Goal: Contribute content: Contribute content

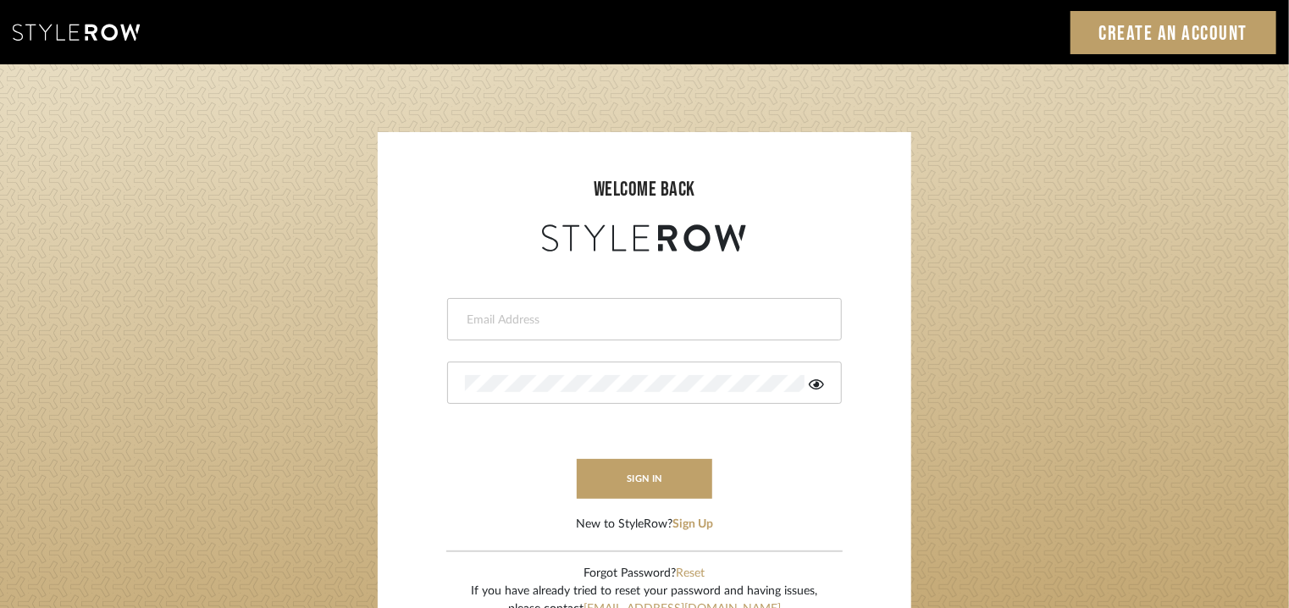
type input "[EMAIL_ADDRESS][PERSON_NAME][DOMAIN_NAME]"
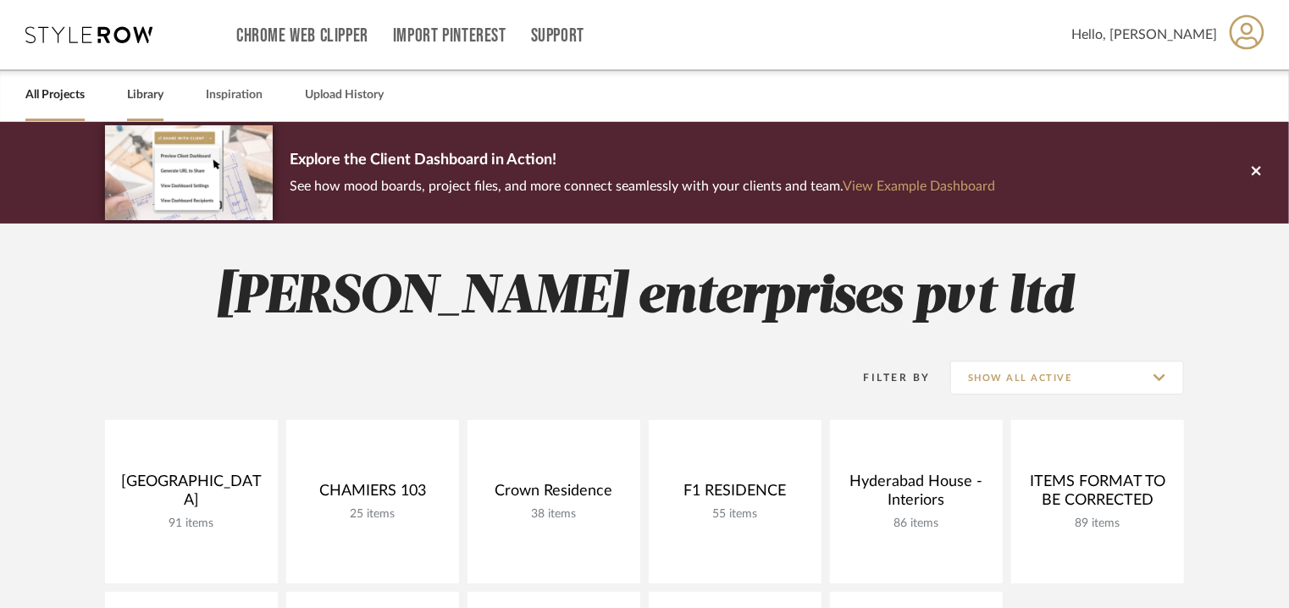
click at [138, 97] on link "Library" at bounding box center [145, 95] width 36 height 23
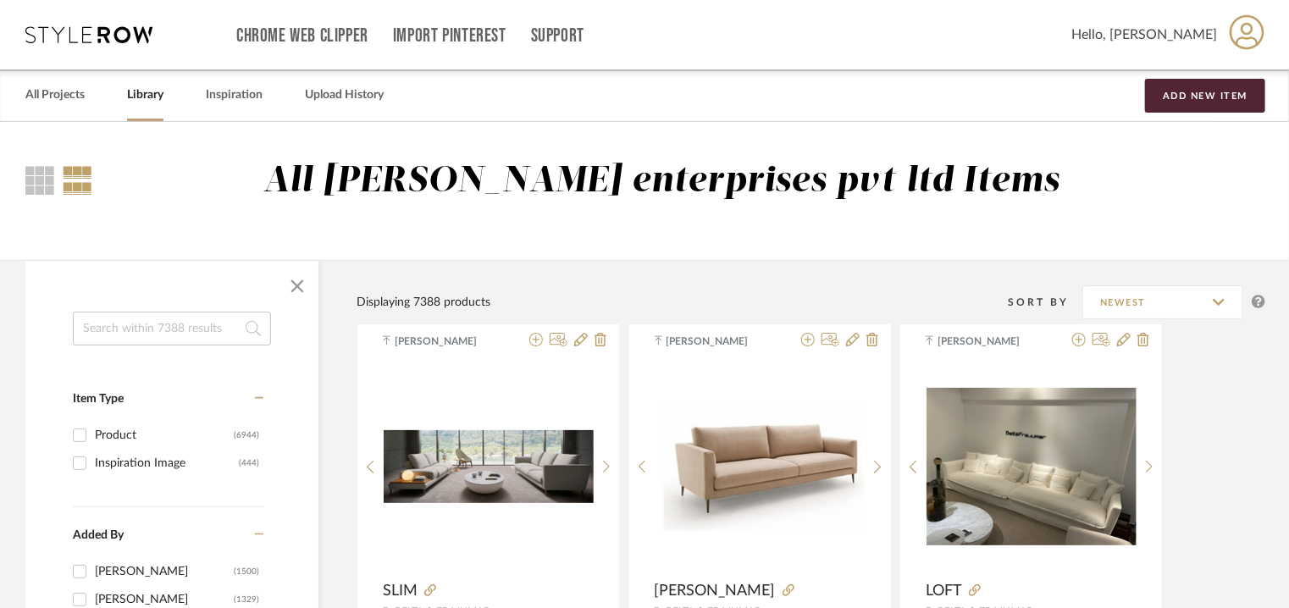
click at [171, 323] on input at bounding box center [172, 329] width 198 height 34
click at [1215, 90] on button "Add New Item" at bounding box center [1205, 96] width 120 height 34
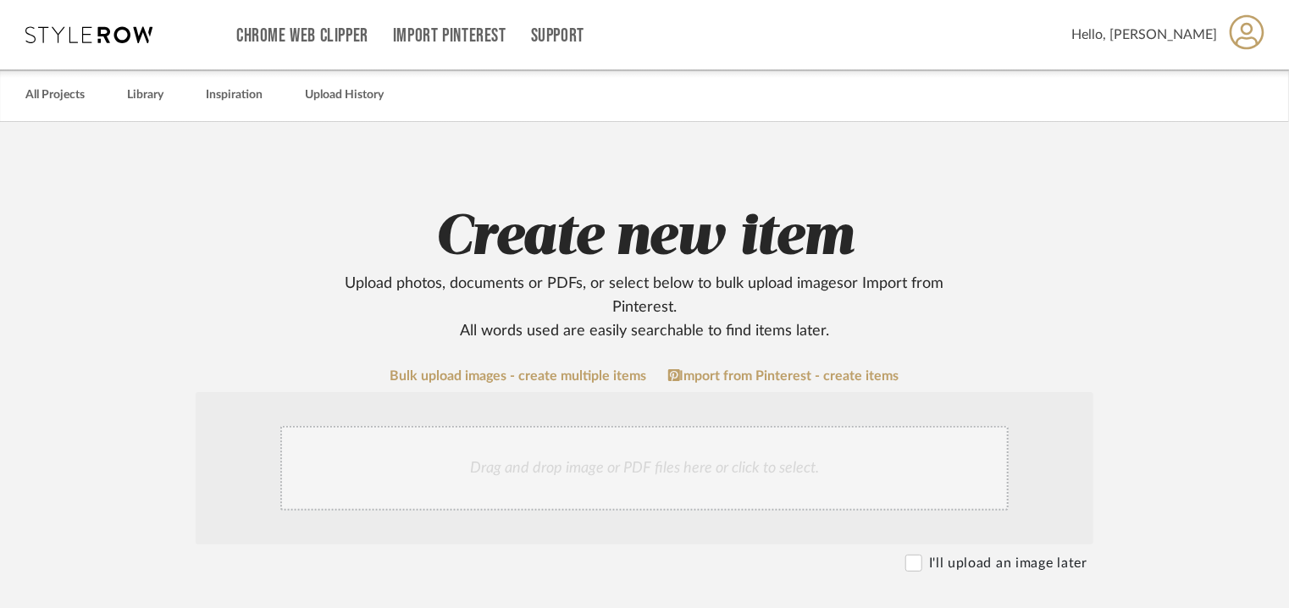
scroll to position [593, 0]
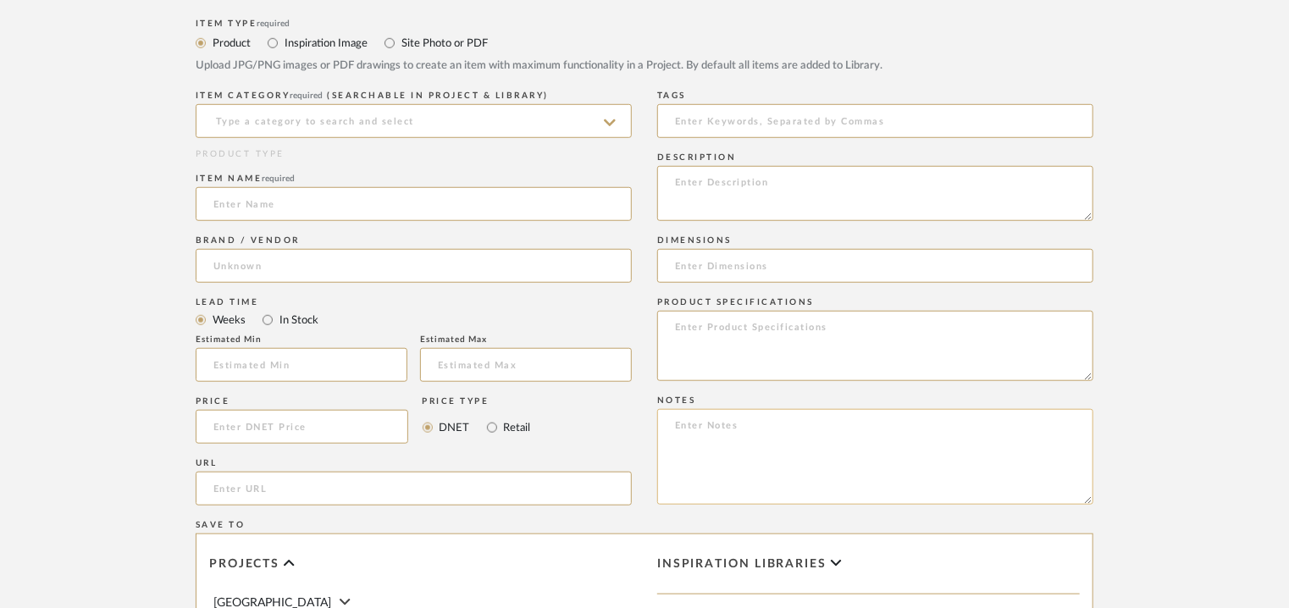
paste textarea "Price: ₹1,28,990/- (MRP) Lead time: Na Customizable: No 3D available : No BIM a…"
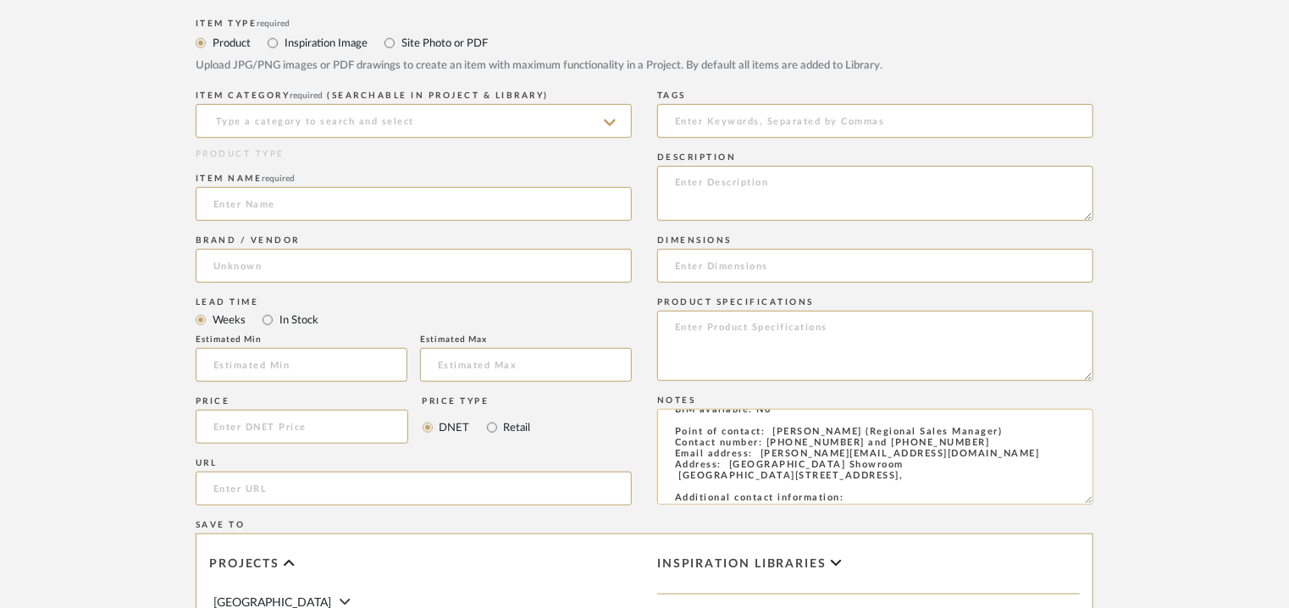
scroll to position [0, 0]
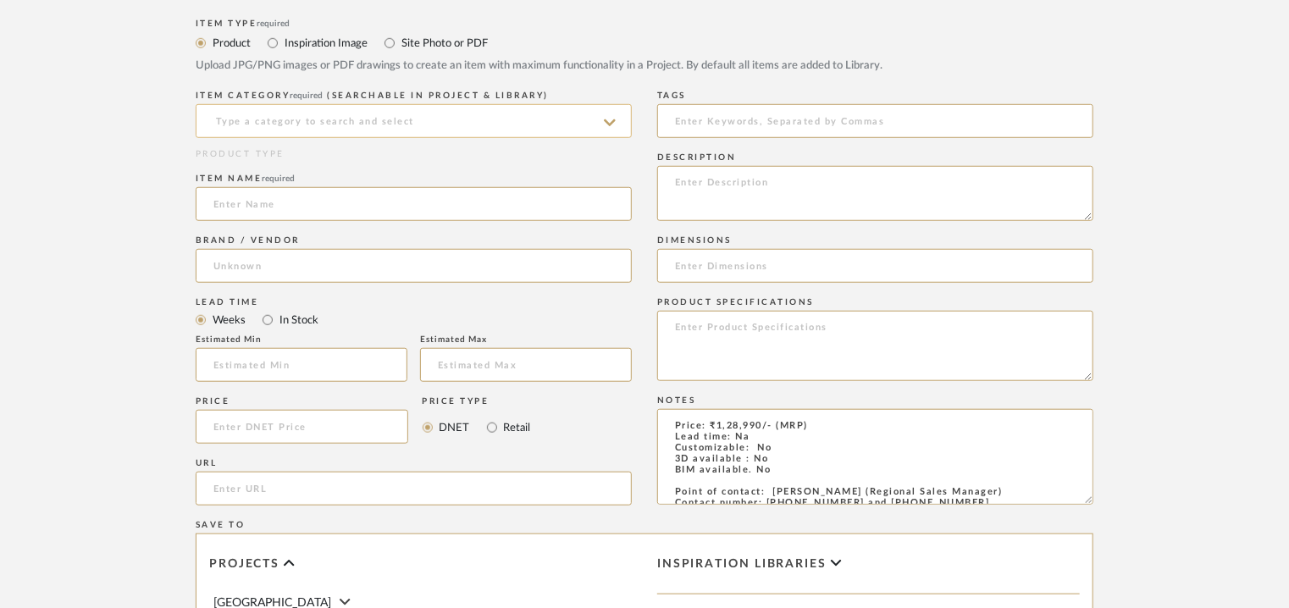
type textarea "Price: ₹1,28,990/- (MRP) Lead time: Na Customizable: No 3D available : No BIM a…"
click at [600, 119] on input at bounding box center [414, 121] width 436 height 34
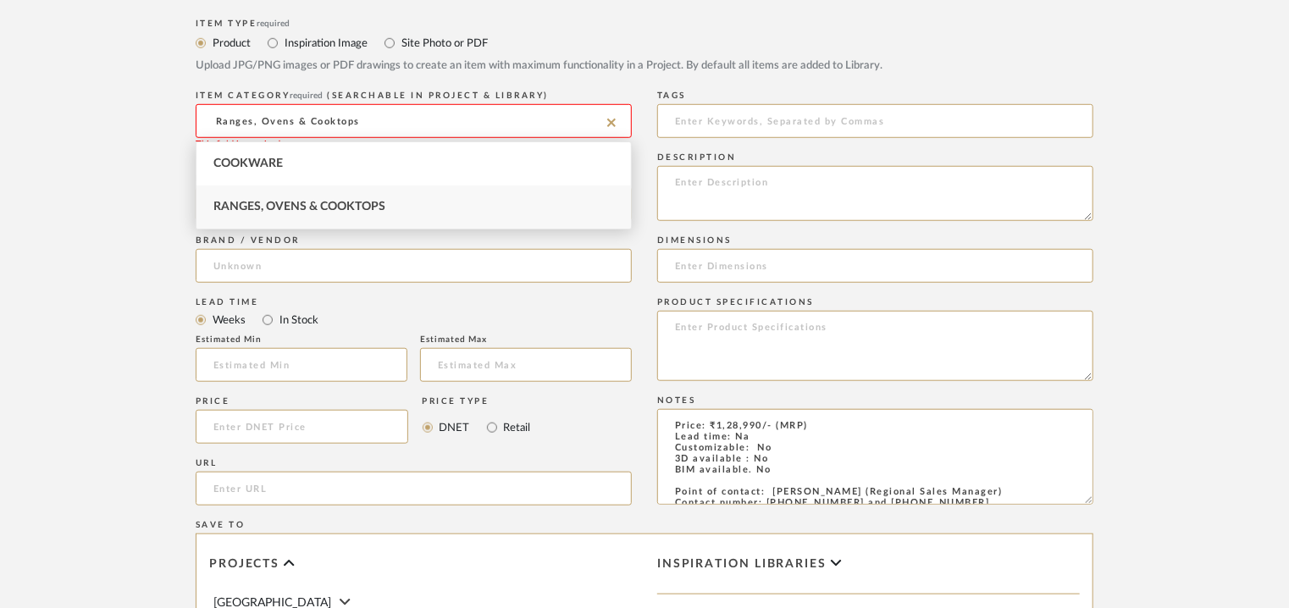
type input "Ranges, Ovens & Cooktops"
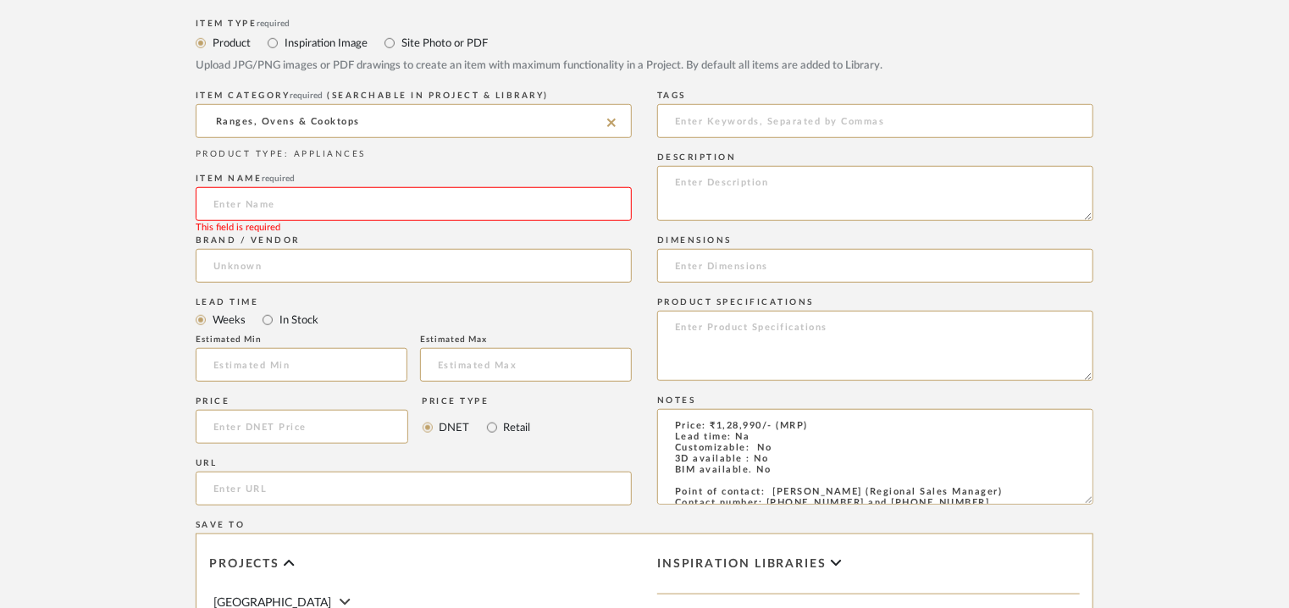
click at [247, 205] on input at bounding box center [414, 204] width 436 height 34
paste input "iQ700 Flex induction cooktop 30 cm surface mount with frame"
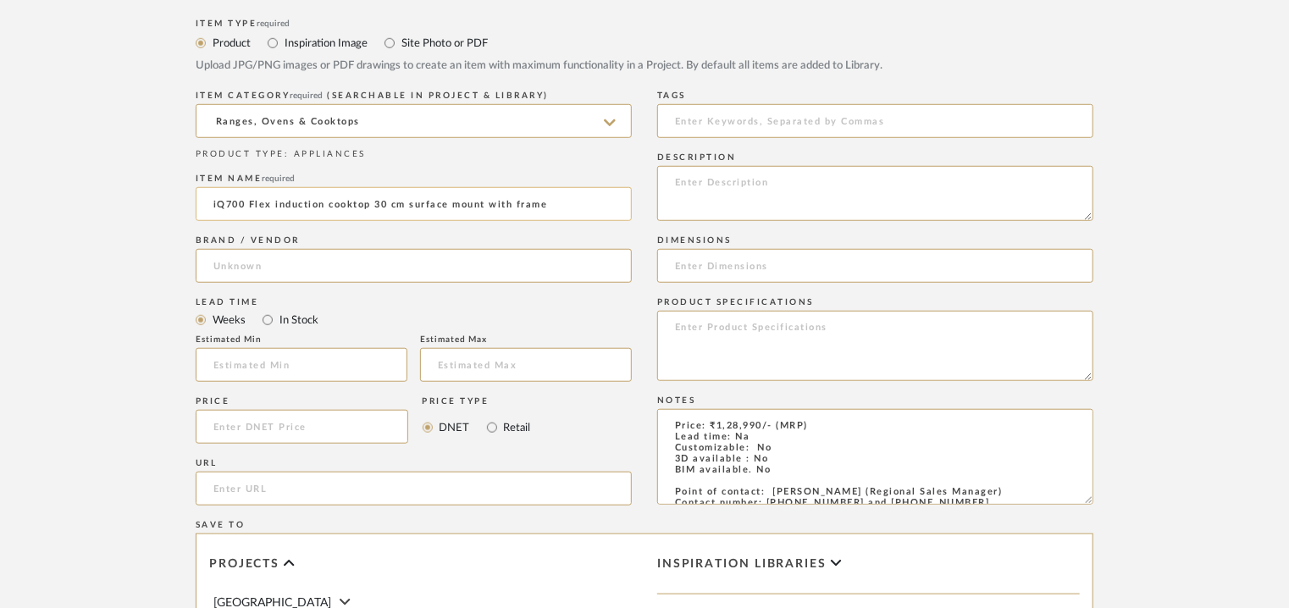
click at [213, 203] on input "iQ700 Flex induction cooktop 30 cm surface mount with frame" at bounding box center [414, 204] width 436 height 34
type input "IQ700 FLEX INDUCTION COOKTOP 30cm SURFACE MOUNT WITH FRAME"
click at [228, 256] on input at bounding box center [414, 266] width 436 height 34
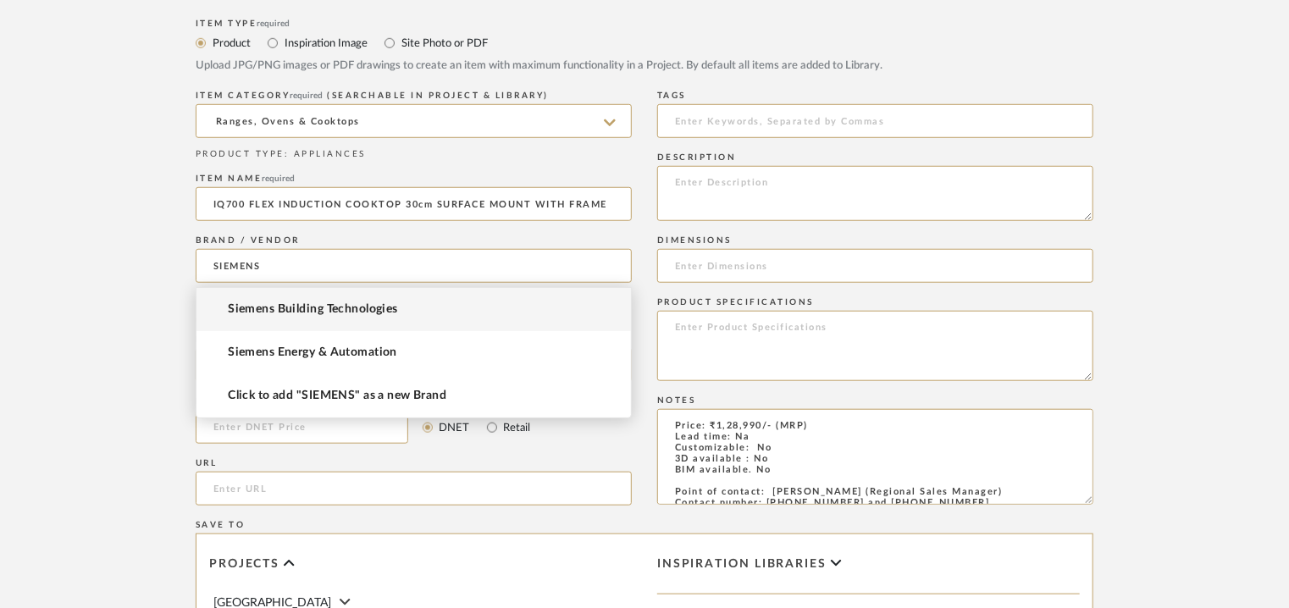
type input "SIEMENS"
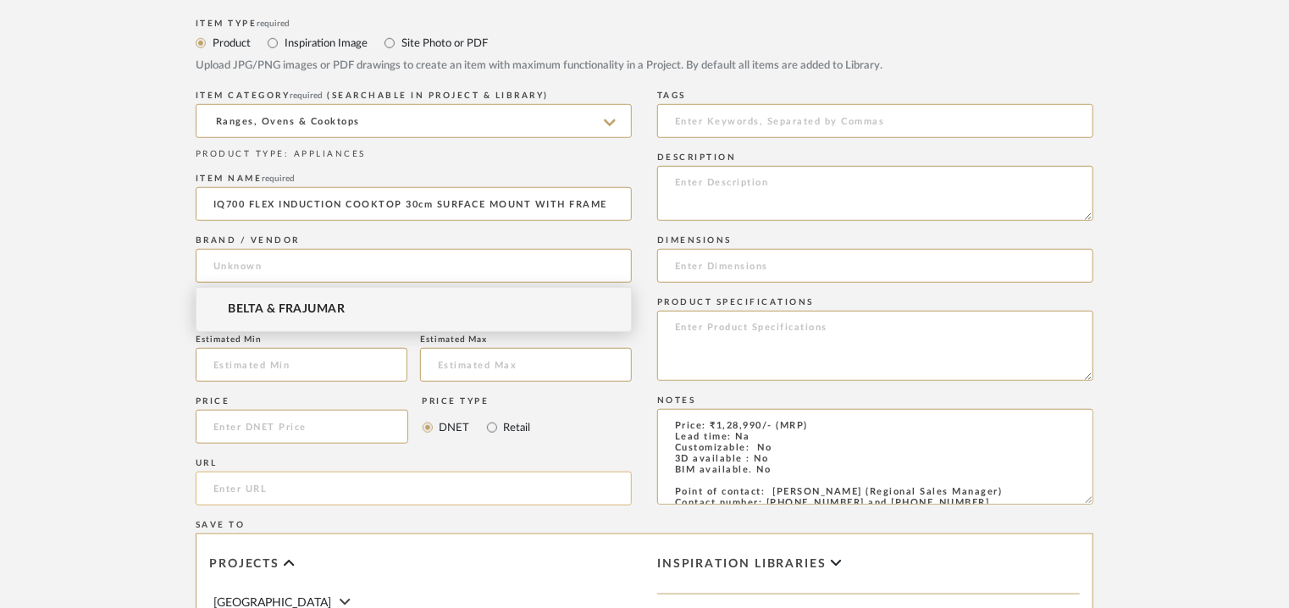
click at [253, 492] on input "url" at bounding box center [414, 489] width 436 height 34
paste input "[URL][DOMAIN_NAME]"
type input "[URL][DOMAIN_NAME]"
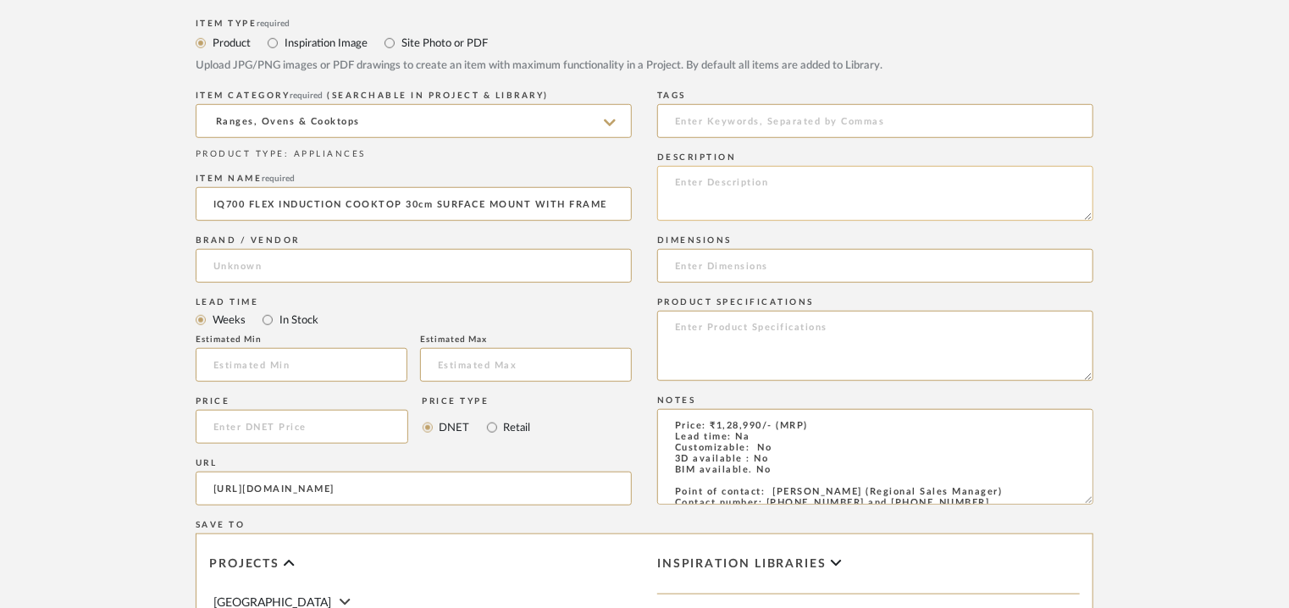
click at [710, 180] on textarea at bounding box center [875, 193] width 436 height 55
paste textarea "Type: Cooktop Inbuilt: surface mount Dimension(s): 51x302x520 mm Minimum height…"
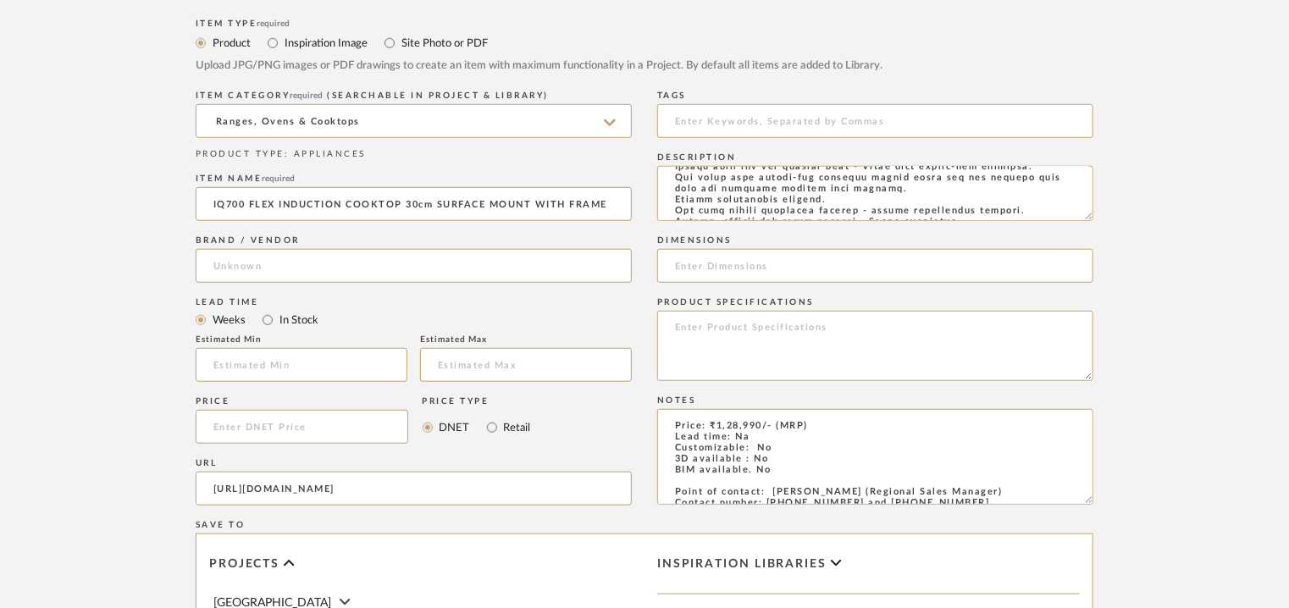
type textarea "Type: Cooktop Inbuilt: surface mount Dimension(s): 51x302x520 mm Minimum height…"
click at [1055, 269] on input at bounding box center [875, 266] width 436 height 34
paste input "51x302x520 mm"
type input "51x302x520 mm"
click at [249, 270] on input at bounding box center [414, 266] width 436 height 34
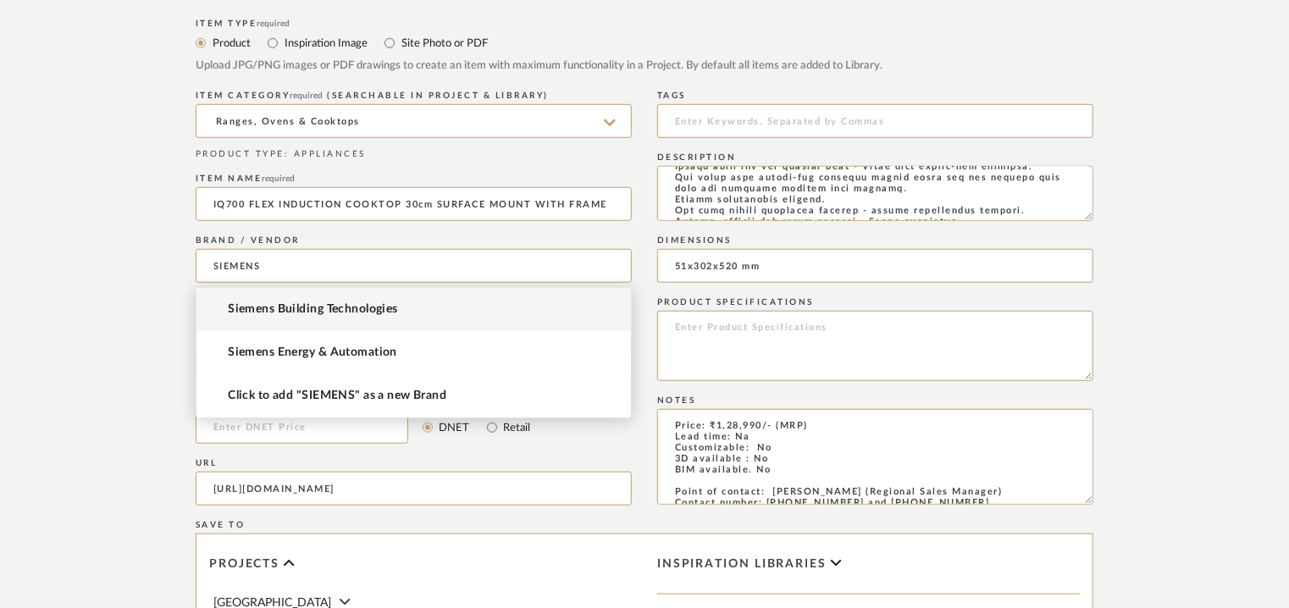
type input "SIEMENS"
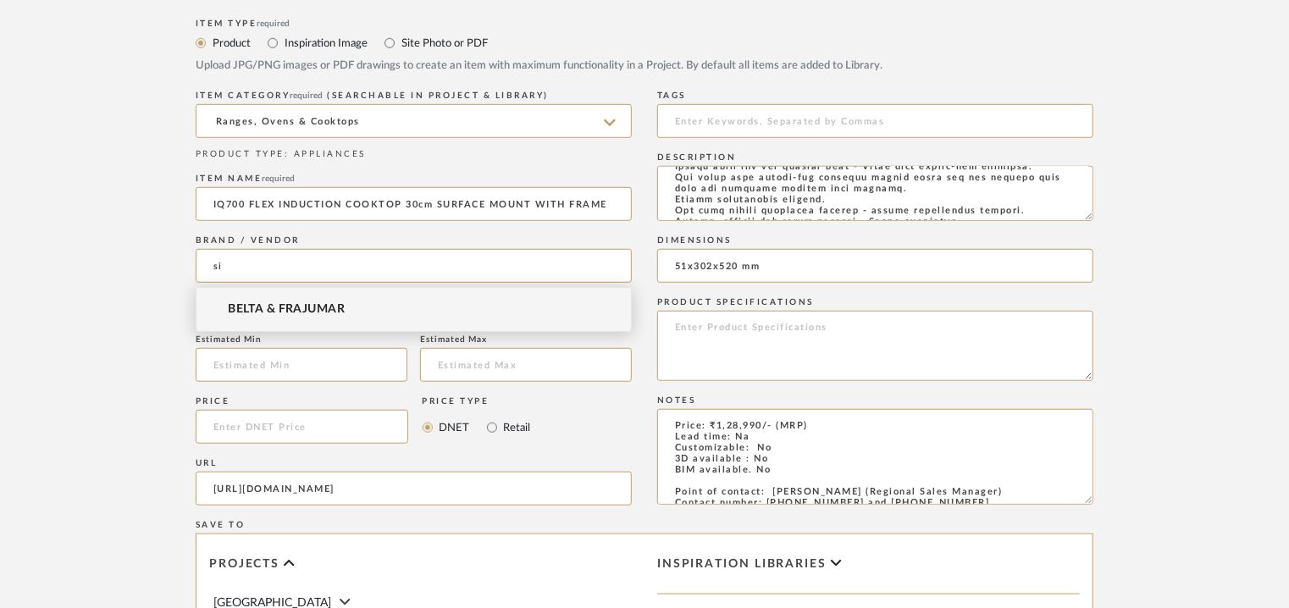
type input "s"
type input "Siemens Home Appliances"
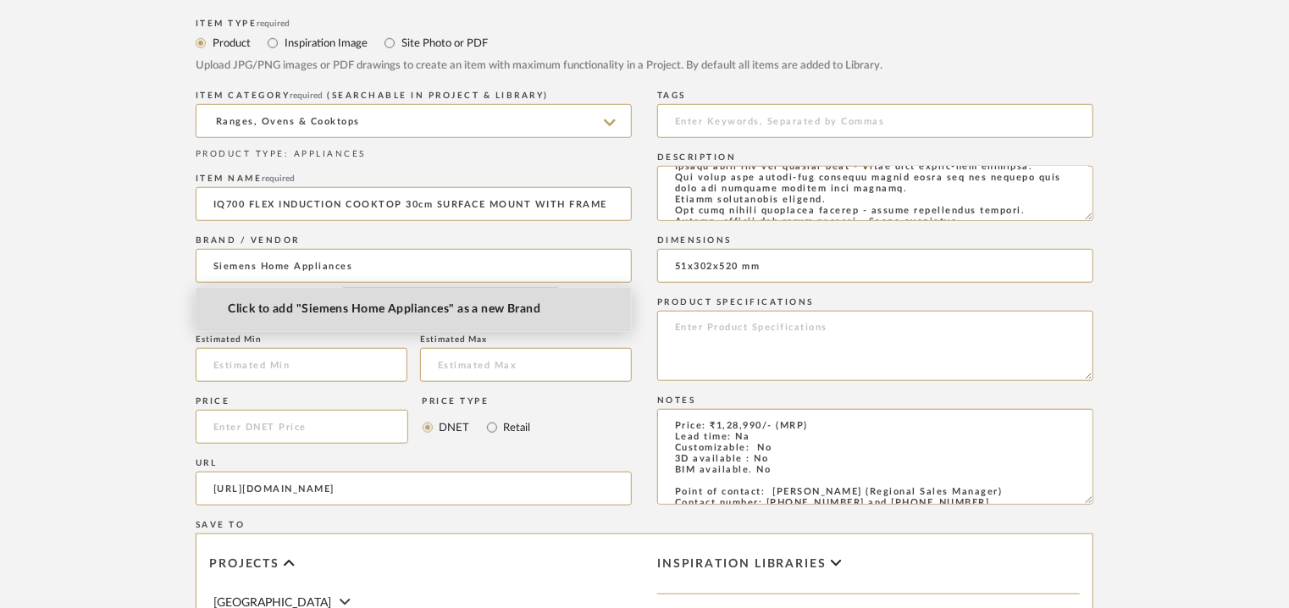
click at [379, 311] on span "Click to add "Siemens Home Appliances" as a new Brand" at bounding box center [384, 309] width 313 height 14
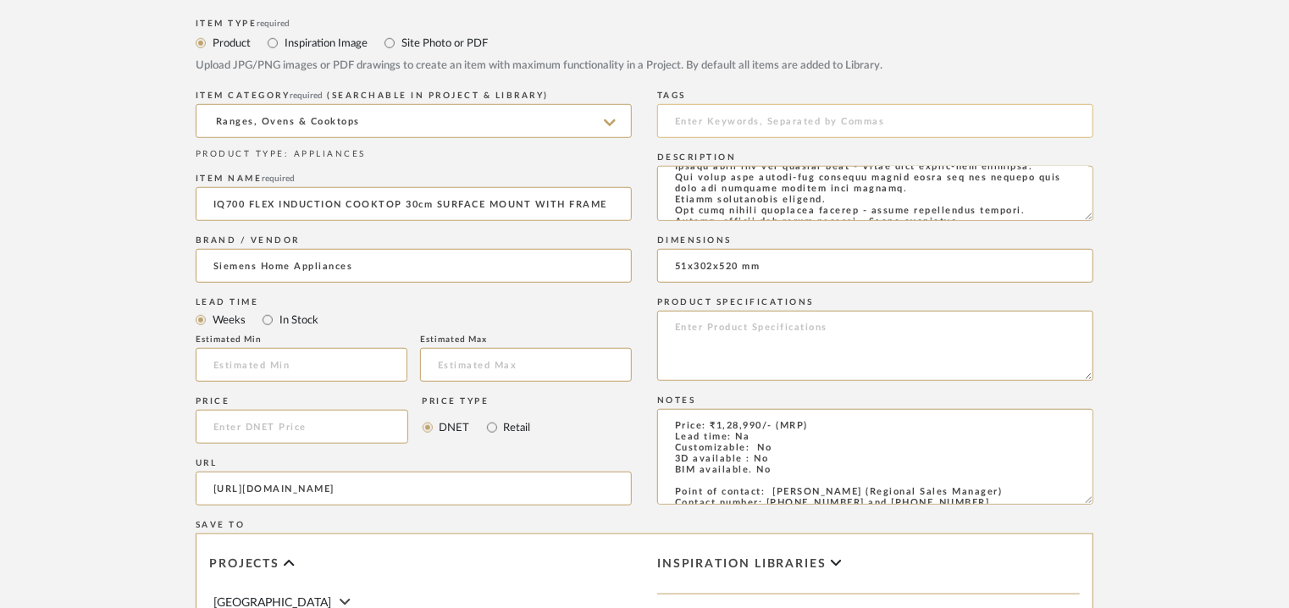
click at [745, 129] on input at bounding box center [875, 121] width 436 height 34
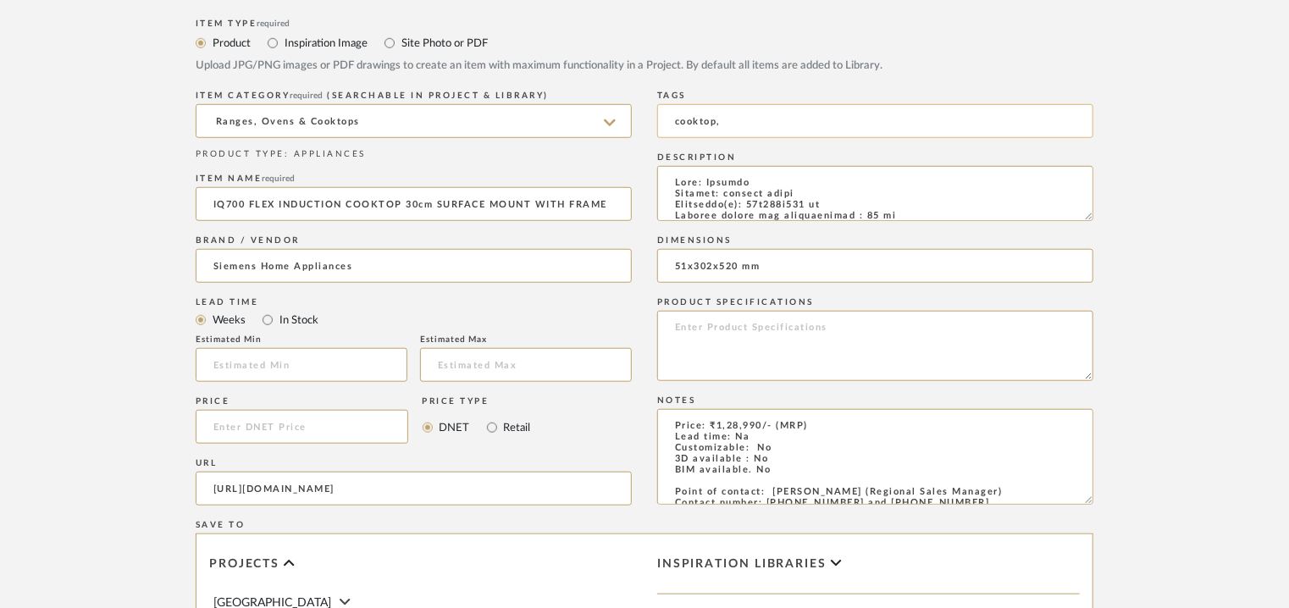
click at [672, 121] on input "cooktop," at bounding box center [875, 121] width 436 height 34
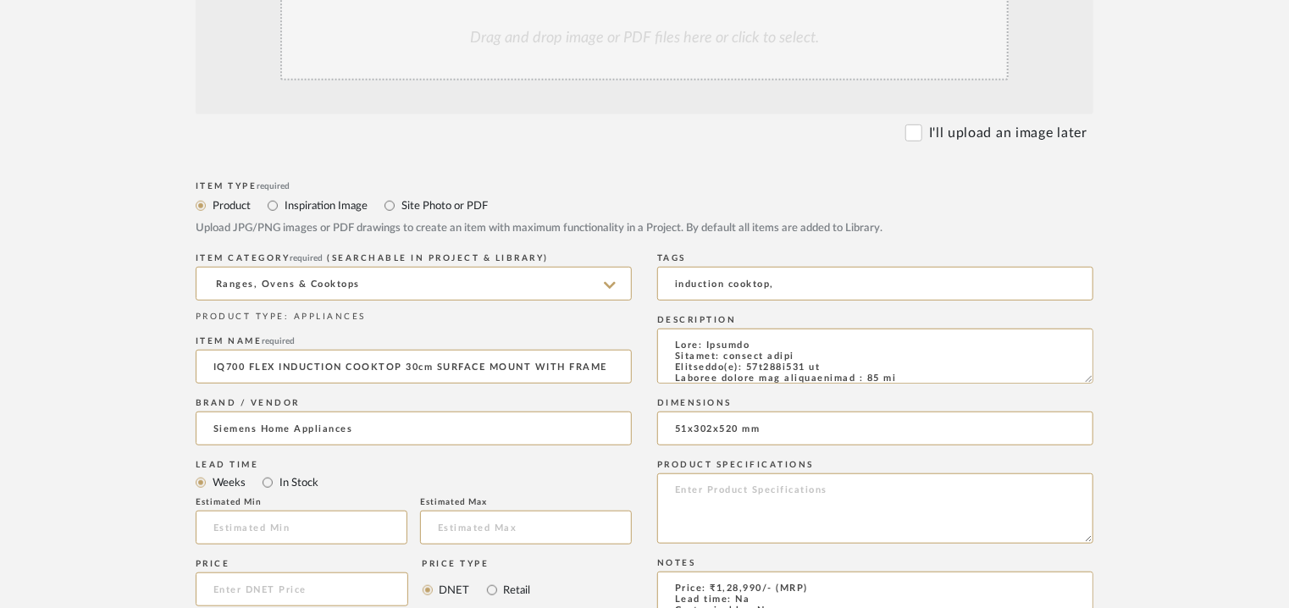
scroll to position [423, 0]
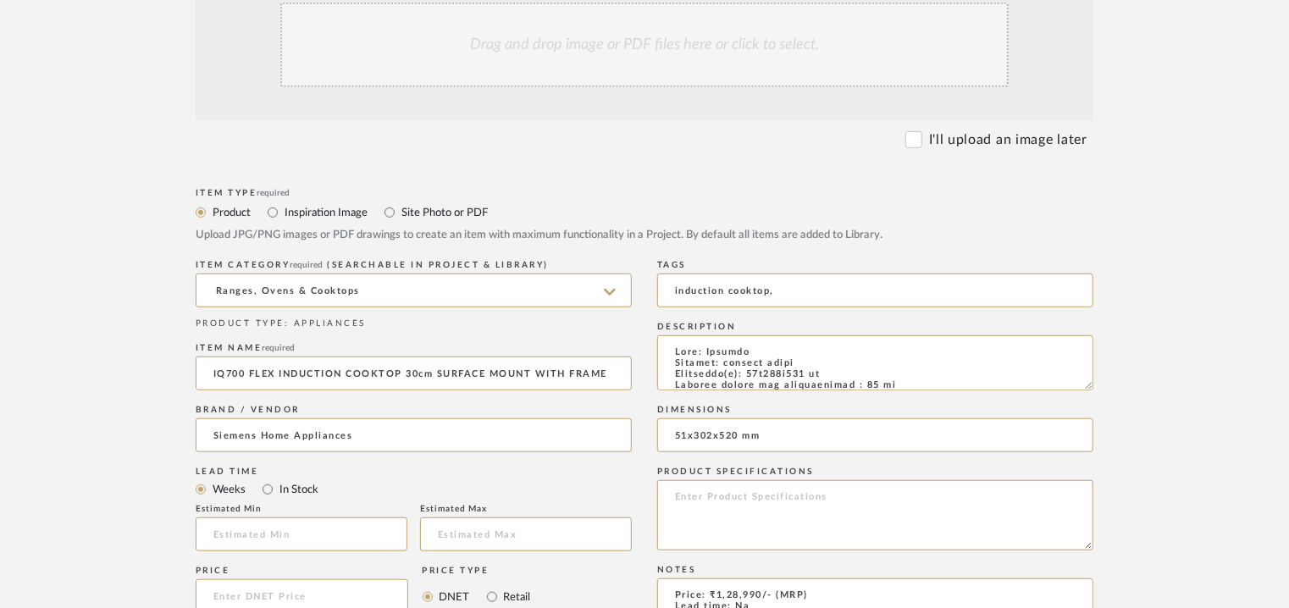
click at [643, 42] on div "Drag and drop image or PDF files here or click to select." at bounding box center [644, 45] width 728 height 85
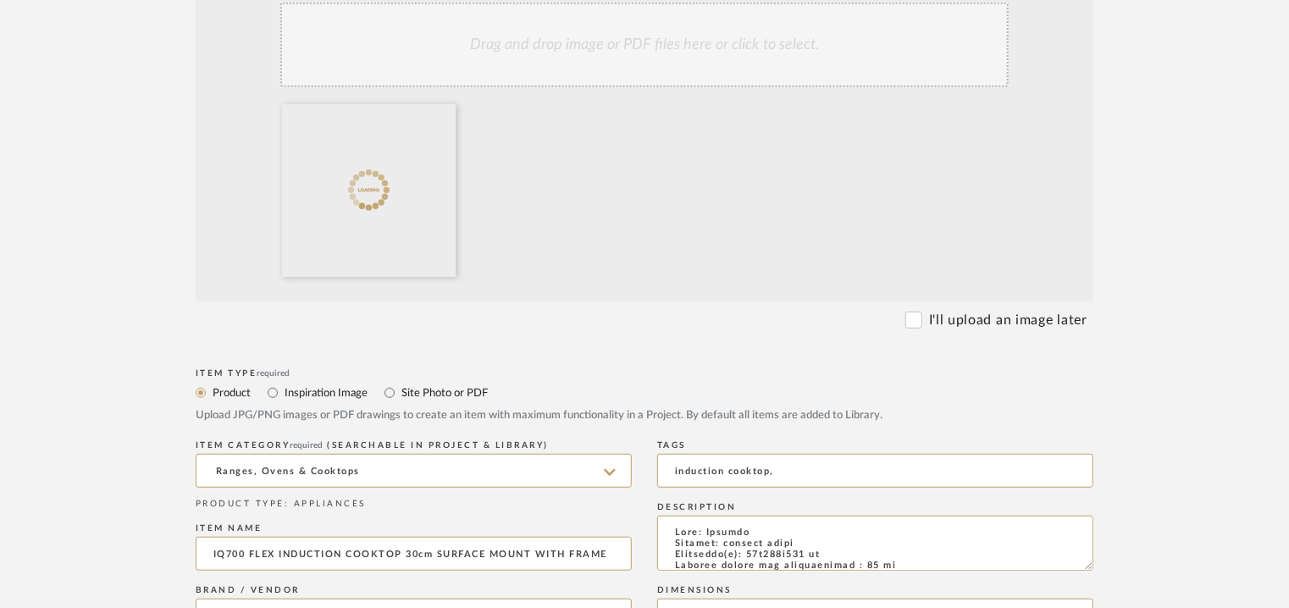
click at [611, 64] on div "Drag and drop image or PDF files here or click to select." at bounding box center [644, 45] width 728 height 85
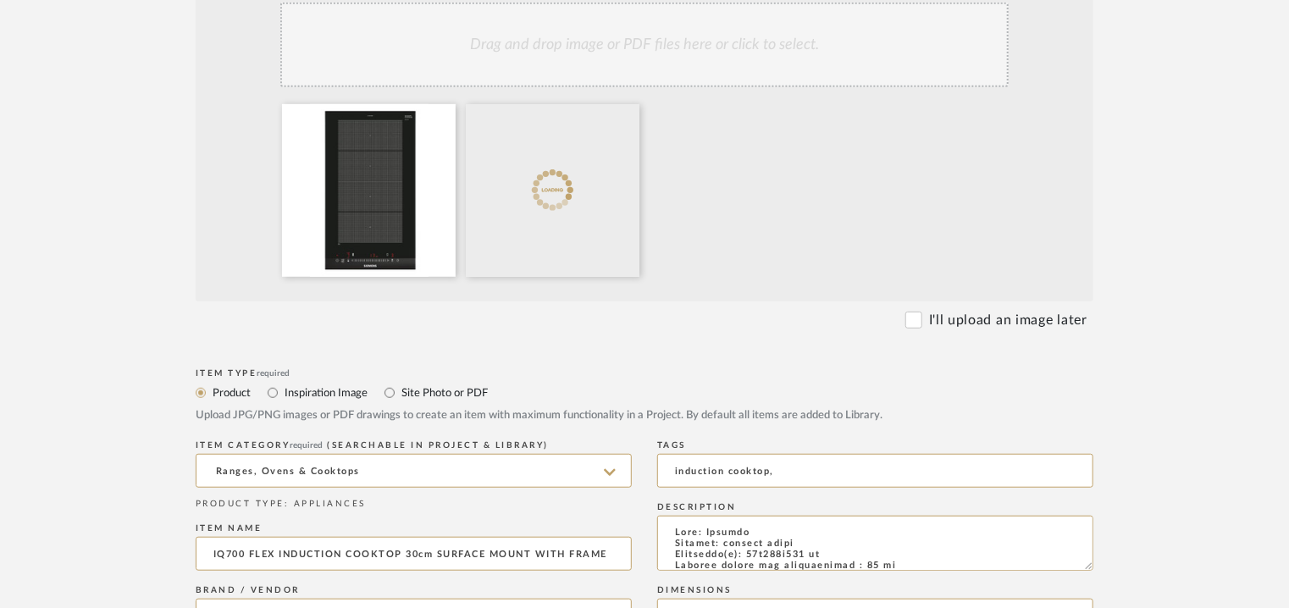
click at [666, 74] on div "Drag and drop image or PDF files here or click to select." at bounding box center [644, 45] width 728 height 85
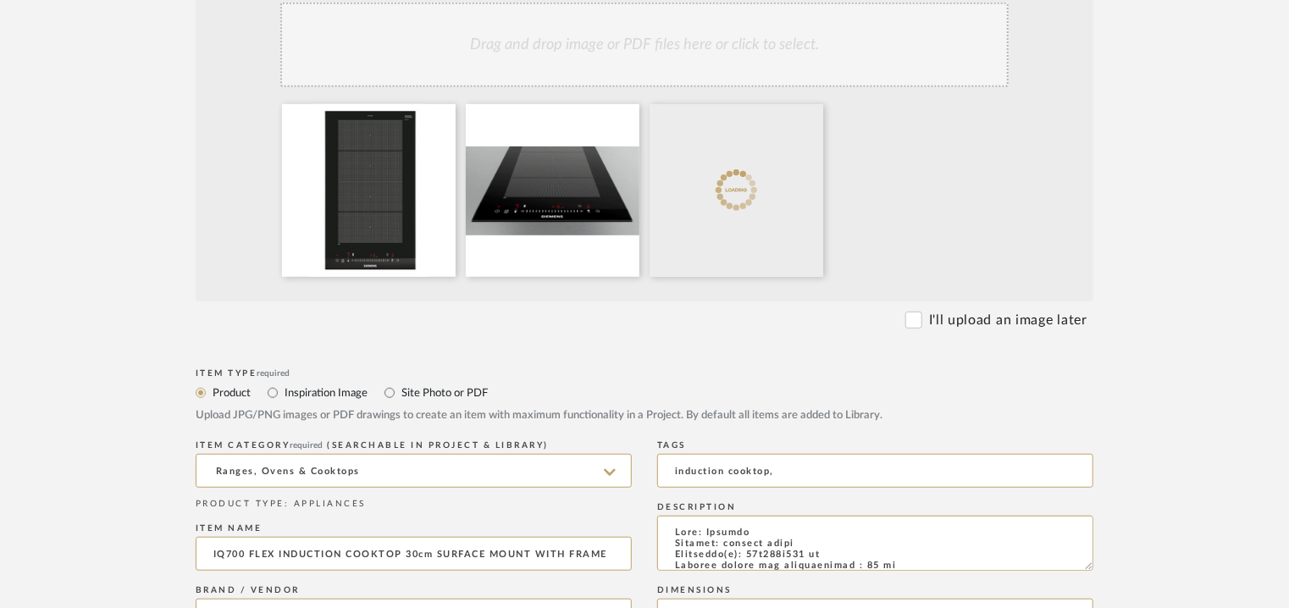
click at [735, 43] on div "Drag and drop image or PDF files here or click to select." at bounding box center [644, 45] width 728 height 85
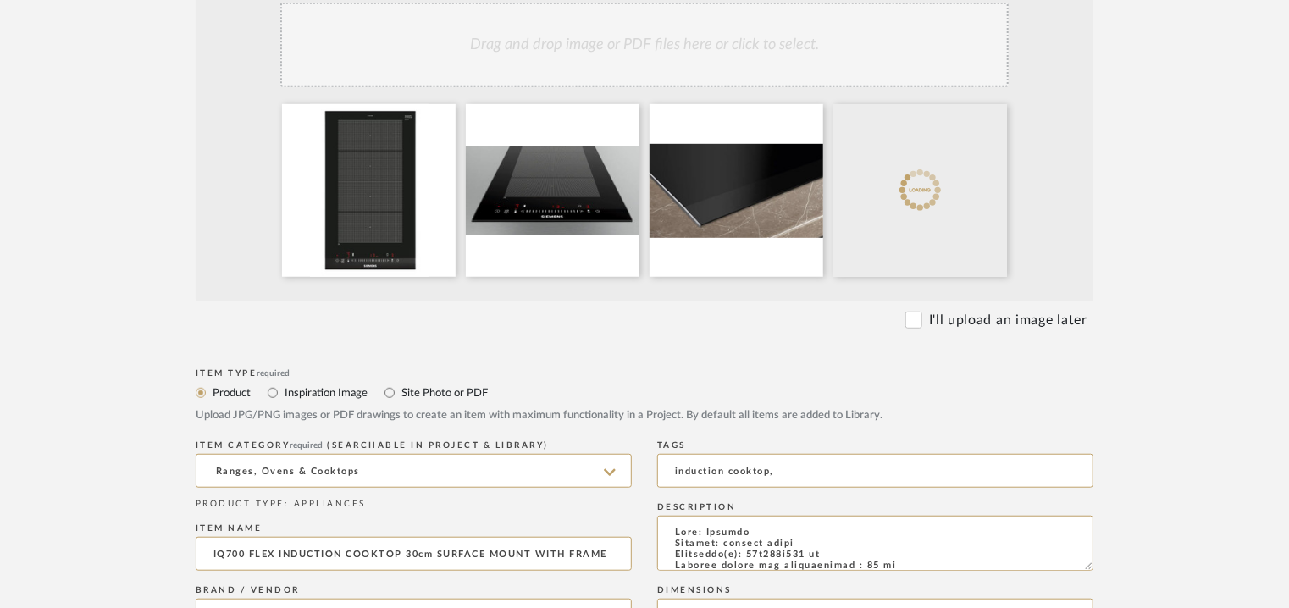
click at [818, 50] on div "Drag and drop image or PDF files here or click to select." at bounding box center [644, 45] width 728 height 85
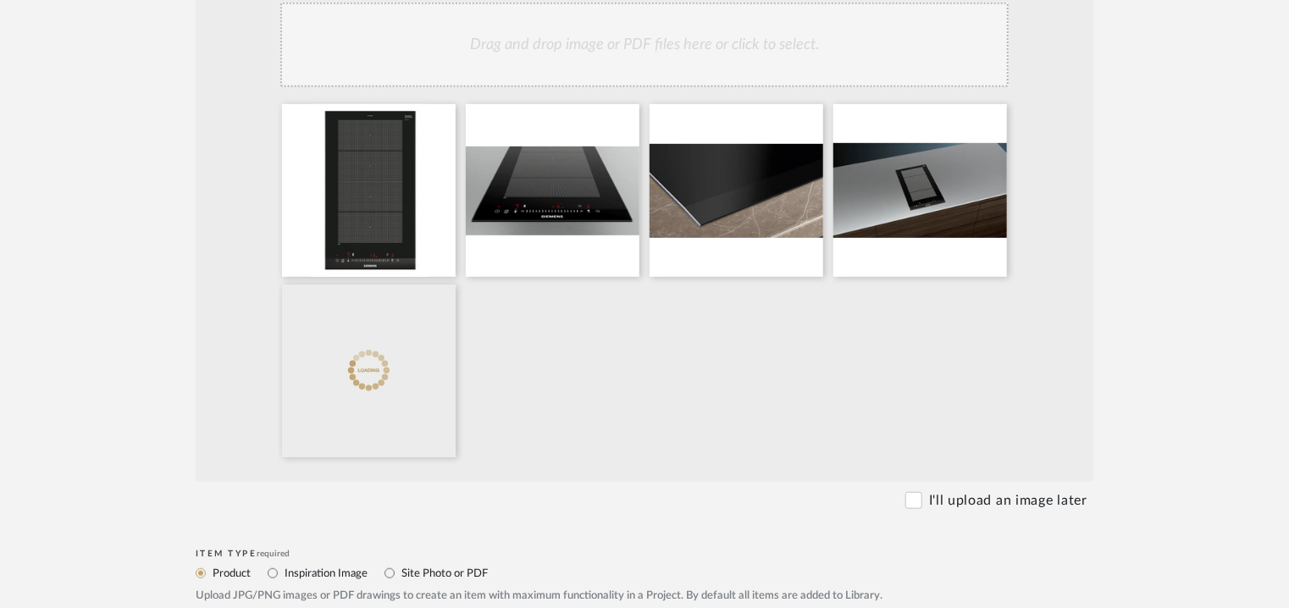
click at [858, 60] on div "Drag and drop image or PDF files here or click to select." at bounding box center [644, 45] width 728 height 85
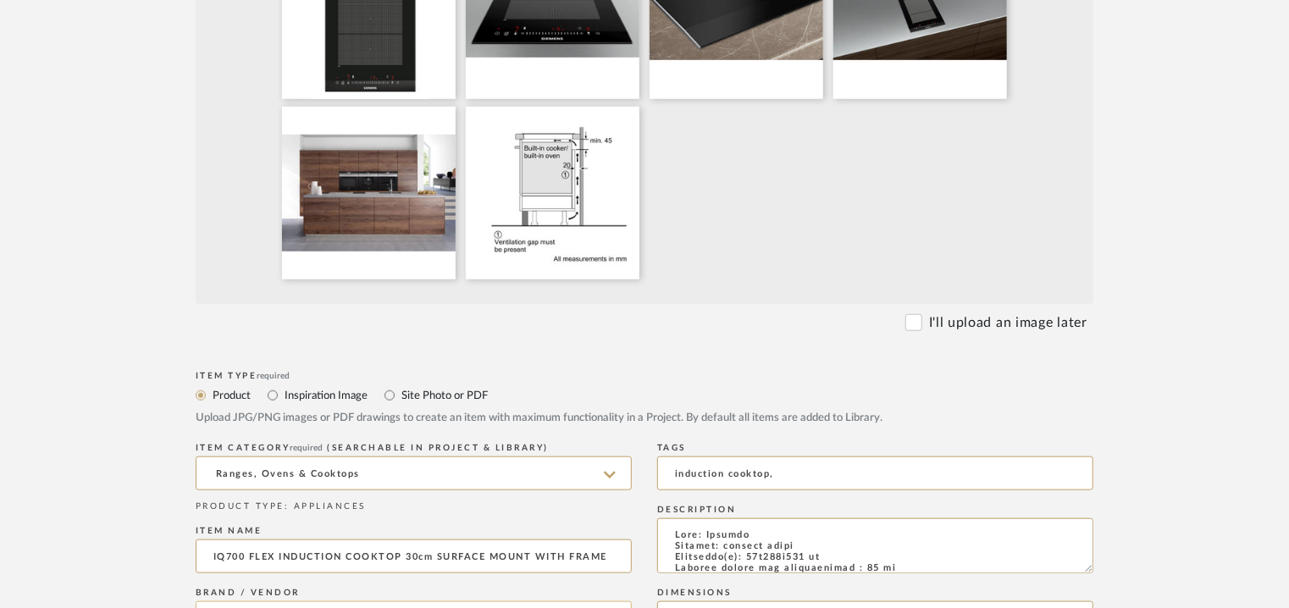
scroll to position [932, 0]
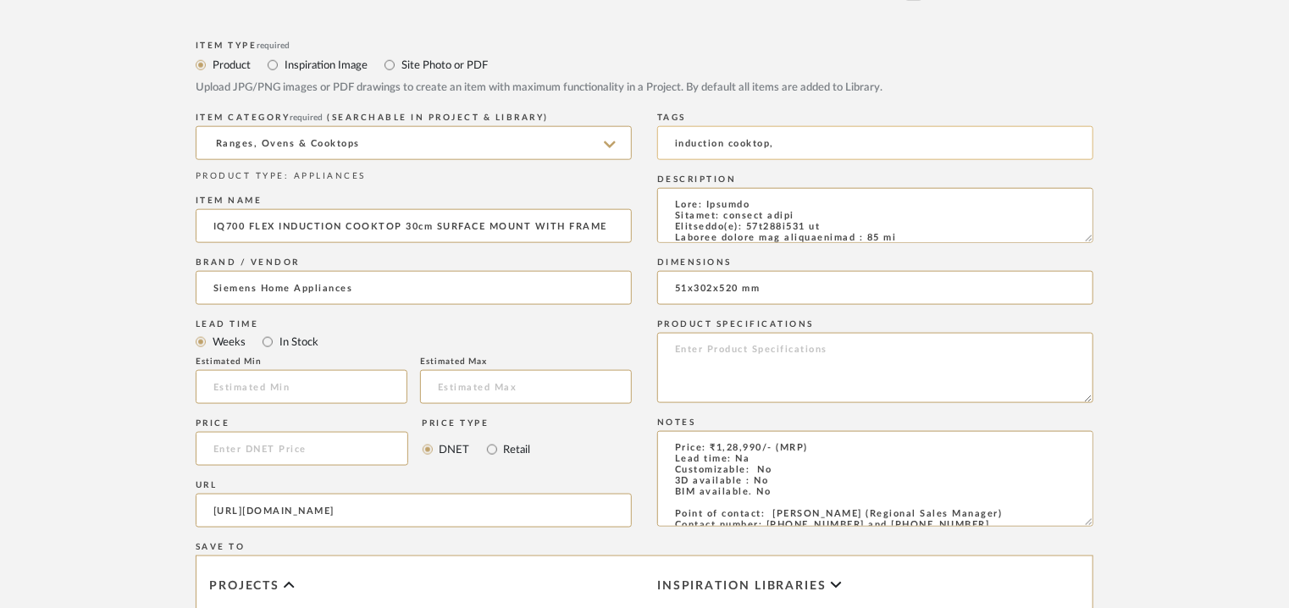
click at [810, 137] on input "induction cooktop," at bounding box center [875, 143] width 436 height 34
type input "Lodhi residence, induction cooktop,"
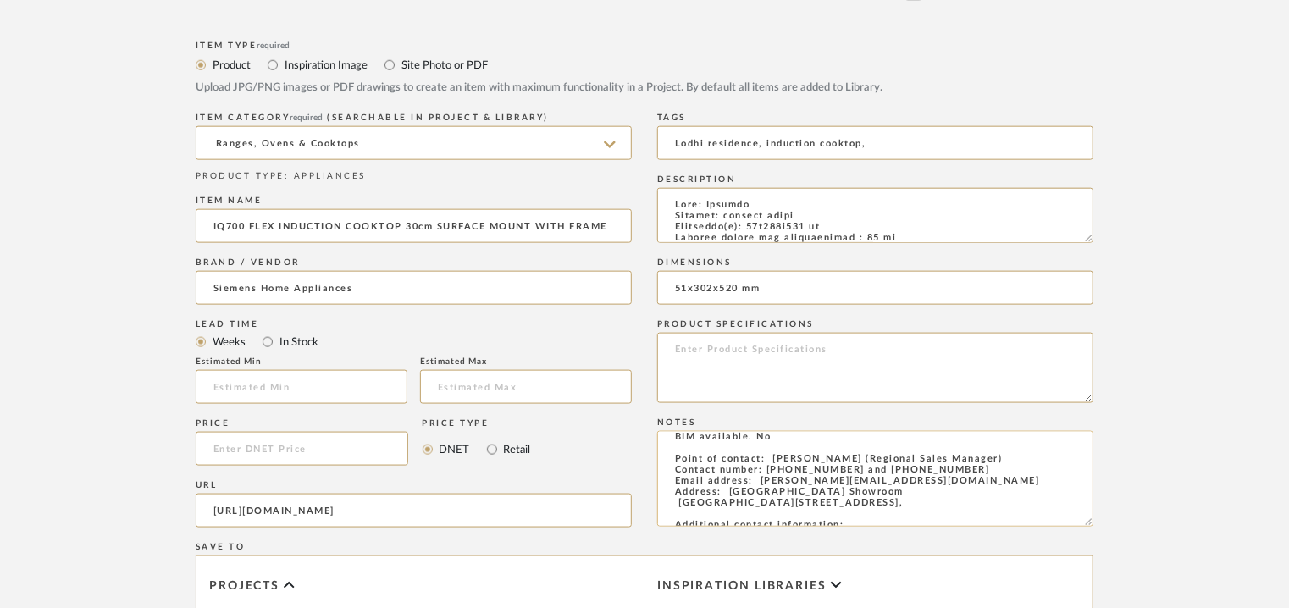
scroll to position [85, 0]
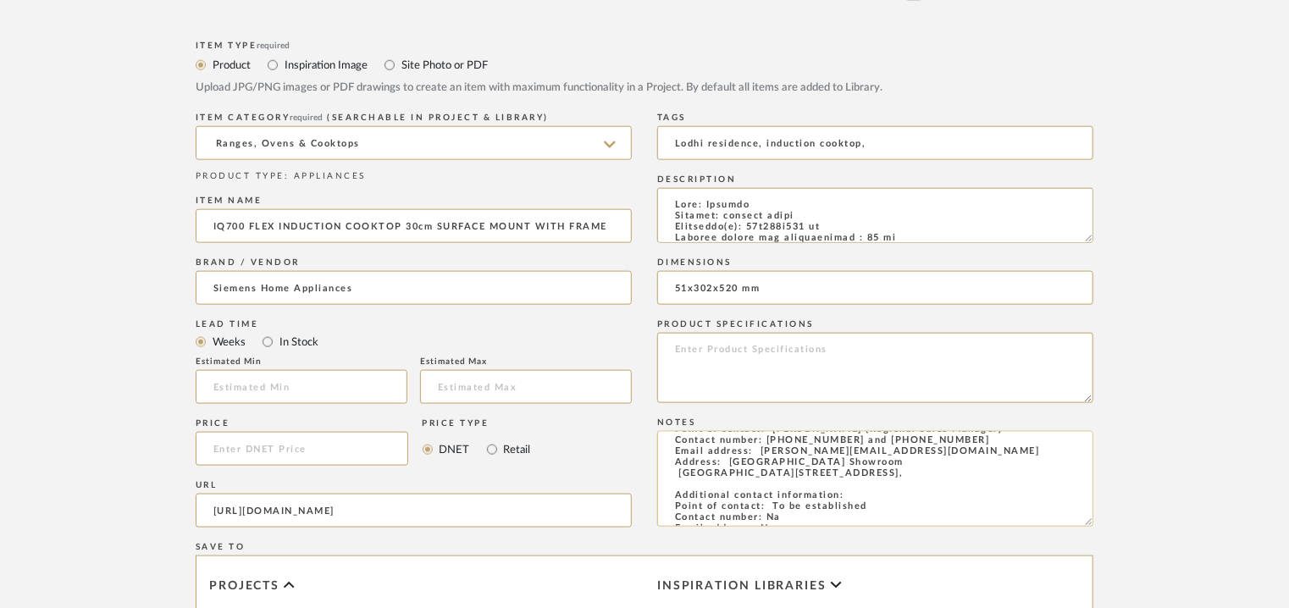
click at [760, 480] on textarea "Price: ₹1,28,990/- (MRP) Lead time: Na Customizable: No 3D available : No BIM a…" at bounding box center [875, 479] width 436 height 96
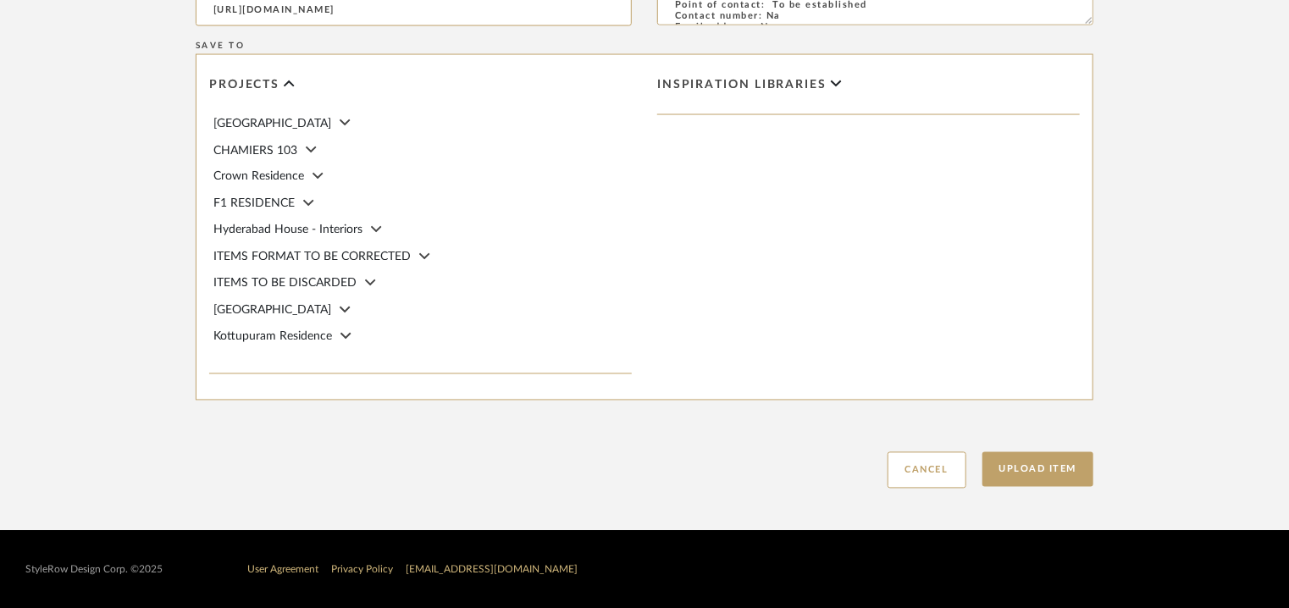
scroll to position [1348, 0]
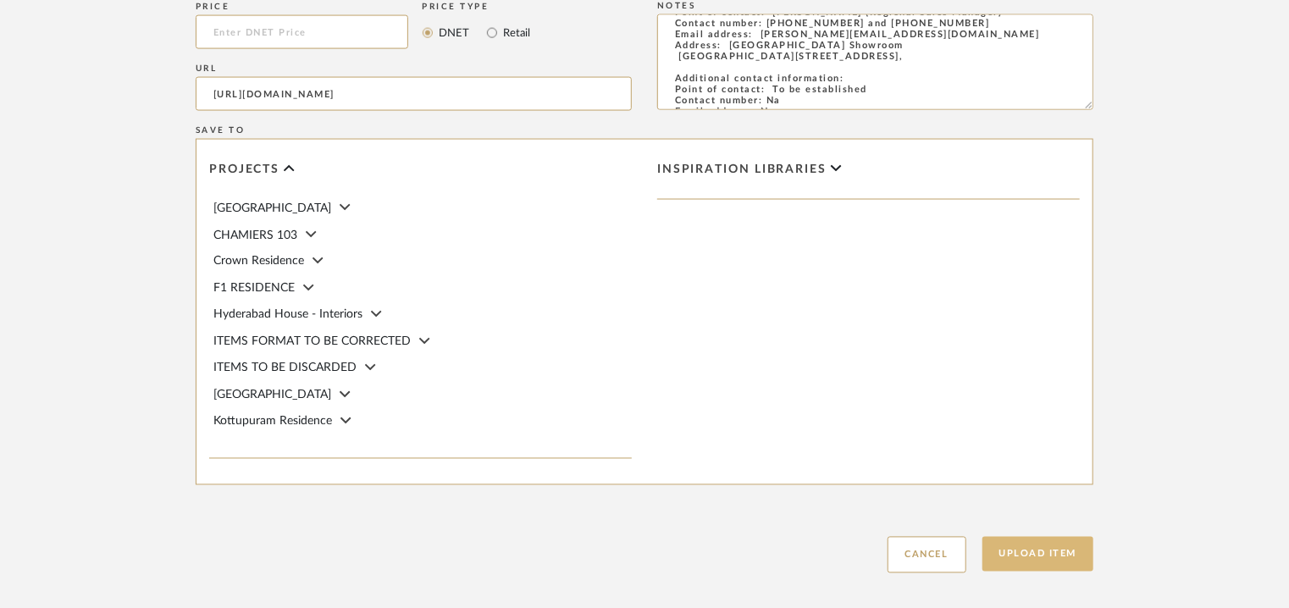
type textarea "Price: ₹1,28,990/- (MRP) Lead time: Na Customizable: No 3D available : No BIM a…"
click at [1046, 549] on button "Upload Item" at bounding box center [1038, 554] width 112 height 35
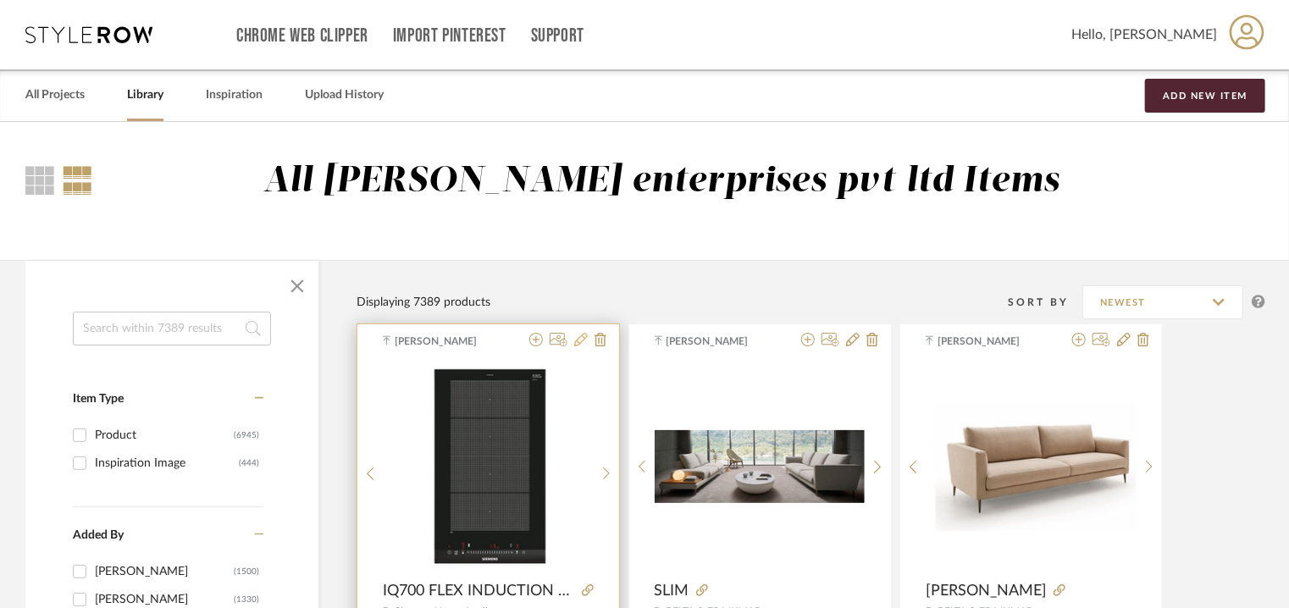
click at [577, 340] on icon at bounding box center [581, 340] width 14 height 14
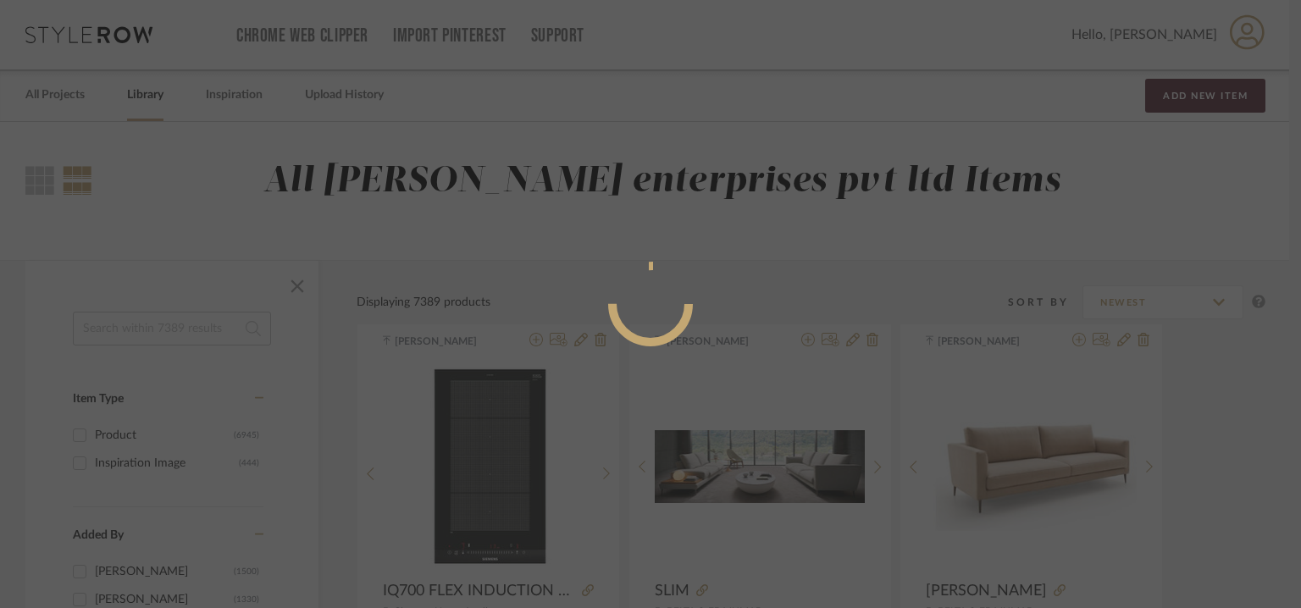
radio input "true"
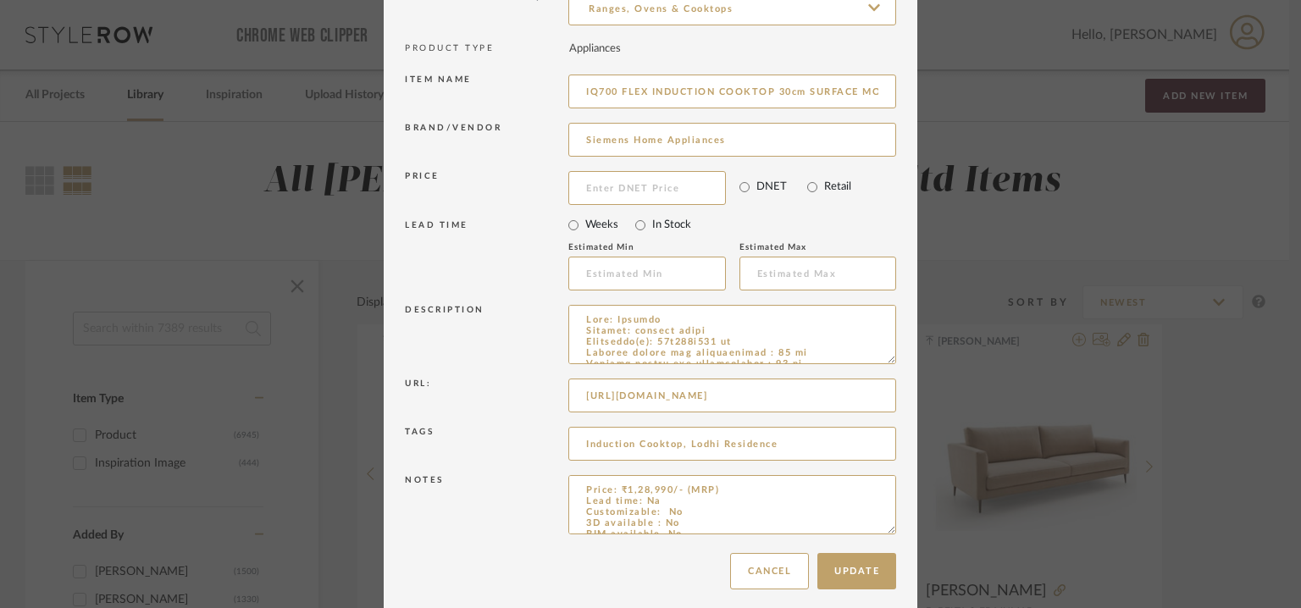
scroll to position [163, 0]
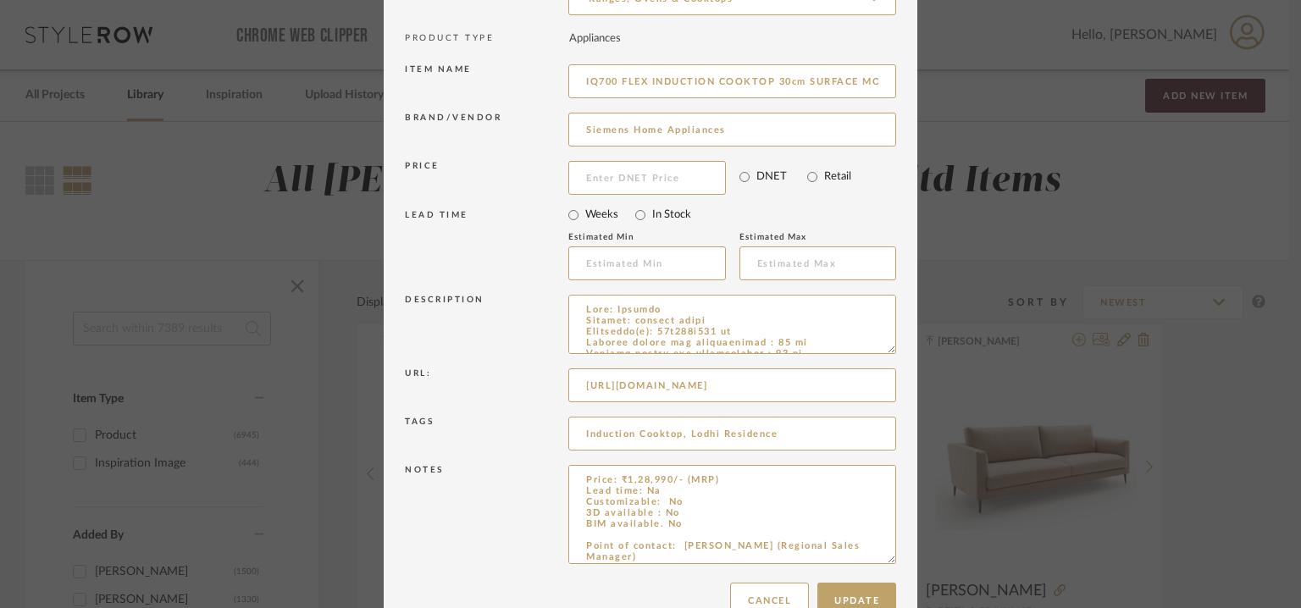
drag, startPoint x: 884, startPoint y: 519, endPoint x: 923, endPoint y: 657, distance: 143.4
click at [923, 607] on html "Chrome Web Clipper Import Pinterest Support All Projects Library Inspiration Up…" at bounding box center [650, 304] width 1301 height 608
drag, startPoint x: 679, startPoint y: 523, endPoint x: 559, endPoint y: 475, distance: 129.6
click at [559, 475] on div "Notes Price: ₹1,28,990/- (MRP) Lead time: Na Customizable: No 3D available : No…" at bounding box center [650, 566] width 491 height 211
paste textarea "90 DAYS FROM THE DATE OF PO / ADVANCE / FINISHES APPROVAL / CONFIRMATION , WHIC…"
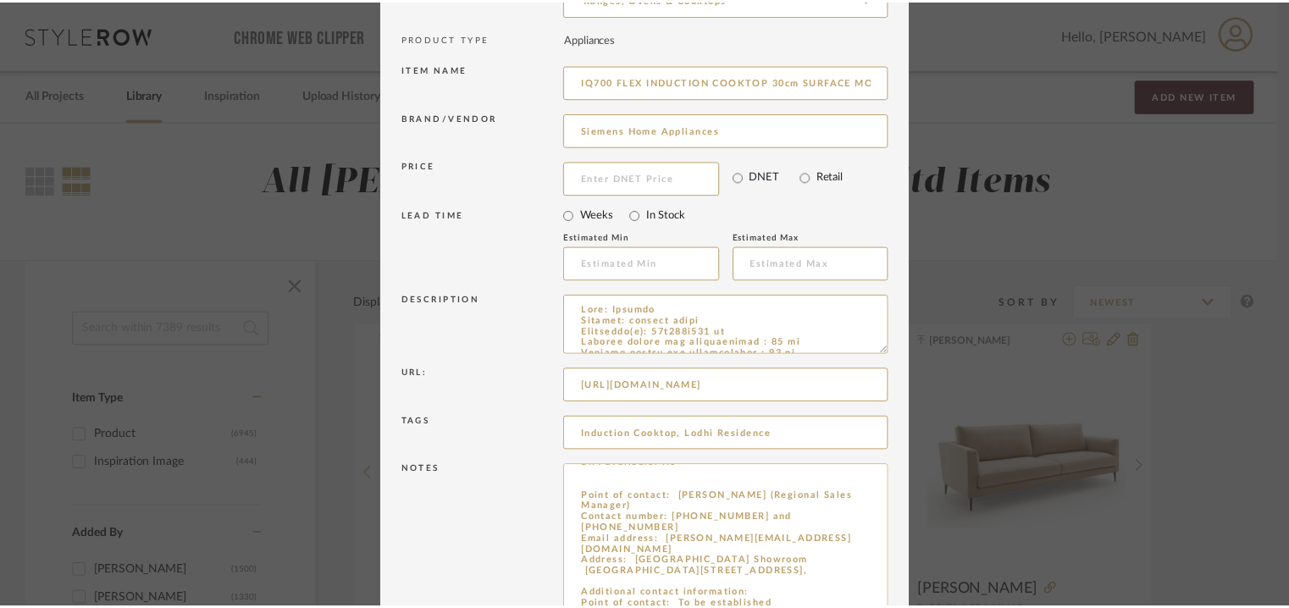
scroll to position [301, 0]
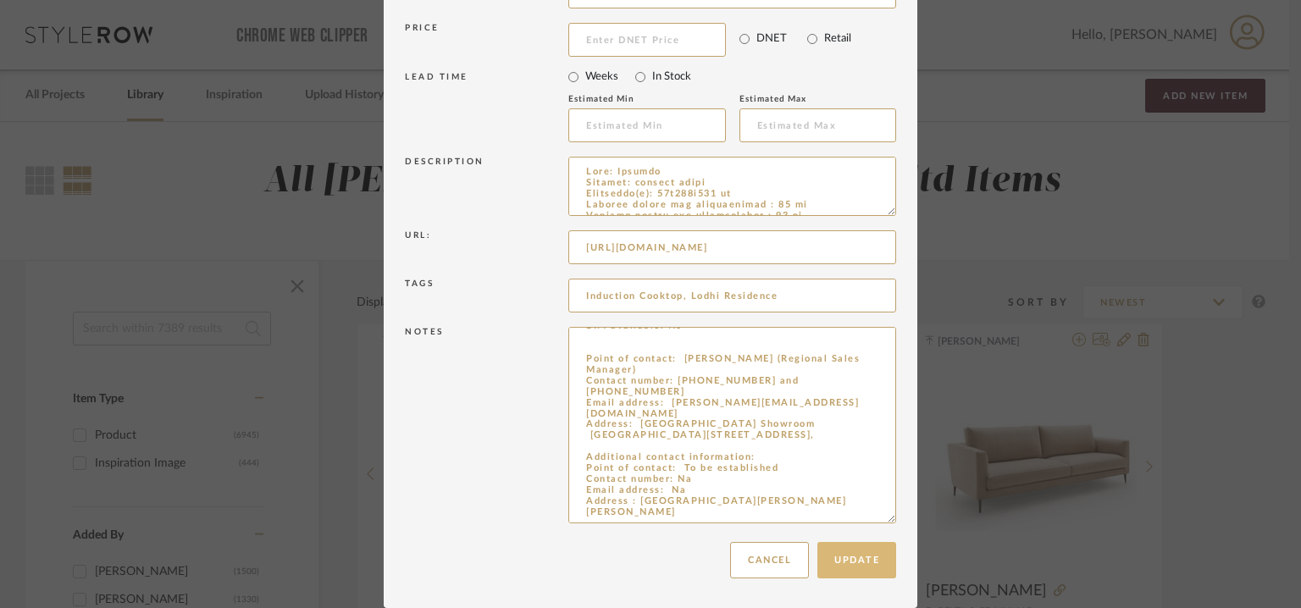
type textarea "Price: ₹1,28,990/- (MRP) Lead time: 90 DAYS FROM THE DATE OF PO / ADVANCE / FIN…"
click at [859, 563] on button "Update" at bounding box center [856, 560] width 79 height 36
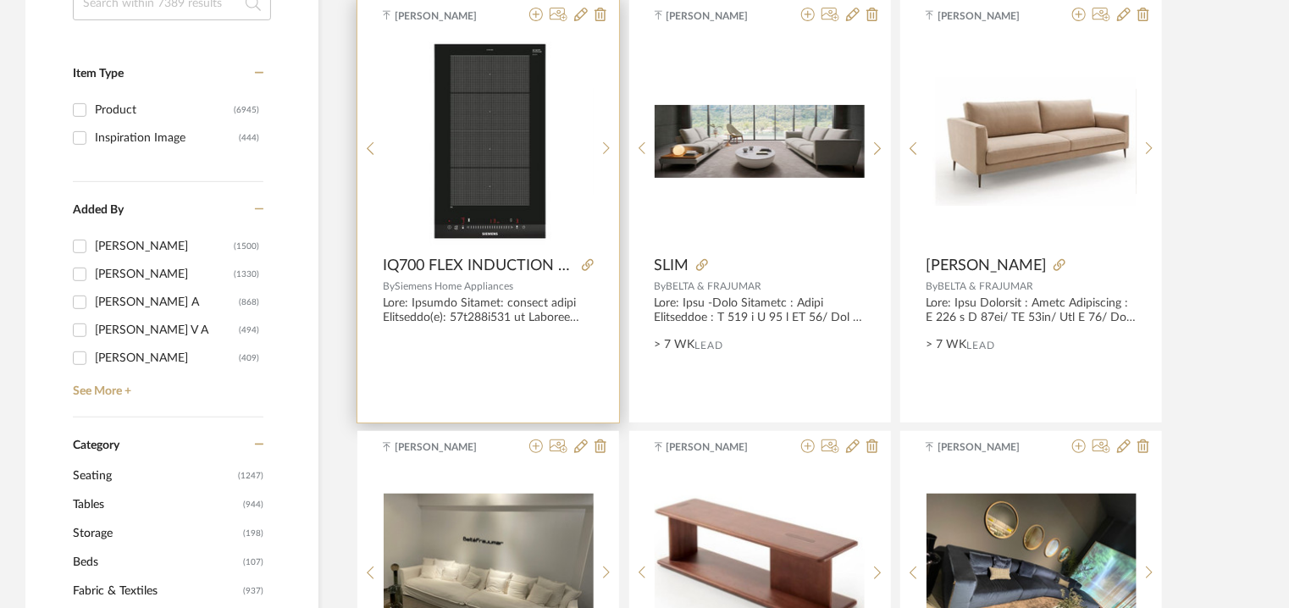
scroll to position [339, 0]
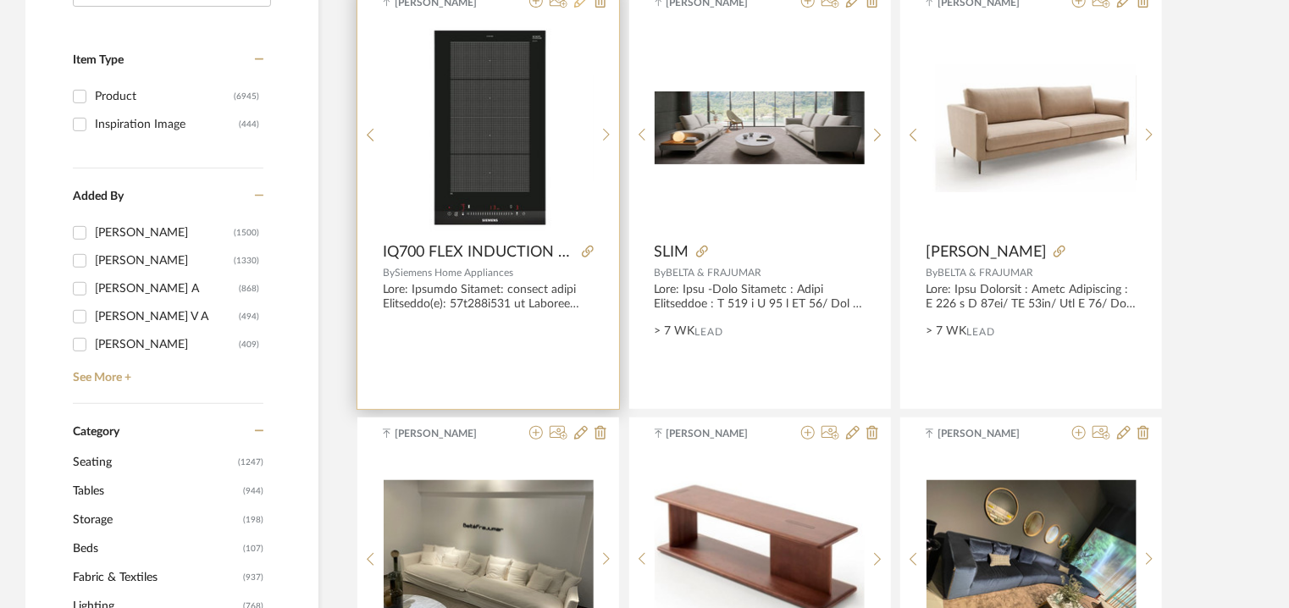
click at [583, 3] on icon at bounding box center [581, 1] width 14 height 14
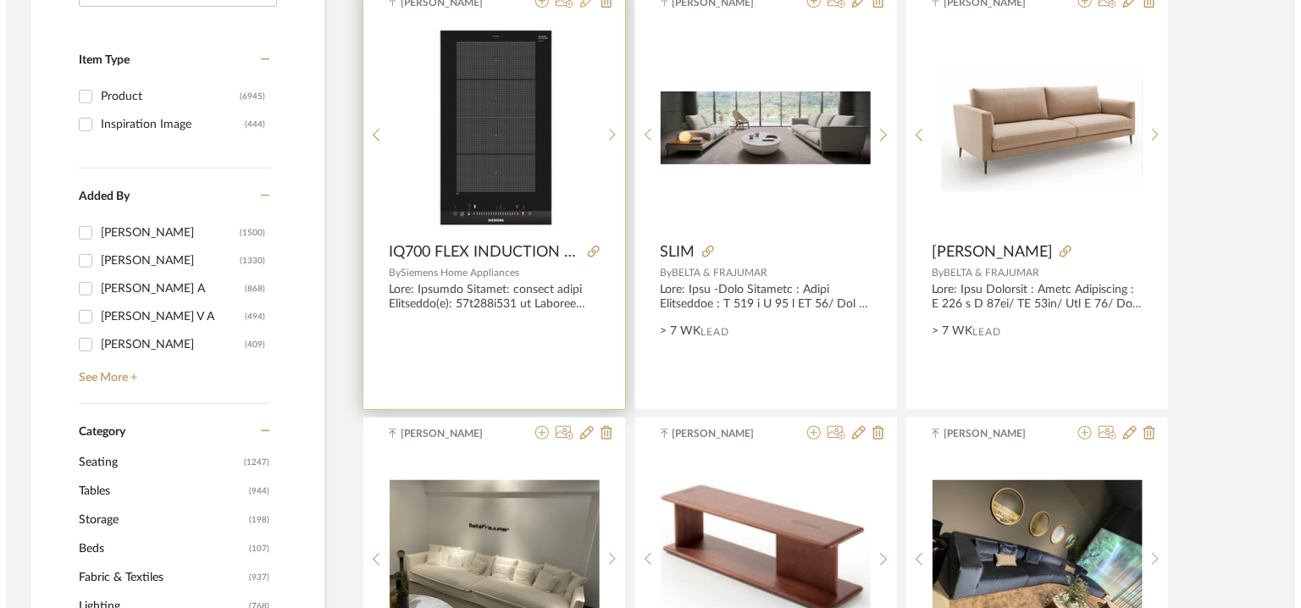
scroll to position [0, 0]
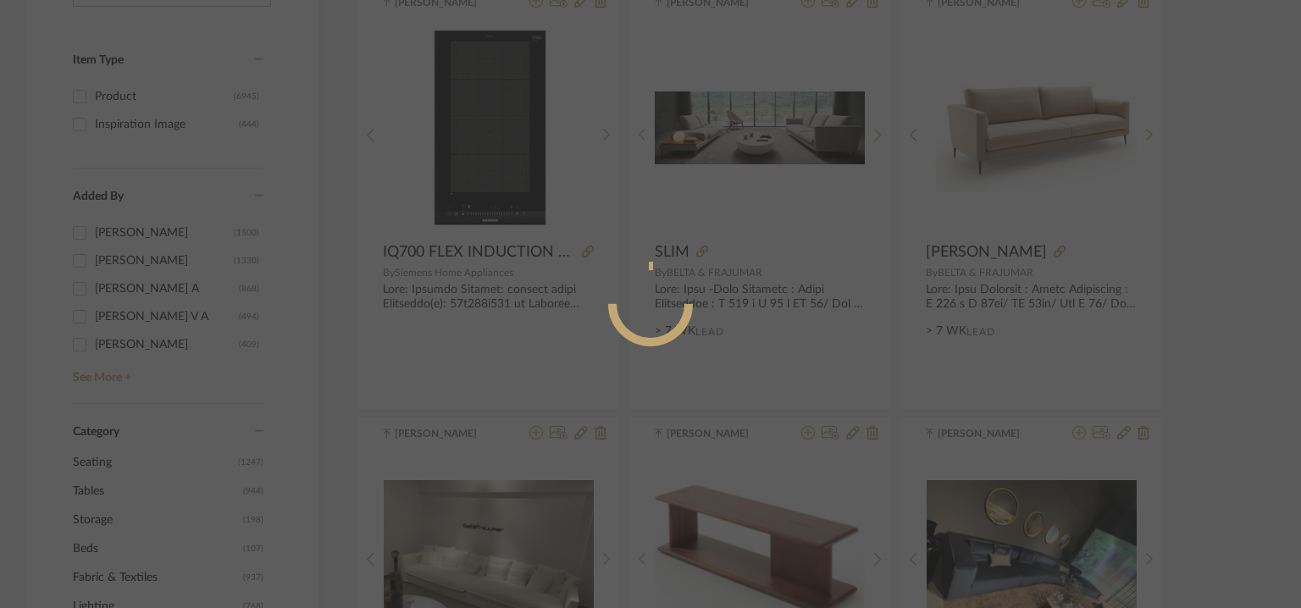
radio input "true"
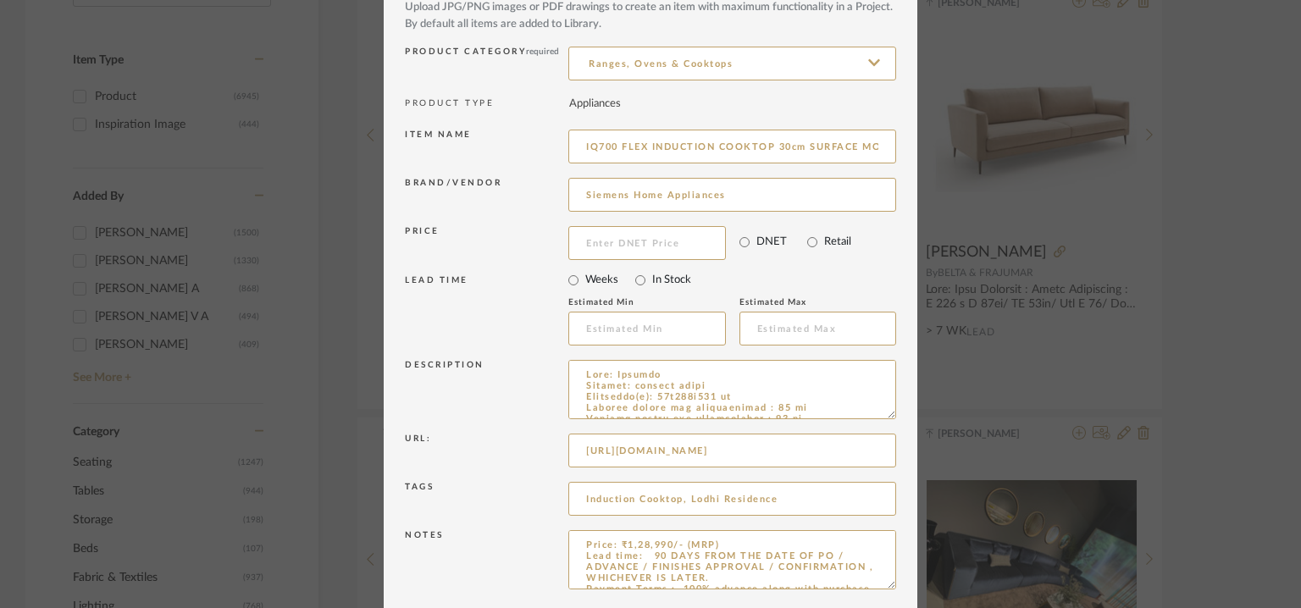
scroll to position [163, 0]
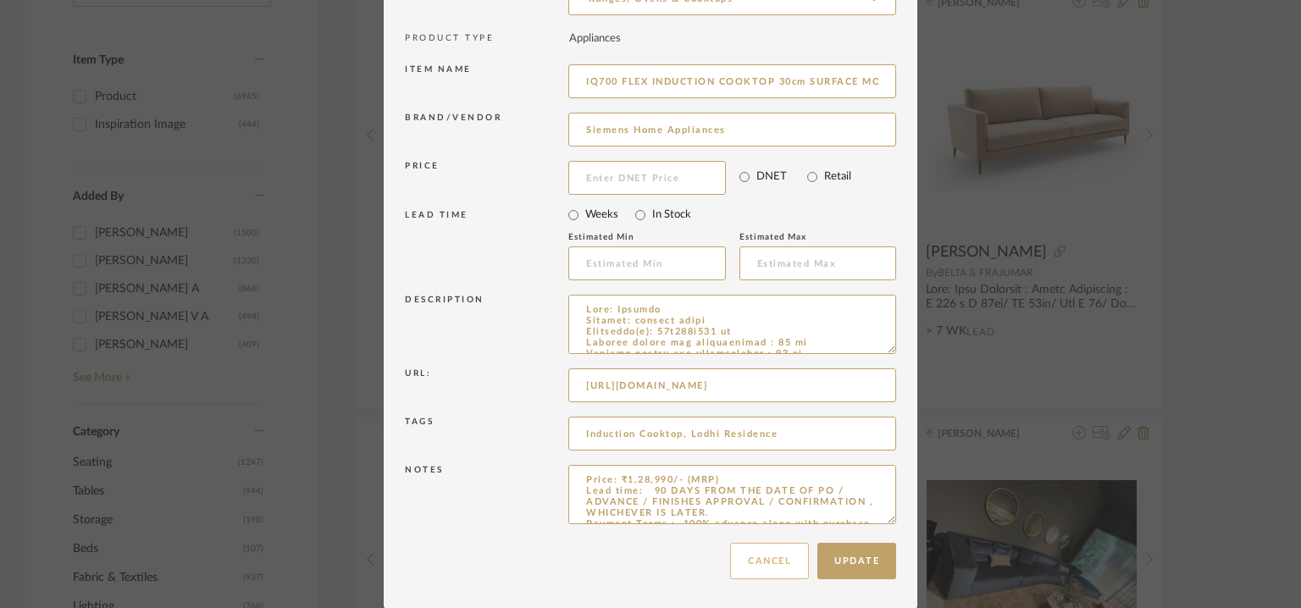
click at [761, 564] on button "Cancel" at bounding box center [769, 561] width 79 height 36
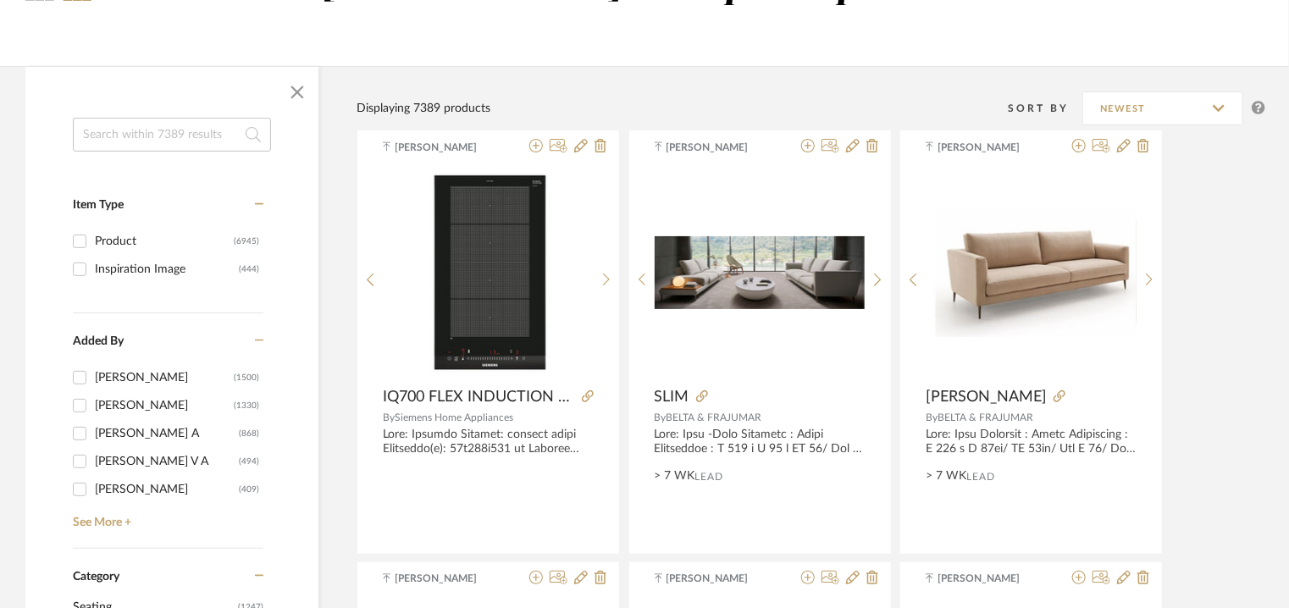
scroll to position [78, 0]
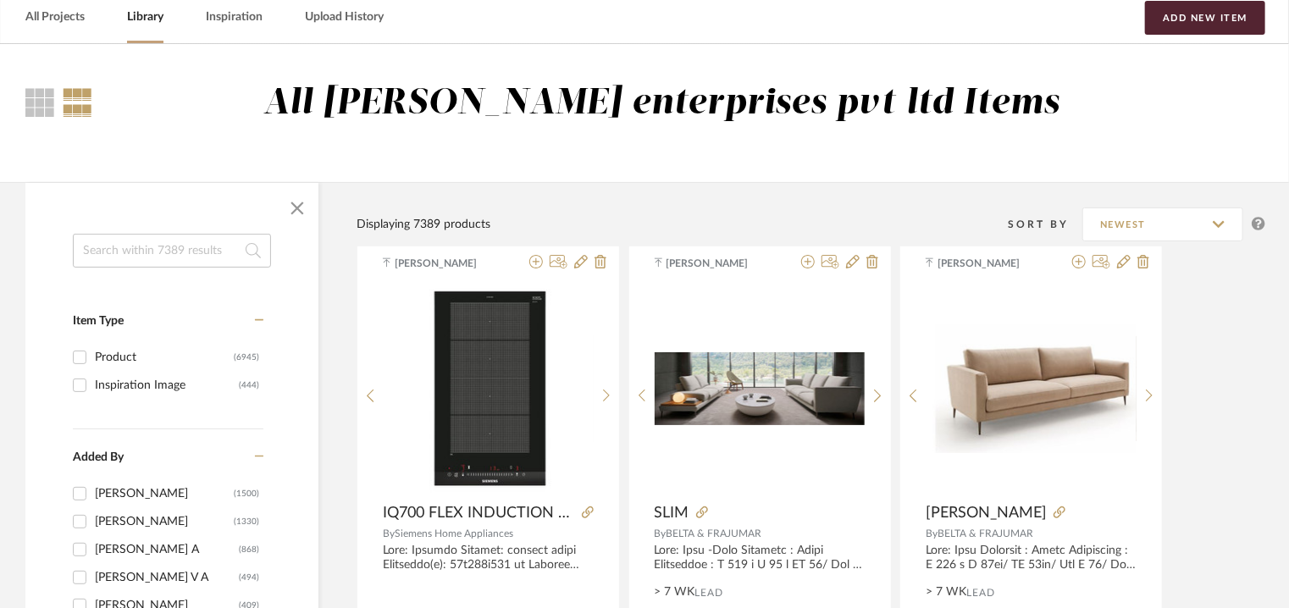
click at [101, 252] on input at bounding box center [172, 251] width 198 height 34
click at [1213, 22] on button "Add New Item" at bounding box center [1205, 18] width 120 height 34
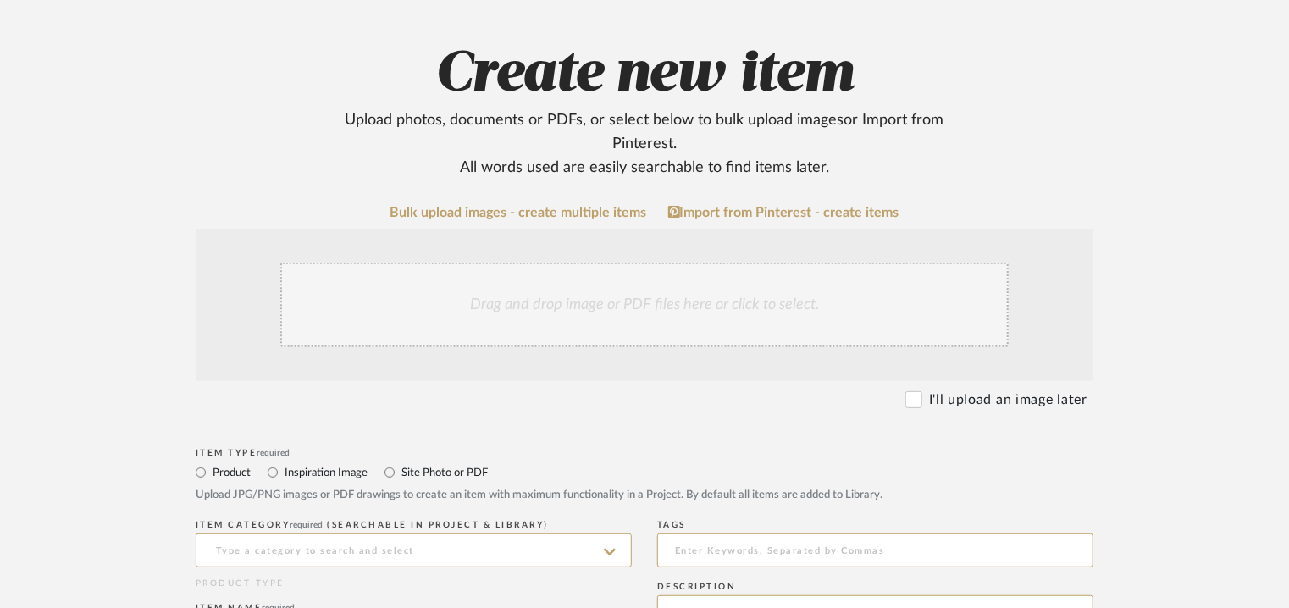
scroll to position [339, 0]
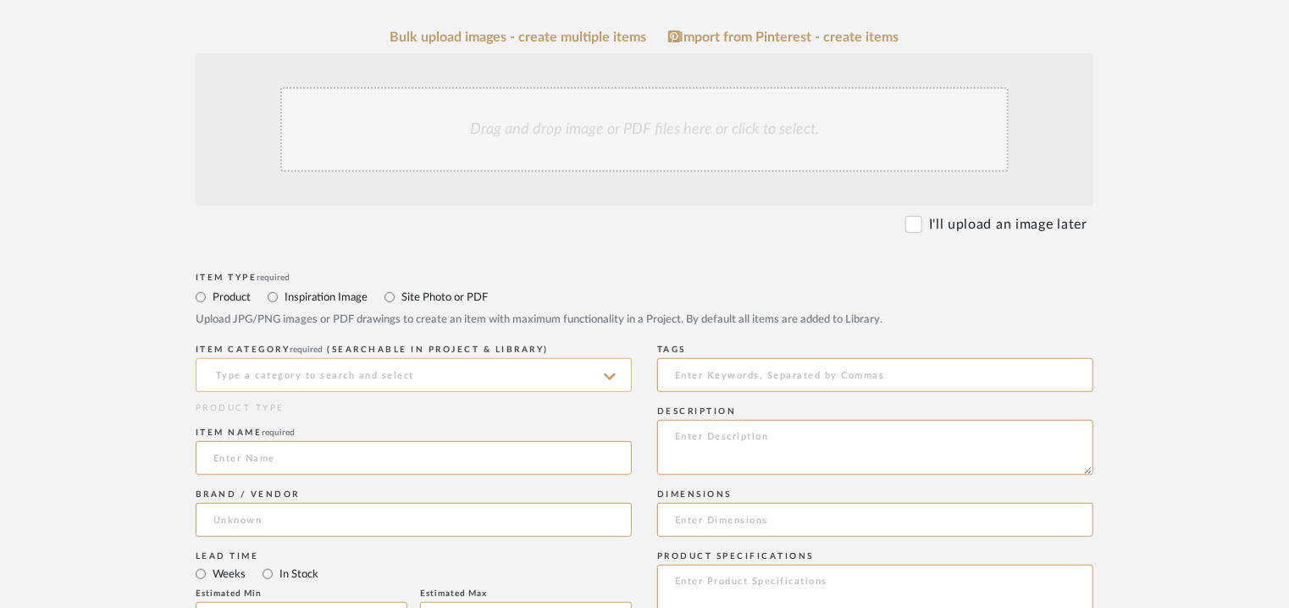
drag, startPoint x: 294, startPoint y: 374, endPoint x: 312, endPoint y: 374, distance: 17.8
click at [296, 374] on input at bounding box center [414, 375] width 436 height 34
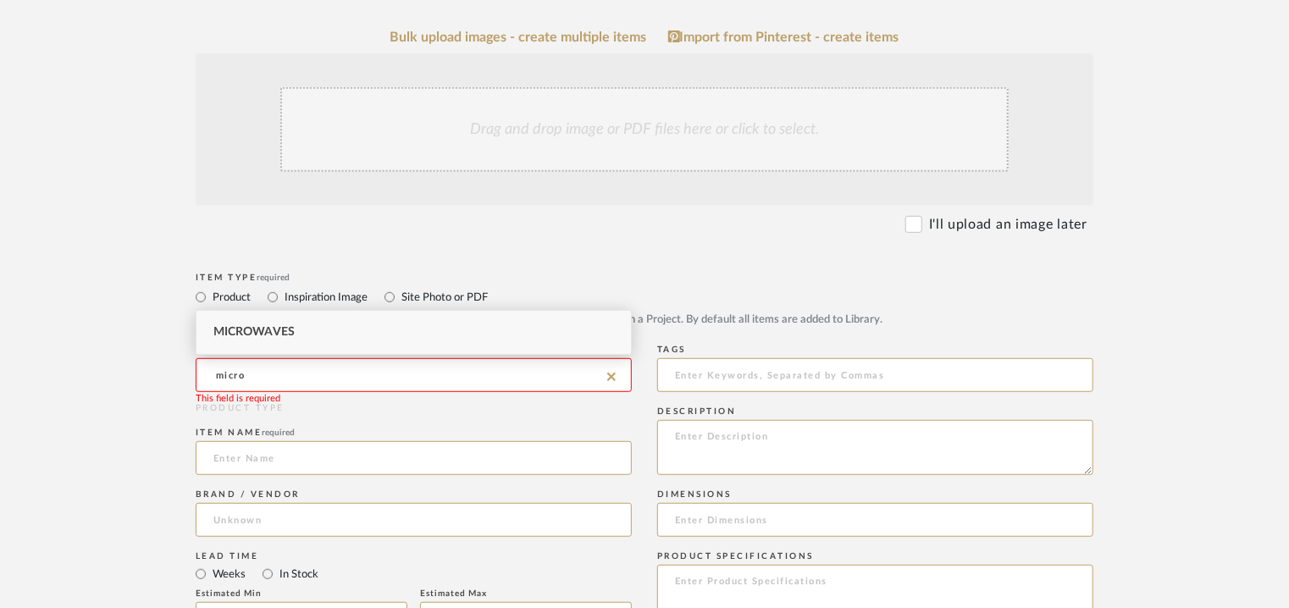
click at [279, 326] on span "Microwaves" at bounding box center [253, 332] width 81 height 12
type input "Microwaves"
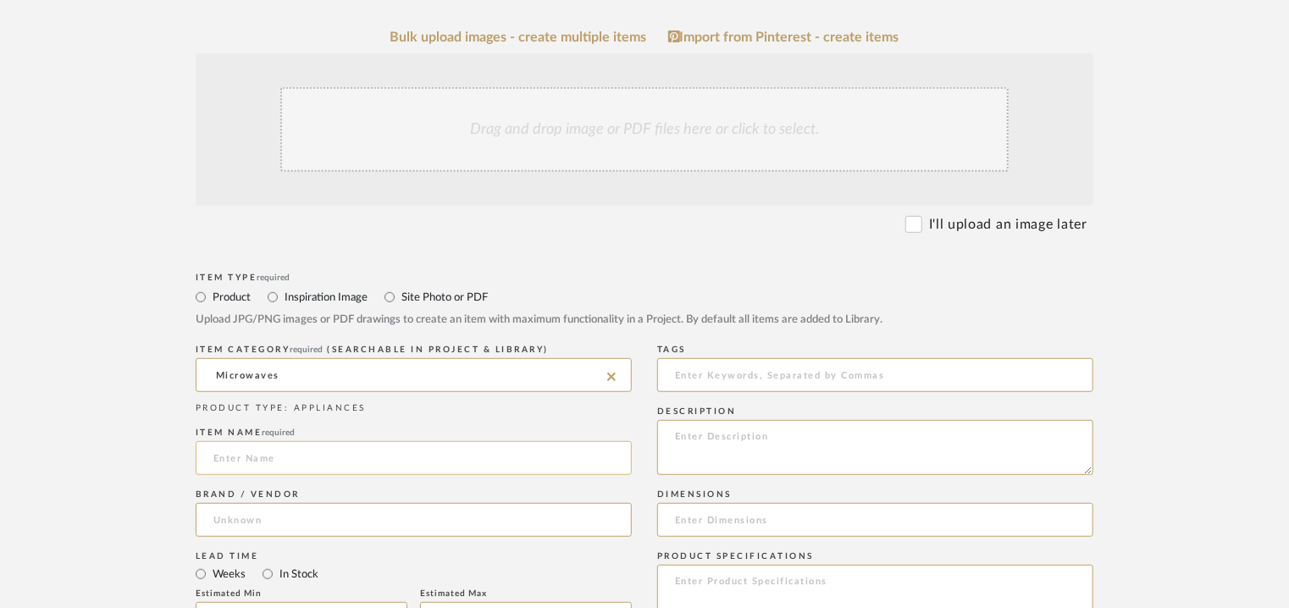
click at [276, 457] on input at bounding box center [414, 458] width 436 height 34
paste input "iQ700 Built-In Microwave Oven Black"
click at [257, 457] on input "iQ700 Built-In Microwave Oven Black" at bounding box center [414, 458] width 436 height 34
type input "iQ700 BUILT-IN MICROWAVE OVEN BLACK"
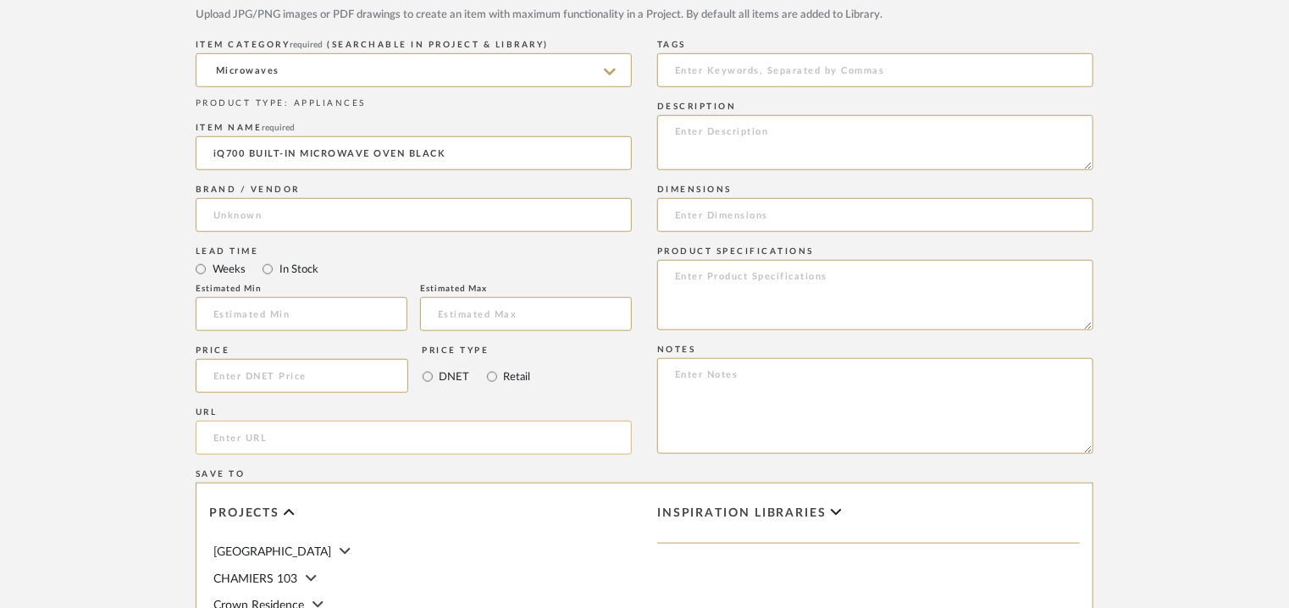
scroll to position [678, 0]
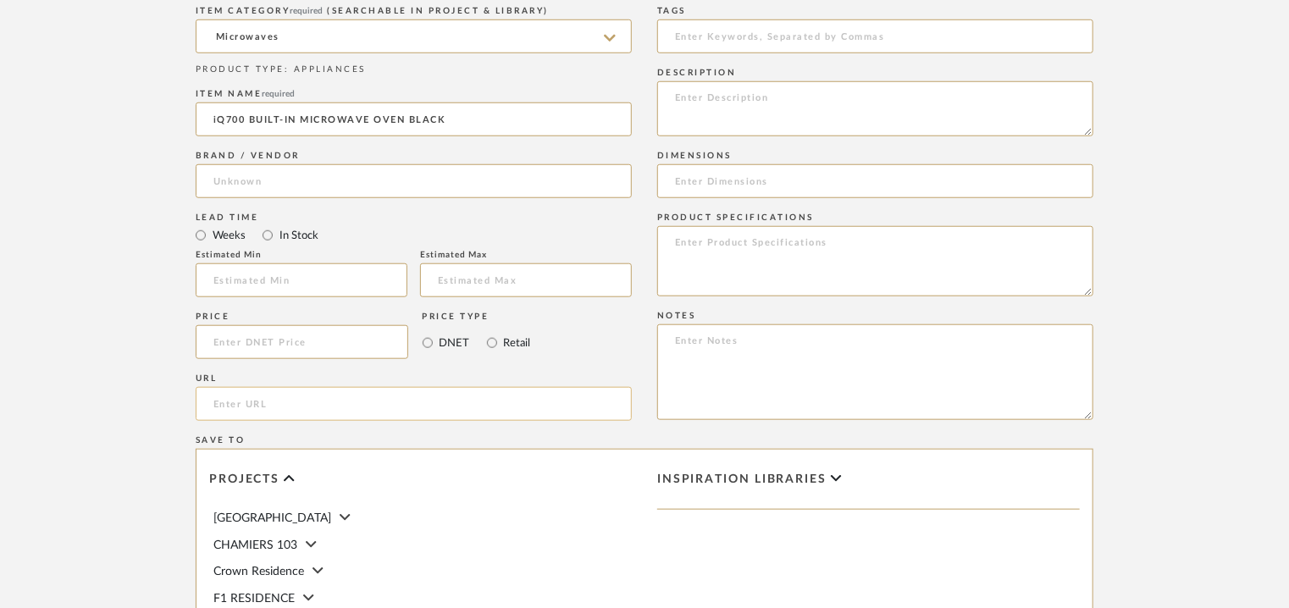
click at [233, 401] on input "url" at bounding box center [414, 404] width 436 height 34
paste input "[URL][DOMAIN_NAME]"
type input "[URL][DOMAIN_NAME]"
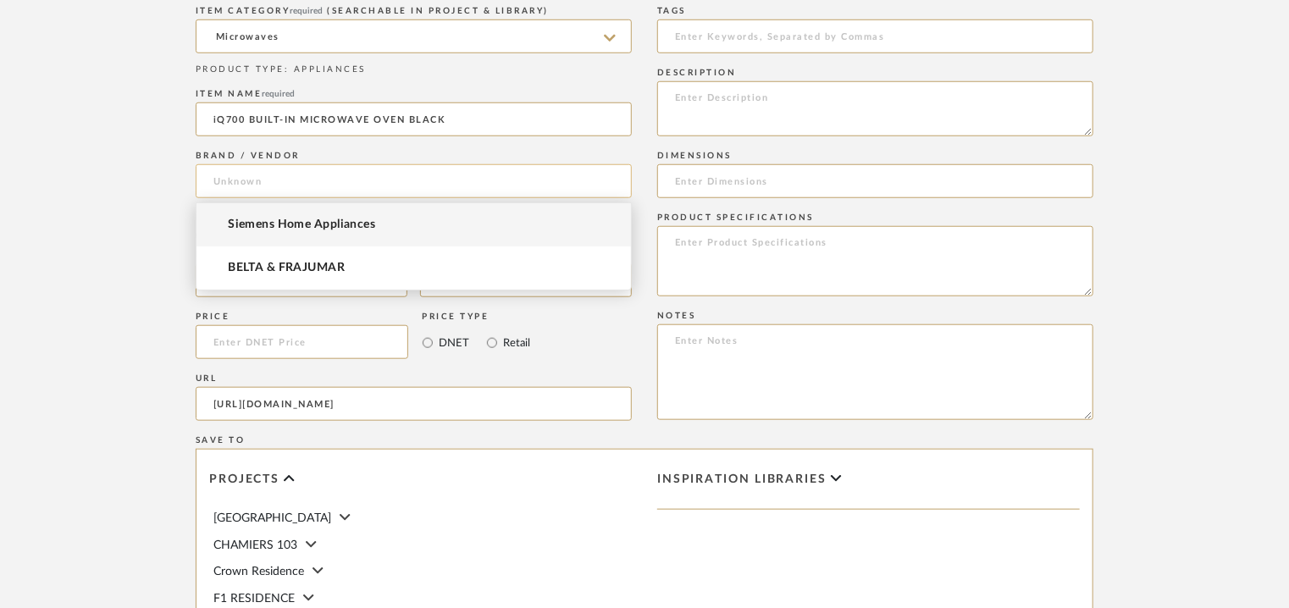
scroll to position [0, 0]
click at [293, 184] on input at bounding box center [414, 181] width 436 height 34
click at [307, 229] on span "Siemens Home Appliances" at bounding box center [301, 225] width 147 height 14
type input "Siemens Home Appliances"
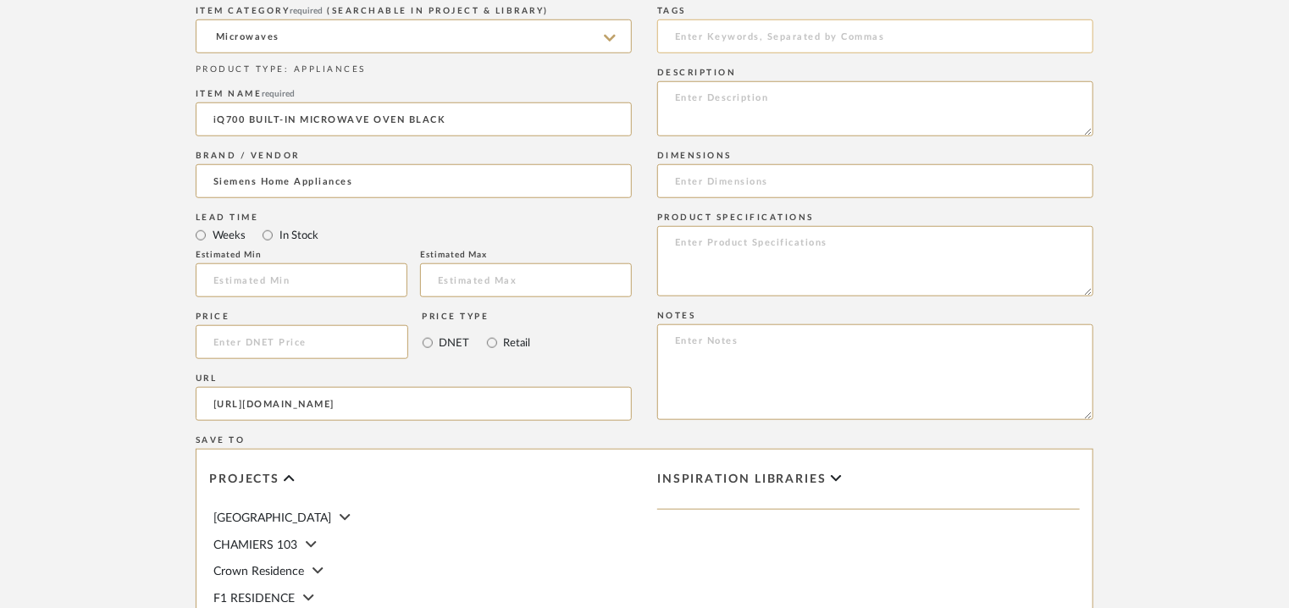
click at [708, 31] on input at bounding box center [875, 36] width 436 height 34
type input "l"
type input "Lodhi residence, microwave,"
click at [735, 180] on input at bounding box center [875, 181] width 436 height 34
paste input "382x594x318 mm"
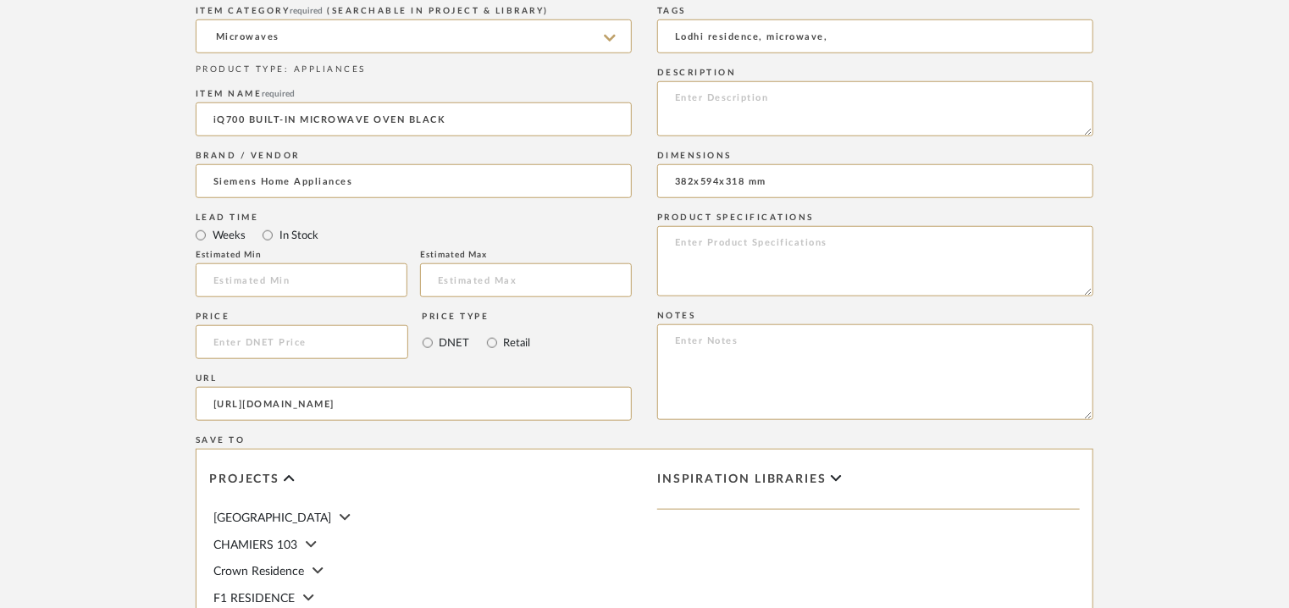
type input "382x594x318 mm"
click at [712, 94] on textarea at bounding box center [875, 108] width 436 height 55
paste textarea "Type: Microwave Inbuilt: Yes Dimension(s): 382x594x318 mm Minimum height for in…"
type textarea "Type: Microwave Inbuilt: Yes Dimension(s): 382x594x318 mm Minimum height for in…"
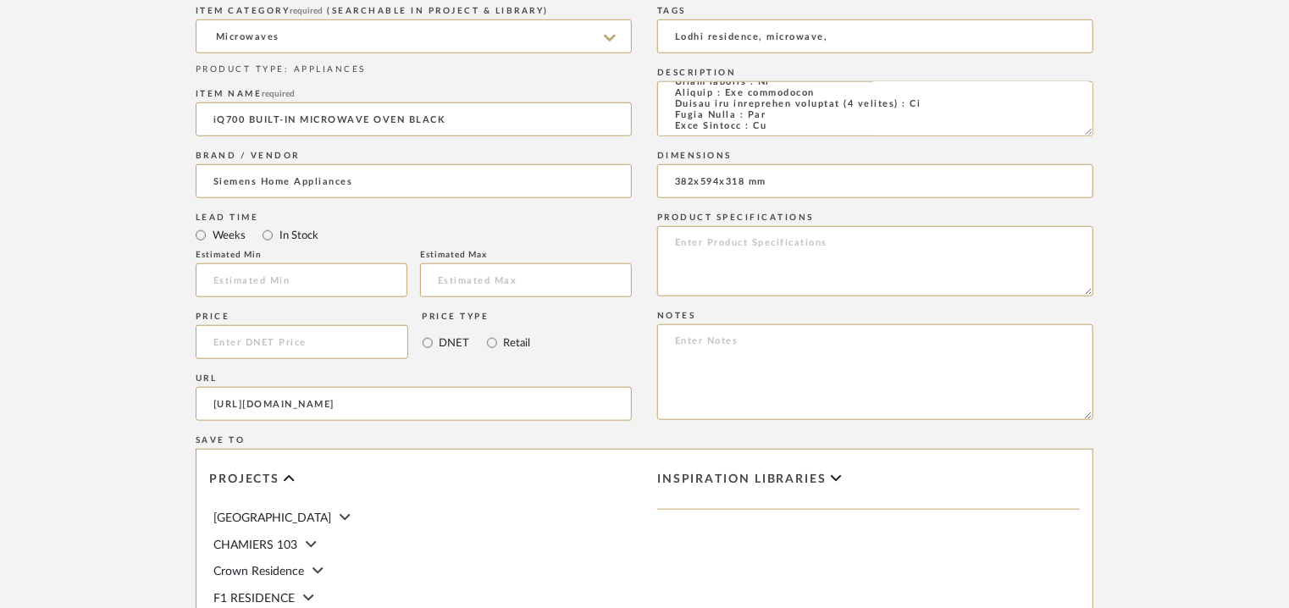
scroll to position [421, 0]
click at [759, 348] on textarea at bounding box center [875, 372] width 436 height 96
paste textarea "Price: ₹1,42,990/- (MRP) Lead time: 90 DAYS FROM THE DATE OF PO / ADVANCE / FIN…"
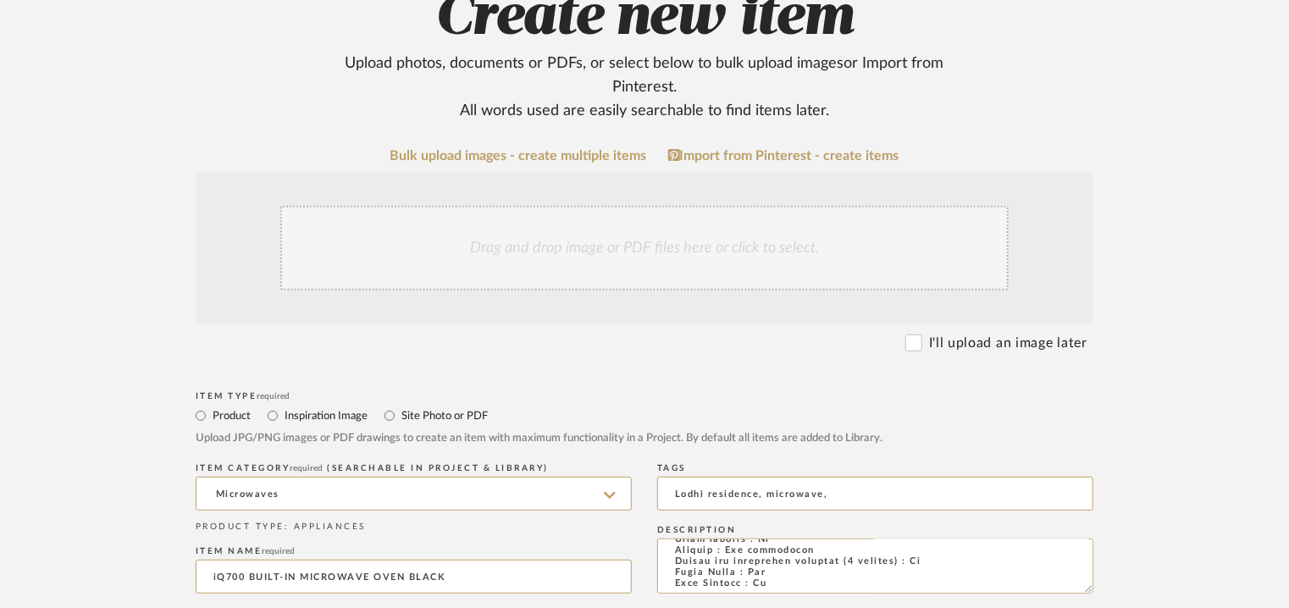
scroll to position [85, 0]
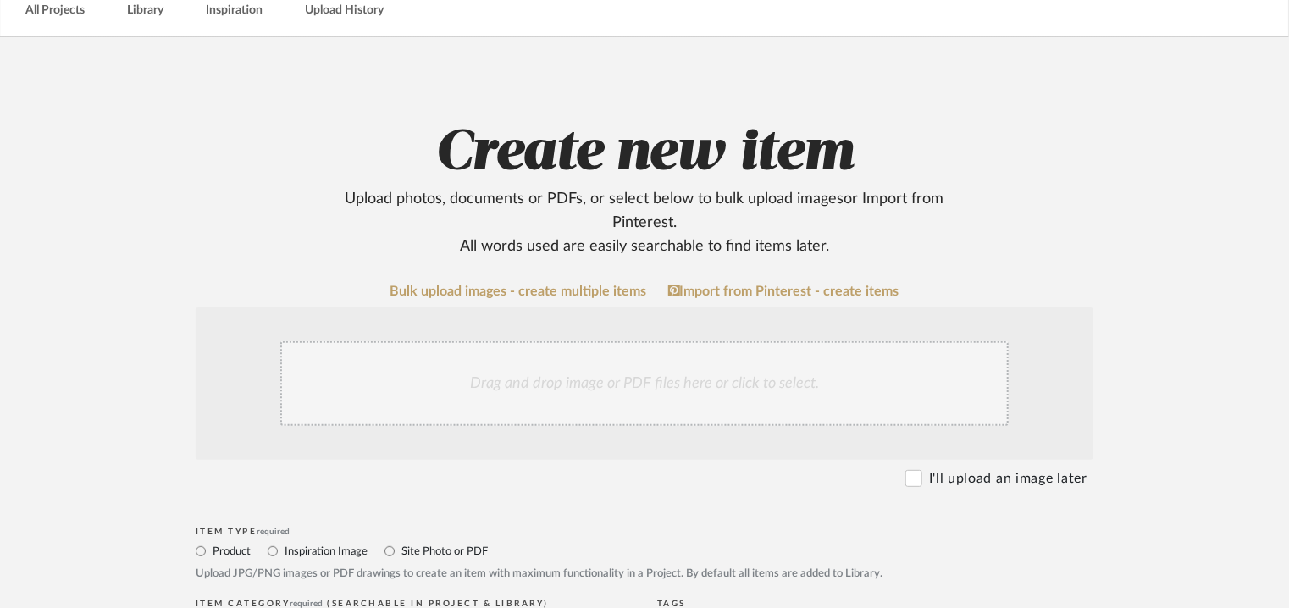
type textarea "Price: ₹1,42,990/- (MRP) Lead time: 90 DAYS FROM THE DATE OF PO / ADVANCE / FIN…"
click at [562, 396] on div "Drag and drop image or PDF files here or click to select." at bounding box center [644, 383] width 728 height 85
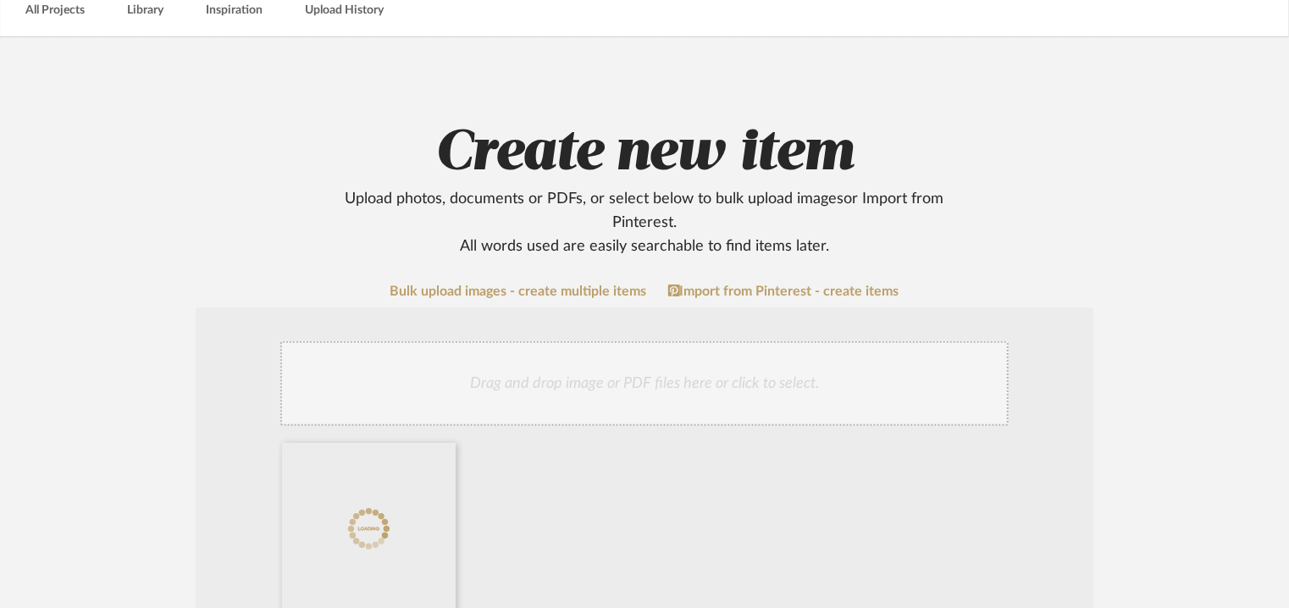
click at [667, 390] on div "Drag and drop image or PDF files here or click to select." at bounding box center [644, 383] width 728 height 85
click at [634, 366] on div "Drag and drop image or PDF files here or click to select." at bounding box center [644, 383] width 728 height 85
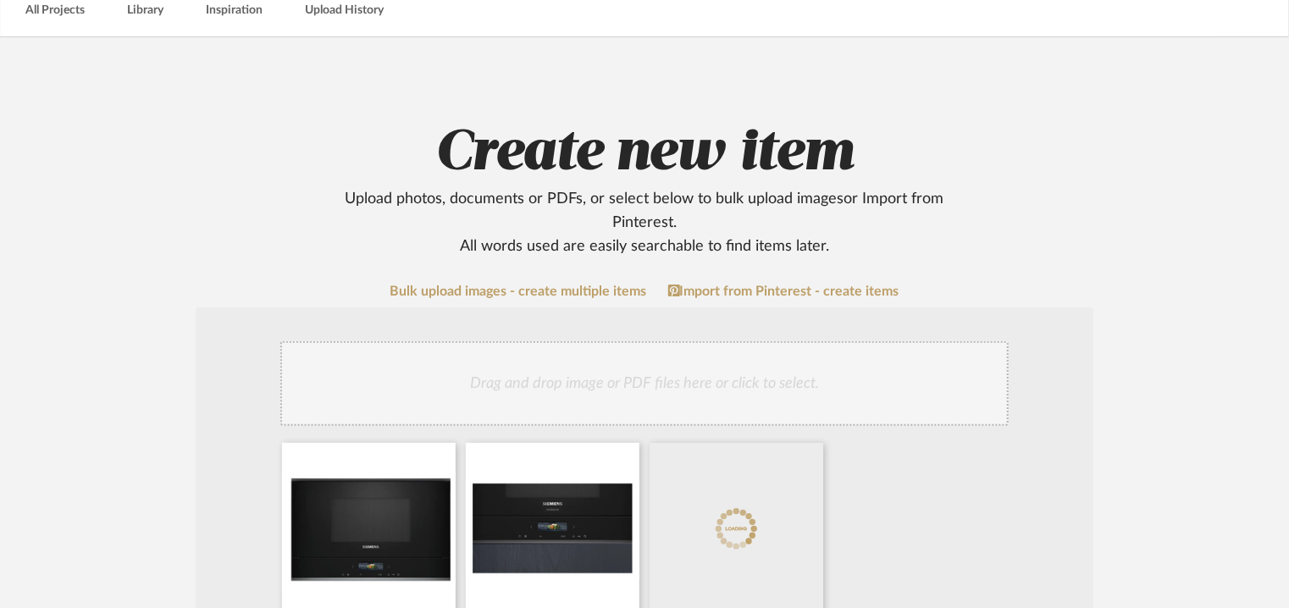
click at [715, 379] on div "Drag and drop image or PDF files here or click to select." at bounding box center [644, 383] width 728 height 85
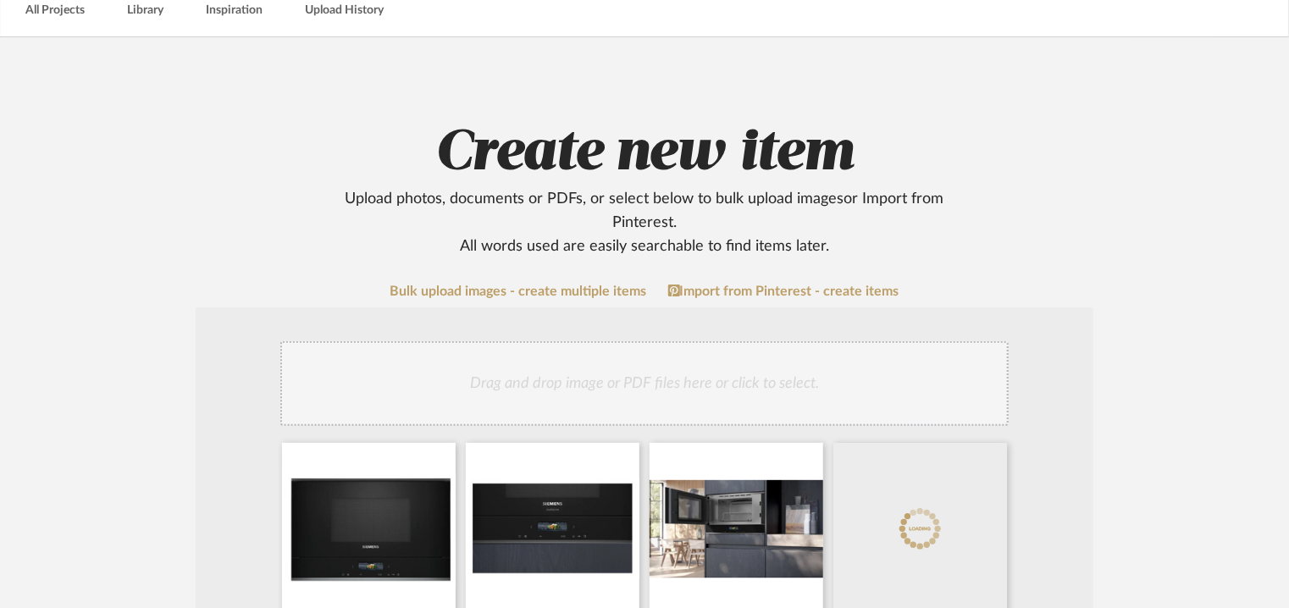
click at [732, 385] on div "Drag and drop image or PDF files here or click to select." at bounding box center [644, 383] width 728 height 85
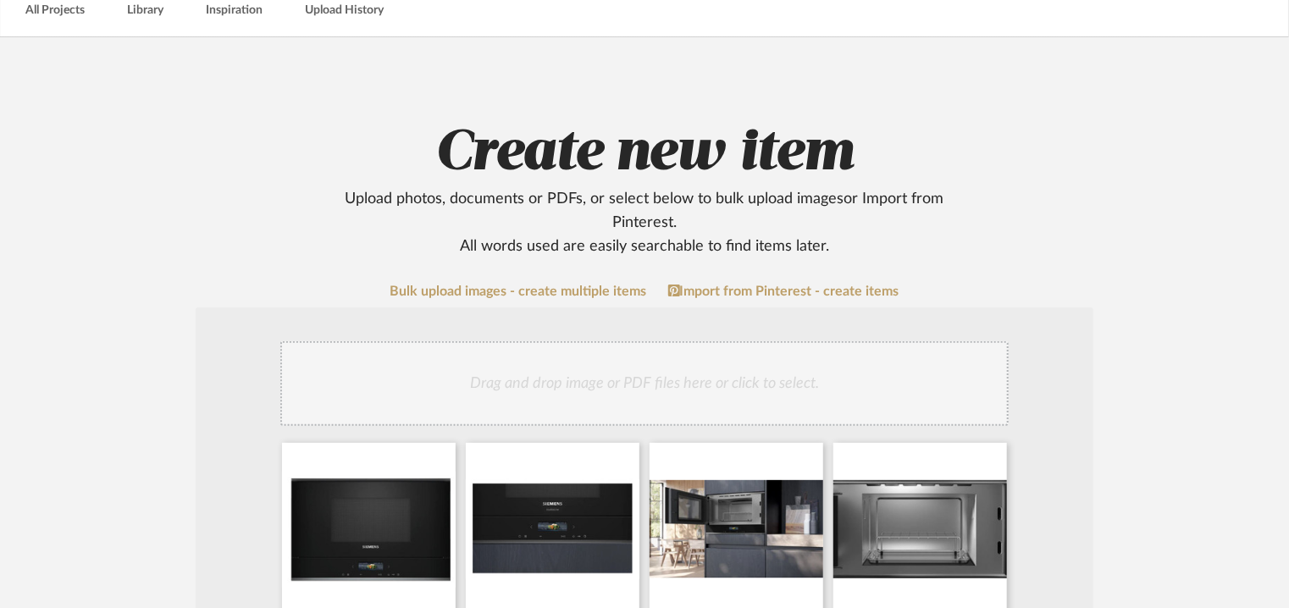
click at [780, 406] on div "Drag and drop image or PDF files here or click to select." at bounding box center [644, 383] width 728 height 85
click at [784, 401] on div "Drag and drop image or PDF files here or click to select." at bounding box center [644, 383] width 728 height 85
click at [777, 397] on div "Drag and drop image or PDF files here or click to select." at bounding box center [644, 383] width 728 height 85
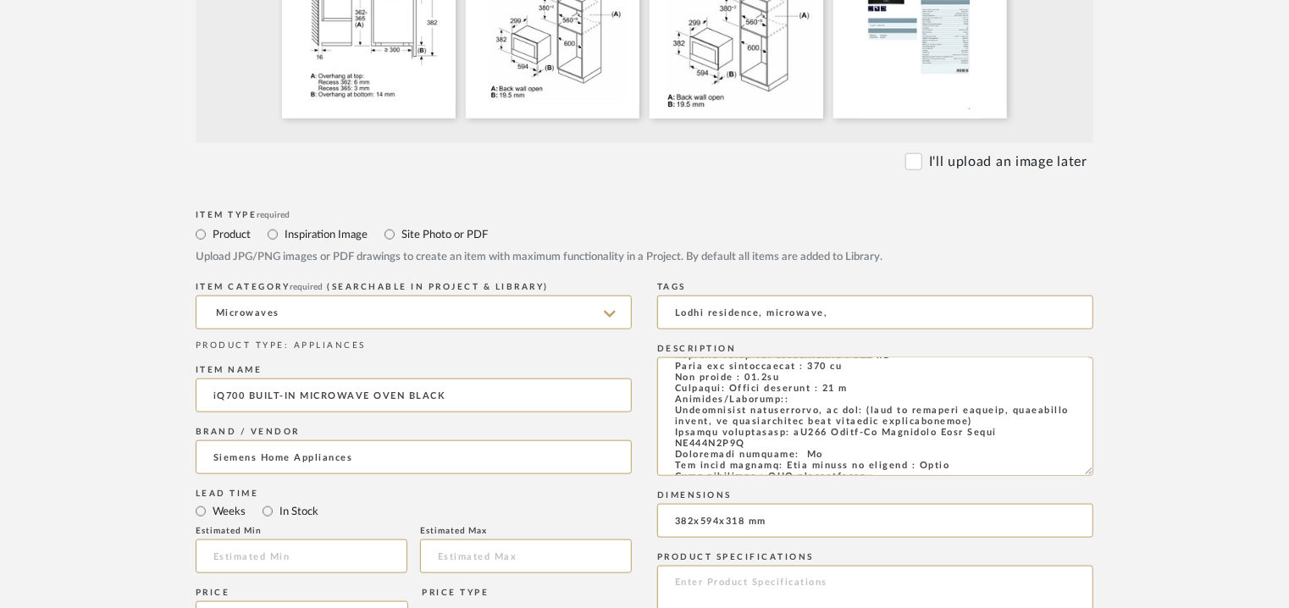
drag, startPoint x: 1089, startPoint y: 410, endPoint x: 1094, endPoint y: 502, distance: 92.5
click at [1094, 502] on form "Bulk upload images - create multiple items Import from Pinterest - create items…" at bounding box center [644, 414] width 1079 height 1616
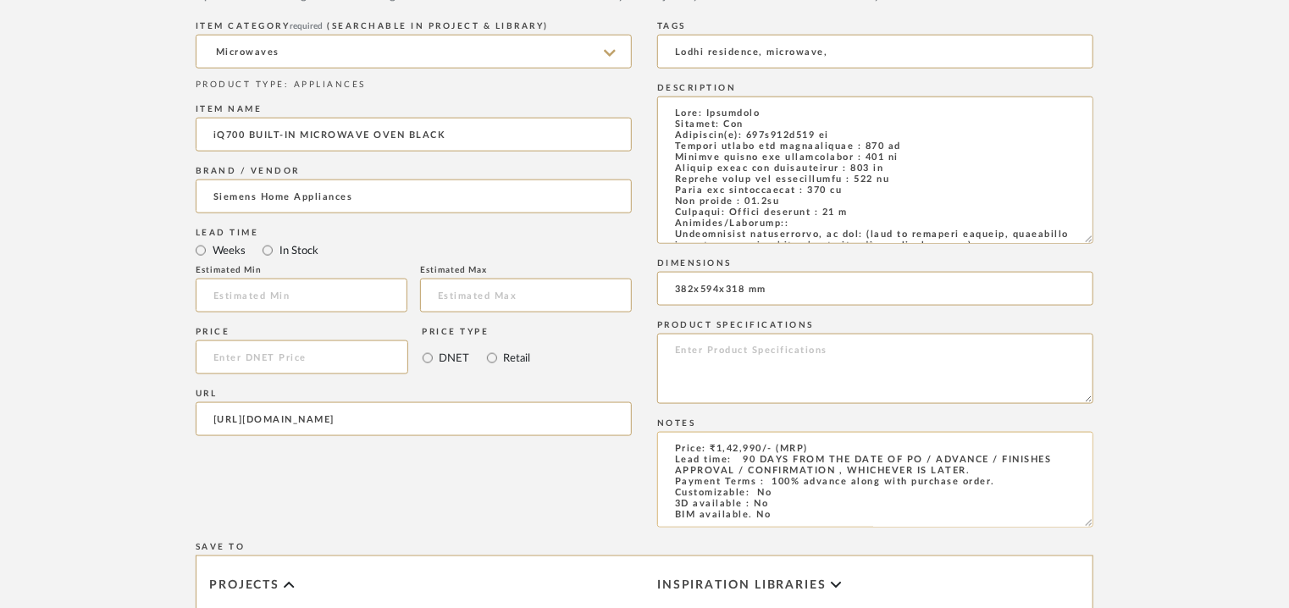
scroll to position [1101, 0]
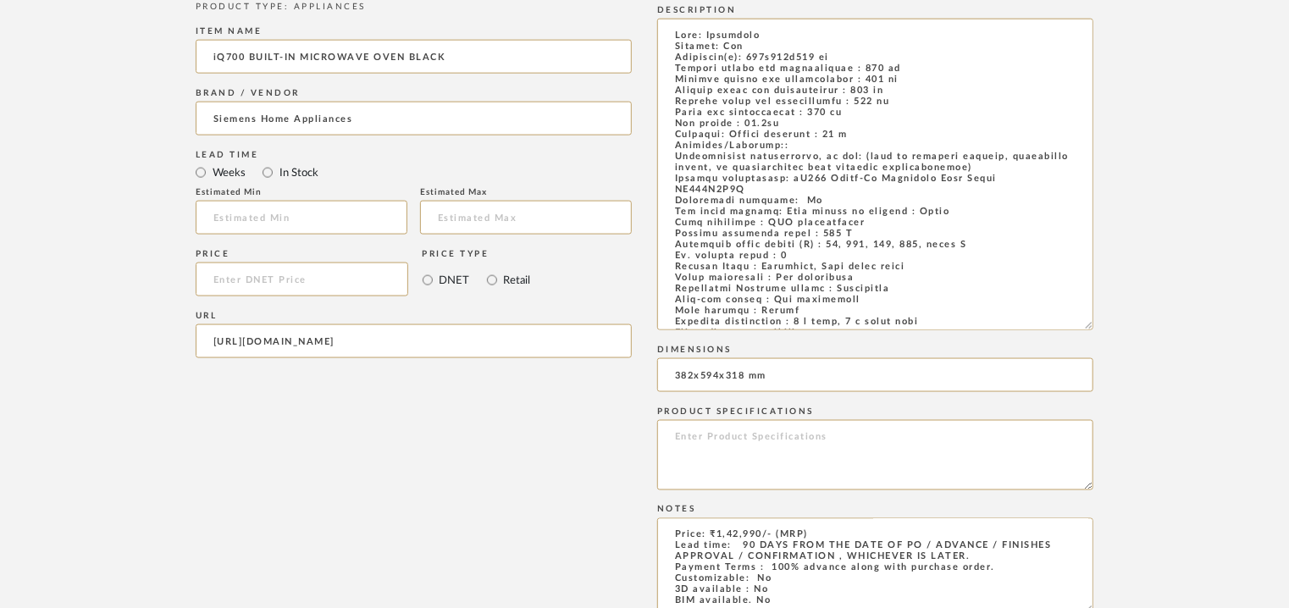
drag, startPoint x: 1089, startPoint y: 163, endPoint x: 1115, endPoint y: 340, distance: 178.0
click at [1115, 340] on form "Bulk upload images - create multiple items Import from Pinterest - create items…" at bounding box center [644, 171] width 1079 height 1809
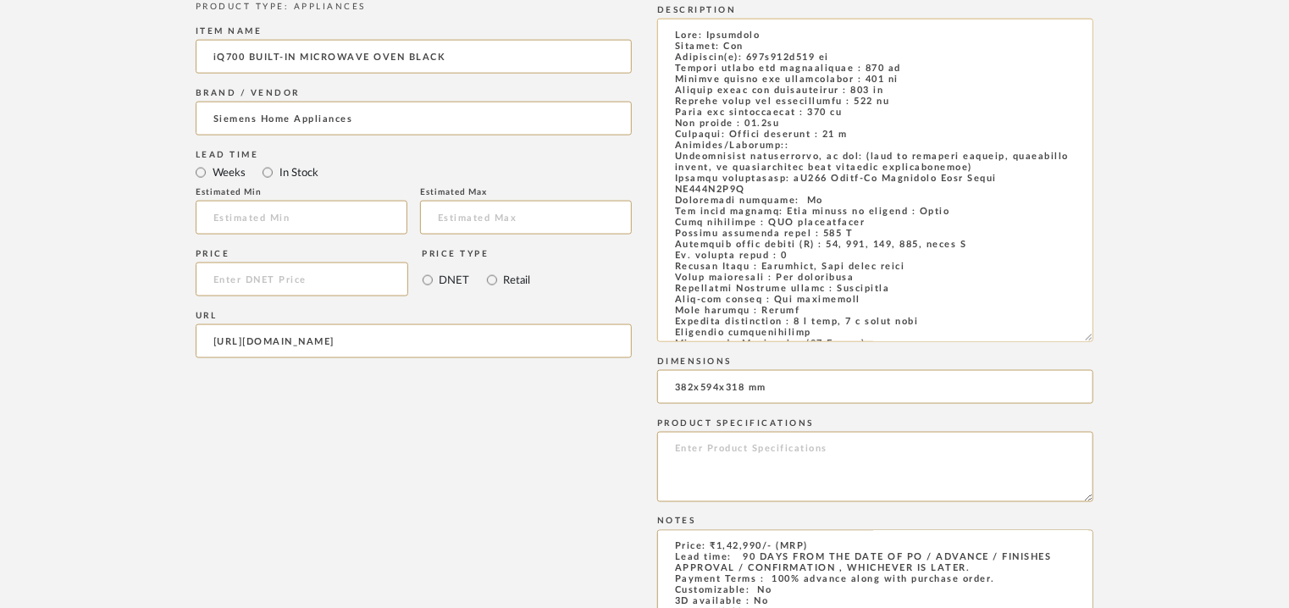
click at [741, 194] on textarea at bounding box center [875, 181] width 436 height 324
click at [763, 196] on textarea at bounding box center [875, 181] width 436 height 324
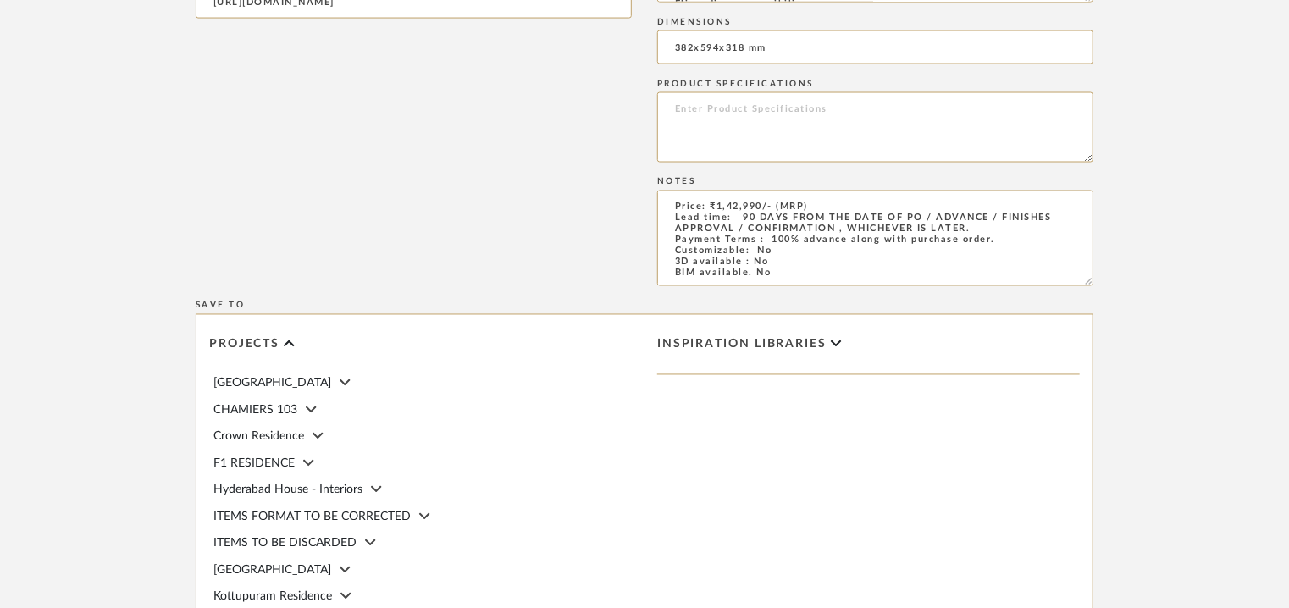
scroll to position [1701, 0]
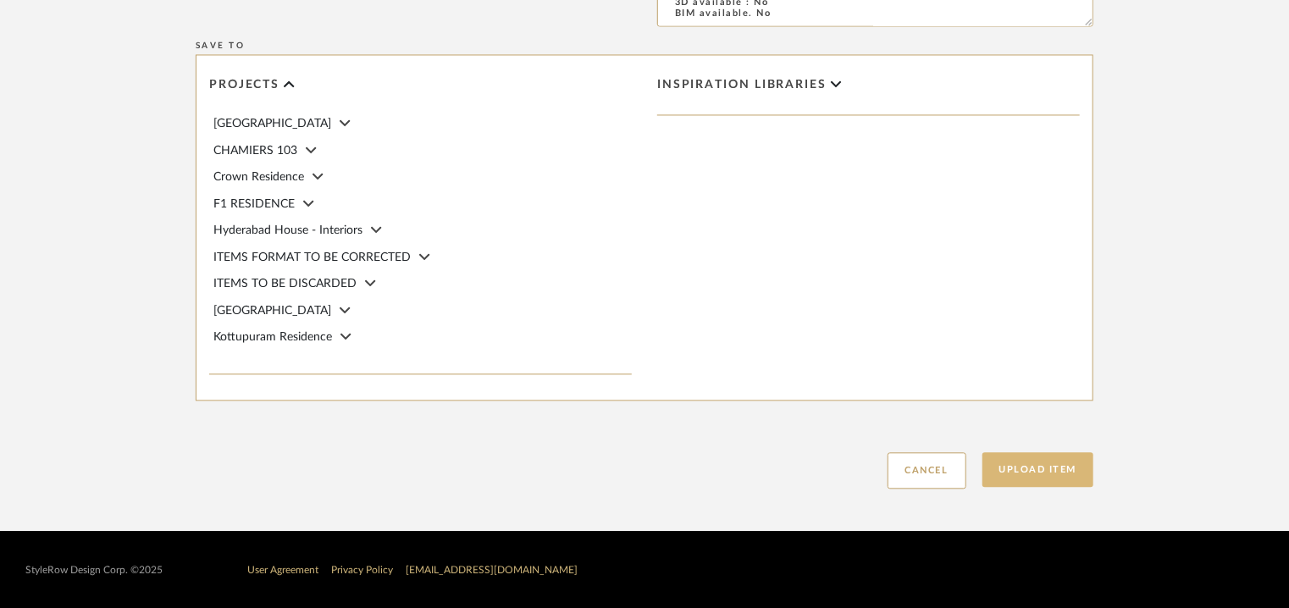
type textarea "Type: Microwave Inbuilt: Yes Dimension(s): 382x594x318 mm Minimum height for in…"
click at [1030, 475] on button "Upload Item" at bounding box center [1038, 469] width 112 height 35
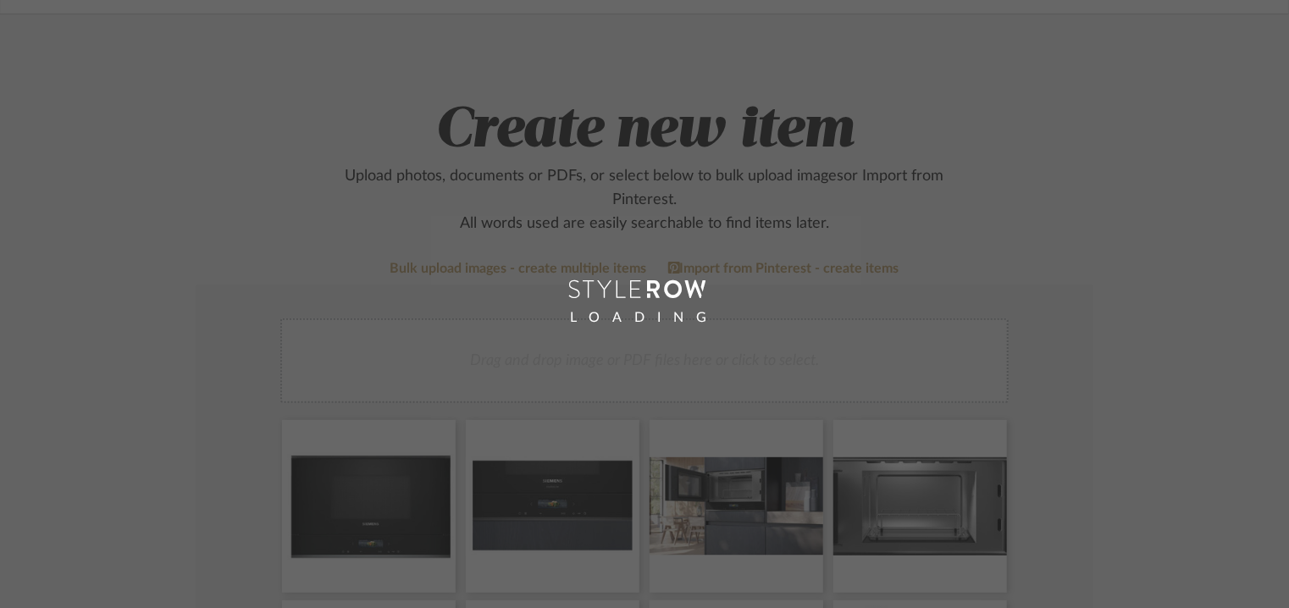
scroll to position [78, 0]
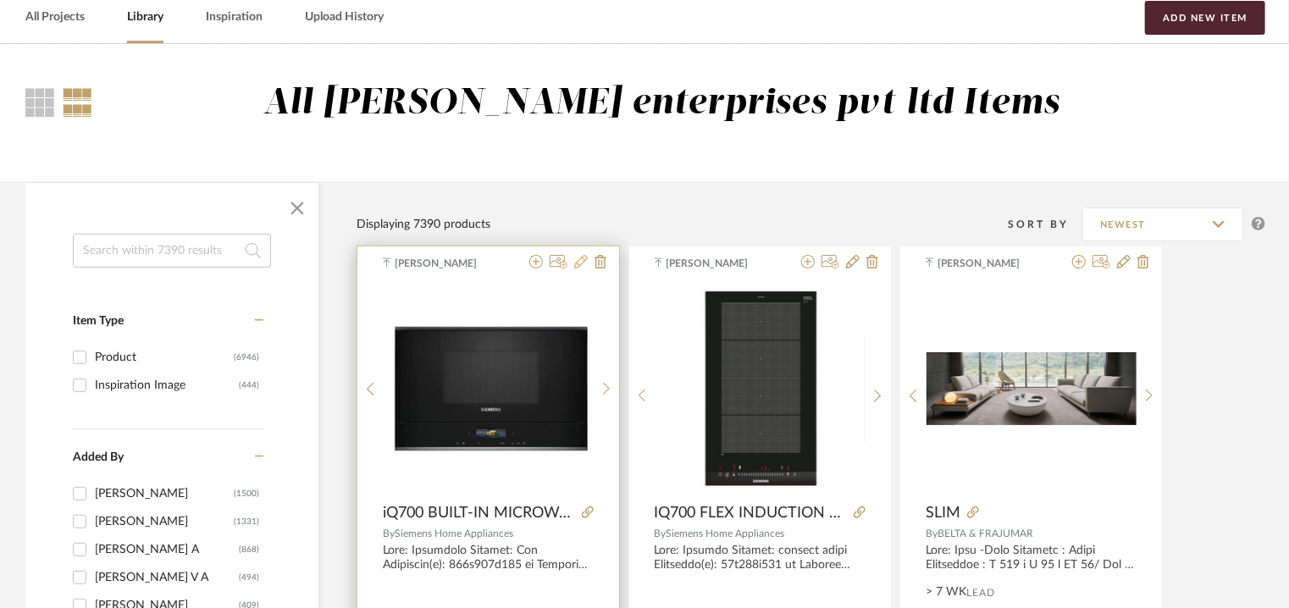
click at [583, 263] on icon at bounding box center [581, 262] width 14 height 14
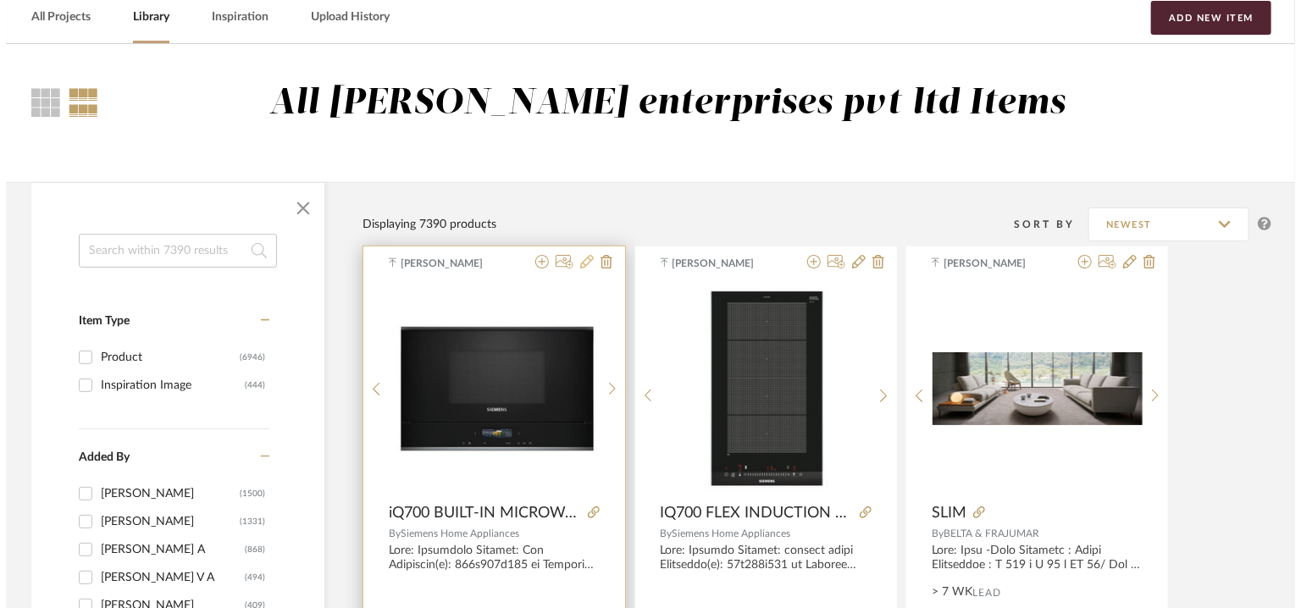
scroll to position [0, 0]
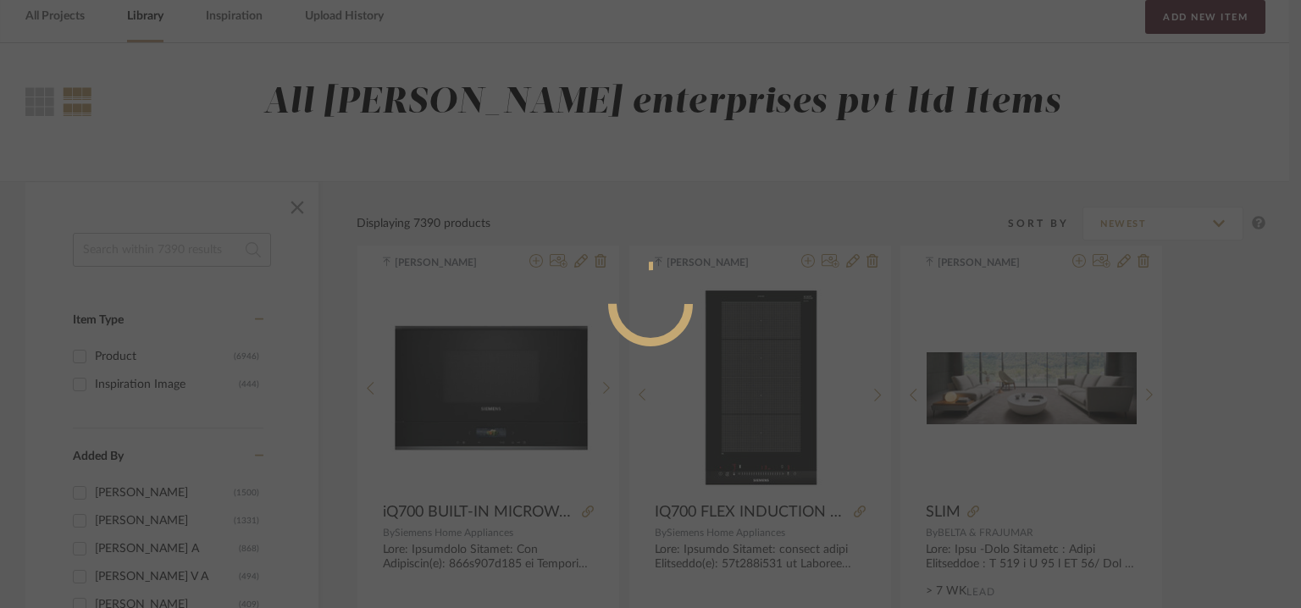
radio input "true"
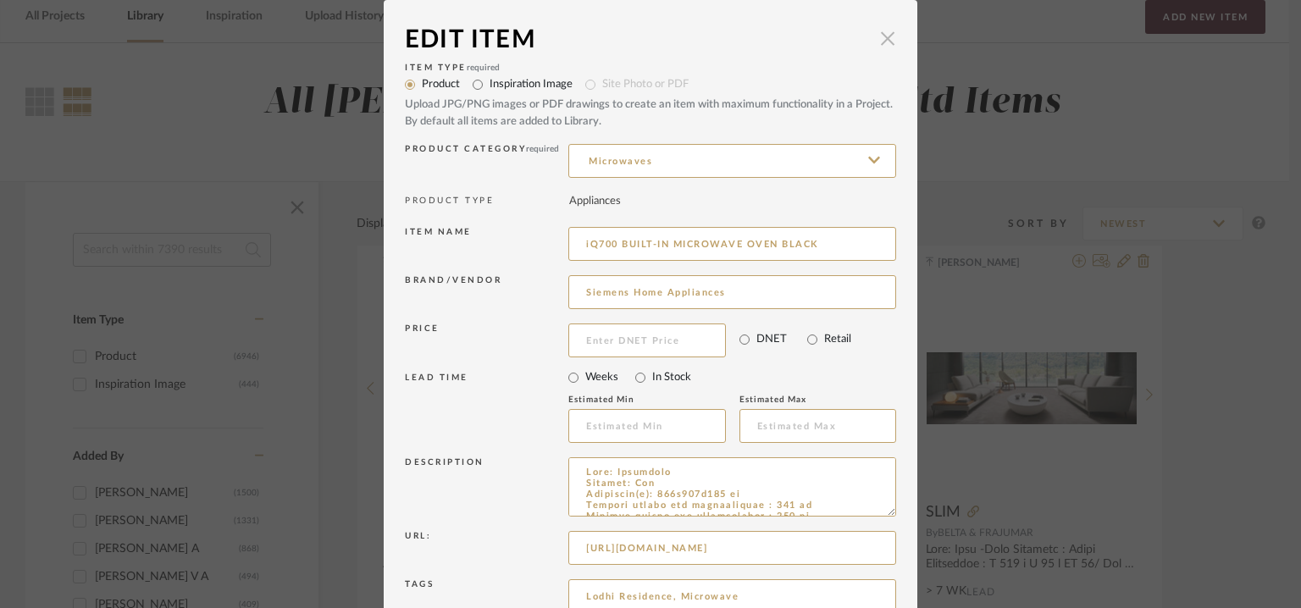
click at [878, 38] on span "button" at bounding box center [888, 38] width 34 height 34
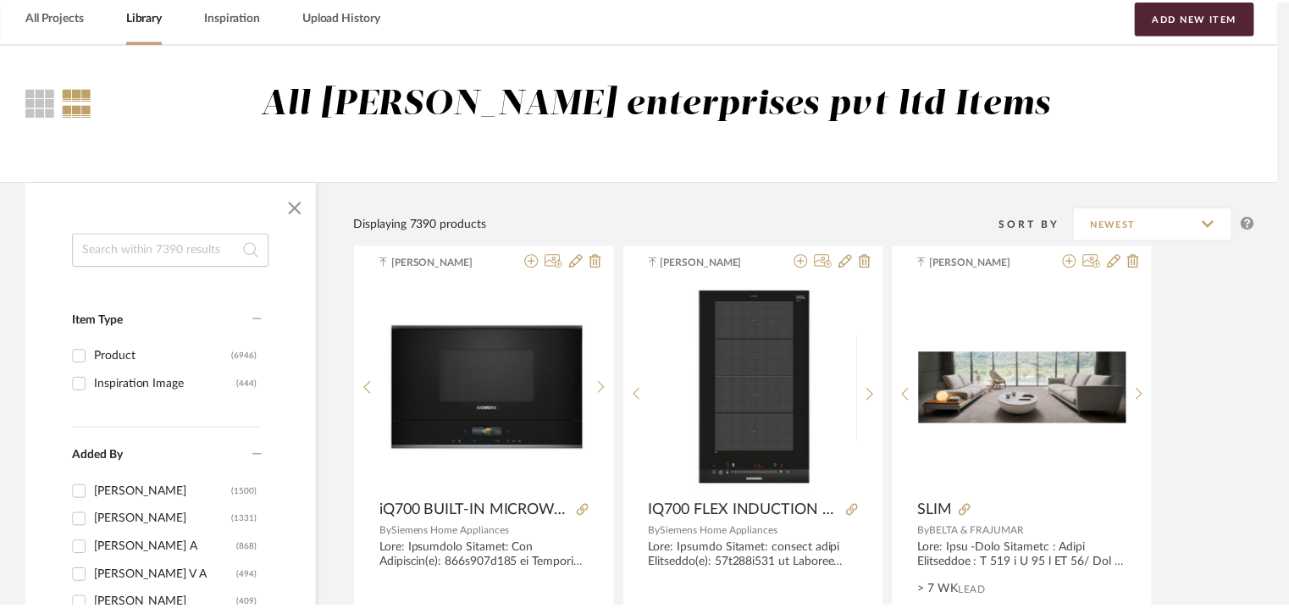
scroll to position [78, 0]
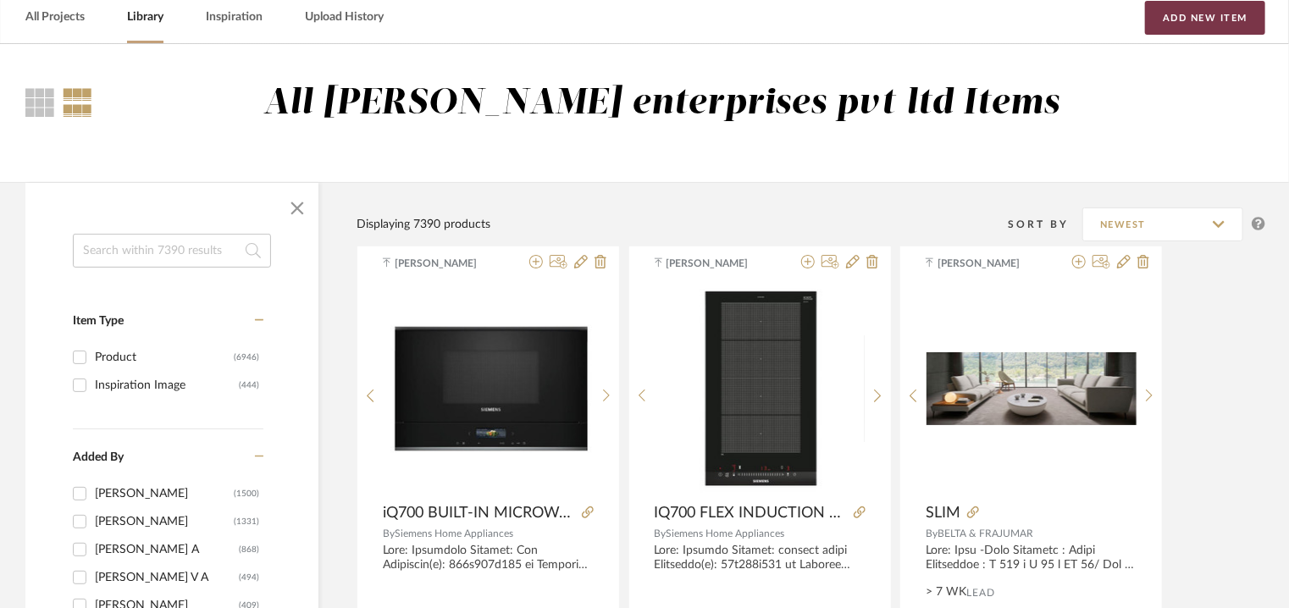
click at [1191, 14] on button "Add New Item" at bounding box center [1205, 18] width 120 height 34
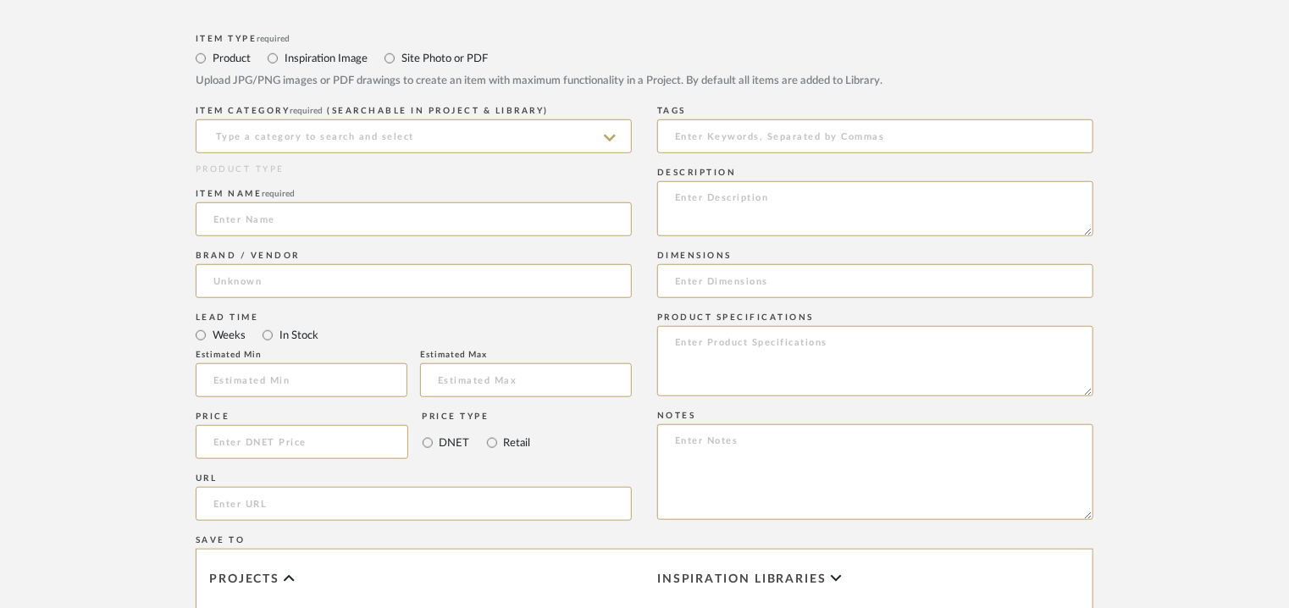
scroll to position [762, 0]
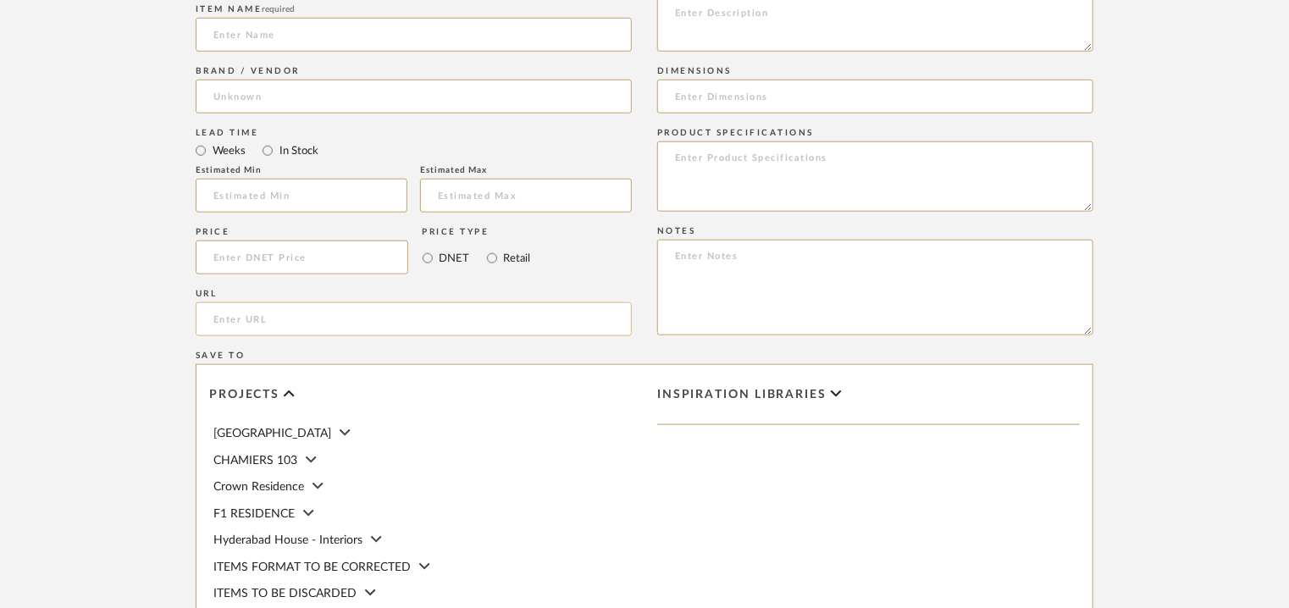
click at [207, 319] on input "url" at bounding box center [414, 319] width 436 height 34
paste input "[URL][DOMAIN_NAME]"
type input "[URL][DOMAIN_NAME]"
click at [399, 45] on input at bounding box center [414, 35] width 436 height 34
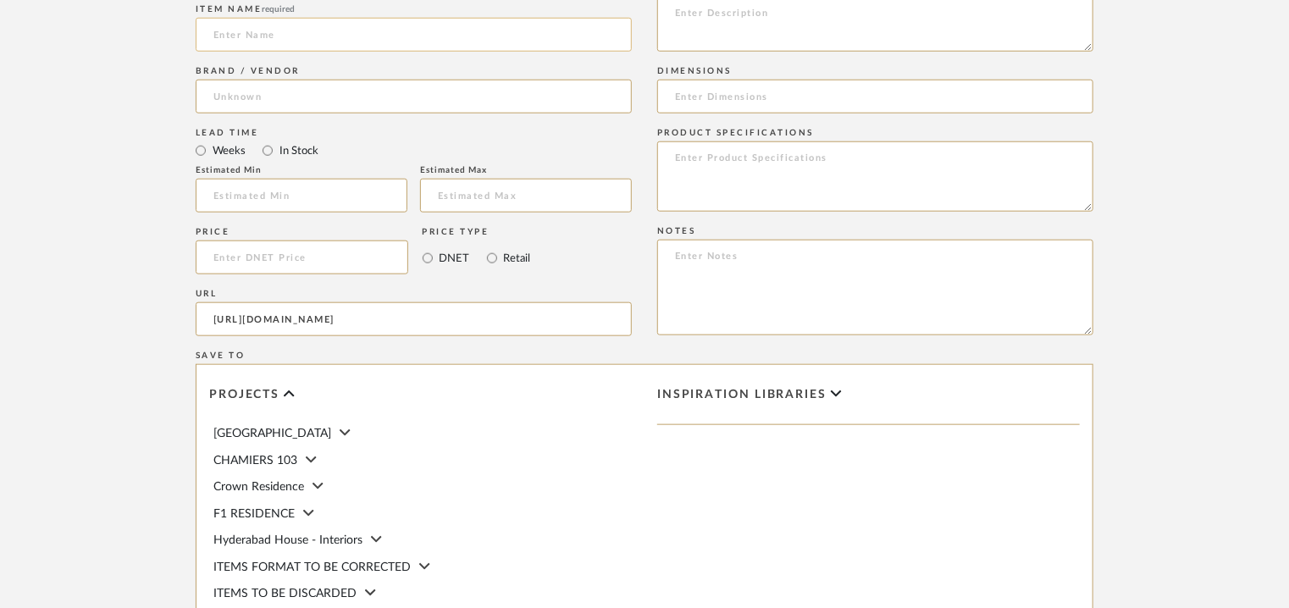
scroll to position [0, 0]
type input "frid"
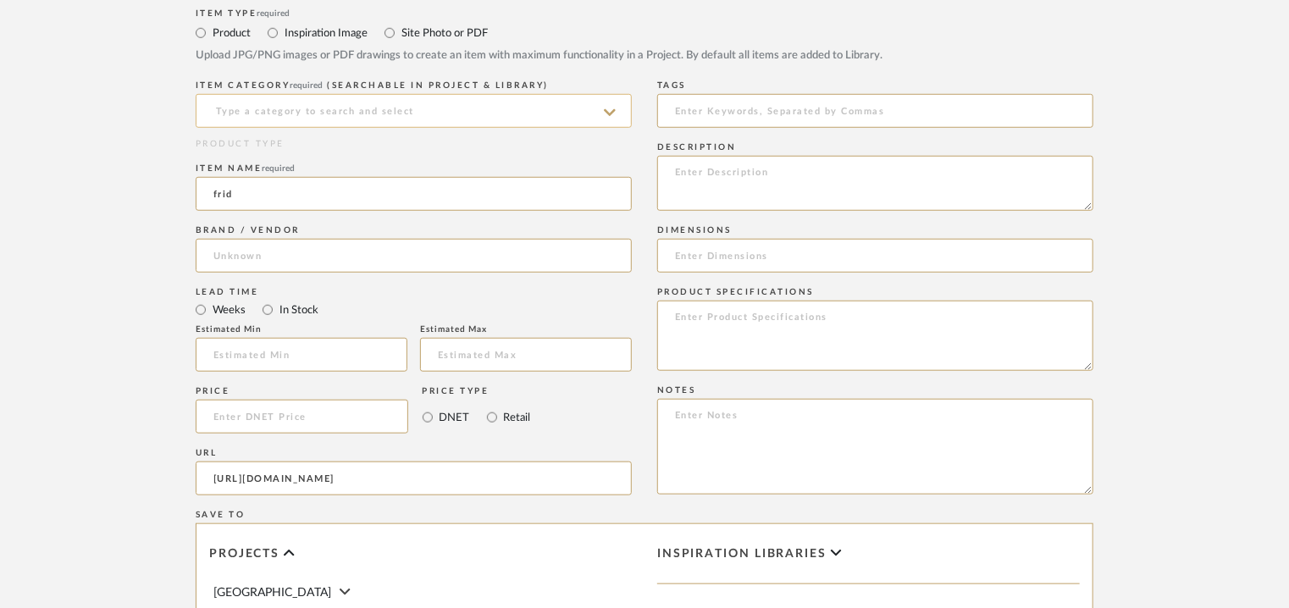
scroll to position [593, 0]
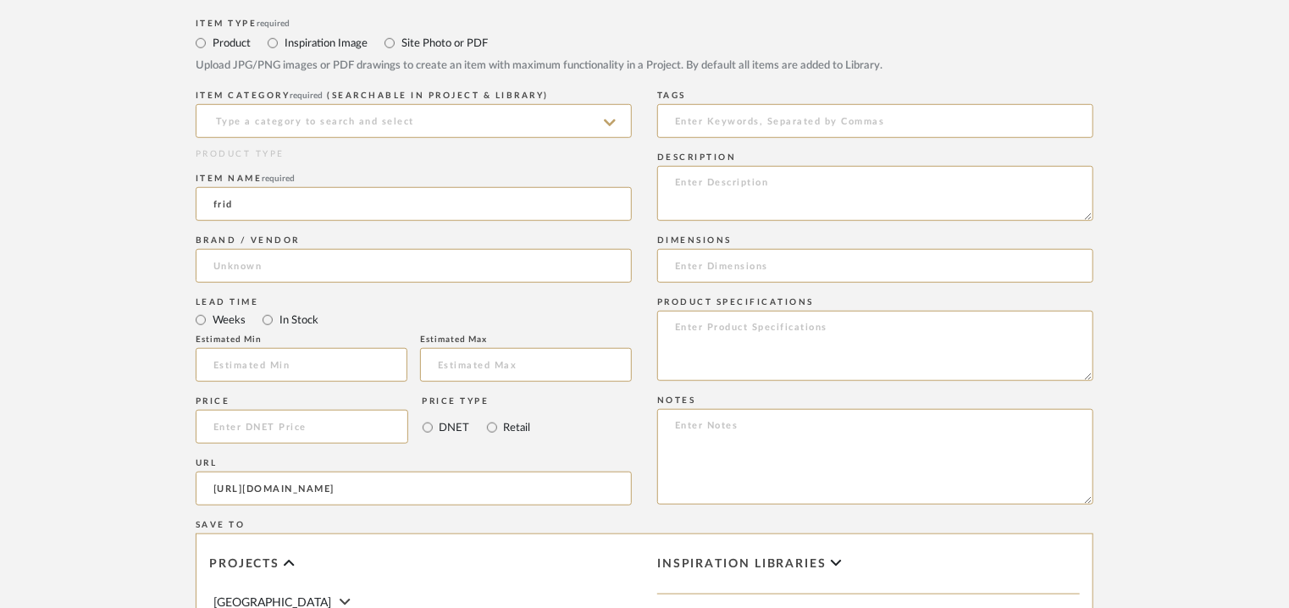
drag, startPoint x: 239, startPoint y: 207, endPoint x: 78, endPoint y: 180, distance: 163.0
click at [85, 182] on upload-items "Create new item Upload photos, documents or PDFs, or select below to bulk uploa…" at bounding box center [644, 269] width 1289 height 1481
click at [220, 123] on input at bounding box center [414, 121] width 436 height 34
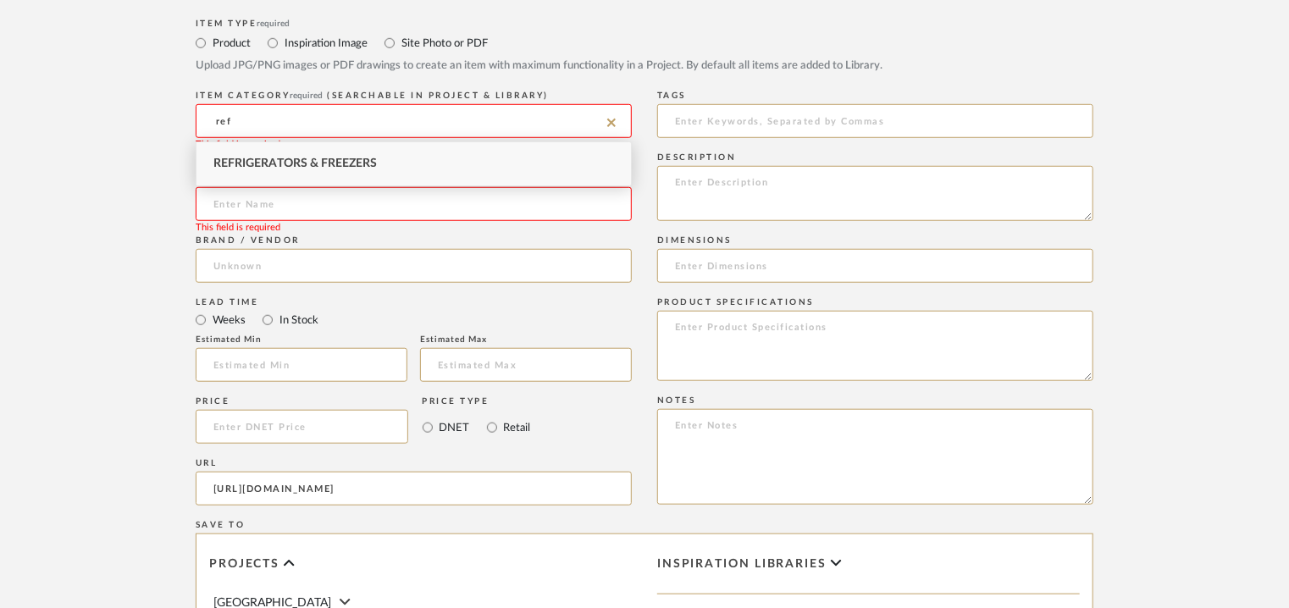
click at [254, 161] on span "Refrigerators & Freezers" at bounding box center [294, 164] width 163 height 12
type input "Refrigerators & Freezers"
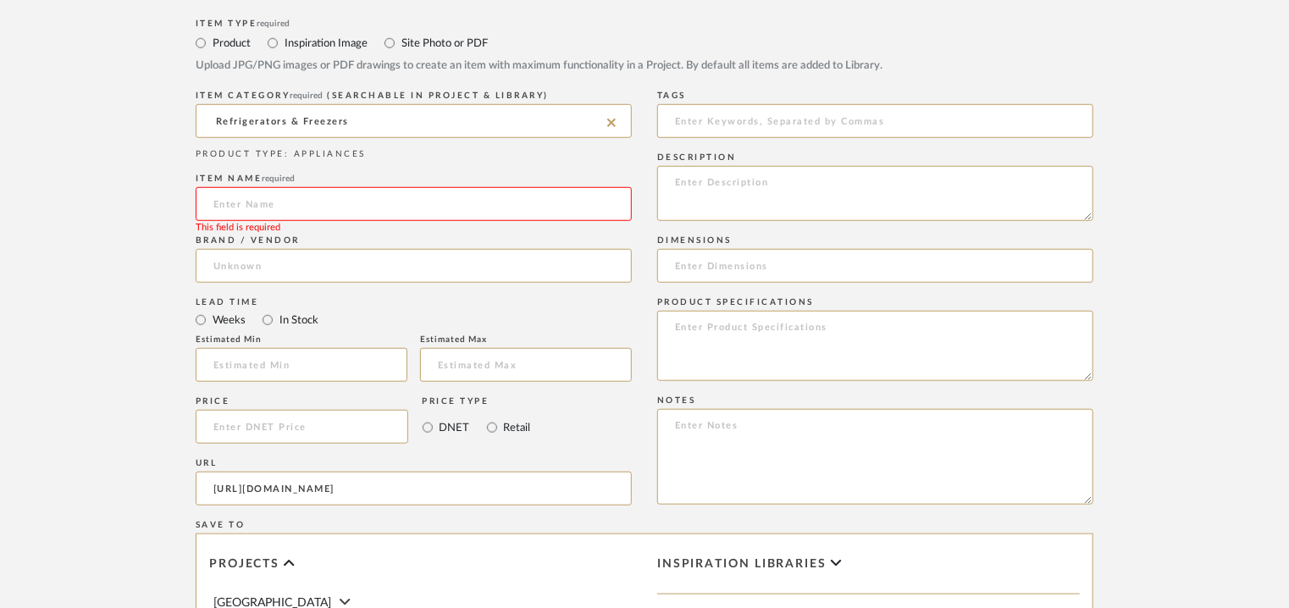
click at [285, 201] on input at bounding box center [414, 204] width 436 height 34
paste input "iQ700 built-in fridge 177.2 x 55.8 cm soft close flat hinge"
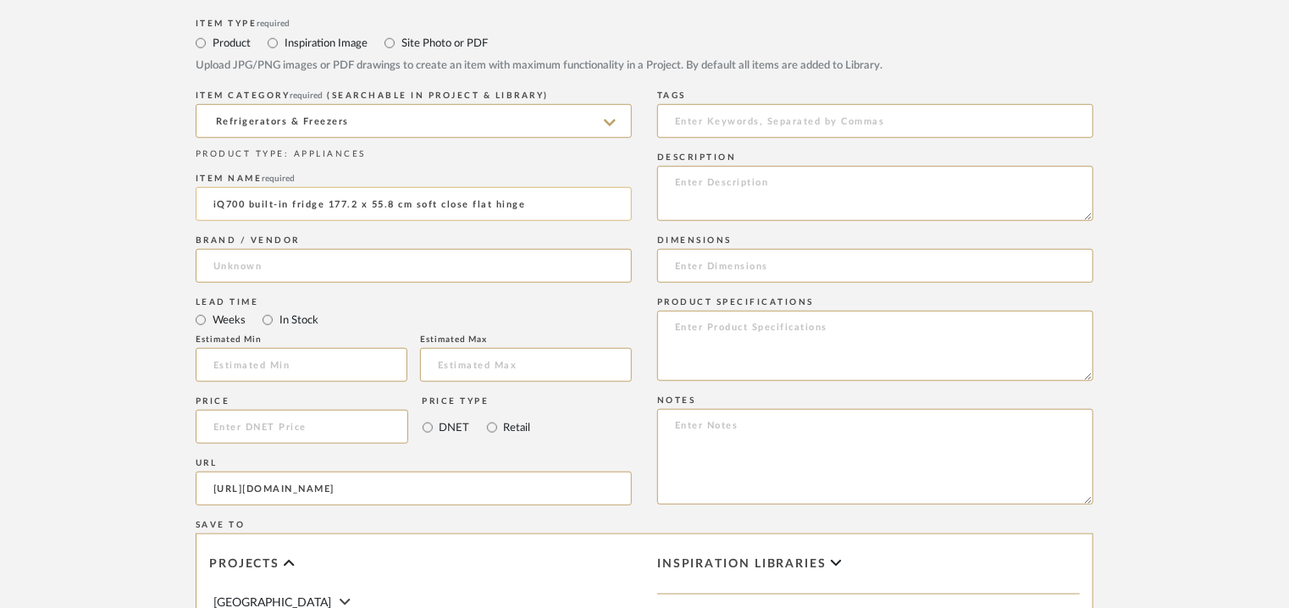
click at [256, 201] on input "iQ700 built-in fridge 177.2 x 55.8 cm soft close flat hinge" at bounding box center [414, 204] width 436 height 34
paste input "KI81FHD30I"
click at [546, 204] on input "iQ700 BUILT IN FRIDGE 177.2 x 55.8cm SOFT CLOSE FLAT HINGE KI81FHD30I" at bounding box center [414, 204] width 436 height 34
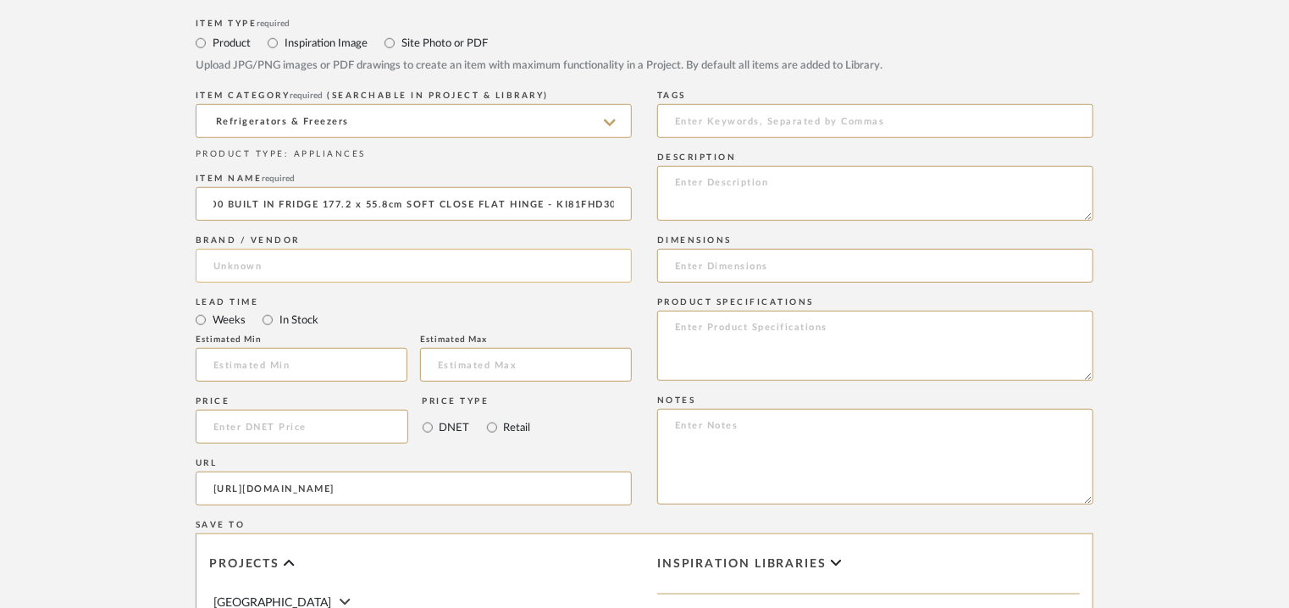
type input "iQ700 BUILT IN FRIDGE 177.2 x 55.8cm SOFT CLOSE FLAT HINGE - KI81FHD30I"
click at [259, 262] on input at bounding box center [414, 266] width 436 height 34
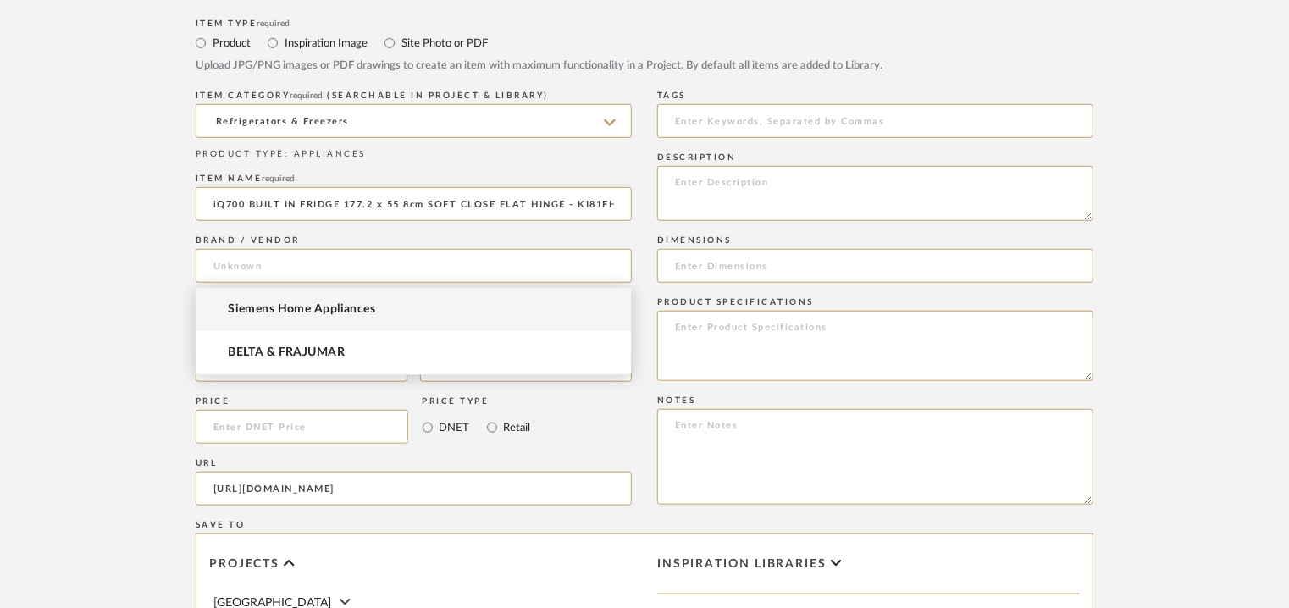
click at [278, 314] on span "Siemens Home Appliances" at bounding box center [301, 309] width 147 height 14
type input "Siemens Home Appliances"
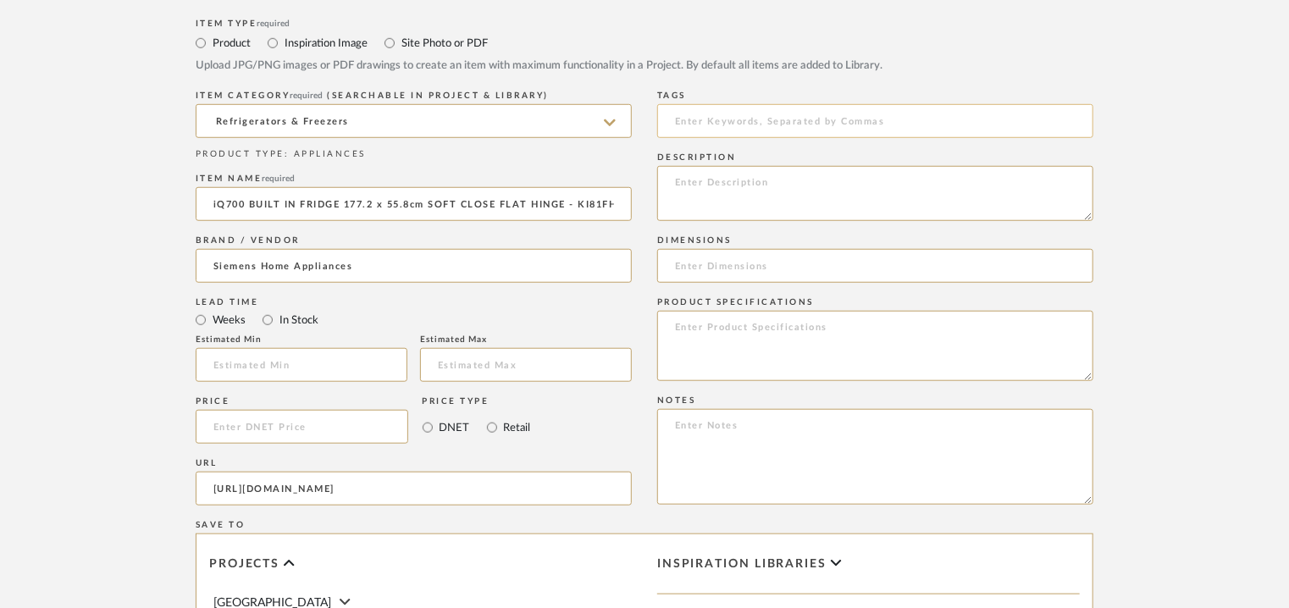
click at [720, 116] on input at bounding box center [875, 121] width 436 height 34
type input "Lodhi residence, fridge,"
click at [775, 190] on textarea at bounding box center [875, 193] width 436 height 55
paste textarea "Lore: Ipsumd Sitamet: Con Adipiscin(e): 0555s323d009 ei Tempori utlabo etd magn…"
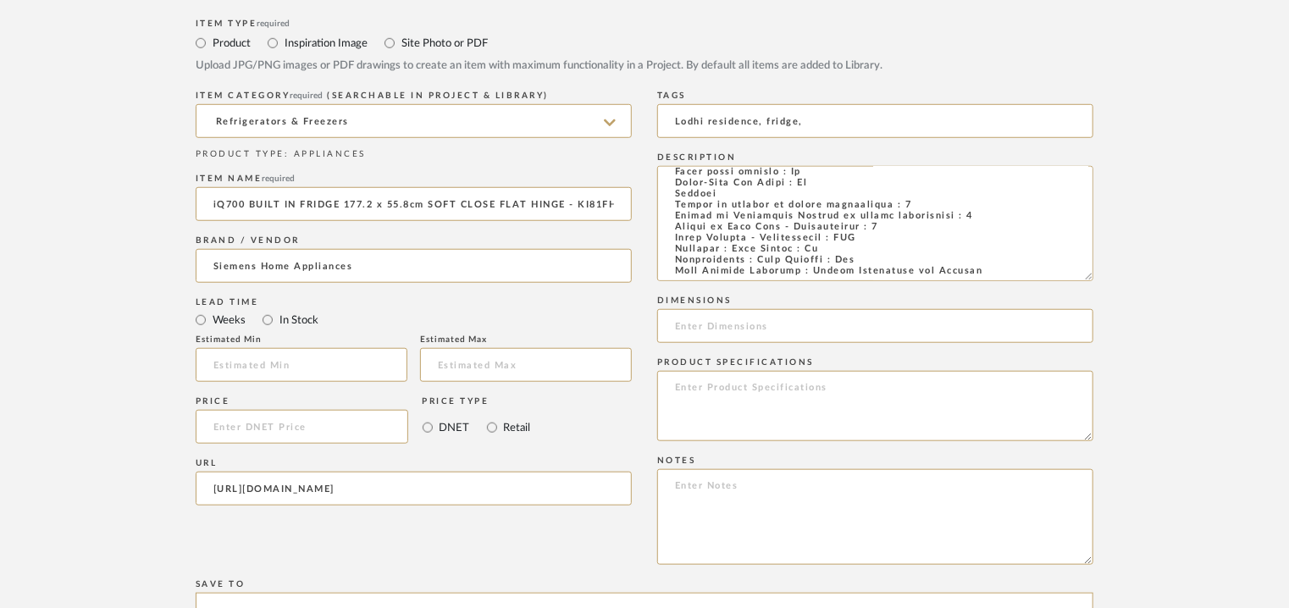
drag, startPoint x: 1087, startPoint y: 218, endPoint x: 1103, endPoint y: 297, distance: 81.2
click at [1104, 296] on form "Bulk upload images - create multiple items Import from Pinterest - create items…" at bounding box center [644, 402] width 1079 height 1252
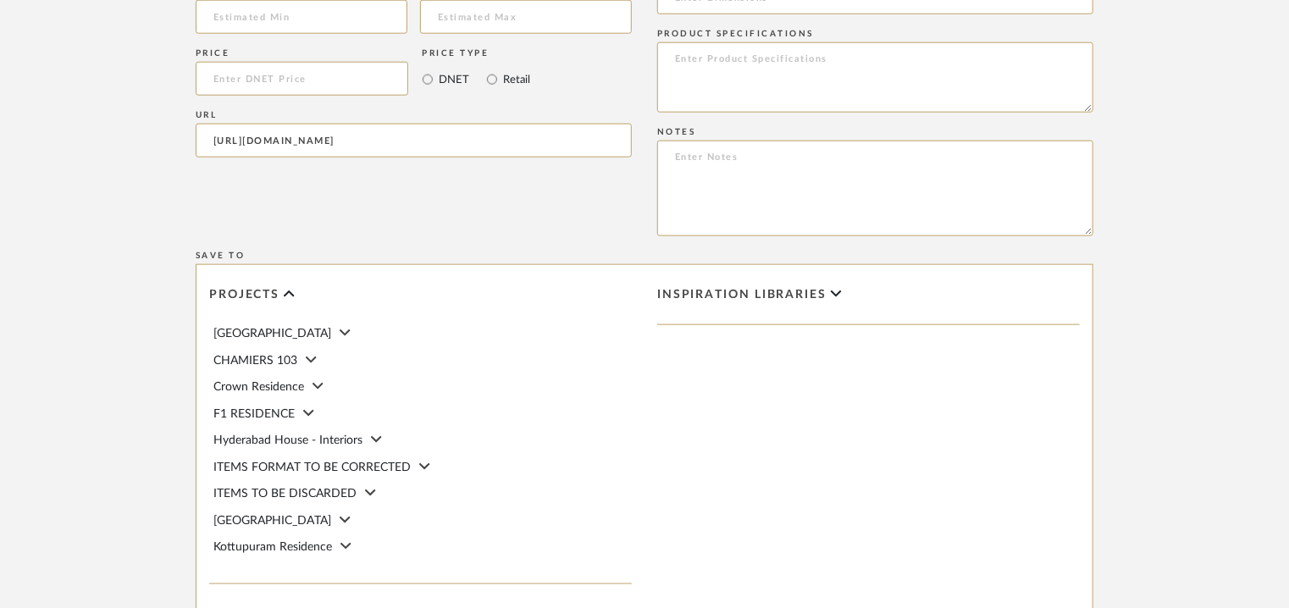
scroll to position [1016, 0]
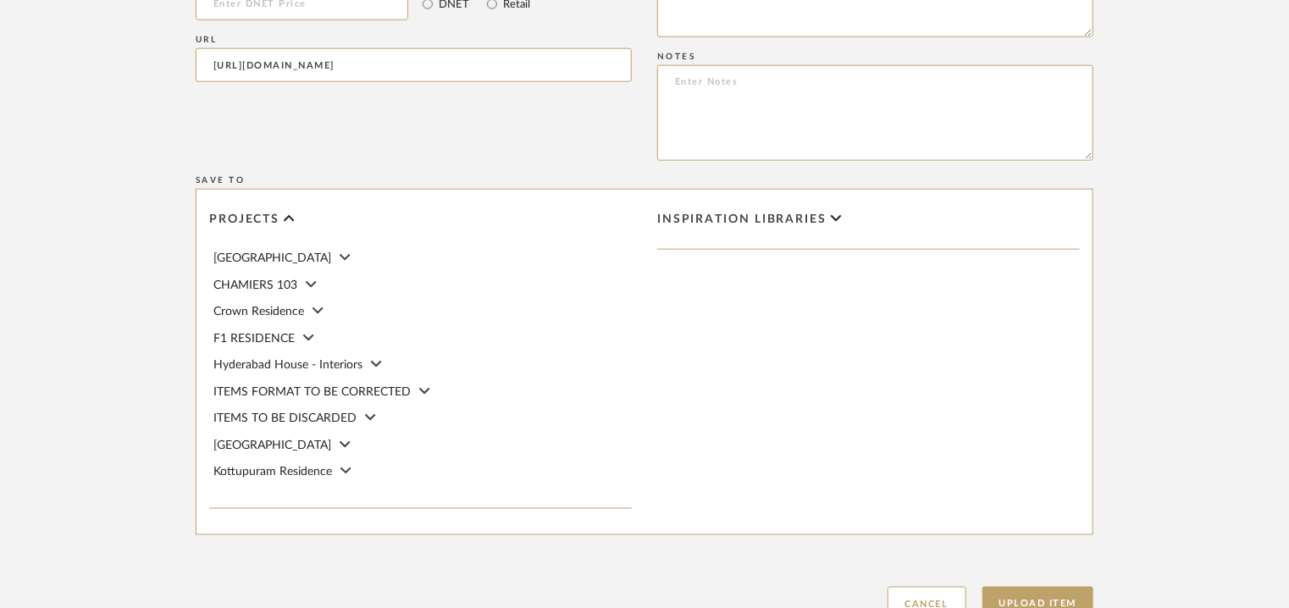
type textarea "Lore: Ipsumd Sitamet: Con Adipiscin(e): 0555s323d009 ei Tempori utlabo etd magn…"
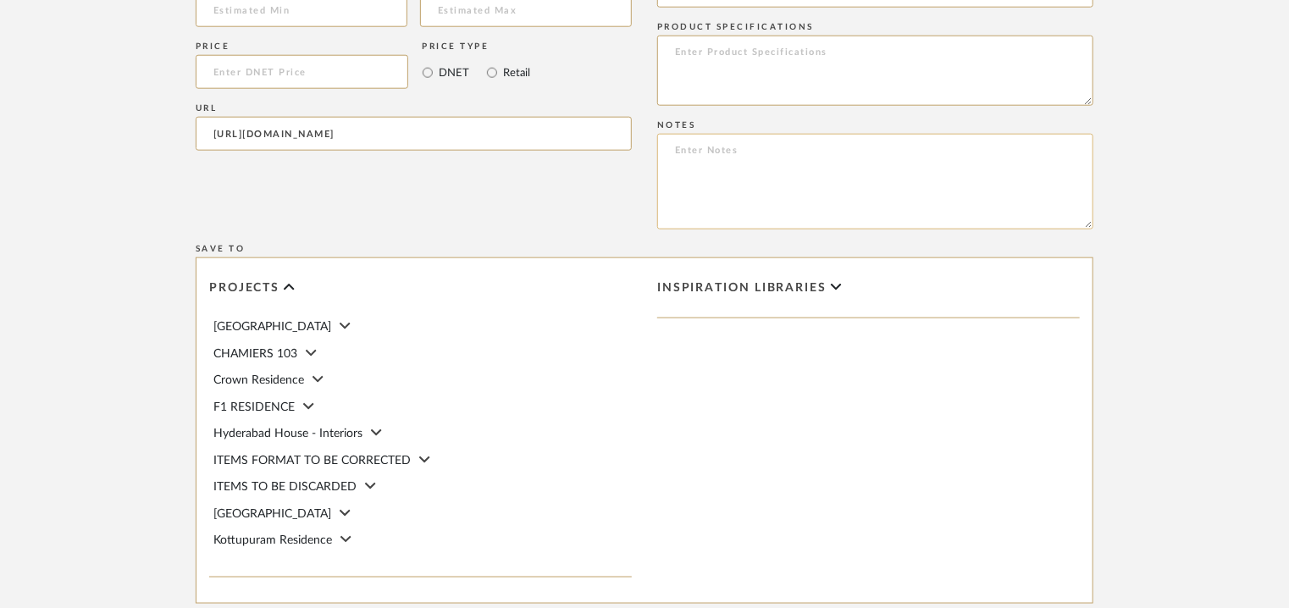
scroll to position [847, 0]
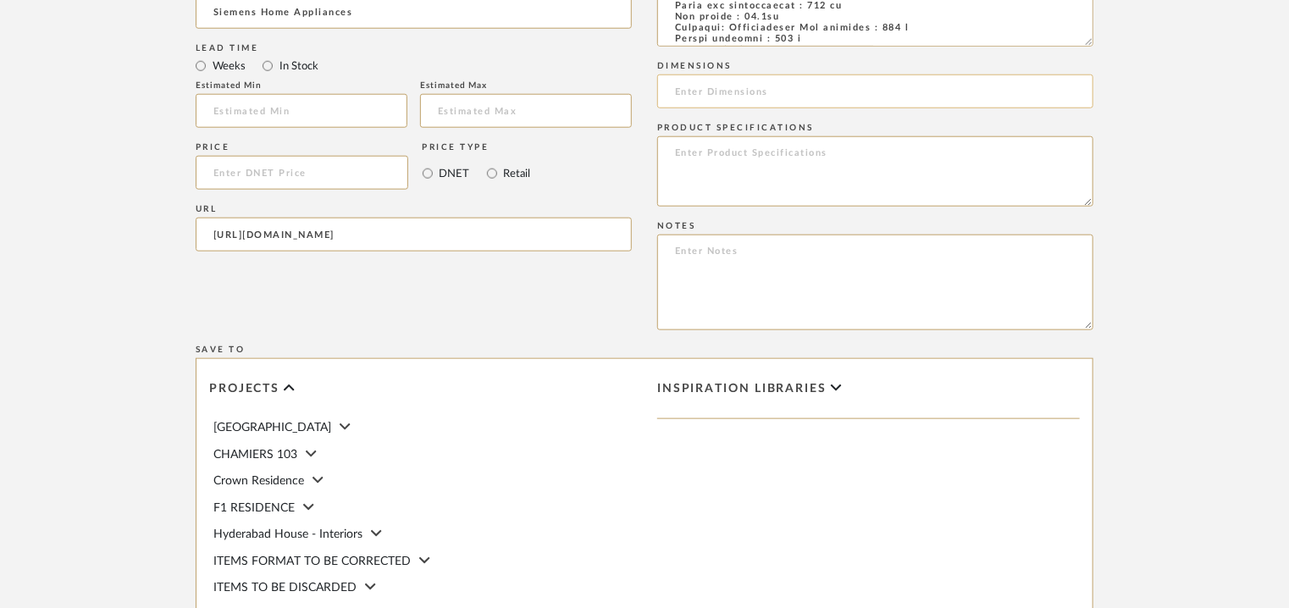
click at [819, 91] on input at bounding box center [875, 92] width 436 height 34
paste input "1772x558x545 mm"
type input "1772x558x545 mm"
click at [827, 267] on textarea at bounding box center [875, 283] width 436 height 96
paste textarea "Price: ₹1,88,590/- (MRP) Lead time: 90 DAYS FROM THE DATE OF PO / ADVANCE / FIN…"
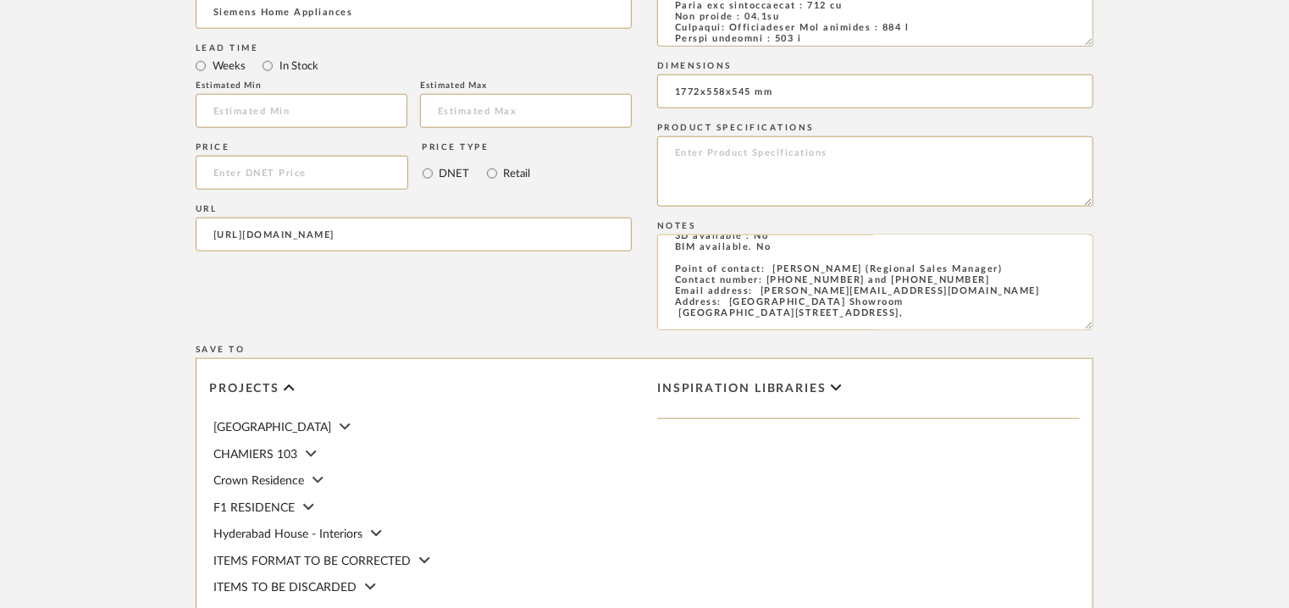
scroll to position [0, 0]
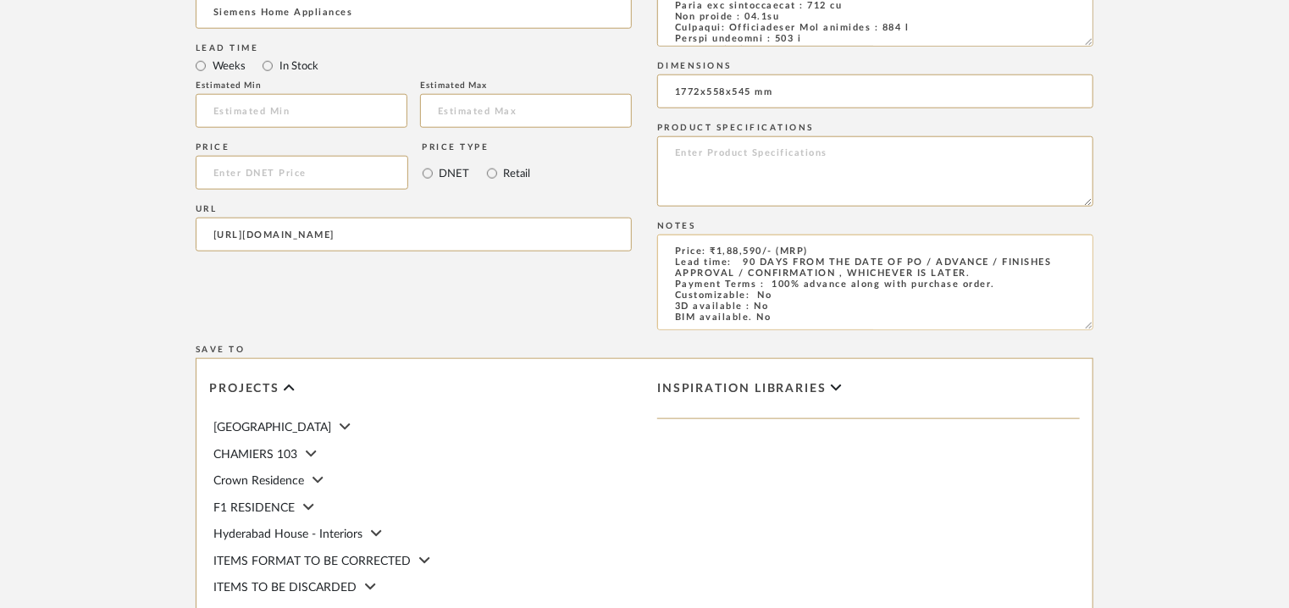
click at [814, 252] on textarea "Price: ₹1,88,590/- (MRP) Lead time: 90 DAYS FROM THE DATE OF PO / ADVANCE / FIN…" at bounding box center [875, 283] width 436 height 96
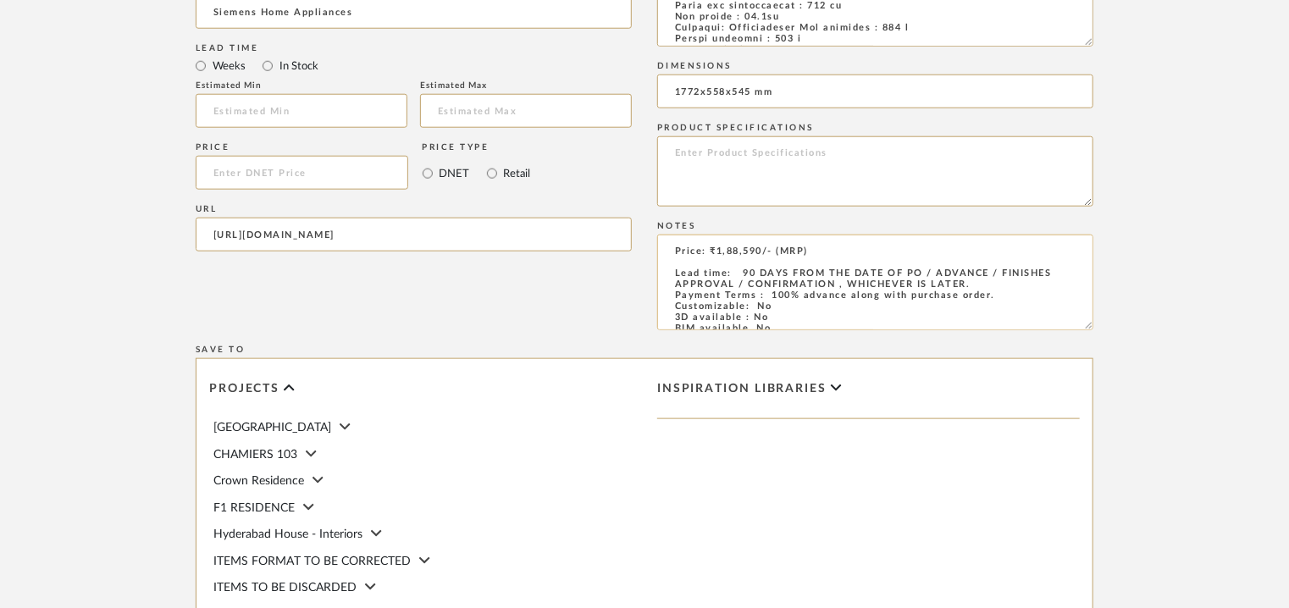
paste textarea "₹ 1,69,731"
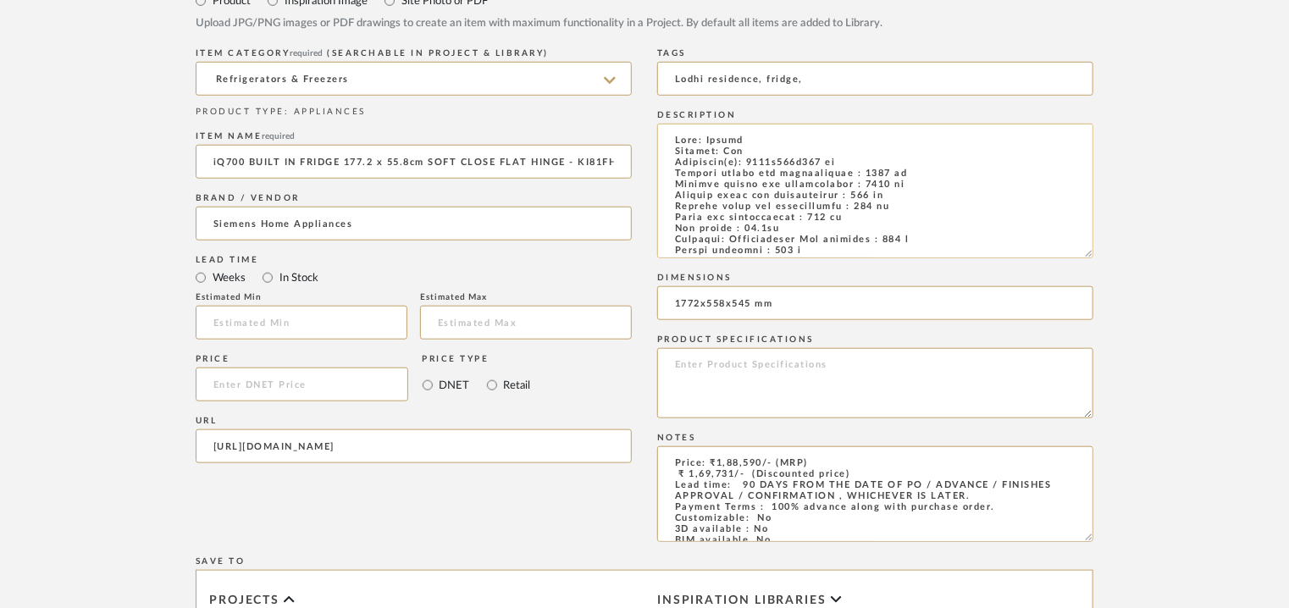
scroll to position [339, 0]
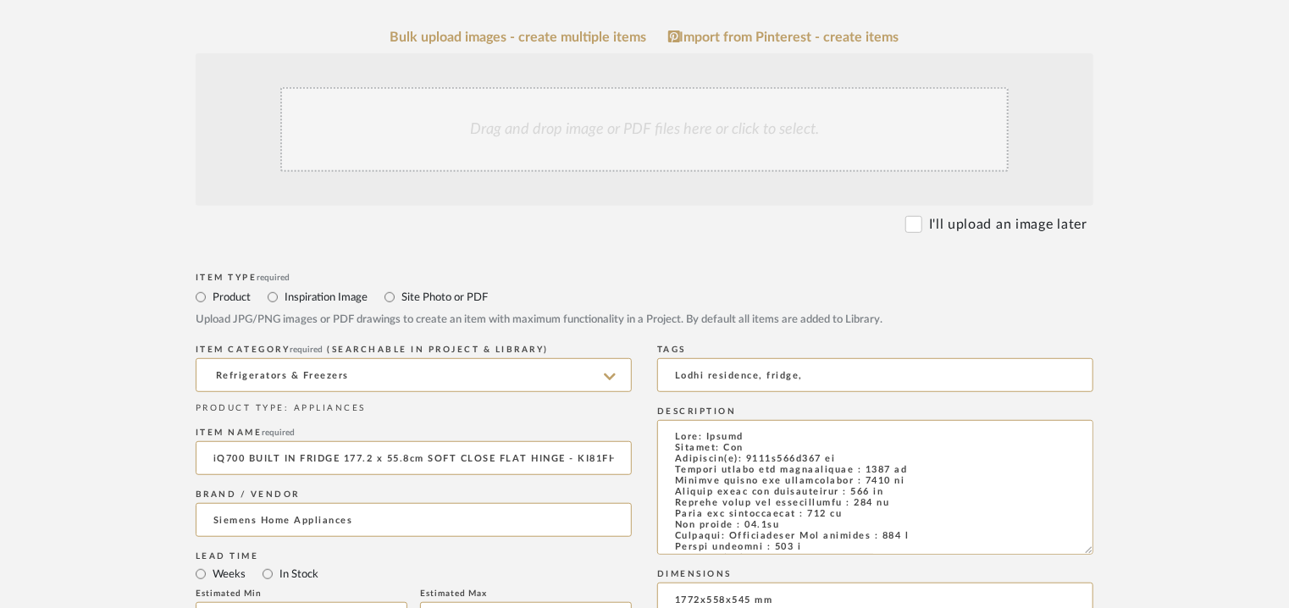
type textarea "Price: ₹1,88,590/- (MRP) ₹ 1,69,731/- (Discounted price) Lead time: 90 DAYS FRO…"
click at [637, 145] on div "Drag and drop image or PDF files here or click to select." at bounding box center [644, 129] width 728 height 85
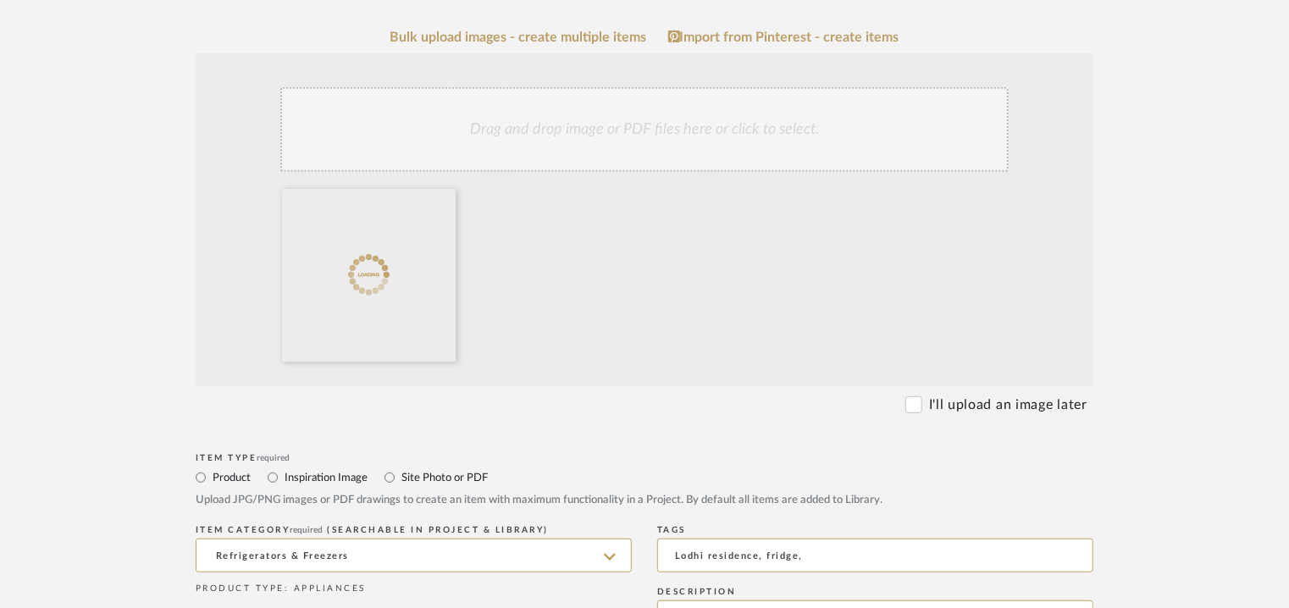
click at [622, 119] on div "Drag and drop image or PDF files here or click to select." at bounding box center [644, 129] width 728 height 85
click at [579, 130] on div "Drag and drop image or PDF files here or click to select." at bounding box center [644, 129] width 728 height 85
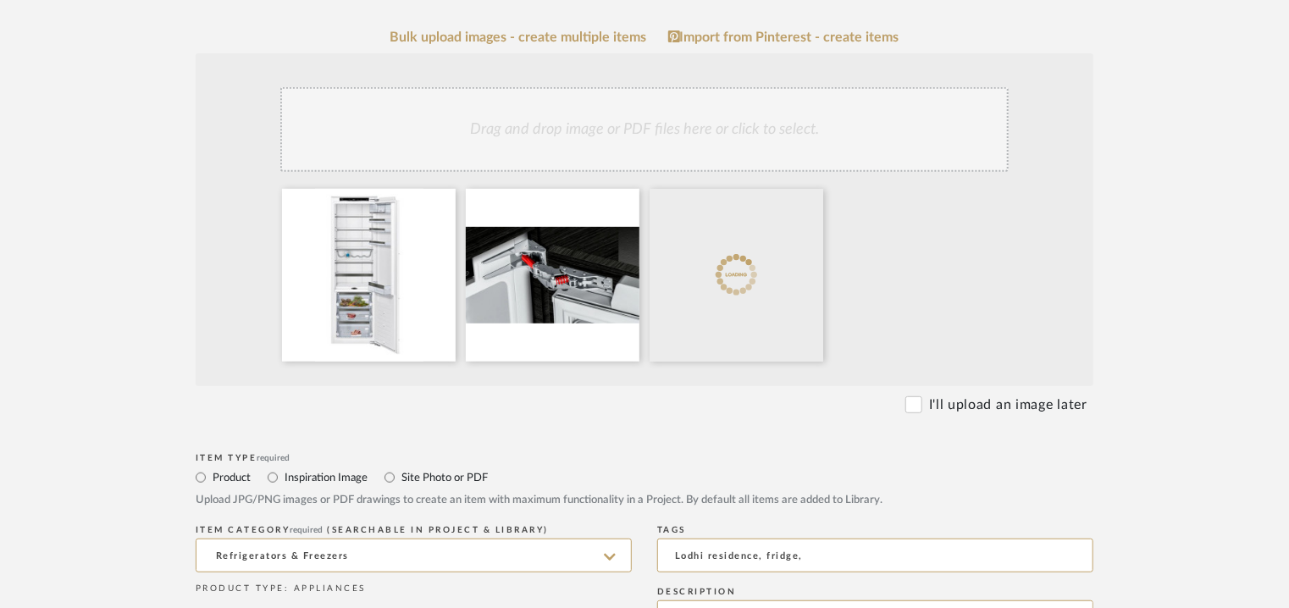
click at [655, 137] on div "Drag and drop image or PDF files here or click to select." at bounding box center [644, 129] width 728 height 85
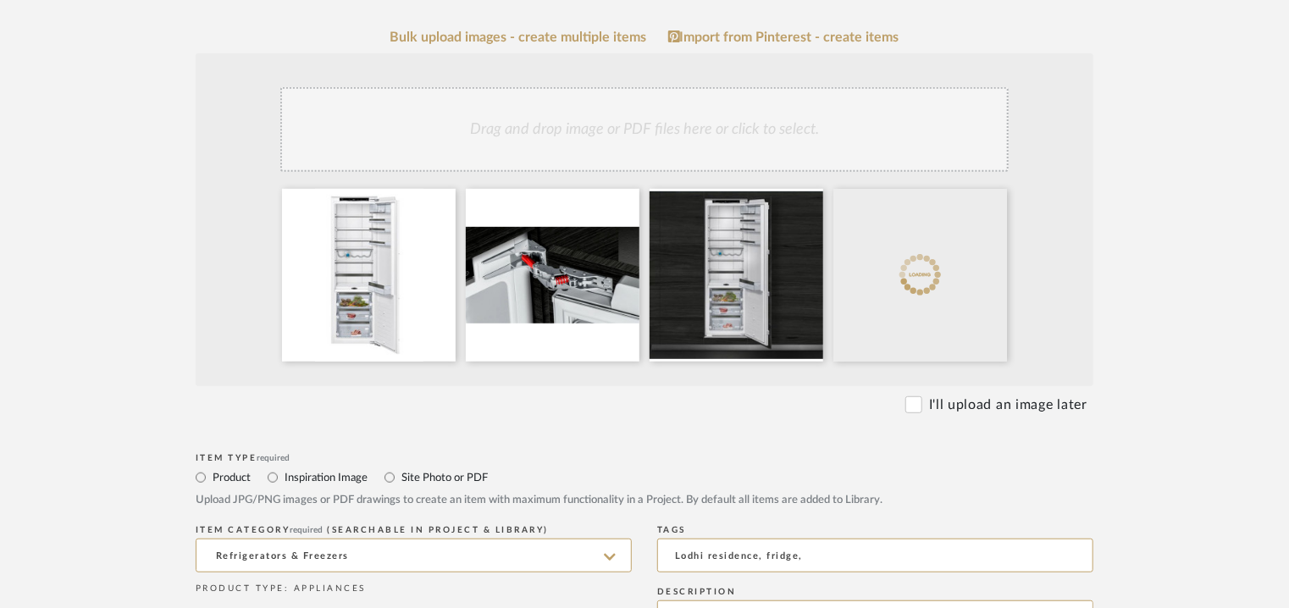
click at [666, 152] on div "Drag and drop image or PDF files here or click to select." at bounding box center [644, 129] width 728 height 85
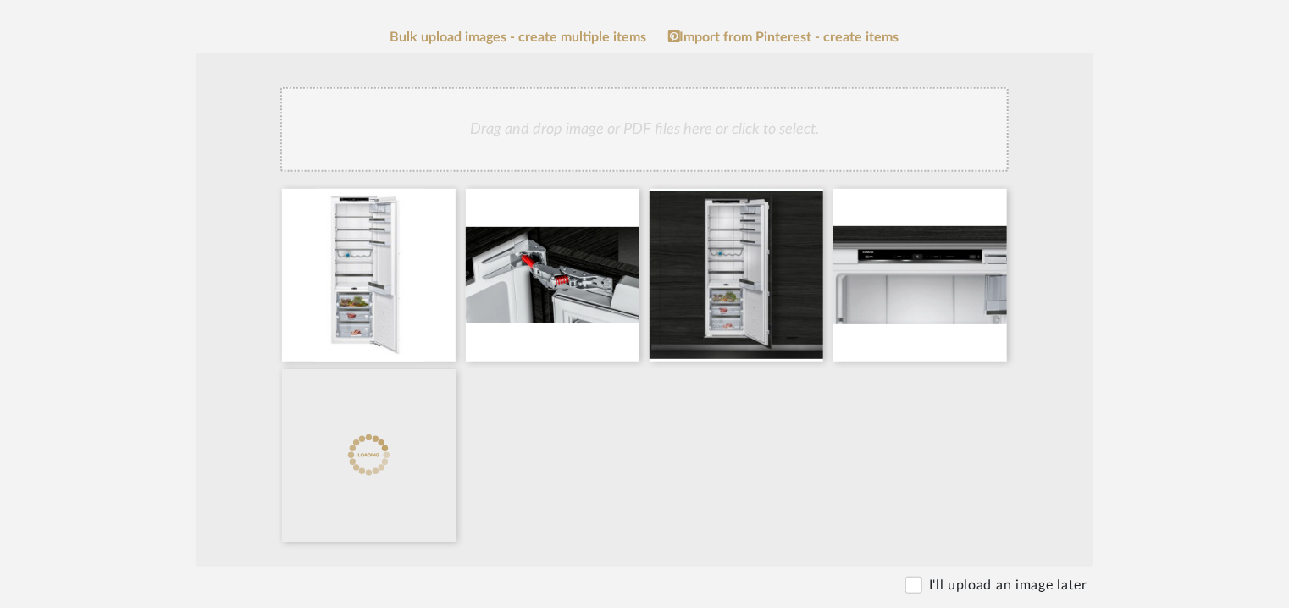
click at [690, 136] on div "Drag and drop image or PDF files here or click to select." at bounding box center [644, 129] width 728 height 85
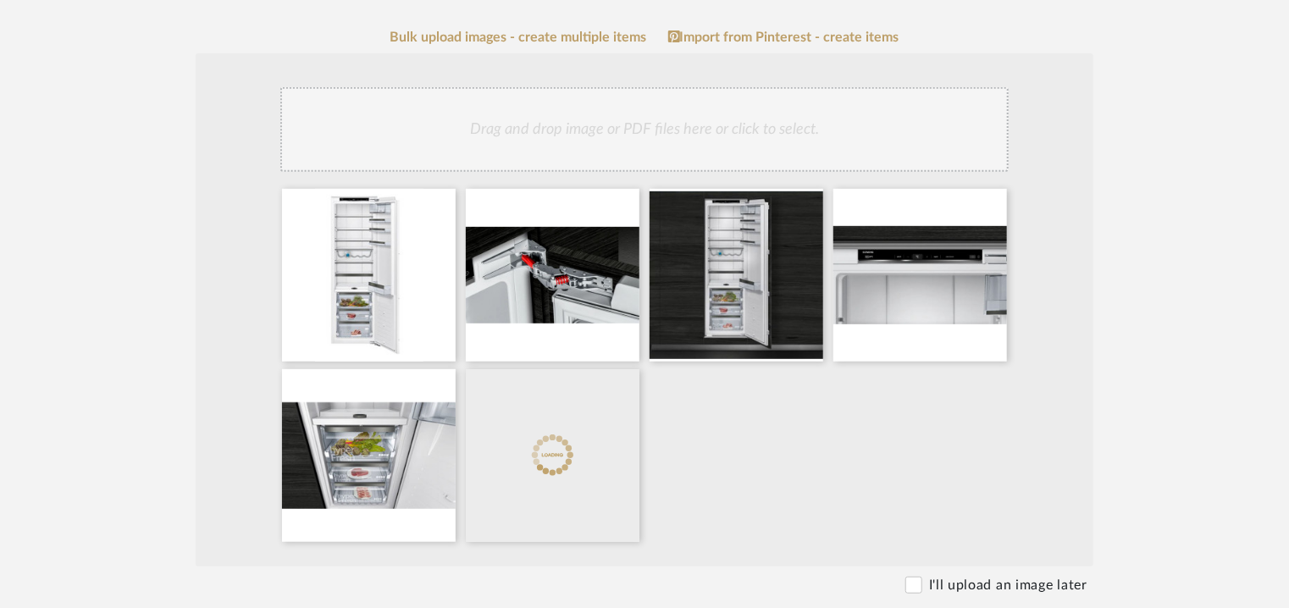
click at [693, 150] on div "Drag and drop image or PDF files here or click to select." at bounding box center [644, 129] width 728 height 85
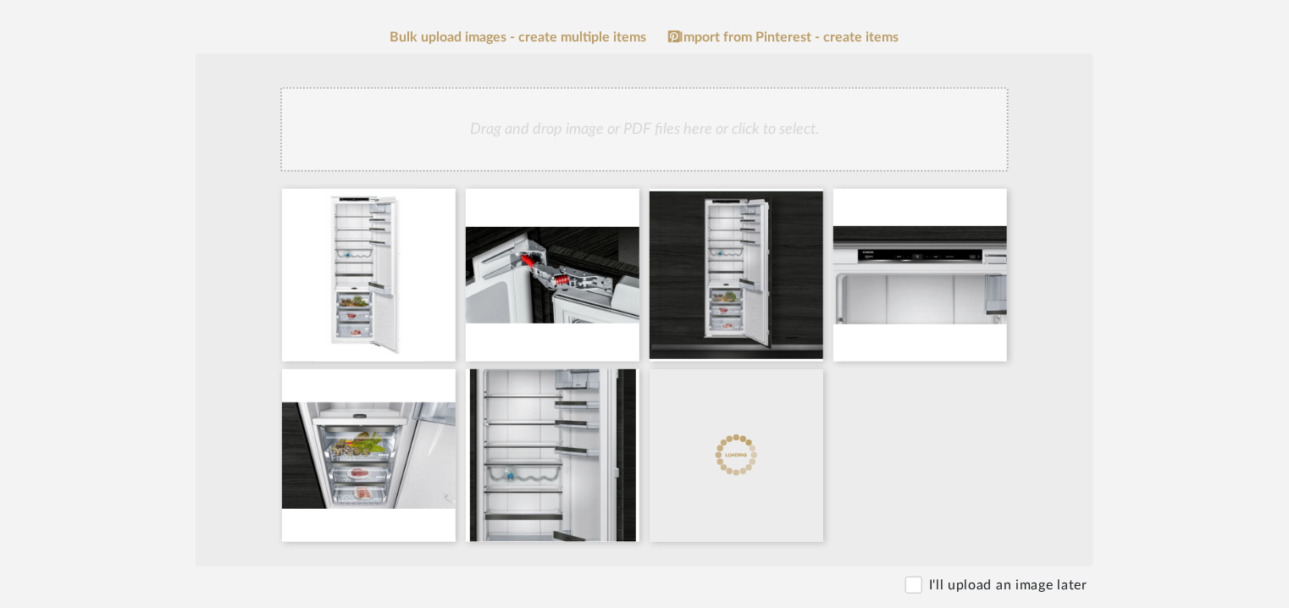
click at [796, 143] on div "Drag and drop image or PDF files here or click to select." at bounding box center [644, 129] width 728 height 85
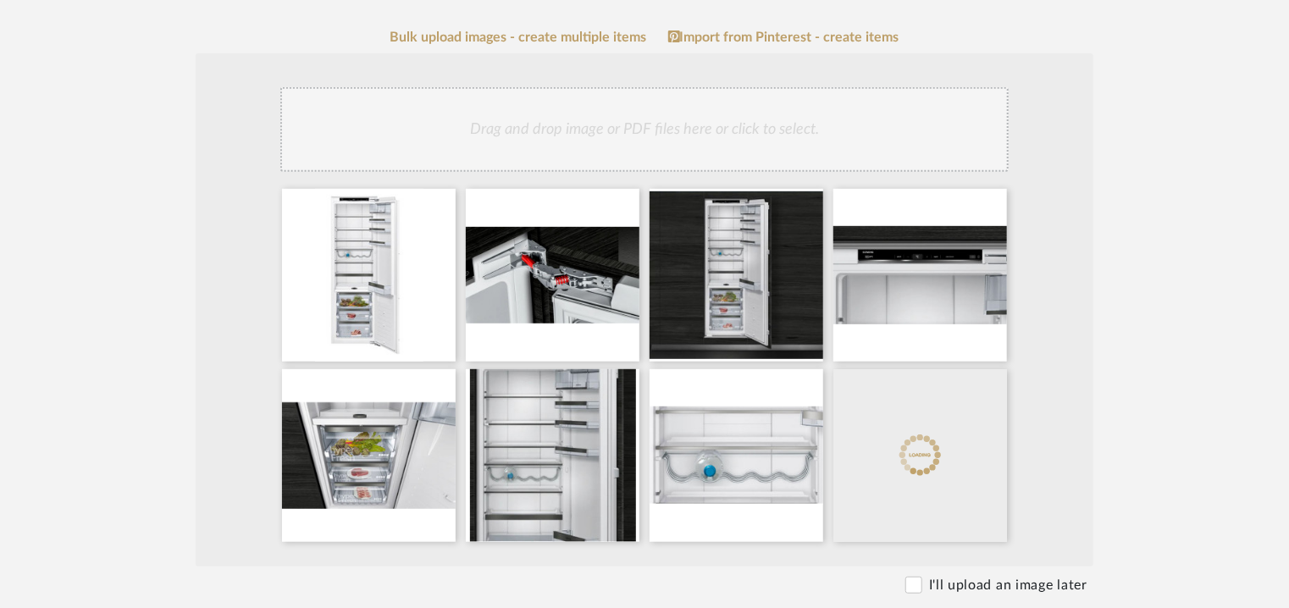
click at [641, 144] on div "Drag and drop image or PDF files here or click to select." at bounding box center [644, 129] width 728 height 85
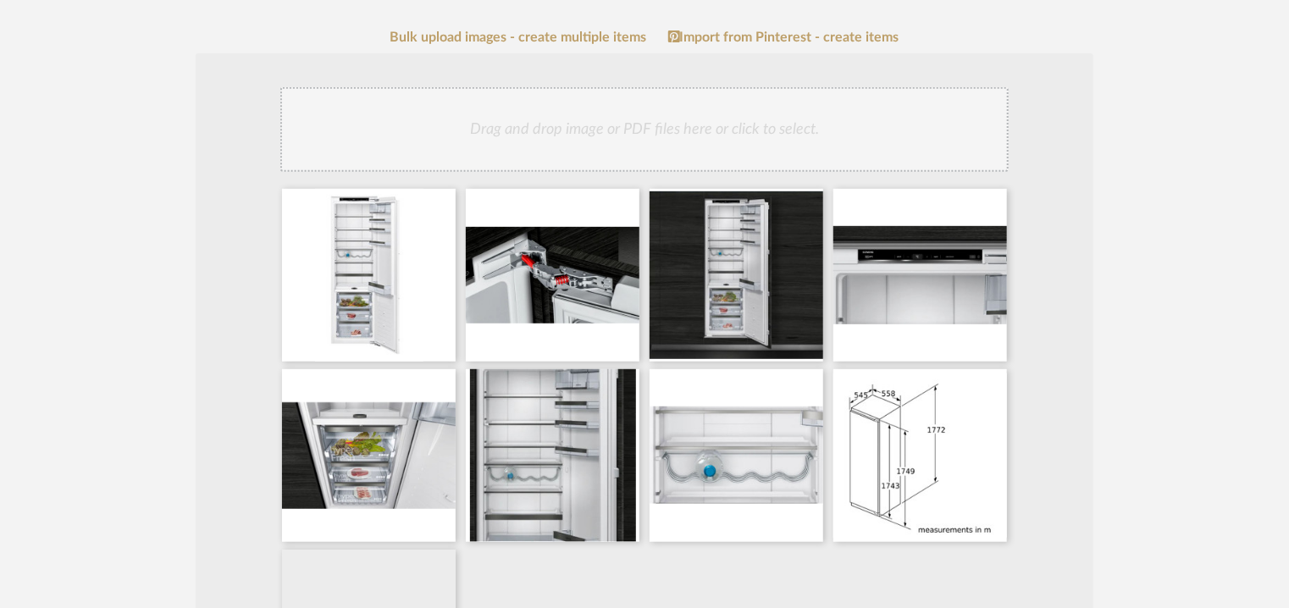
click at [649, 133] on div "Drag and drop image or PDF files here or click to select." at bounding box center [644, 129] width 728 height 85
click at [654, 142] on div "Drag and drop image or PDF files here or click to select." at bounding box center [644, 129] width 728 height 85
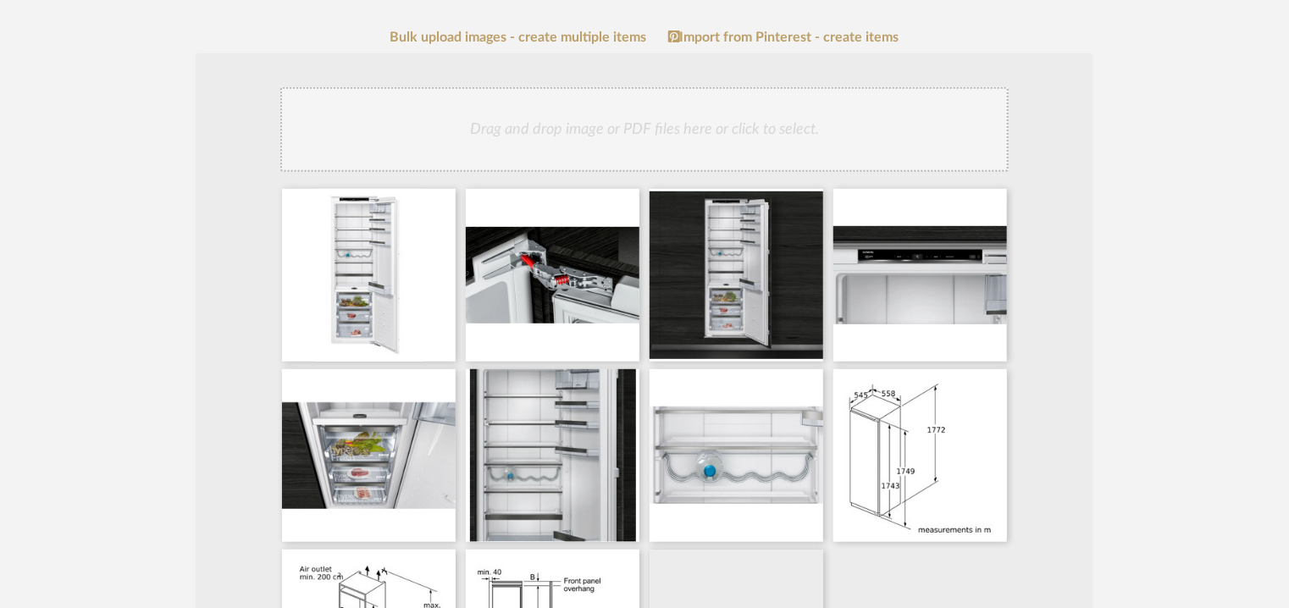
click at [687, 127] on div "Drag and drop image or PDF files here or click to select." at bounding box center [644, 129] width 728 height 85
click at [764, 140] on div "Drag and drop image or PDF files here or click to select." at bounding box center [644, 129] width 728 height 85
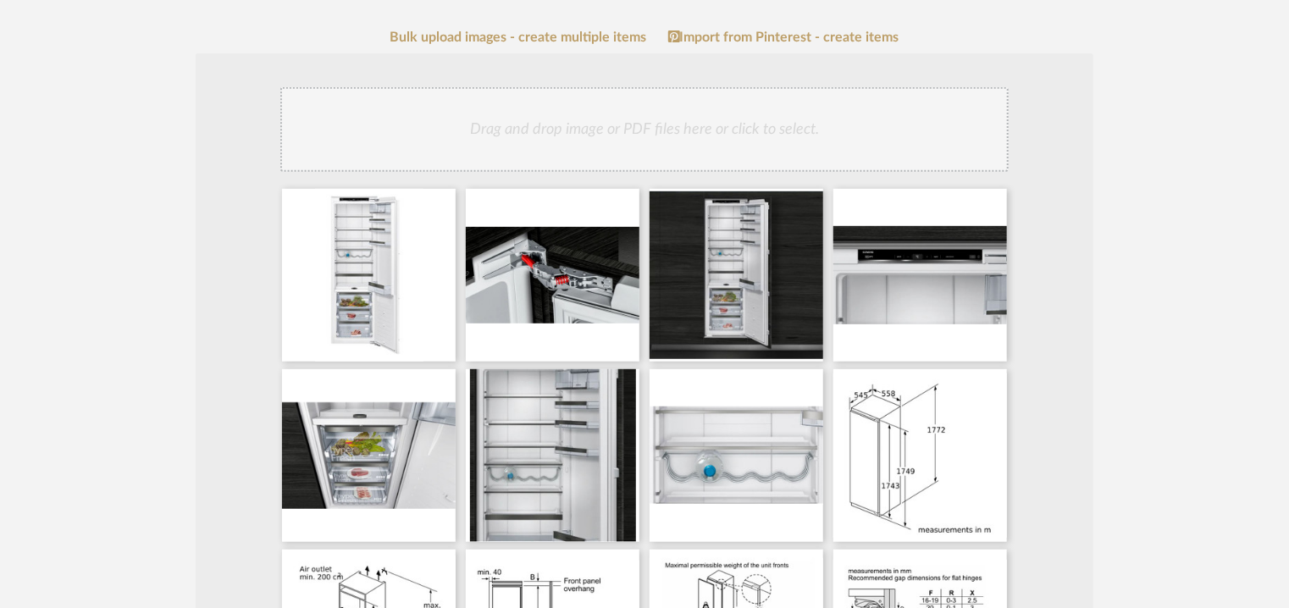
click at [767, 143] on div "Drag and drop image or PDF files here or click to select." at bounding box center [644, 129] width 728 height 85
click at [610, 133] on div "Drag and drop image or PDF files here or click to select." at bounding box center [644, 129] width 728 height 85
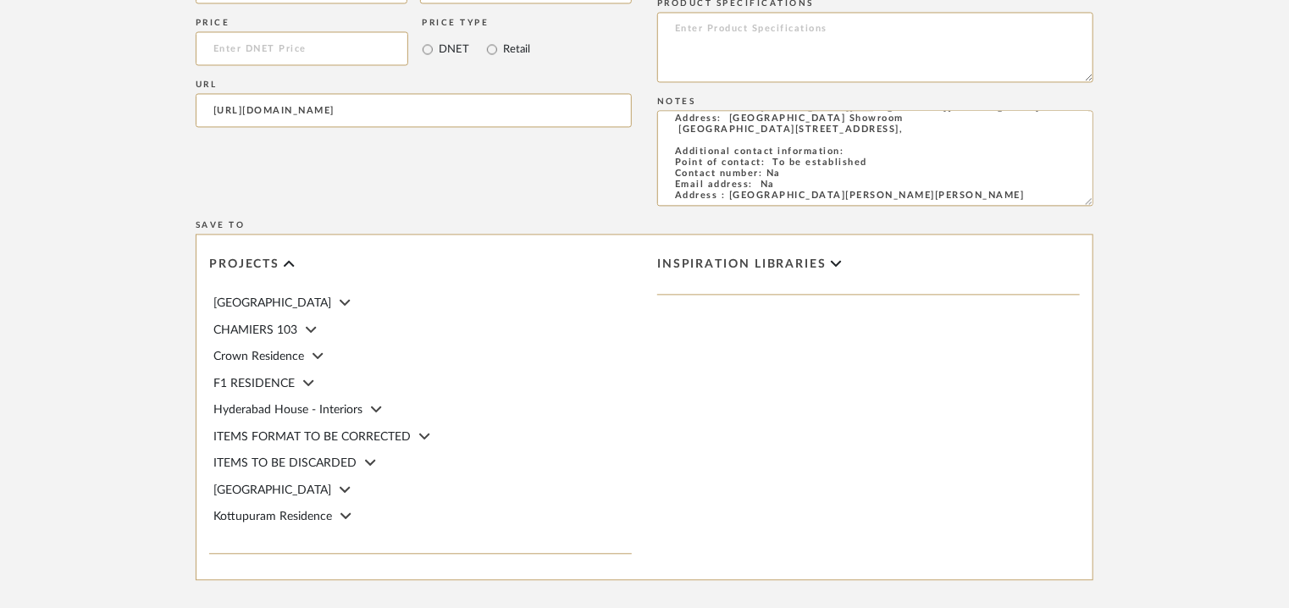
scroll to position [1873, 0]
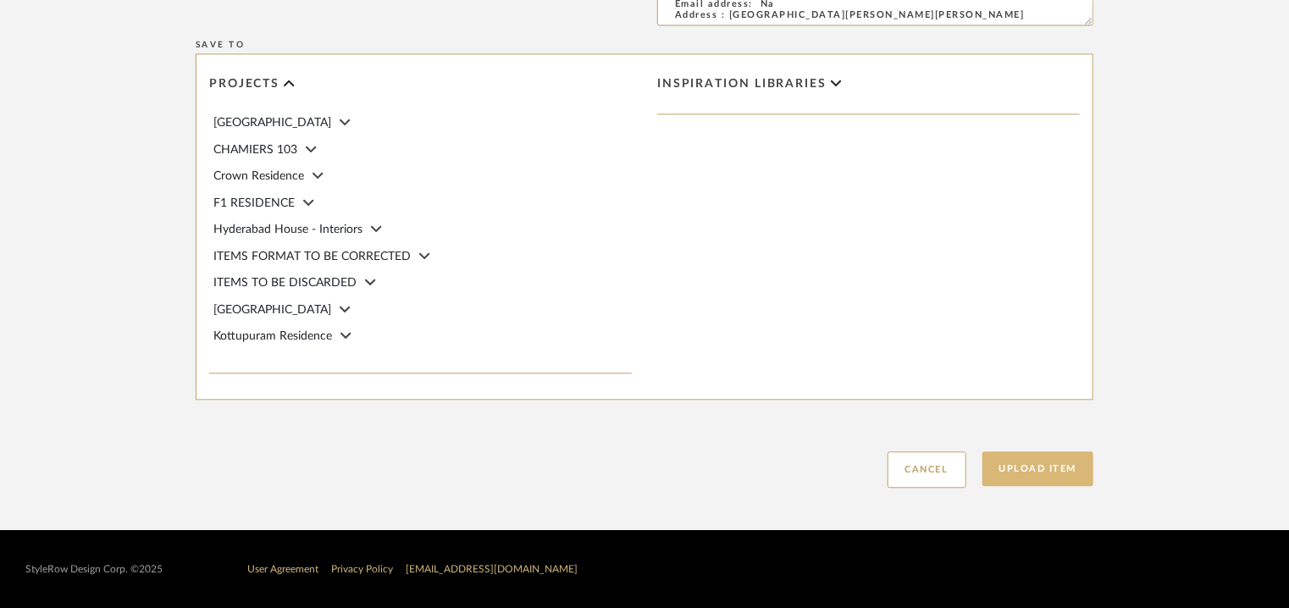
click at [1057, 467] on button "Upload Item" at bounding box center [1038, 468] width 112 height 35
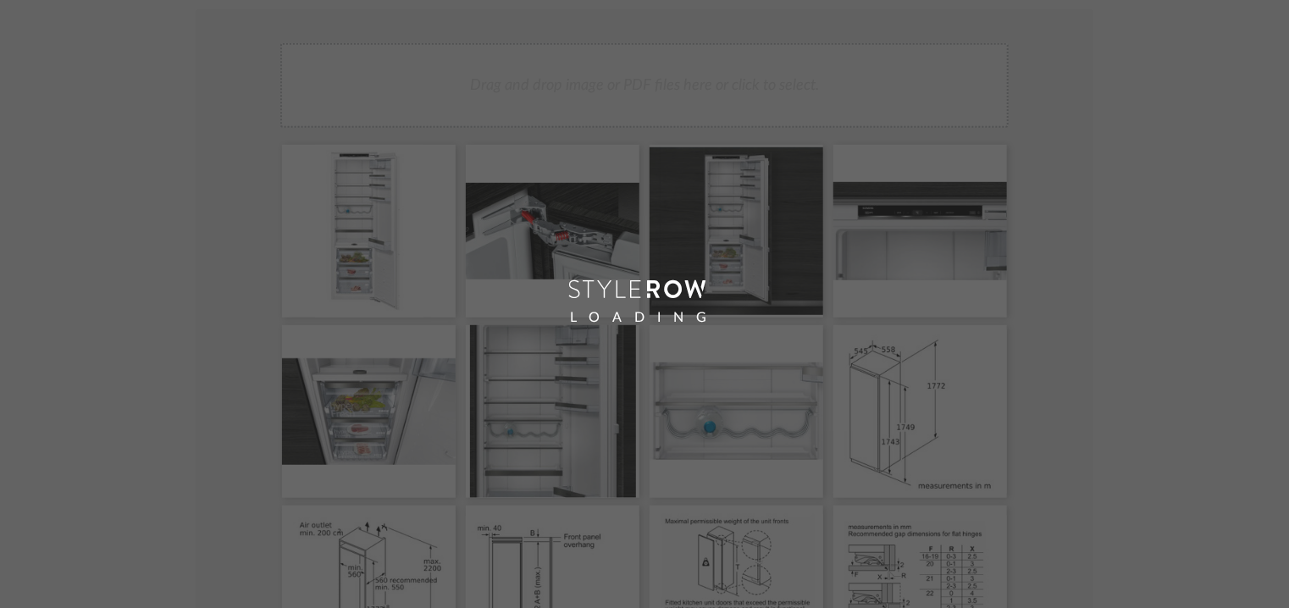
scroll to position [78, 0]
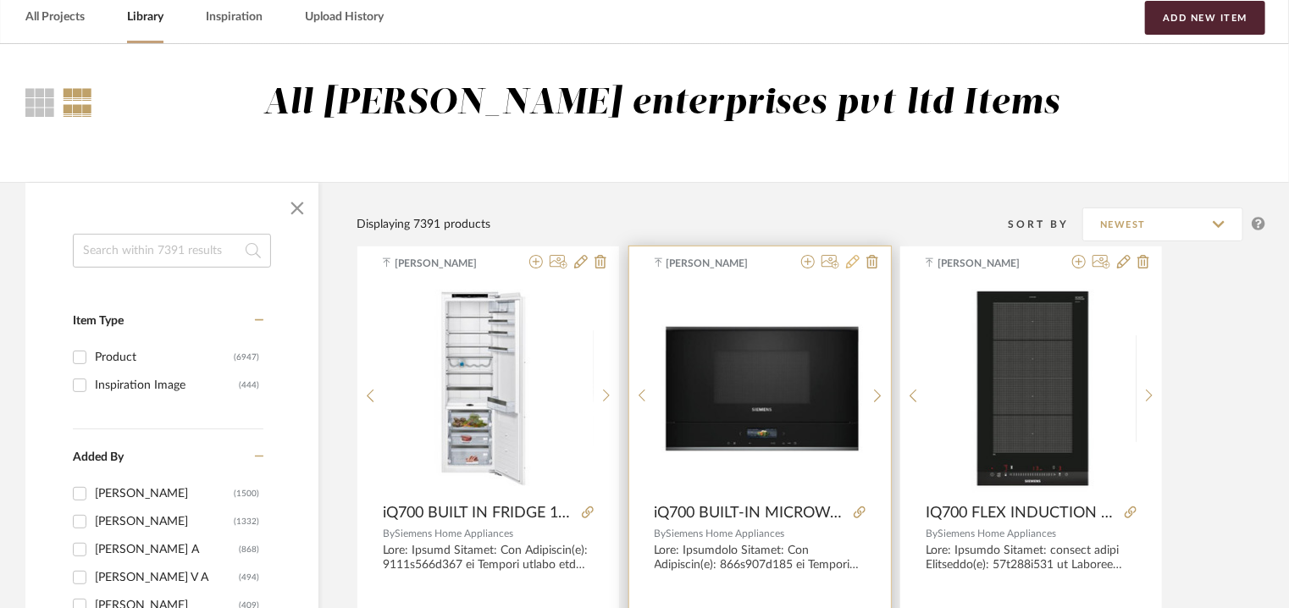
click at [853, 258] on icon at bounding box center [853, 262] width 14 height 14
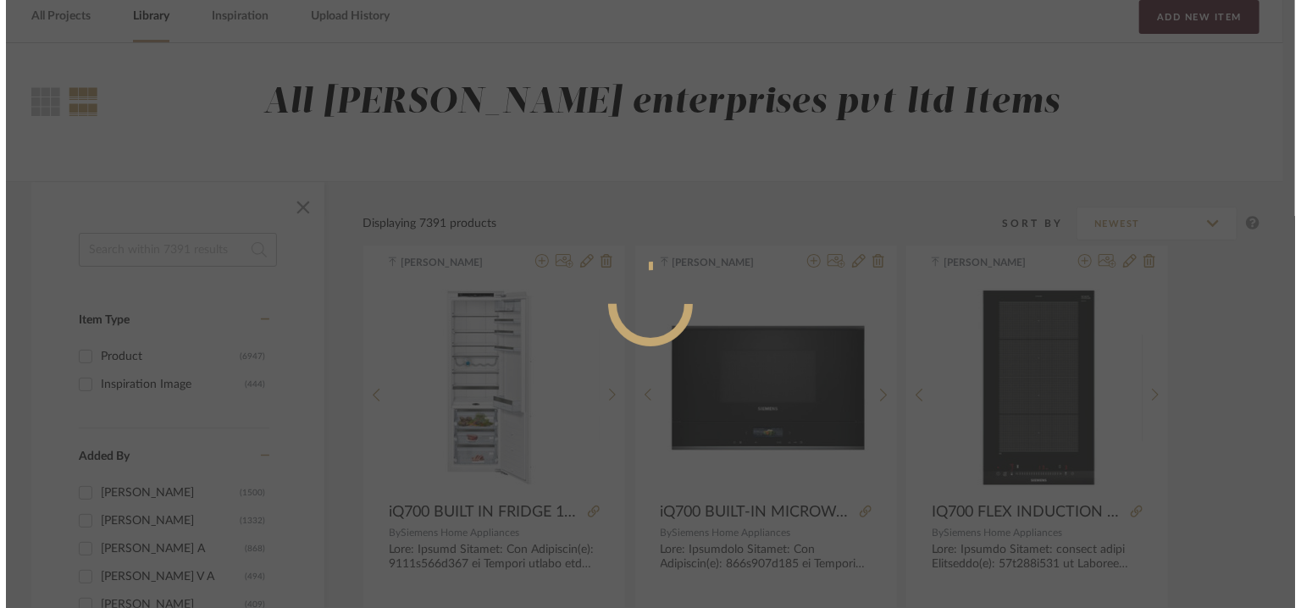
scroll to position [0, 0]
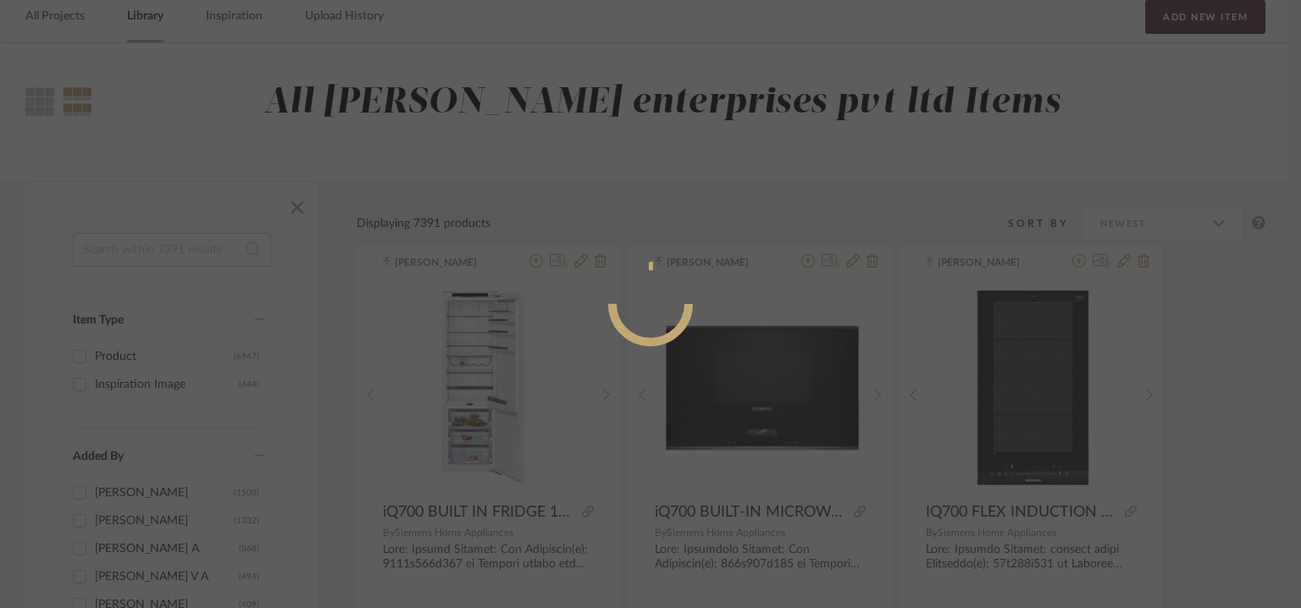
radio input "true"
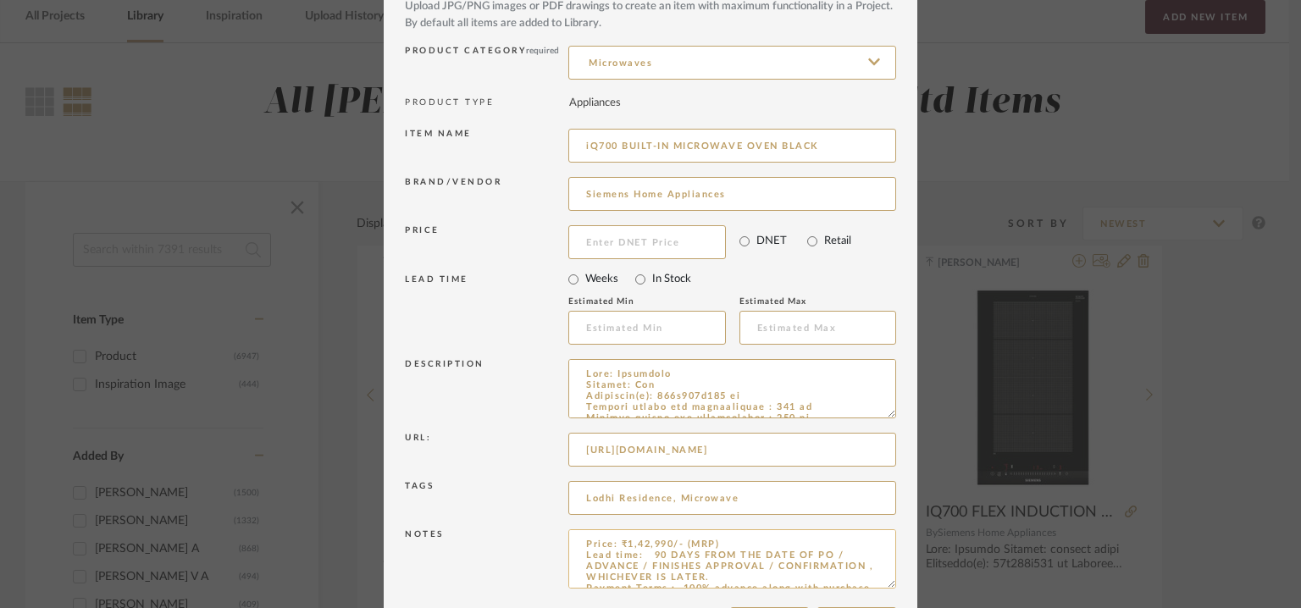
scroll to position [163, 0]
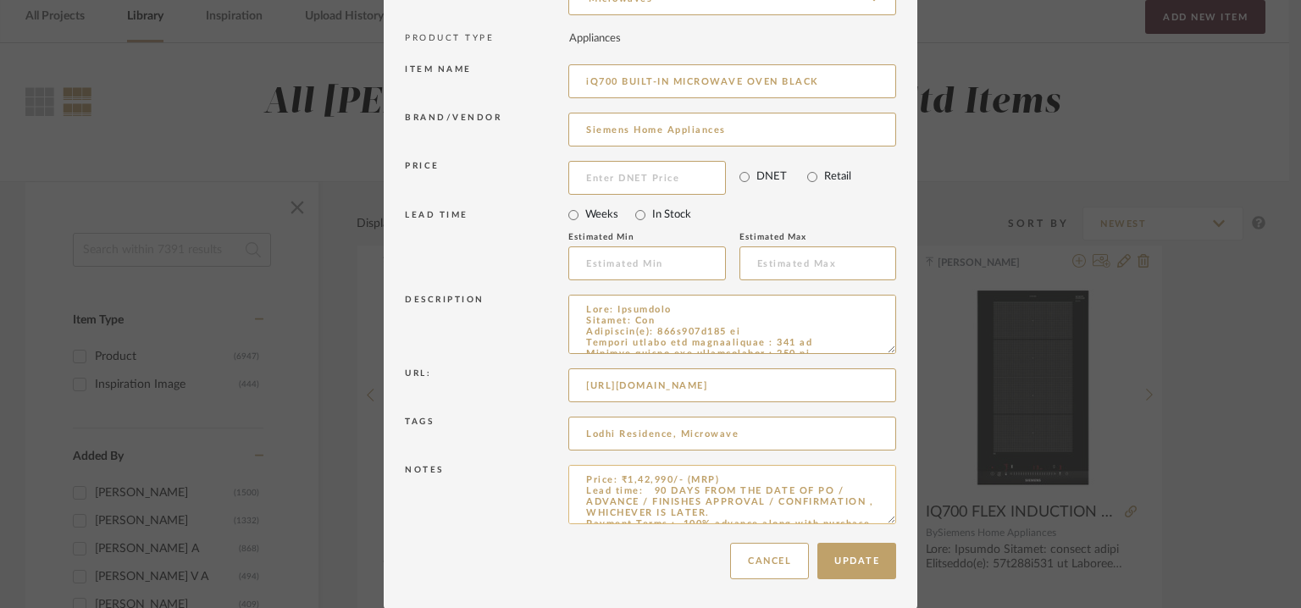
click at [730, 477] on textarea "Price: ₹1,42,990/- (MRP) Lead time: 90 DAYS FROM THE DATE OF PO / ADVANCE / FIN…" at bounding box center [732, 494] width 328 height 59
paste textarea "₹ 1,28,691"
type textarea "Price: ₹1,42,990/- (MRP) ₹ 1,28,691/- (Discounted price) Lead time: 90 DAYS FRO…"
click at [867, 573] on button "Update" at bounding box center [856, 561] width 79 height 36
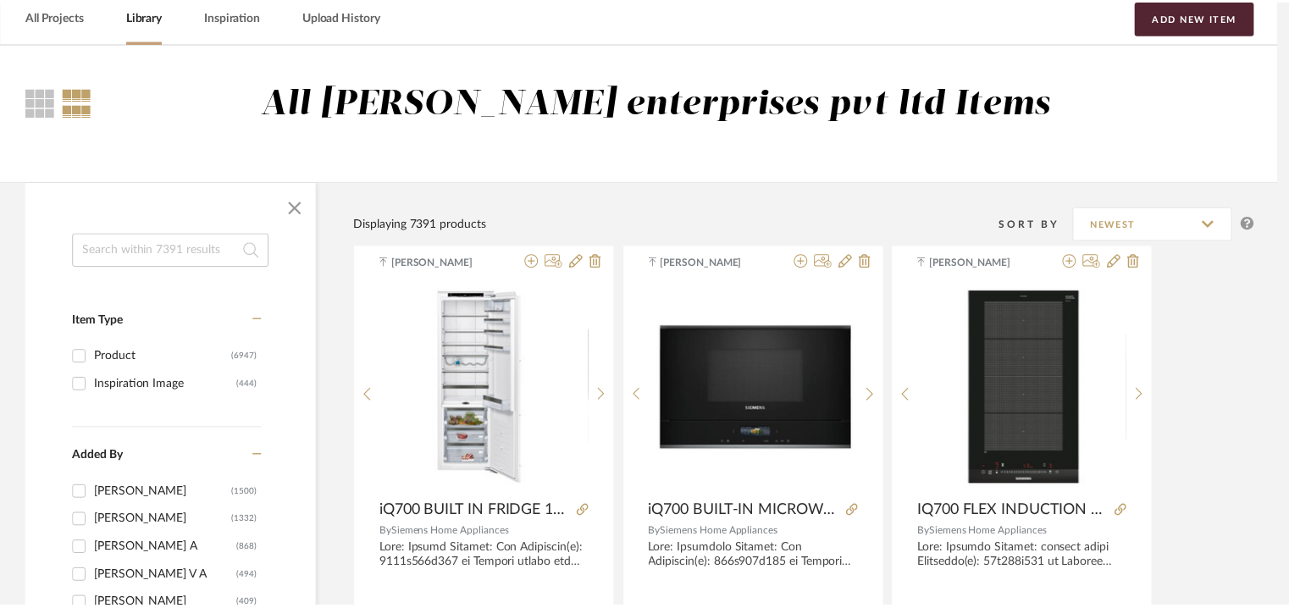
scroll to position [78, 0]
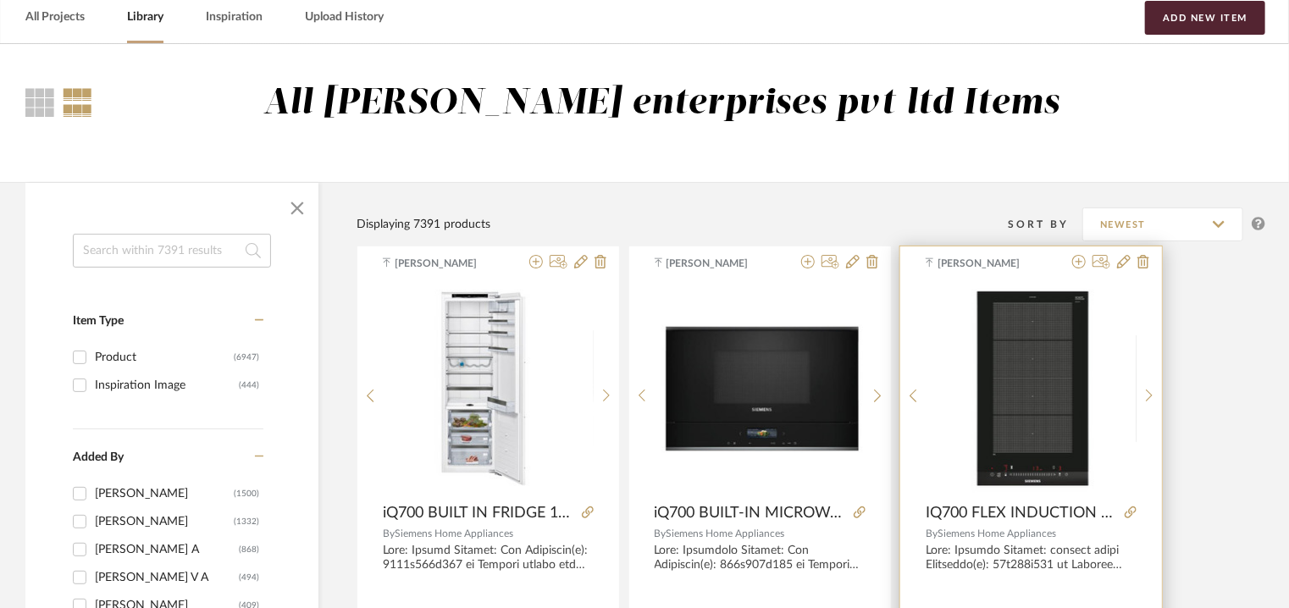
click at [1083, 405] on img "0" at bounding box center [1032, 389] width 146 height 212
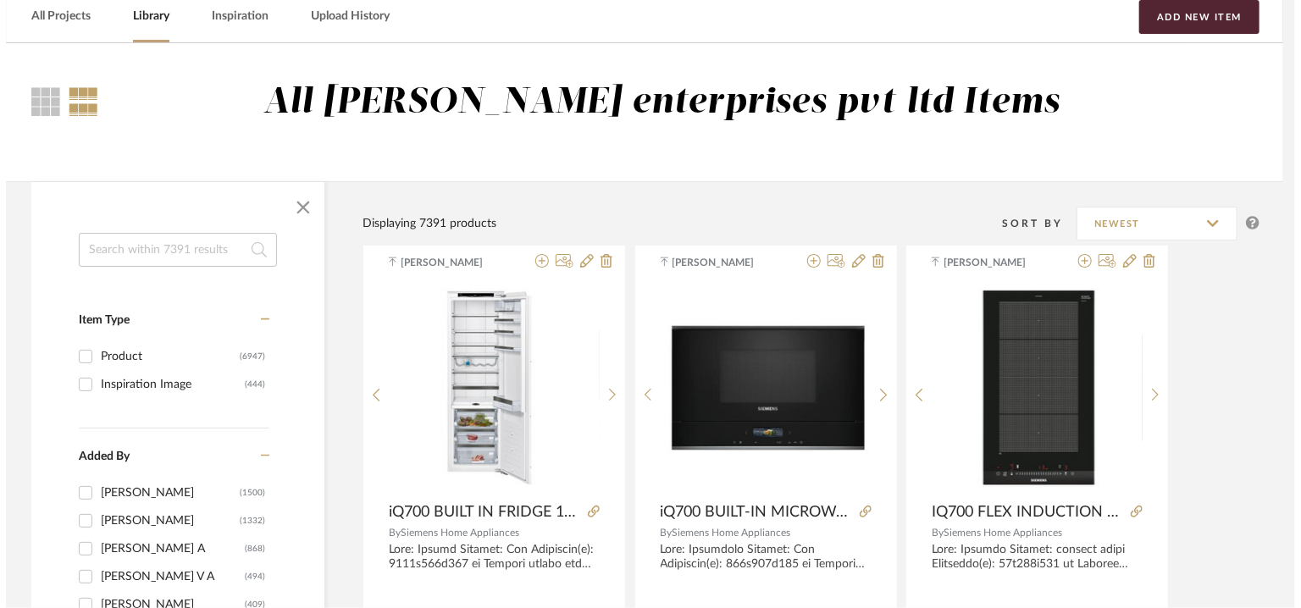
scroll to position [0, 0]
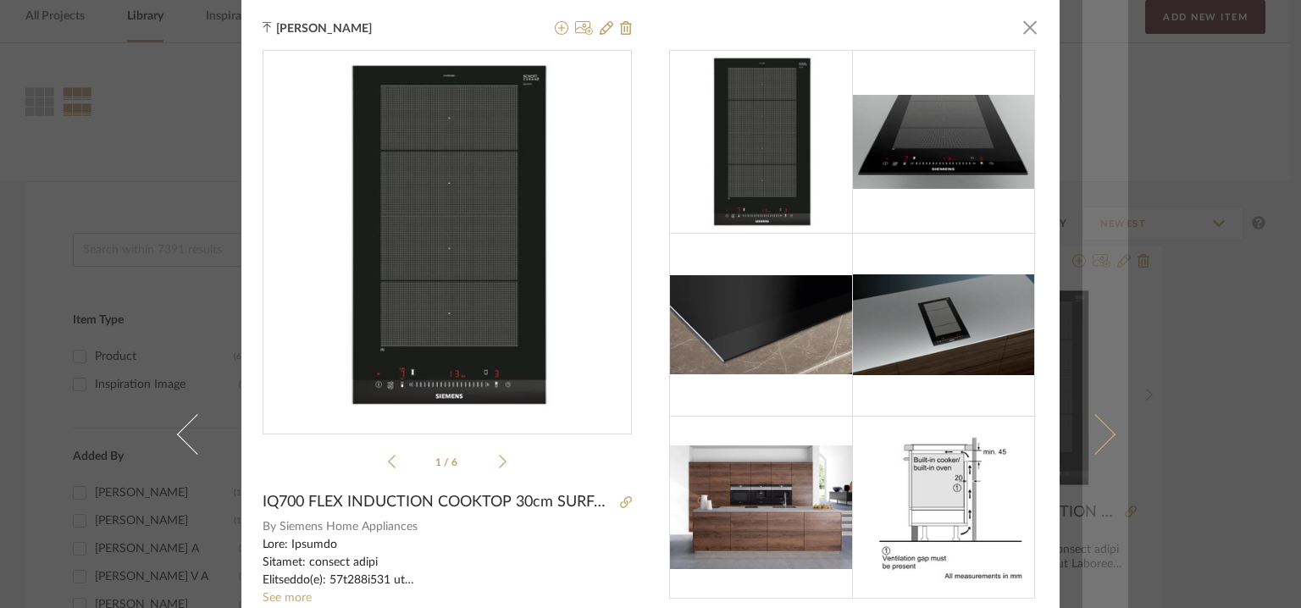
click at [1096, 423] on span at bounding box center [1095, 434] width 41 height 41
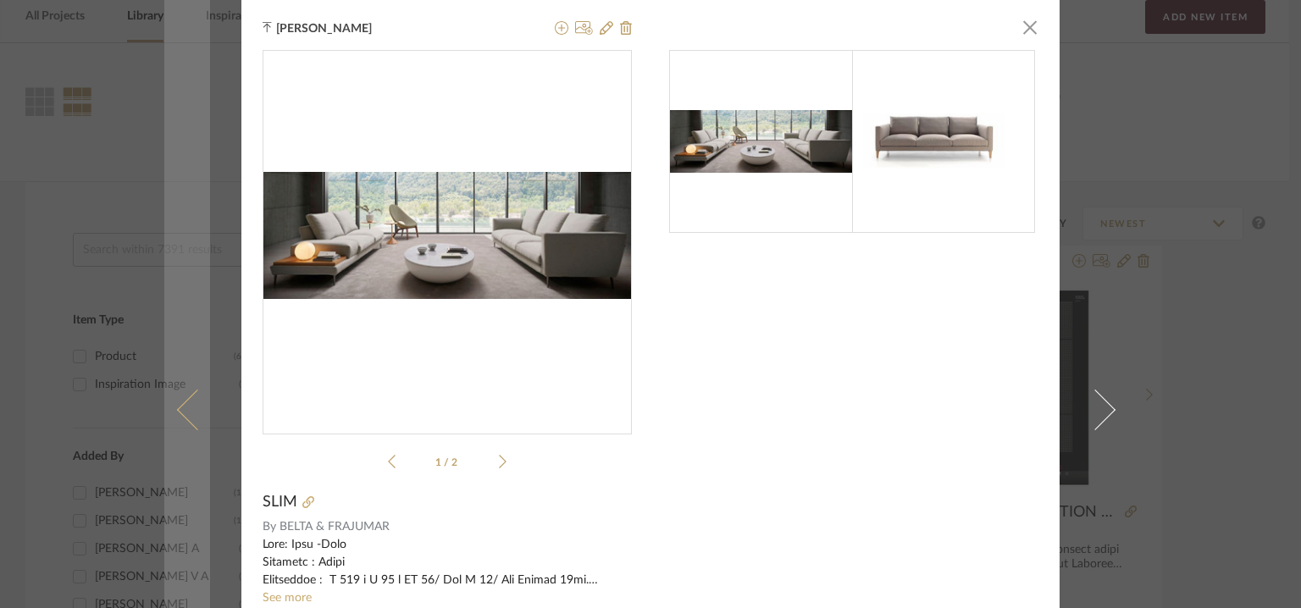
click at [177, 407] on link at bounding box center [187, 409] width 46 height 819
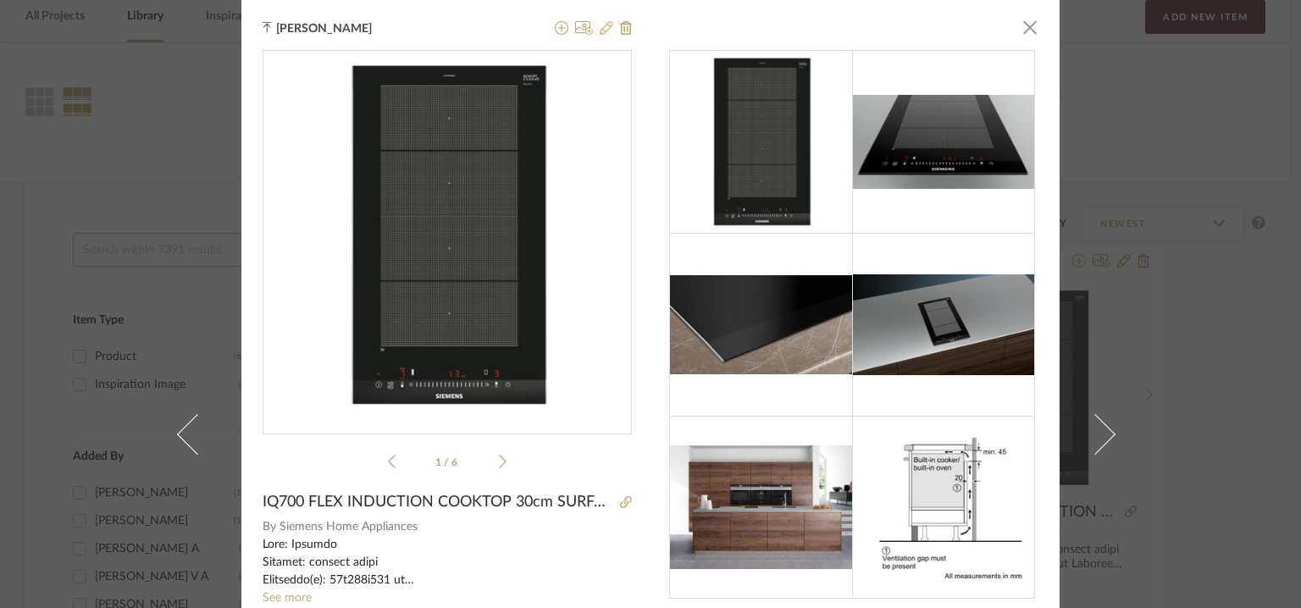
click at [601, 23] on icon at bounding box center [607, 28] width 14 height 14
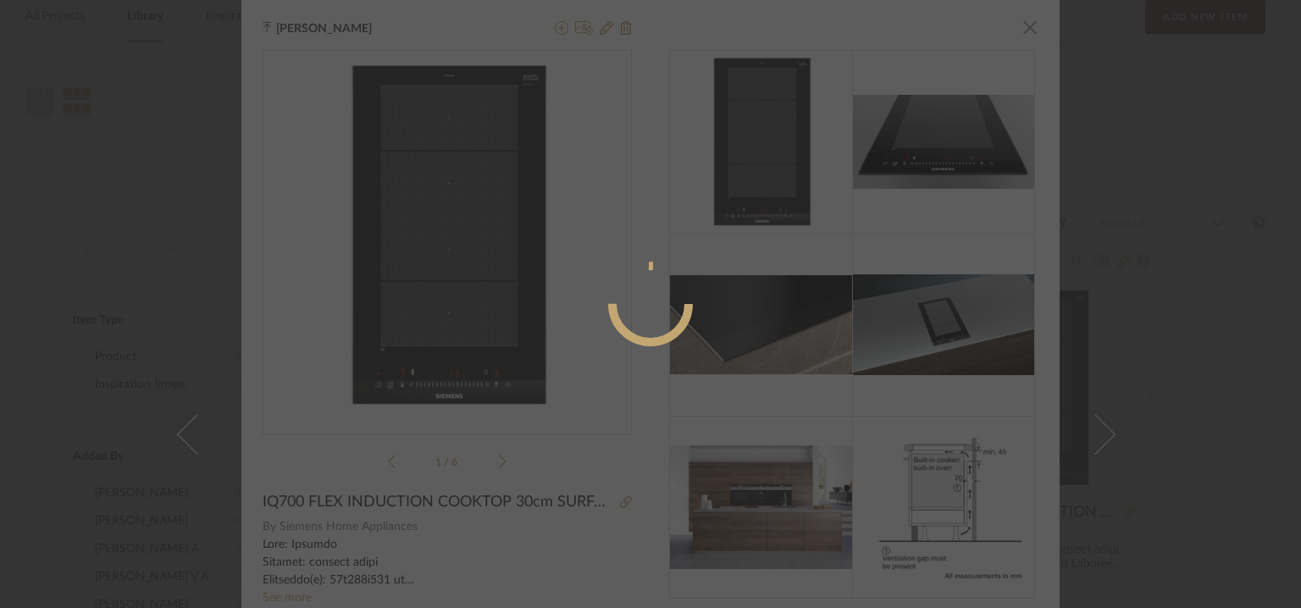
radio input "true"
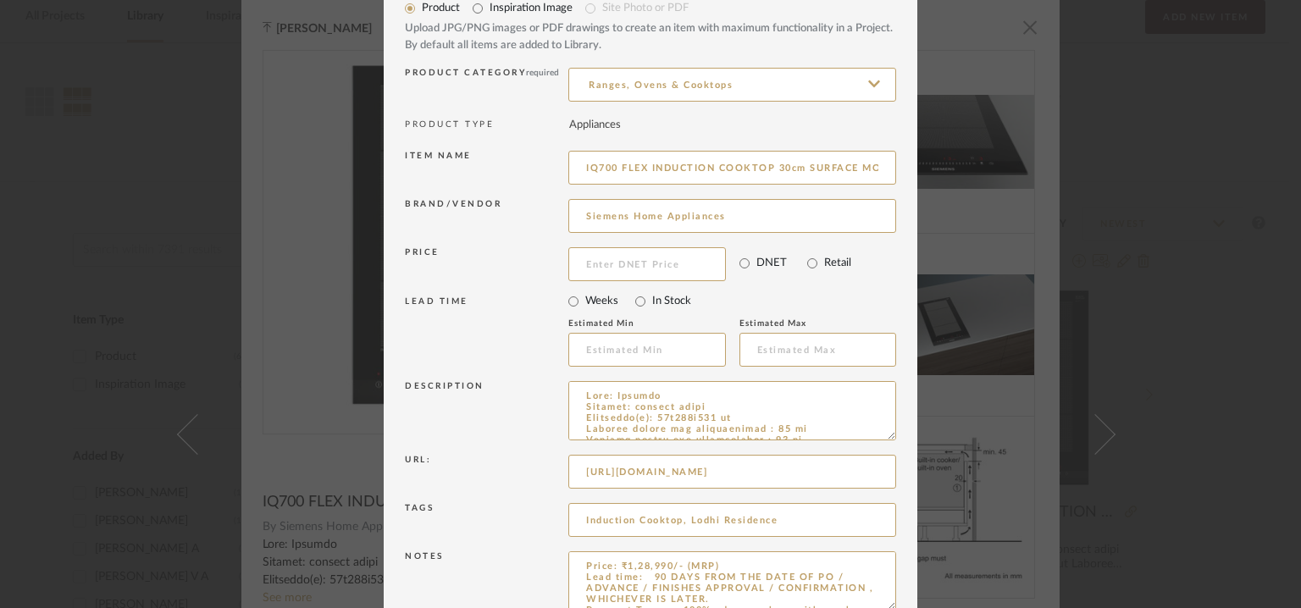
scroll to position [163, 0]
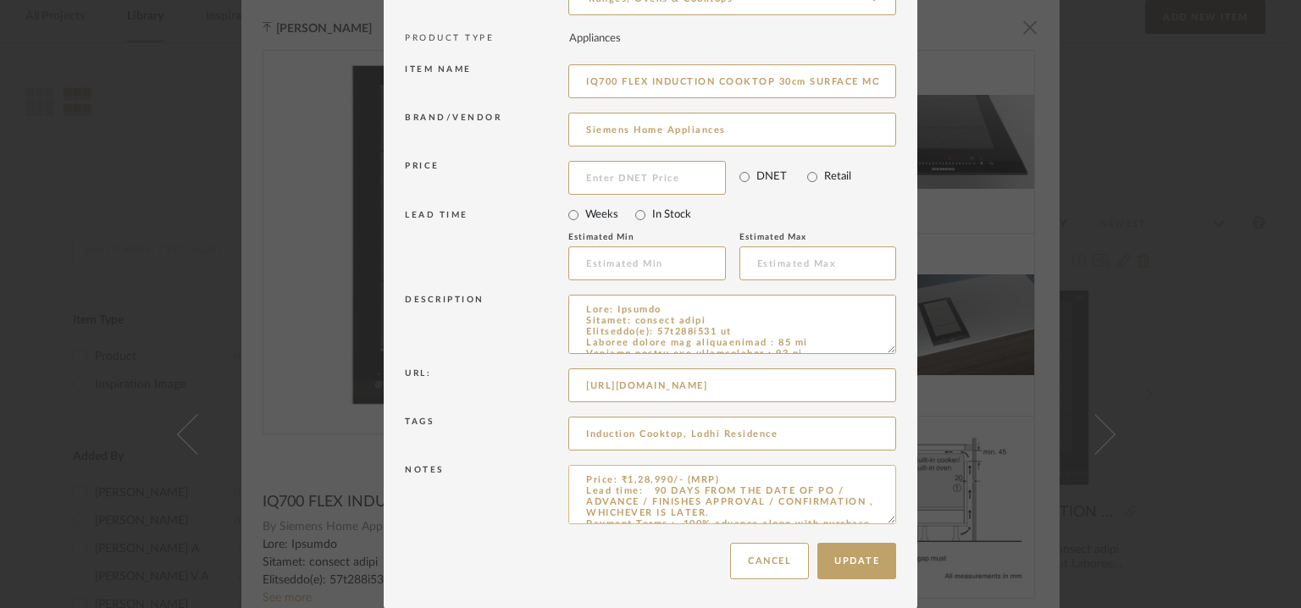
click at [713, 474] on textarea "Price: ₹1,28,990/- (MRP) Lead time: 90 DAYS FROM THE DATE OF PO / ADVANCE / FIN…" at bounding box center [732, 494] width 328 height 59
paste textarea "₹ 1,16,091"
drag, startPoint x: 888, startPoint y: 517, endPoint x: 932, endPoint y: 651, distance: 140.9
click at [932, 529] on html "Chrome Web Clipper Import Pinterest Support All Projects Library Inspiration Up…" at bounding box center [650, 225] width 1301 height 608
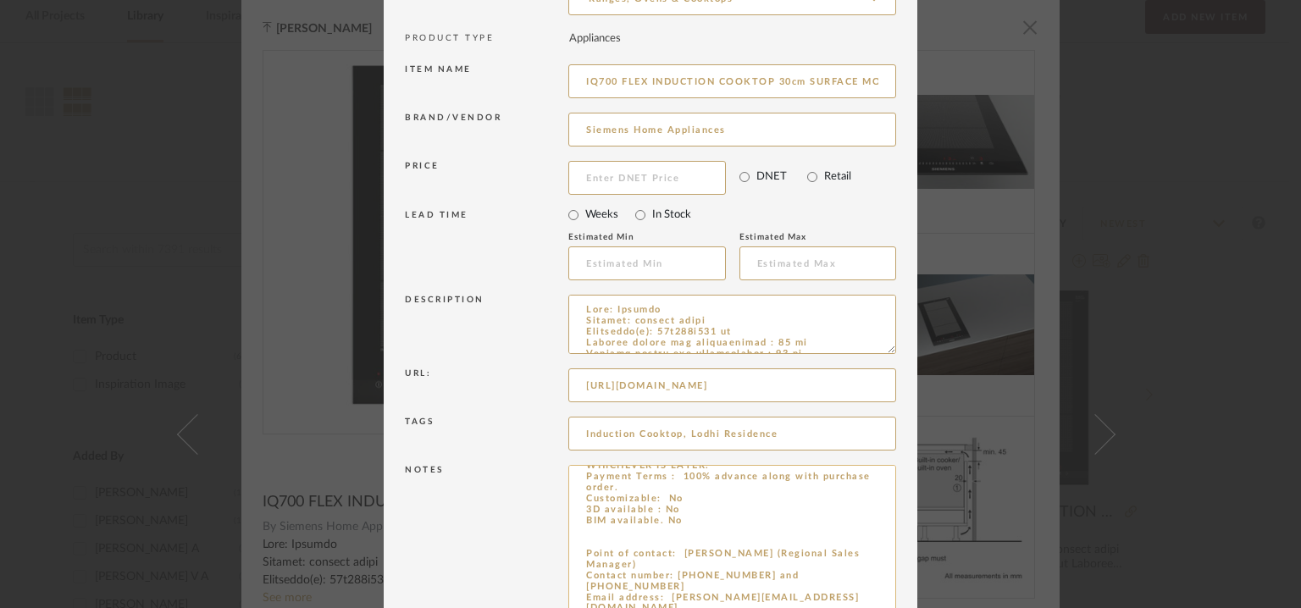
scroll to position [34, 0]
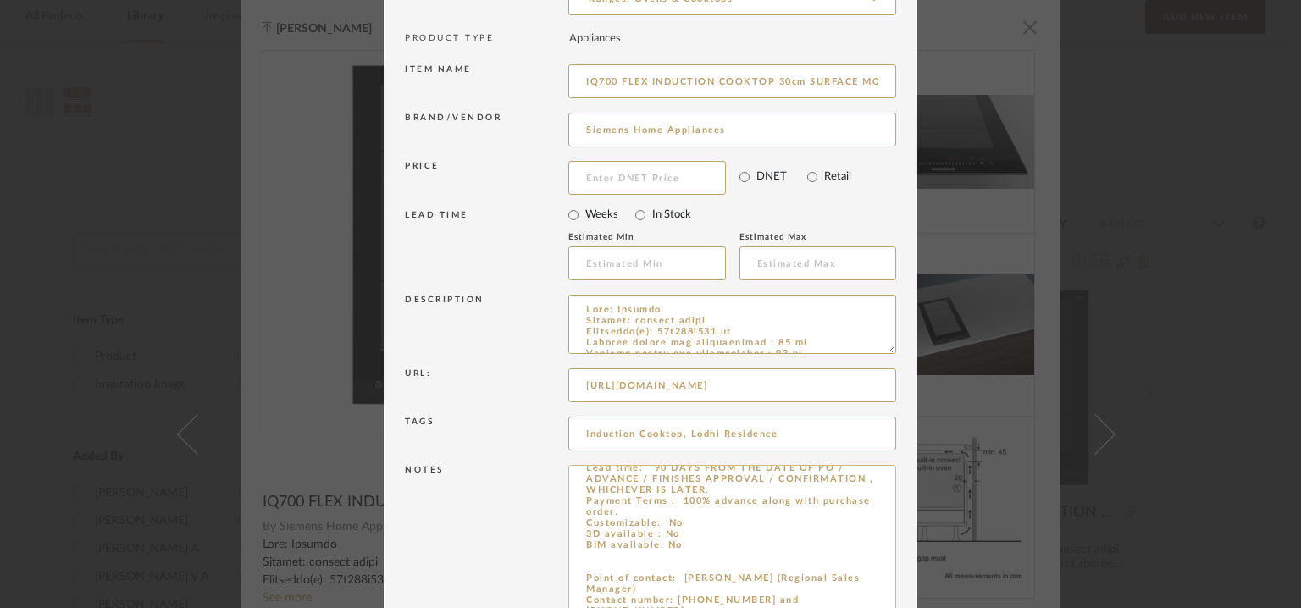
click at [676, 553] on textarea "Price: ₹1,28,990/- (MRP) ₹ 1,16,091/- (Discounted price) Lead time: 90 DAYS FRO…" at bounding box center [732, 561] width 328 height 192
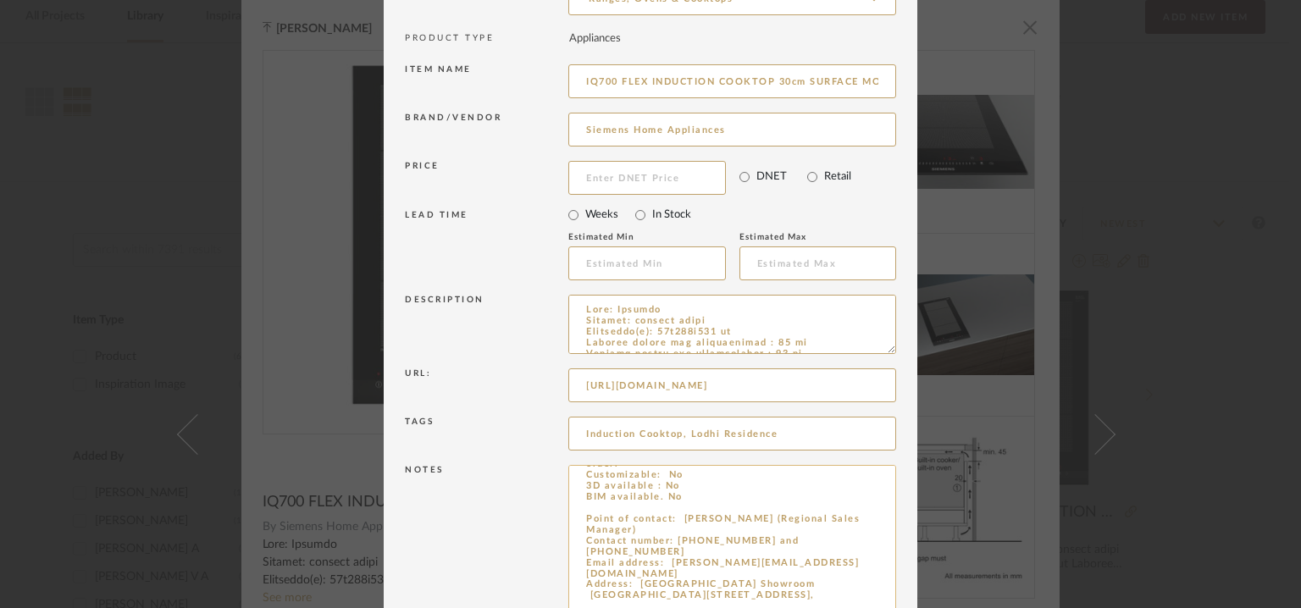
scroll to position [108, 0]
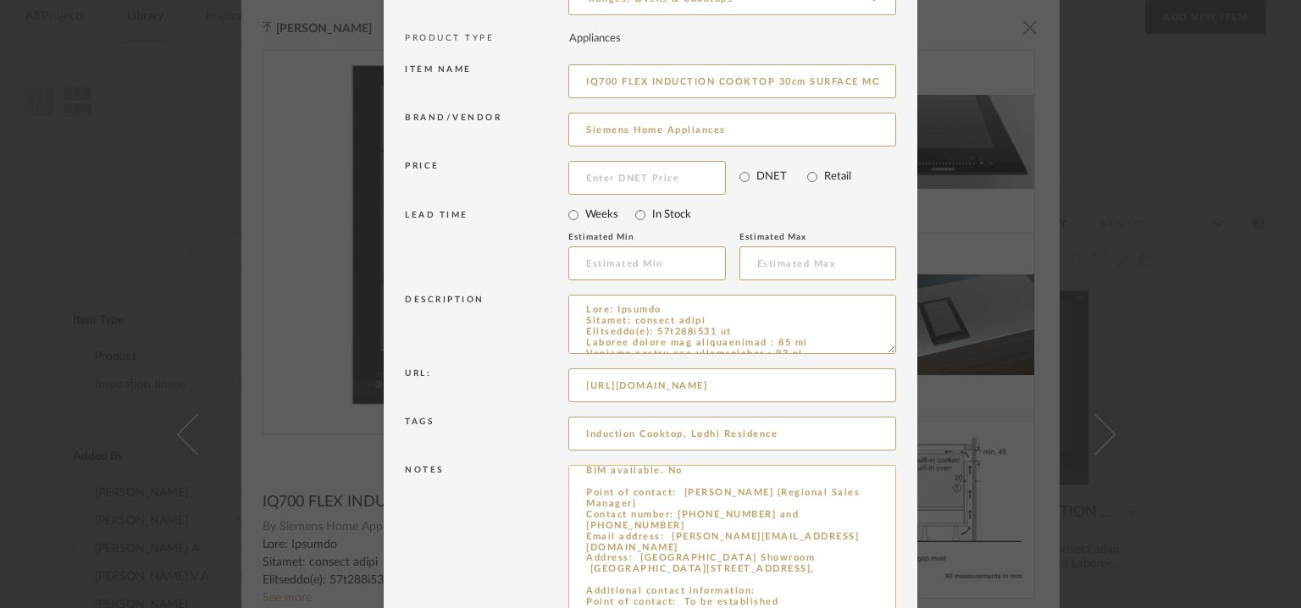
click at [630, 536] on textarea "Price: ₹1,28,990/- (MRP) ₹ 1,16,091/- (Discounted price) Lead time: 90 DAYS FRO…" at bounding box center [732, 561] width 328 height 192
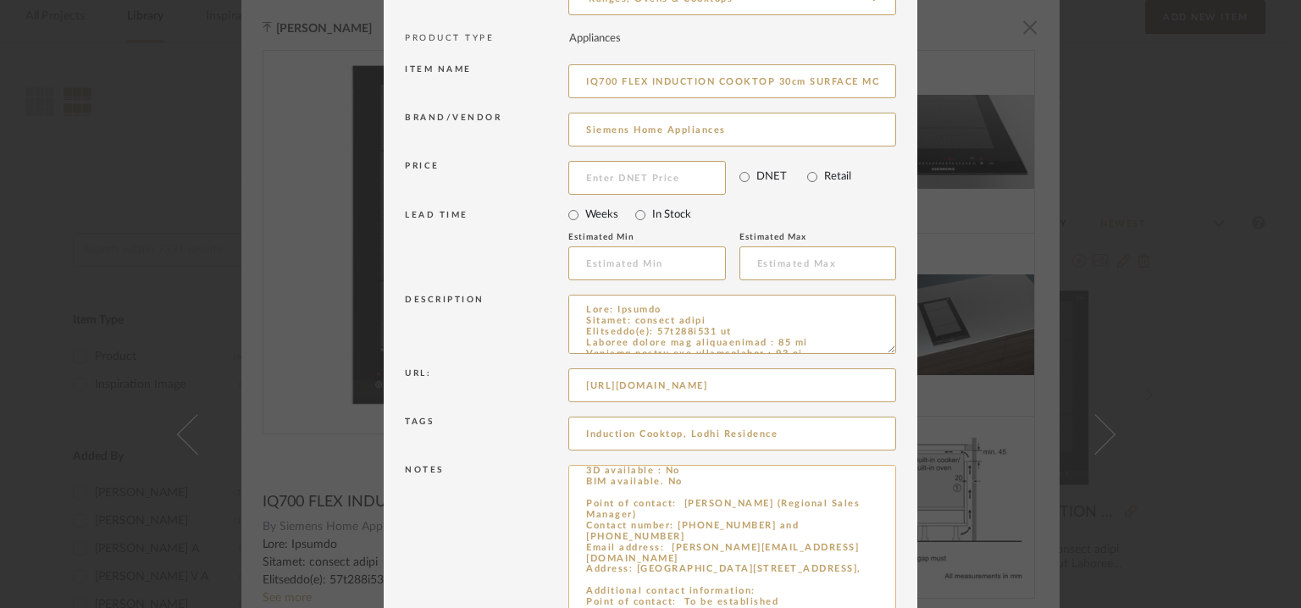
click at [712, 548] on textarea "Price: ₹1,28,990/- (MRP) ₹ 1,16,091/- (Discounted price) Lead time: 90 DAYS FRO…" at bounding box center [732, 561] width 328 height 192
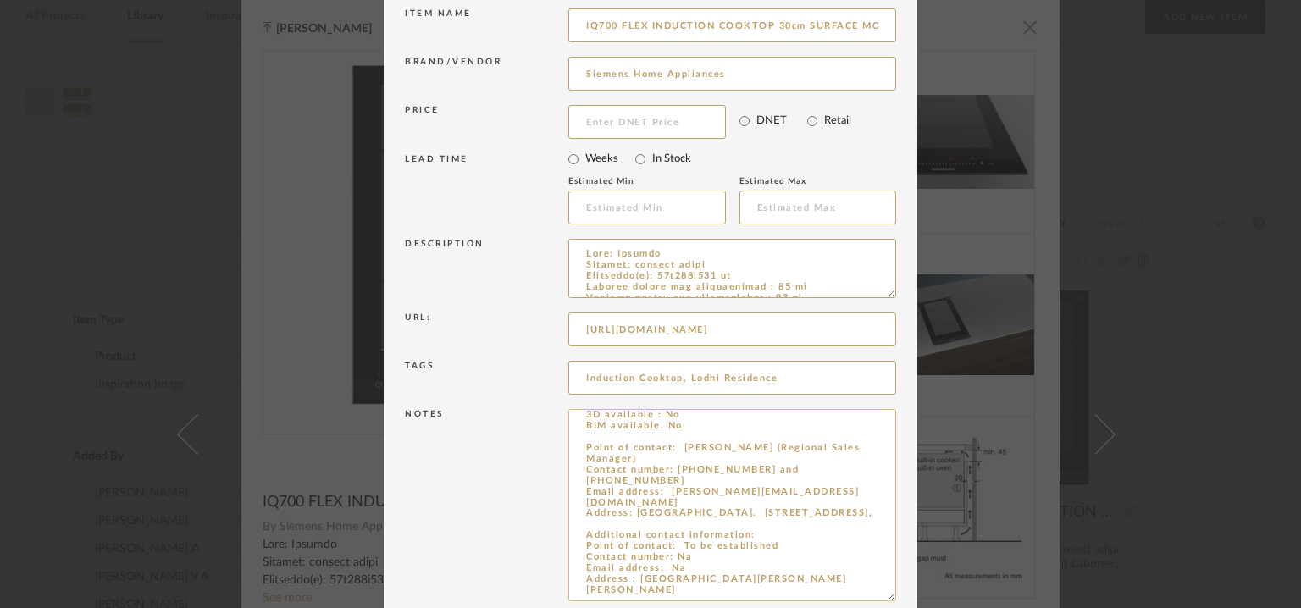
scroll to position [247, 0]
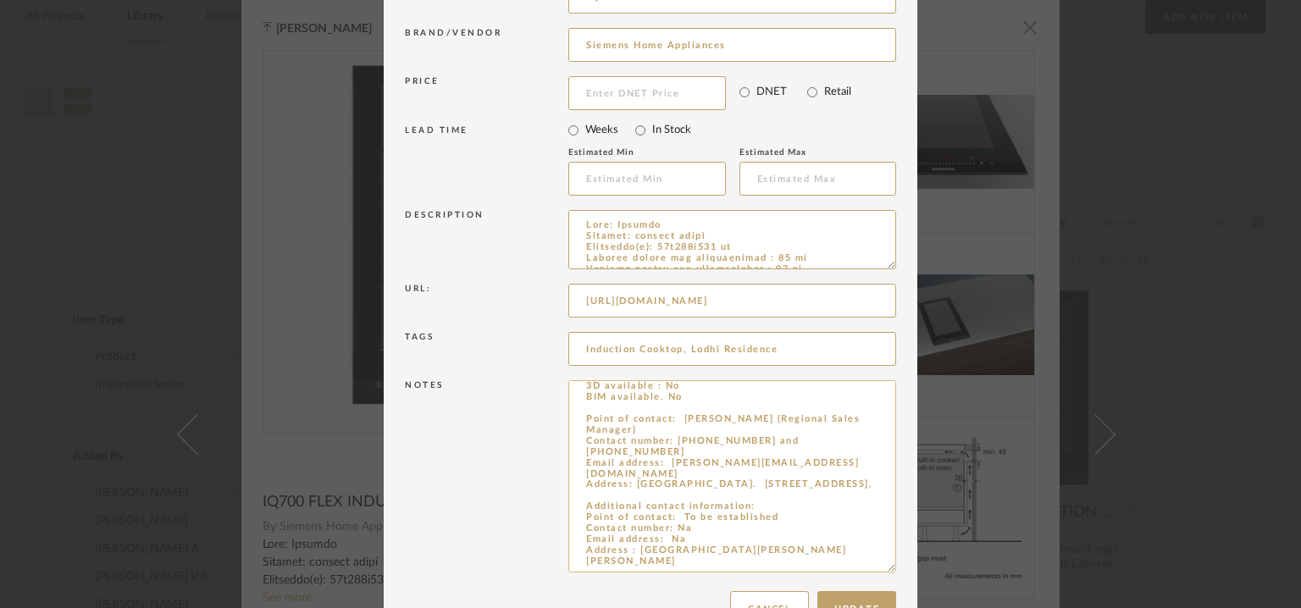
click at [636, 543] on textarea "Price: ₹1,28,990/- (MRP) ₹ 1,16,091/- (Discounted price) Lead time: 90 DAYS FRO…" at bounding box center [732, 476] width 328 height 192
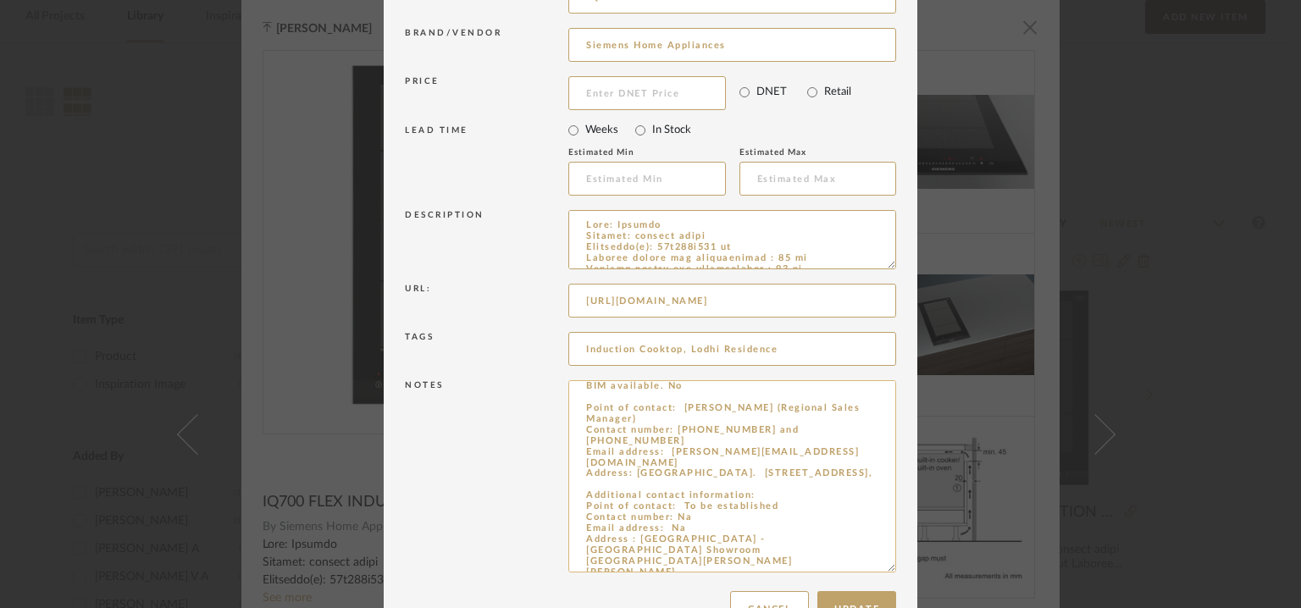
click at [689, 447] on textarea "Price: ₹1,28,990/- (MRP) ₹ 1,16,091/- (Discounted price) Lead time: 90 DAYS FRO…" at bounding box center [732, 476] width 328 height 192
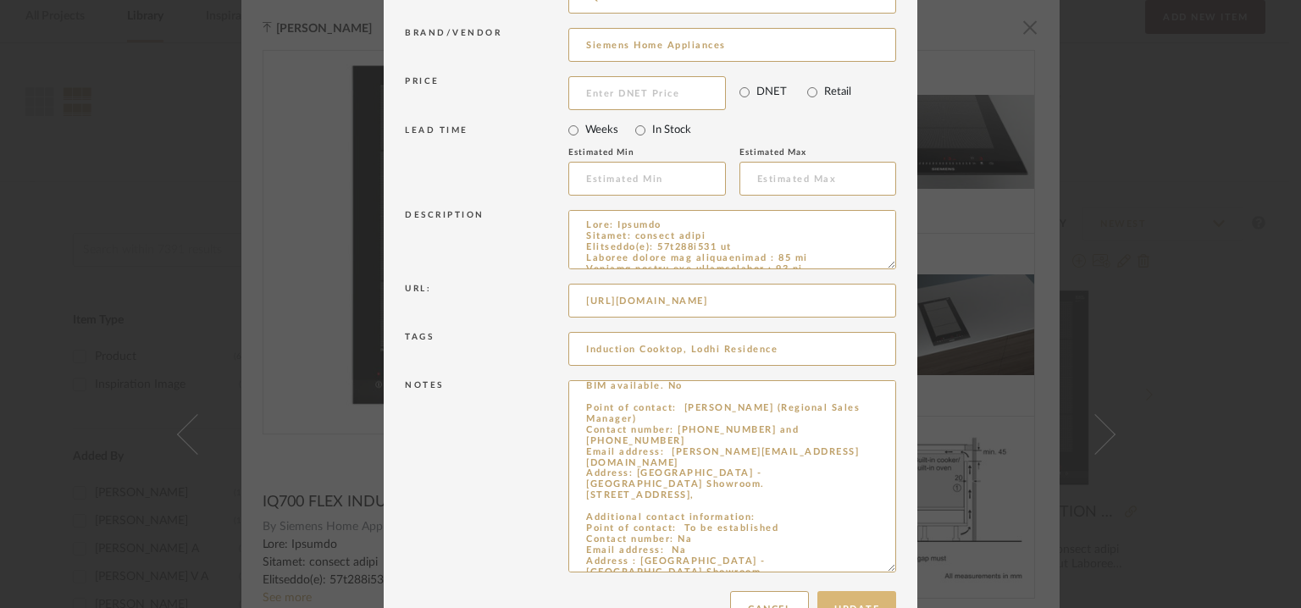
type textarea "Price: ₹1,28,990/- (MRP) ₹ 1,16,091/- (Discounted price) Lead time: 90 DAYS FRO…"
click at [849, 594] on button "Update" at bounding box center [856, 609] width 79 height 36
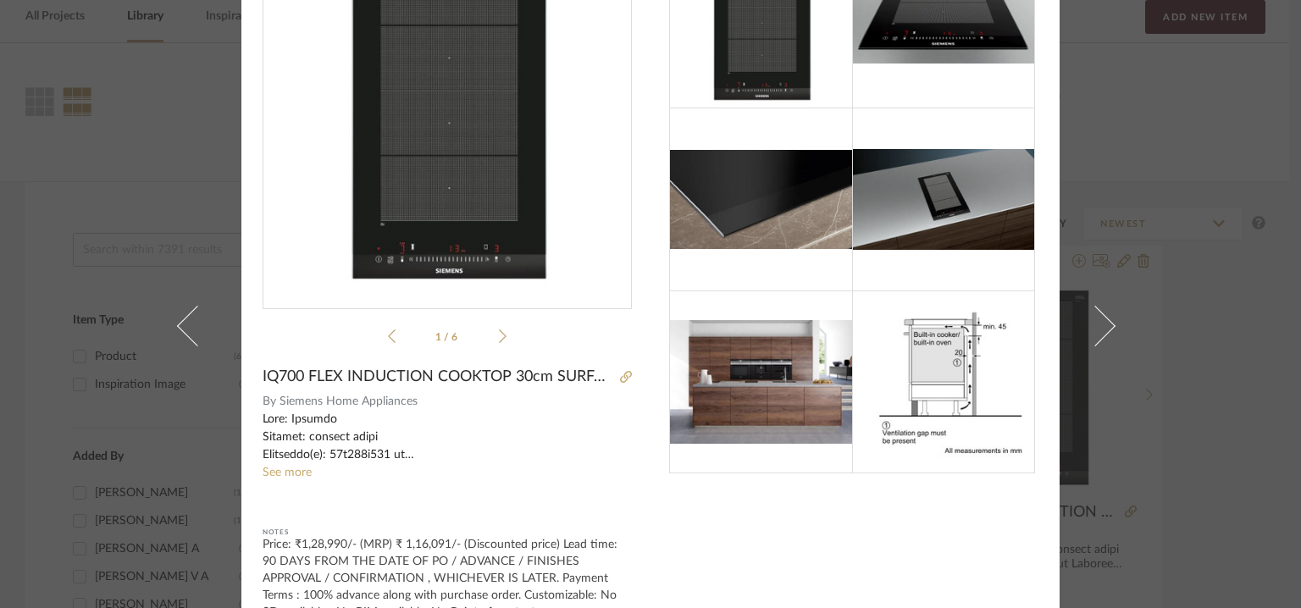
scroll to position [0, 0]
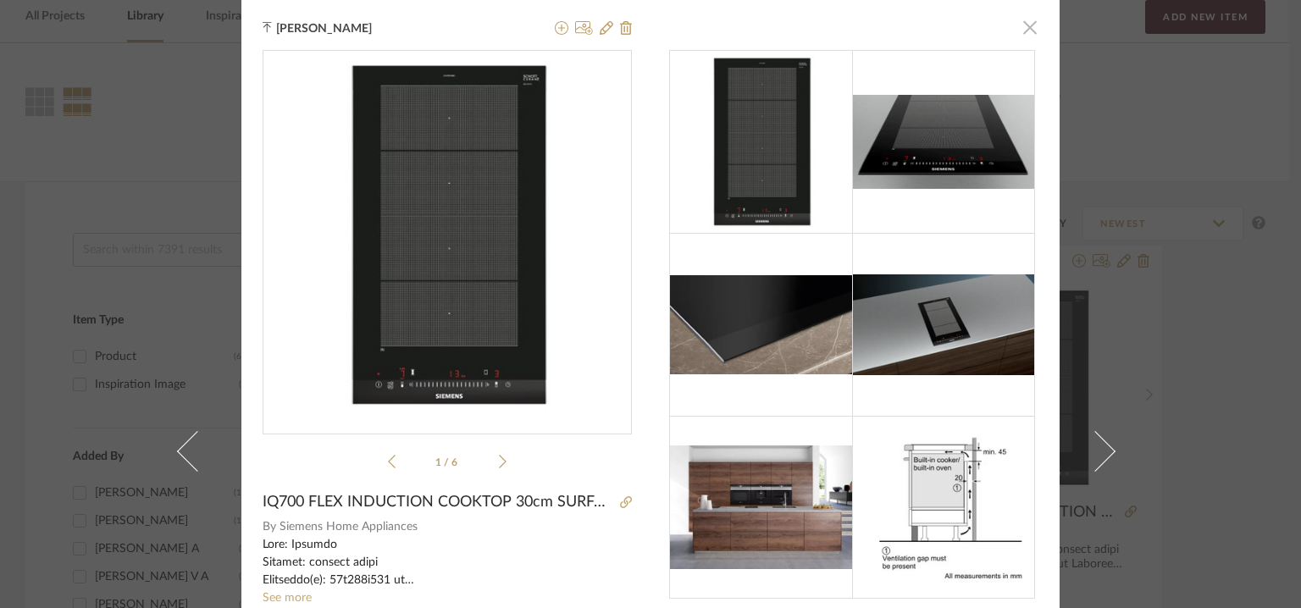
click at [1021, 23] on span "button" at bounding box center [1030, 27] width 34 height 34
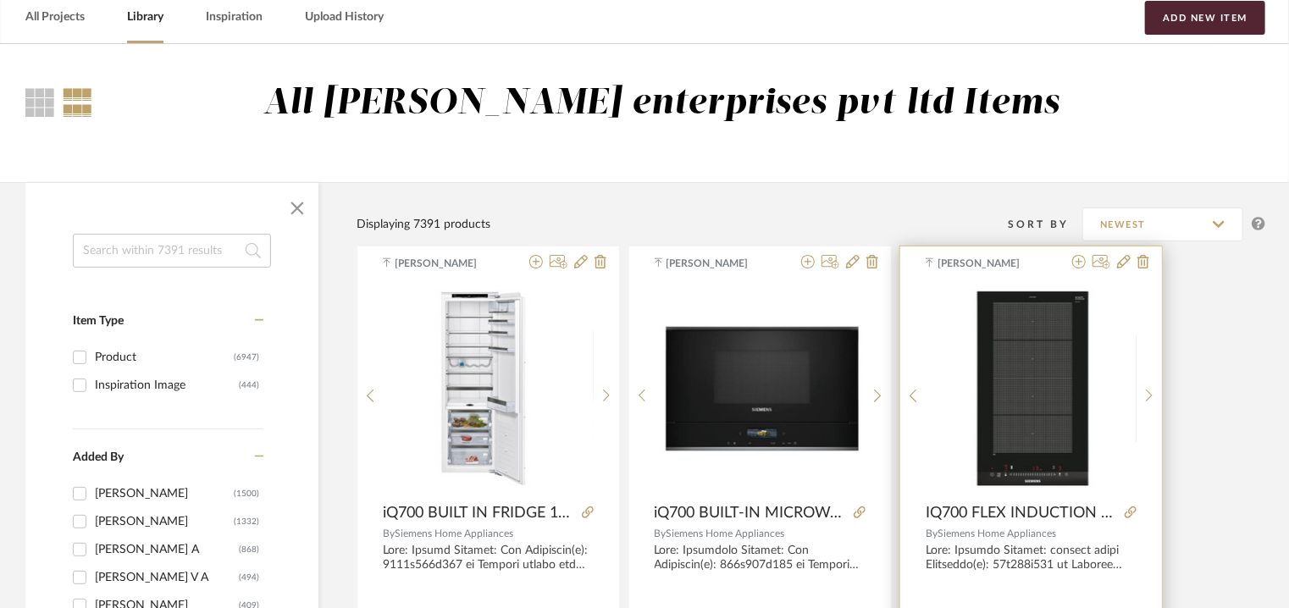
scroll to position [417, 0]
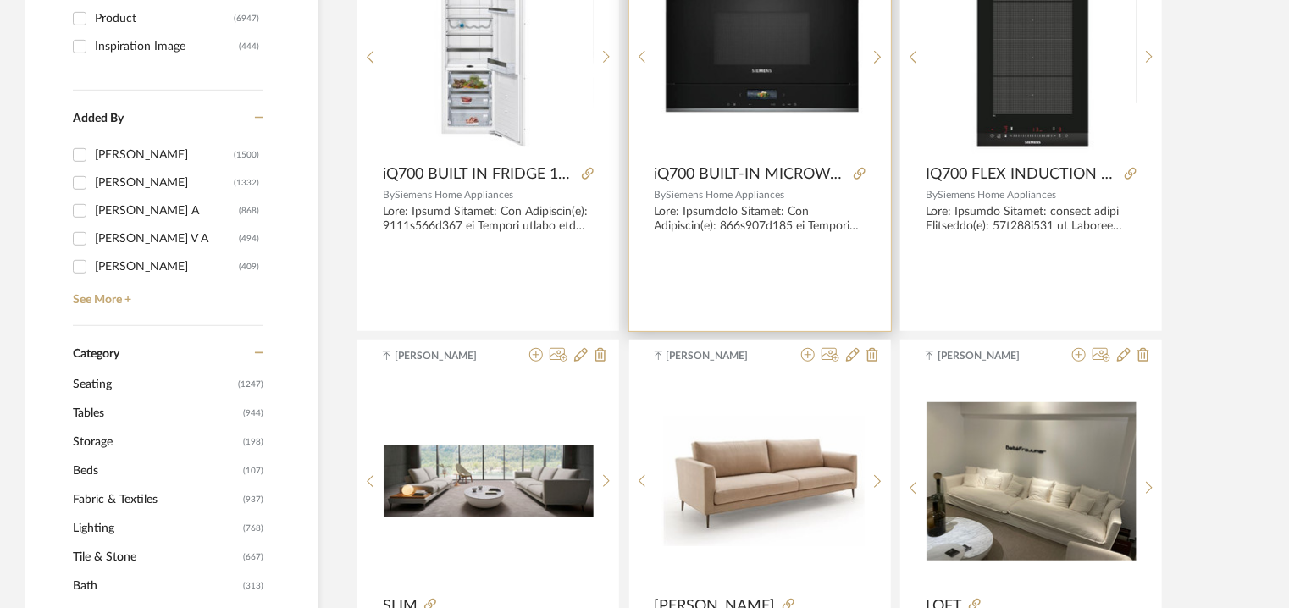
click at [814, 64] on img "0" at bounding box center [760, 50] width 210 height 141
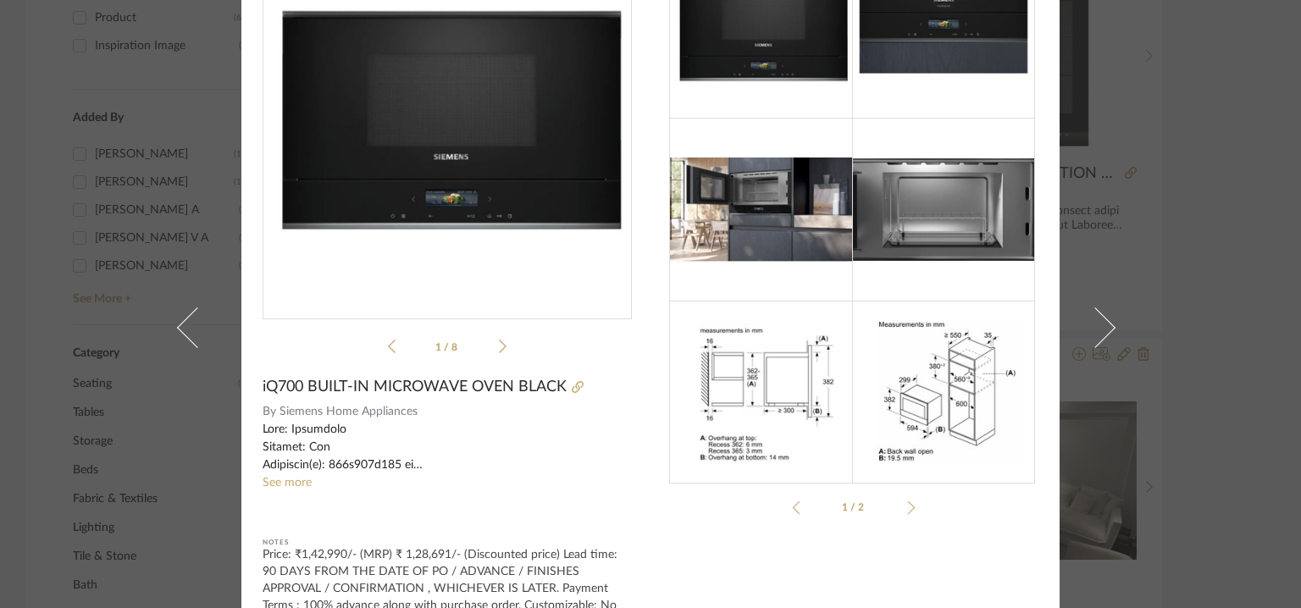
scroll to position [0, 0]
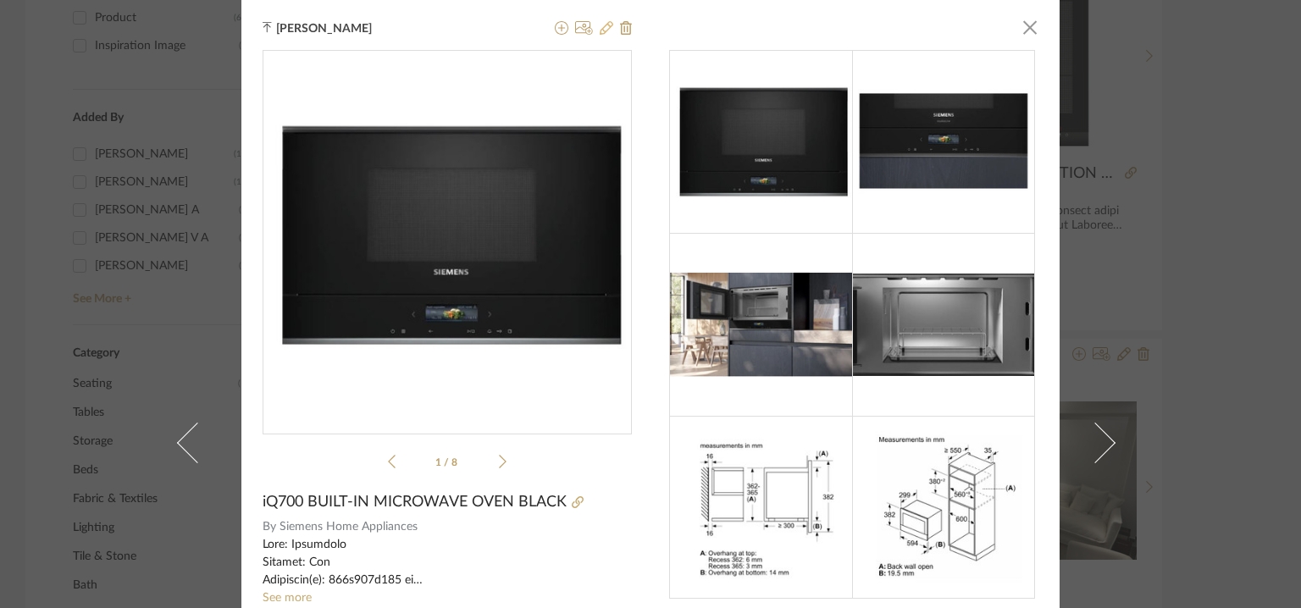
click at [600, 25] on icon at bounding box center [607, 28] width 14 height 14
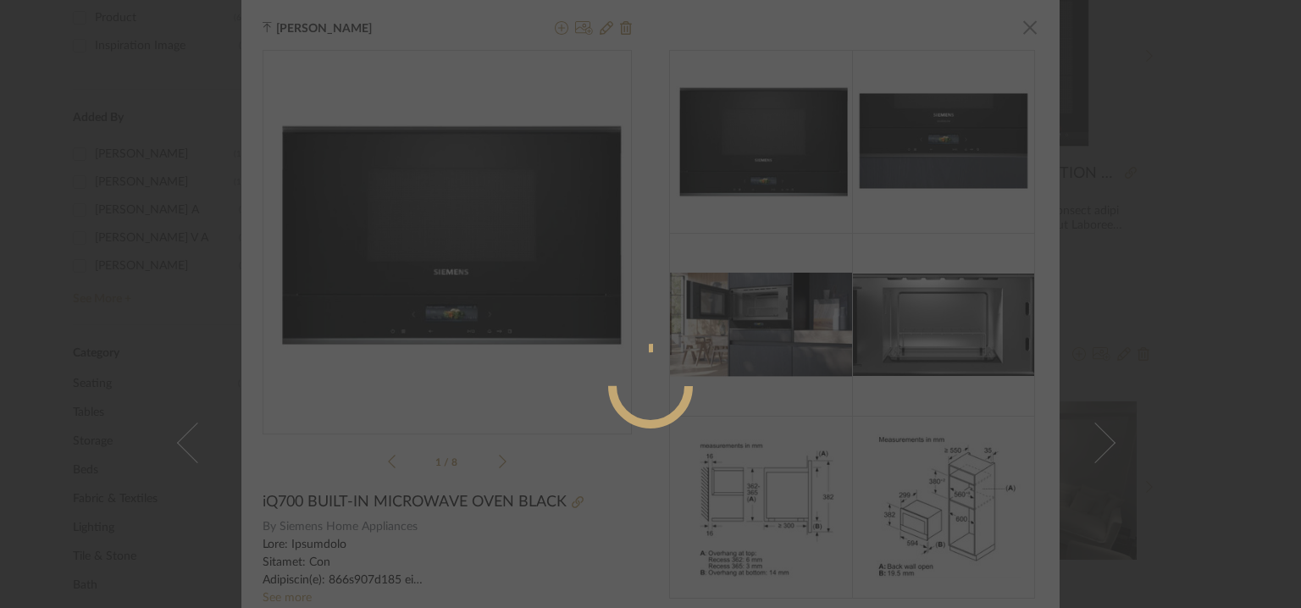
radio input "true"
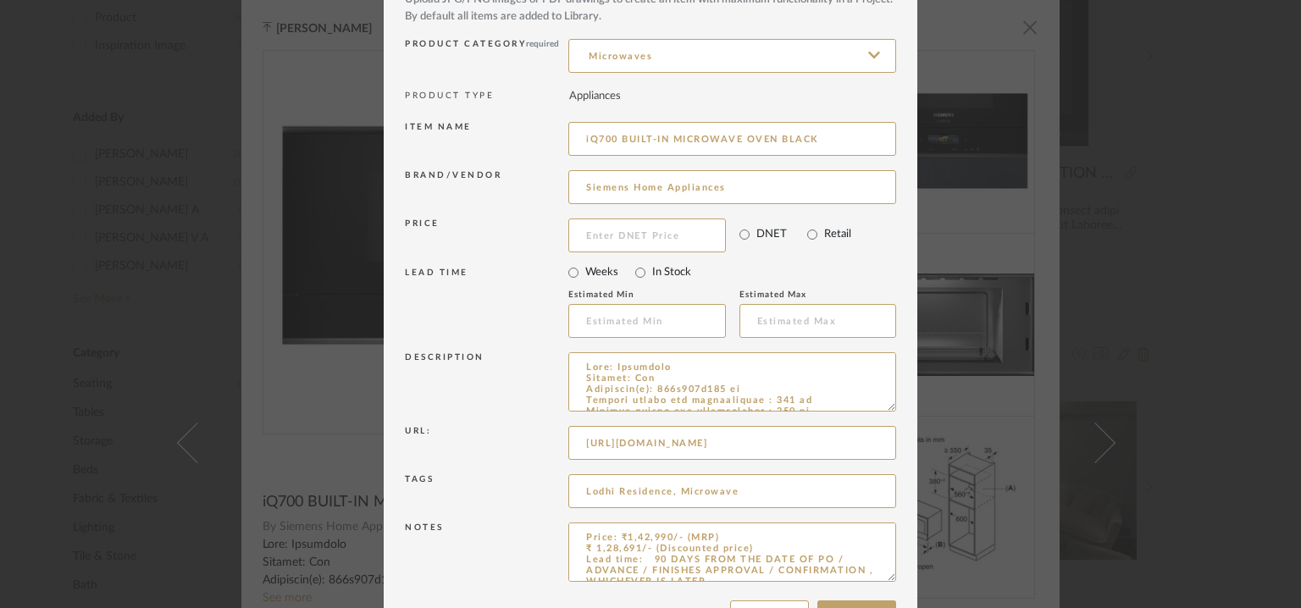
scroll to position [163, 0]
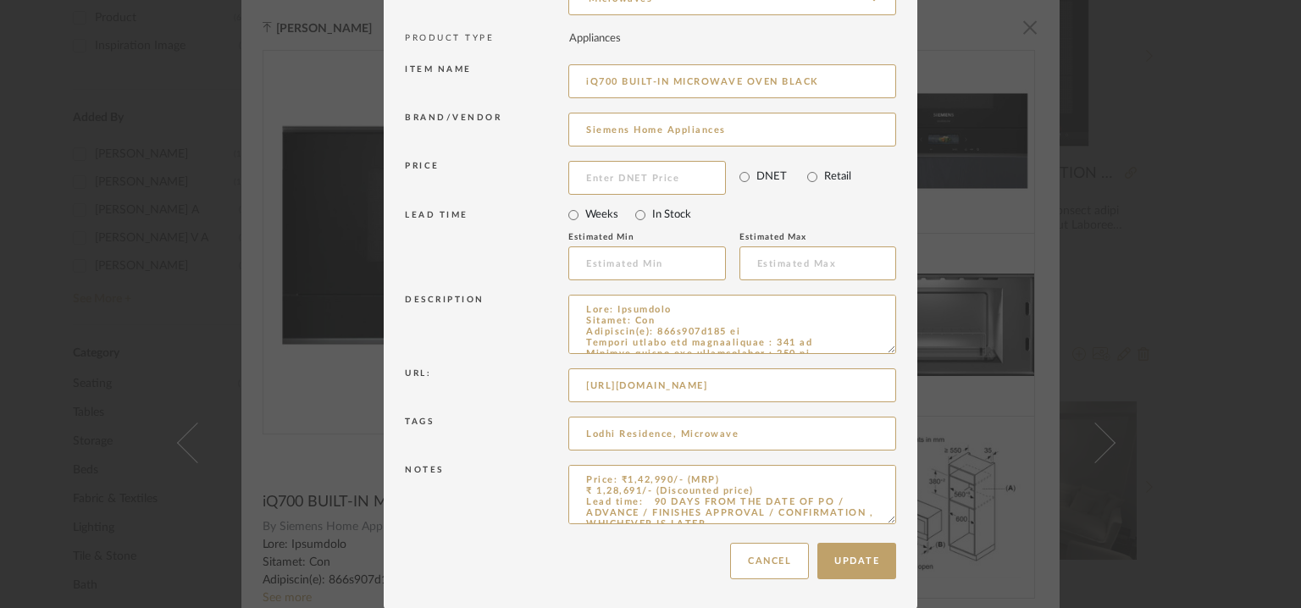
drag, startPoint x: 886, startPoint y: 519, endPoint x: 952, endPoint y: 657, distance: 153.0
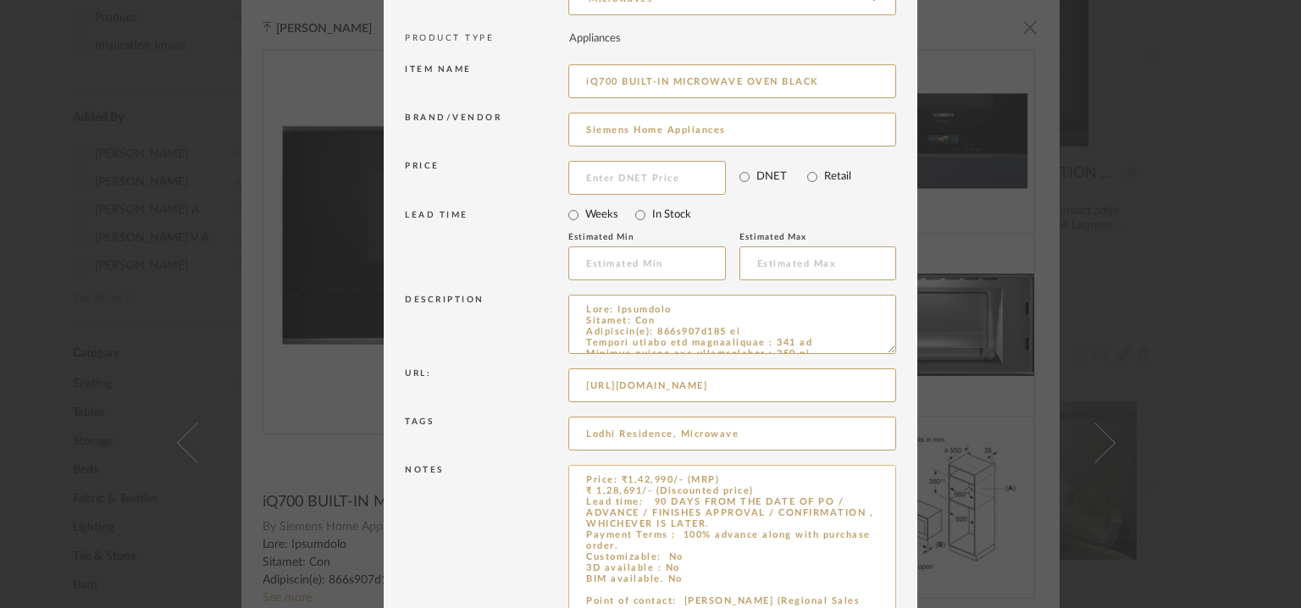
scroll to position [104, 0]
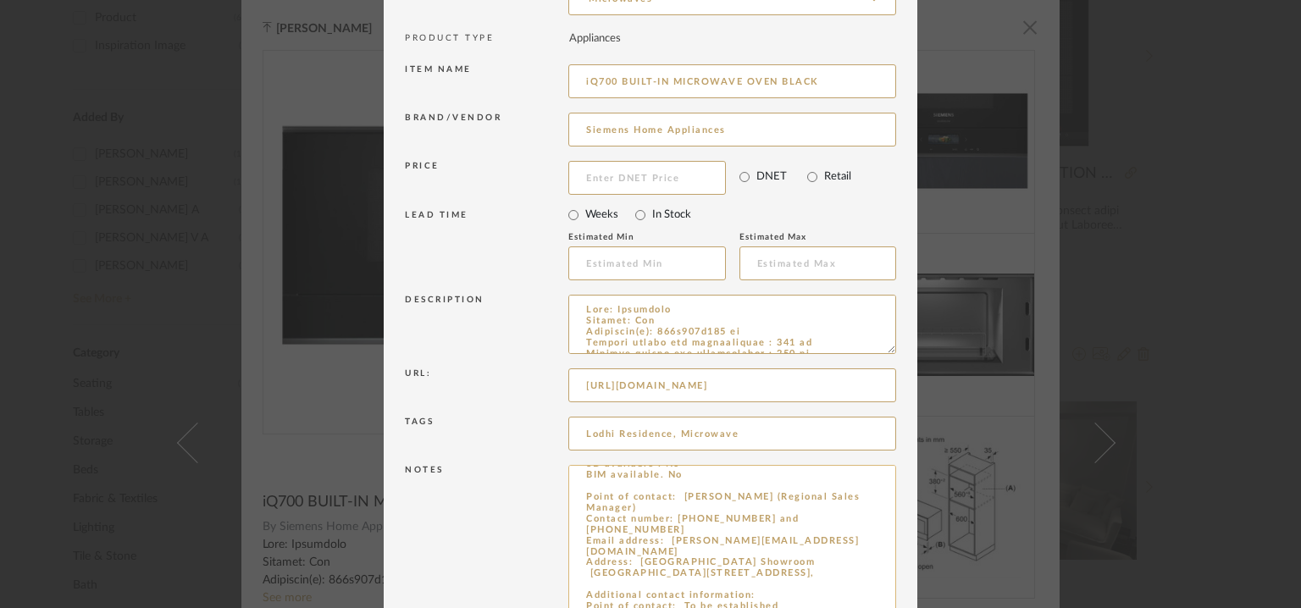
click at [634, 540] on textarea "Price: ₹1,42,990/- (MRP) ₹ 1,28,691/- (Discounted price) Lead time: 90 DAYS FRO…" at bounding box center [732, 563] width 328 height 196
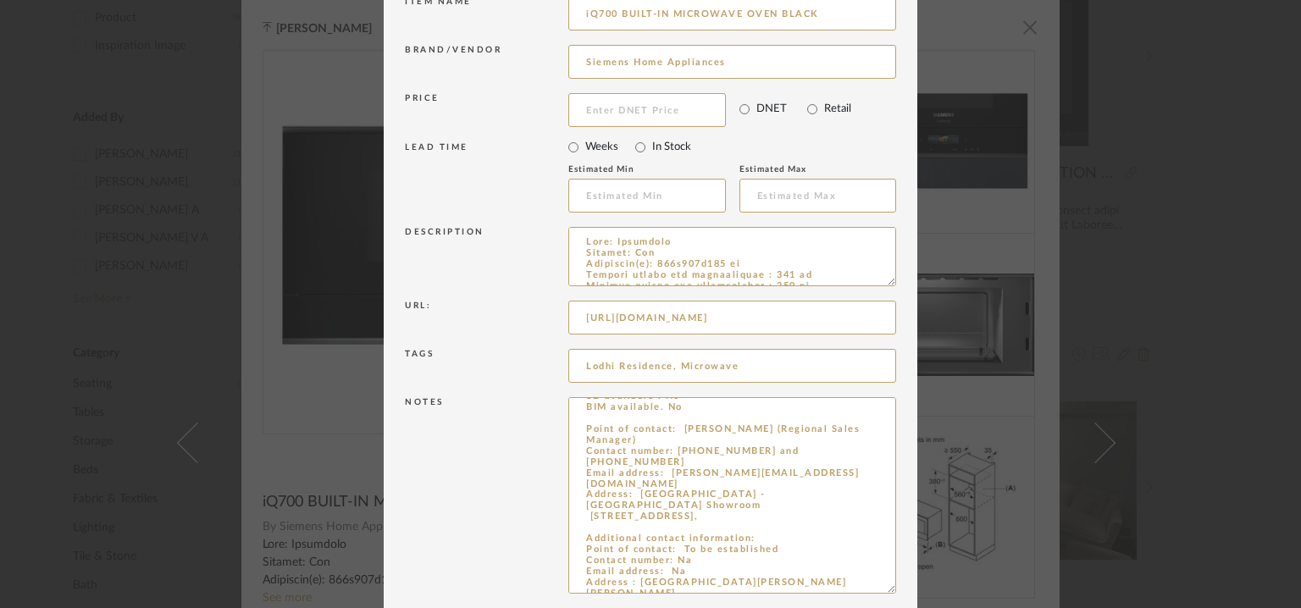
scroll to position [301, 0]
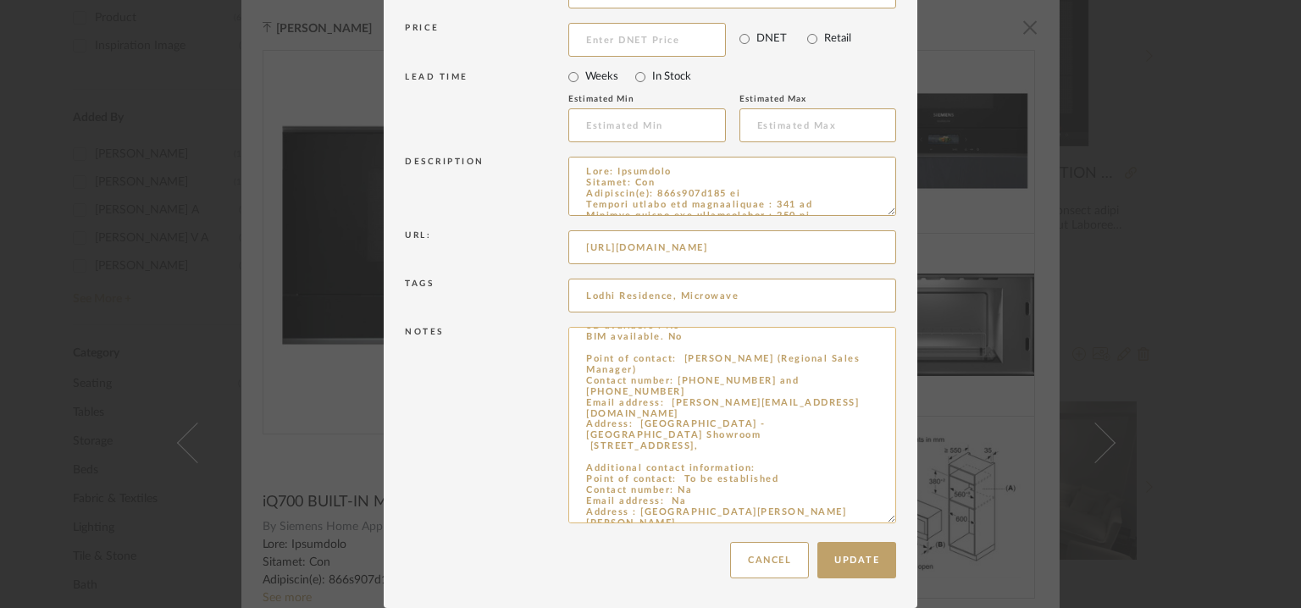
click at [634, 484] on textarea "Price: ₹1,42,990/- (MRP) ₹ 1,28,691/- (Discounted price) Lead time: 90 DAYS FRO…" at bounding box center [732, 425] width 328 height 196
type textarea "Price: ₹1,42,990/- (MRP) ₹ 1,28,691/- (Discounted price) Lead time: 90 DAYS FRO…"
click at [877, 570] on button "Update" at bounding box center [856, 560] width 79 height 36
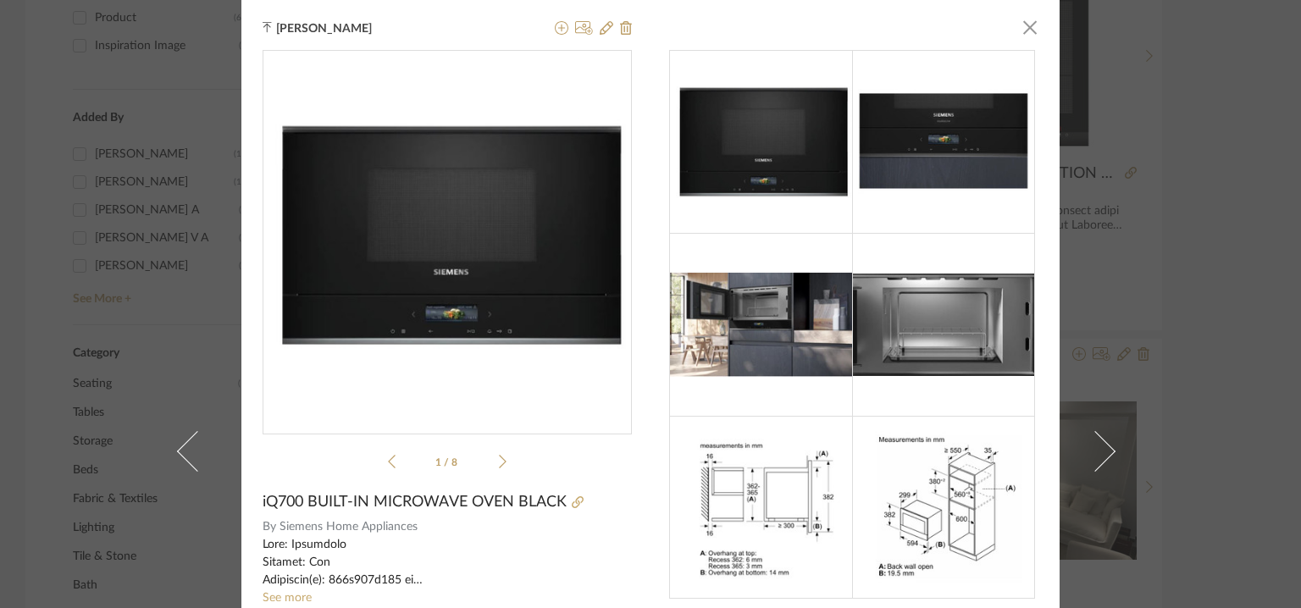
click at [981, 228] on div at bounding box center [943, 141] width 183 height 183
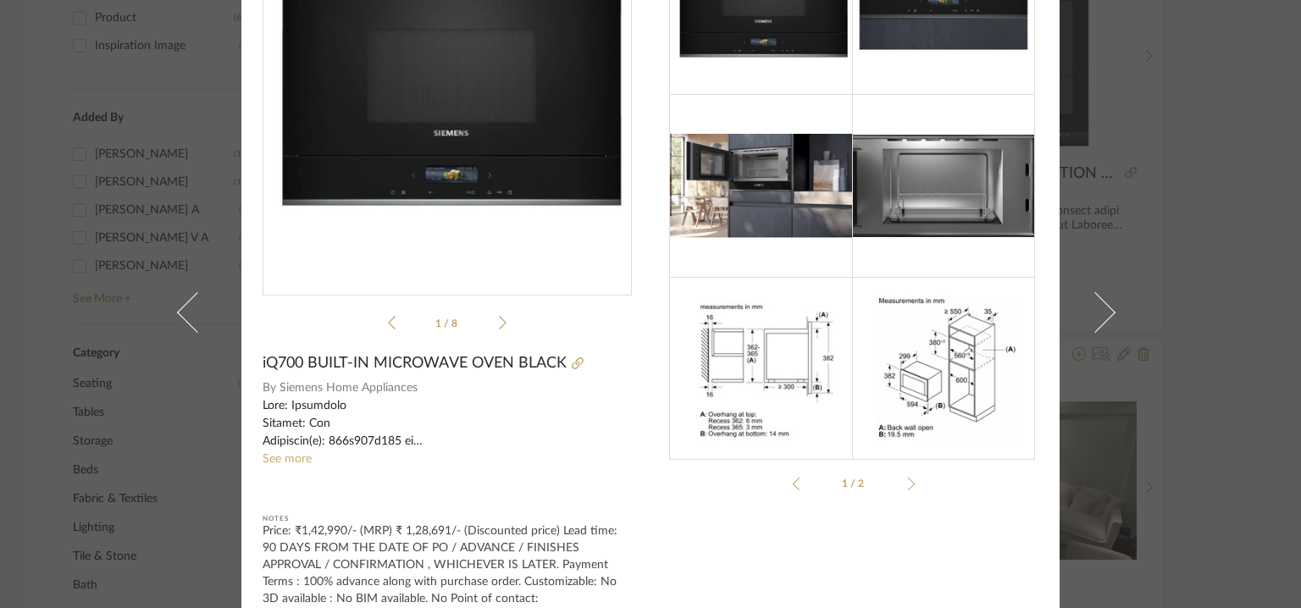
scroll to position [0, 0]
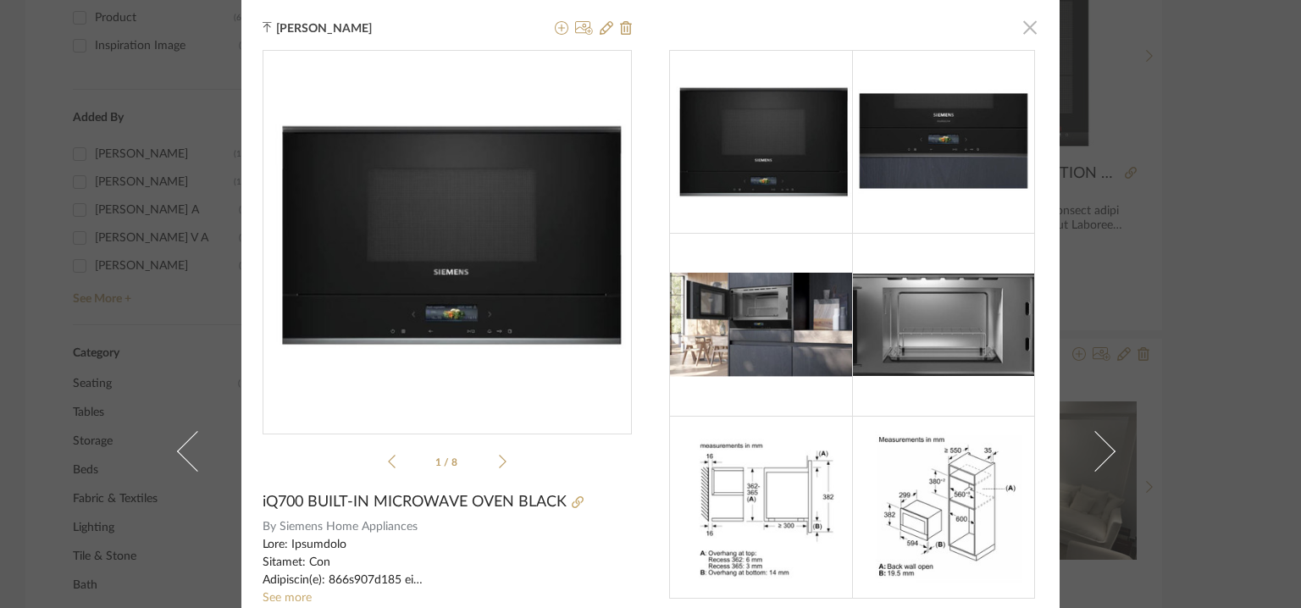
click at [1020, 28] on span "button" at bounding box center [1030, 27] width 34 height 34
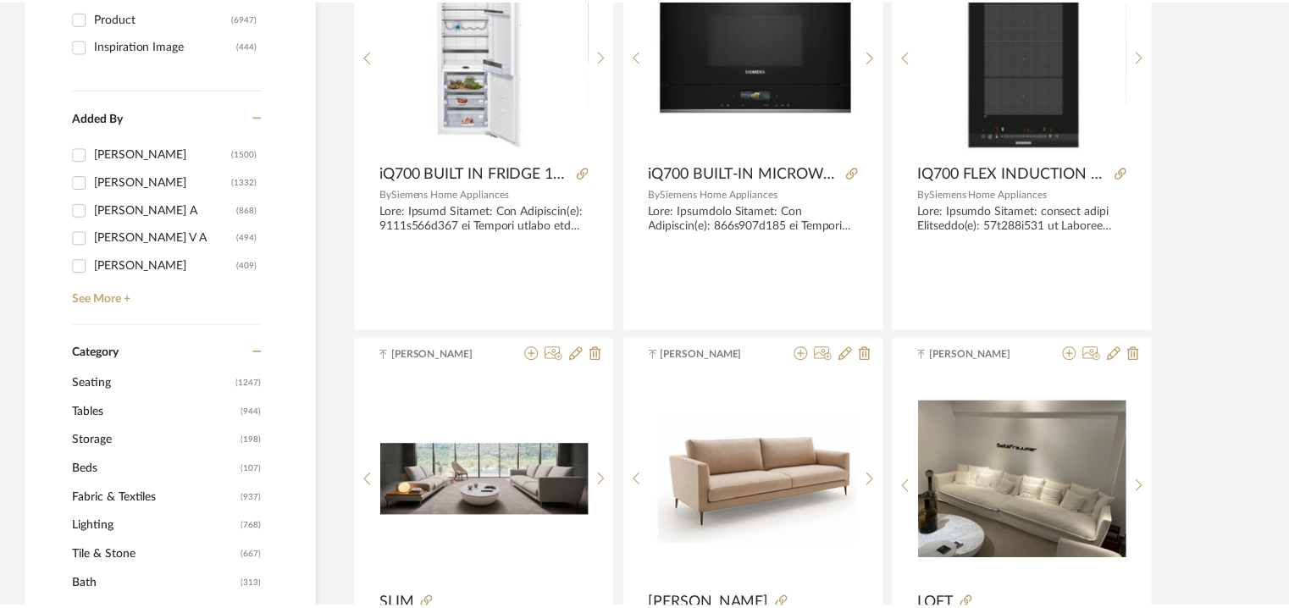
scroll to position [417, 0]
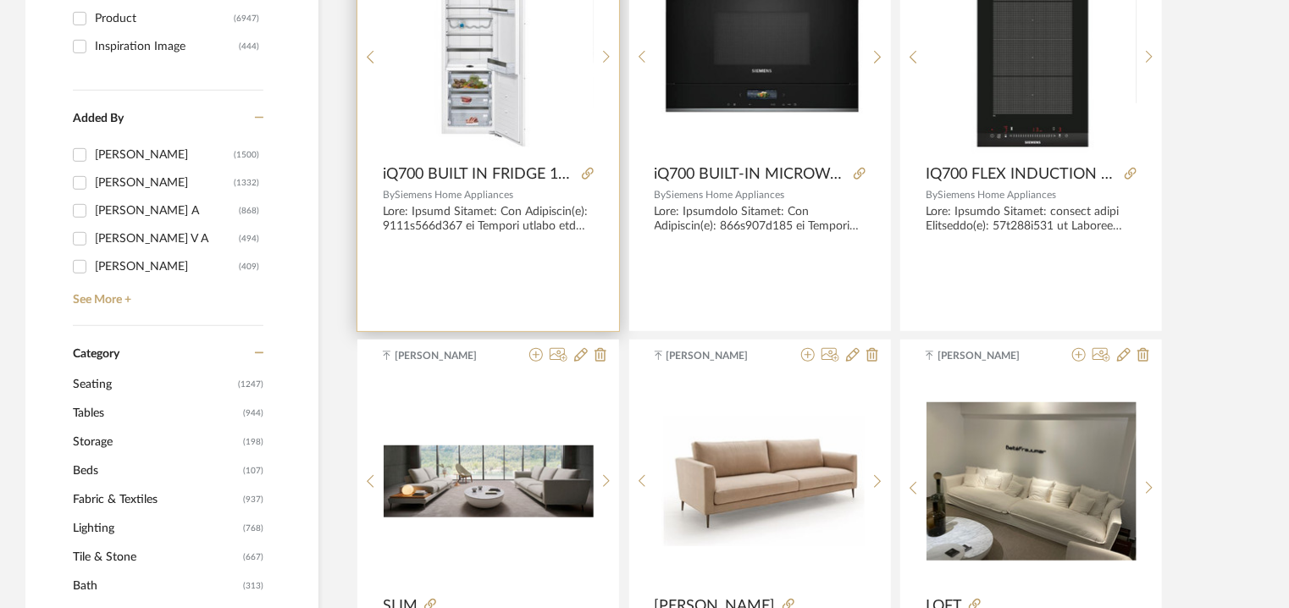
click at [532, 68] on img "0" at bounding box center [488, 50] width 133 height 212
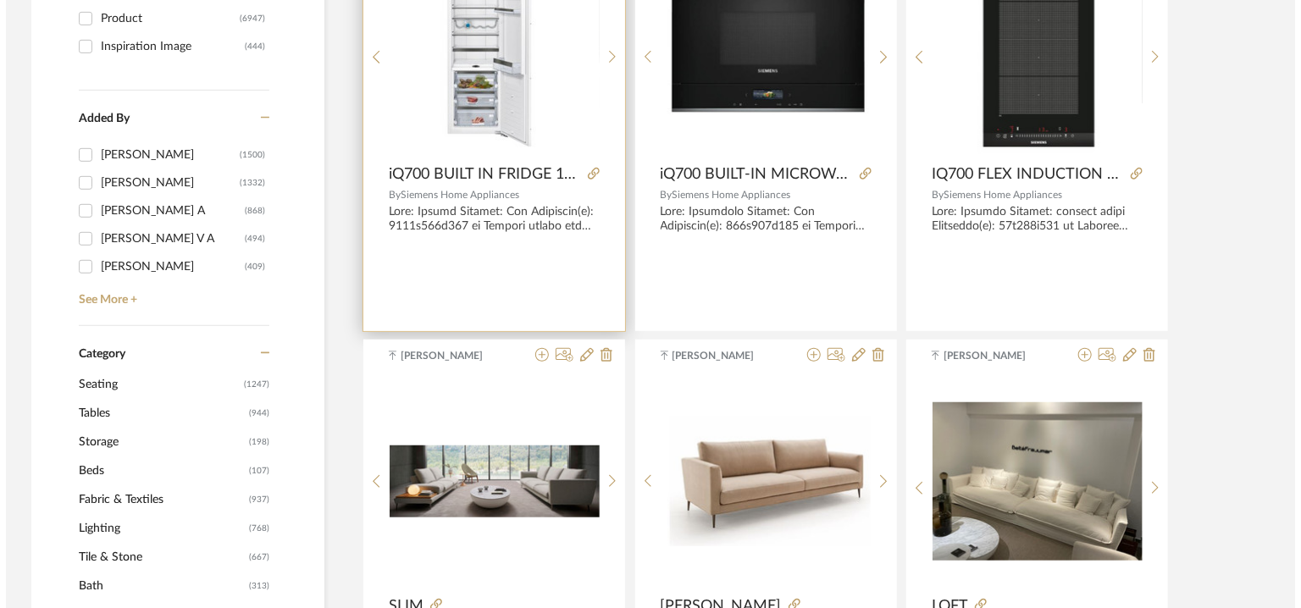
scroll to position [0, 0]
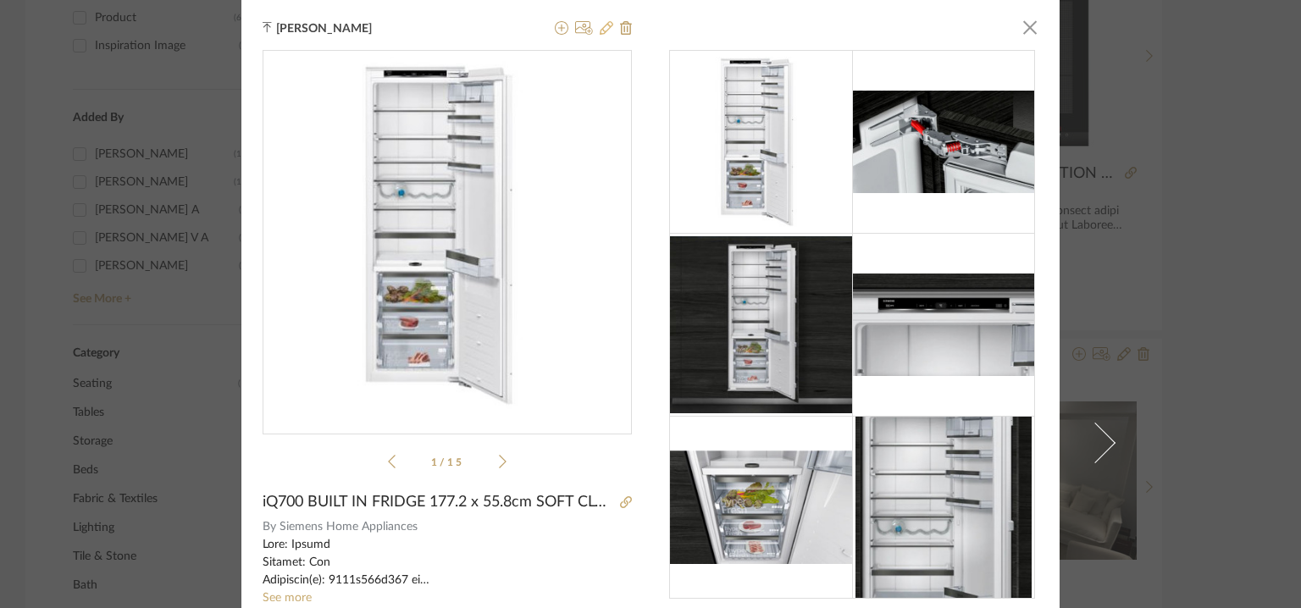
click at [600, 27] on icon at bounding box center [607, 28] width 14 height 14
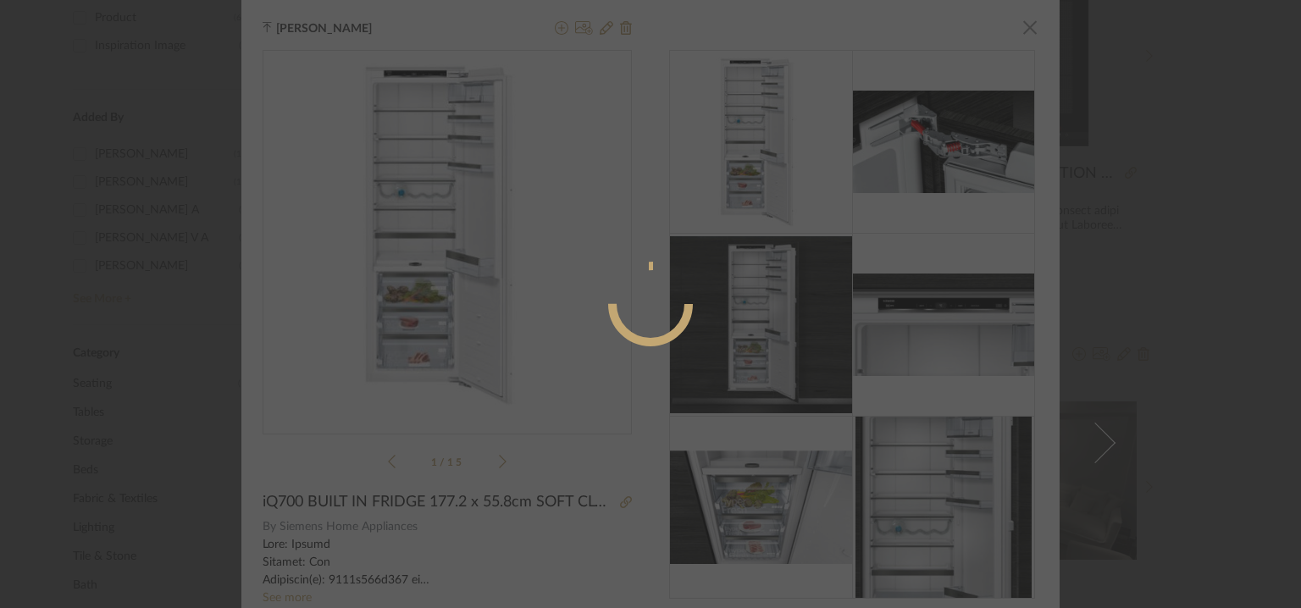
radio input "true"
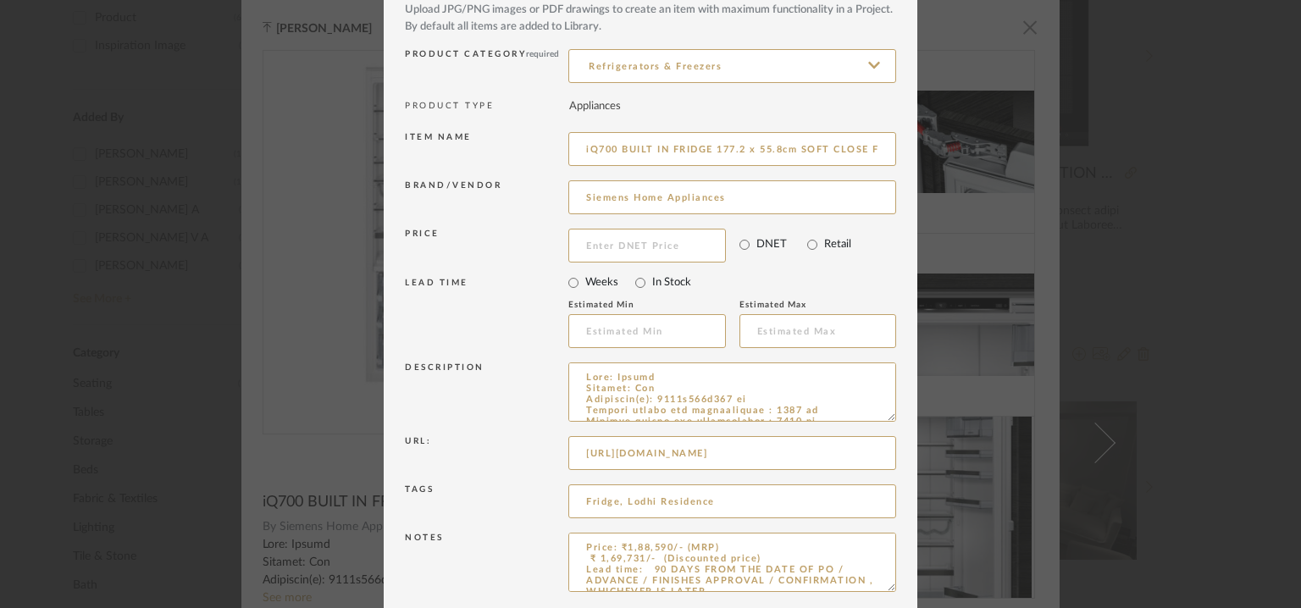
scroll to position [163, 0]
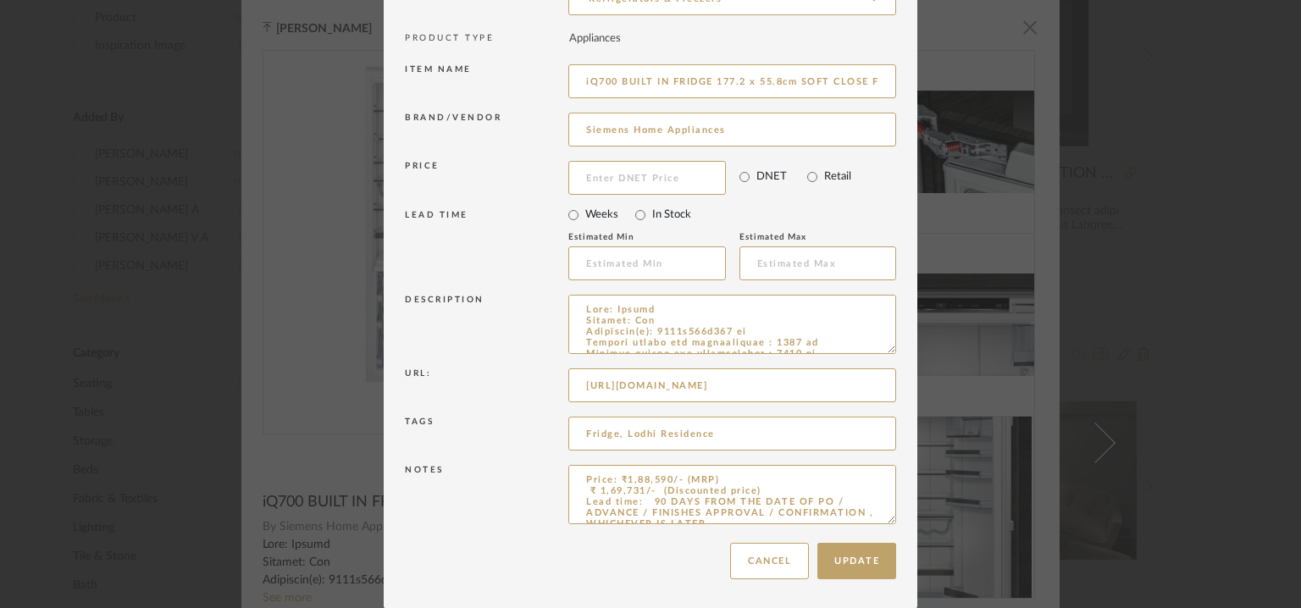
drag, startPoint x: 883, startPoint y: 522, endPoint x: 979, endPoint y: 657, distance: 166.4
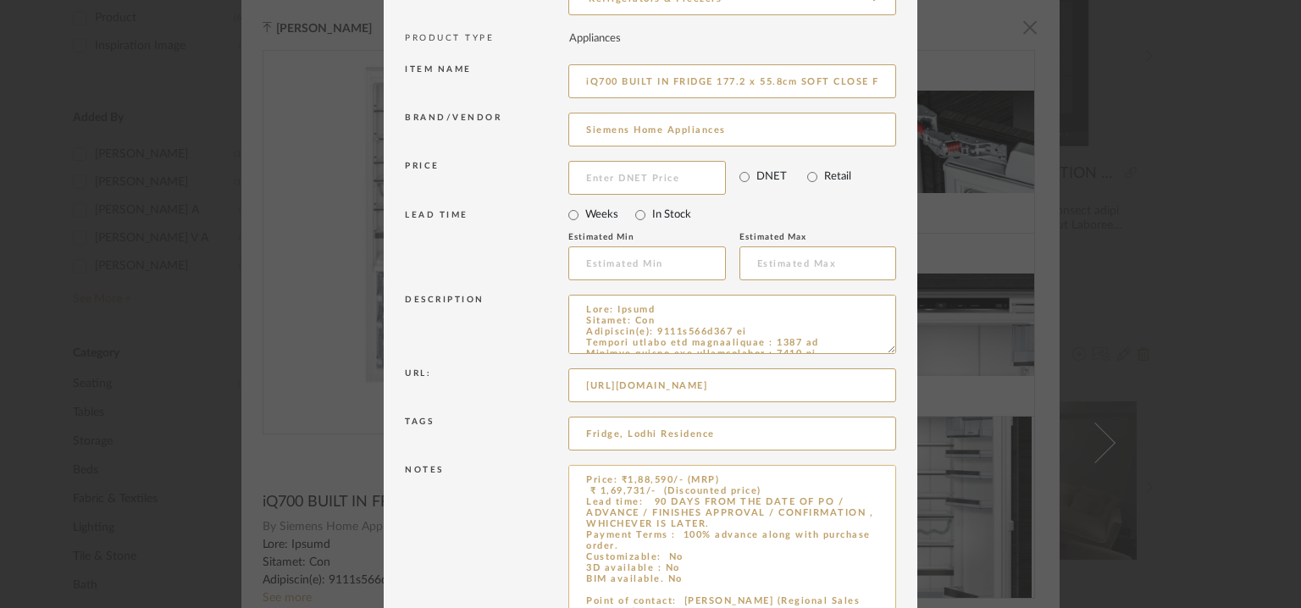
scroll to position [106, 0]
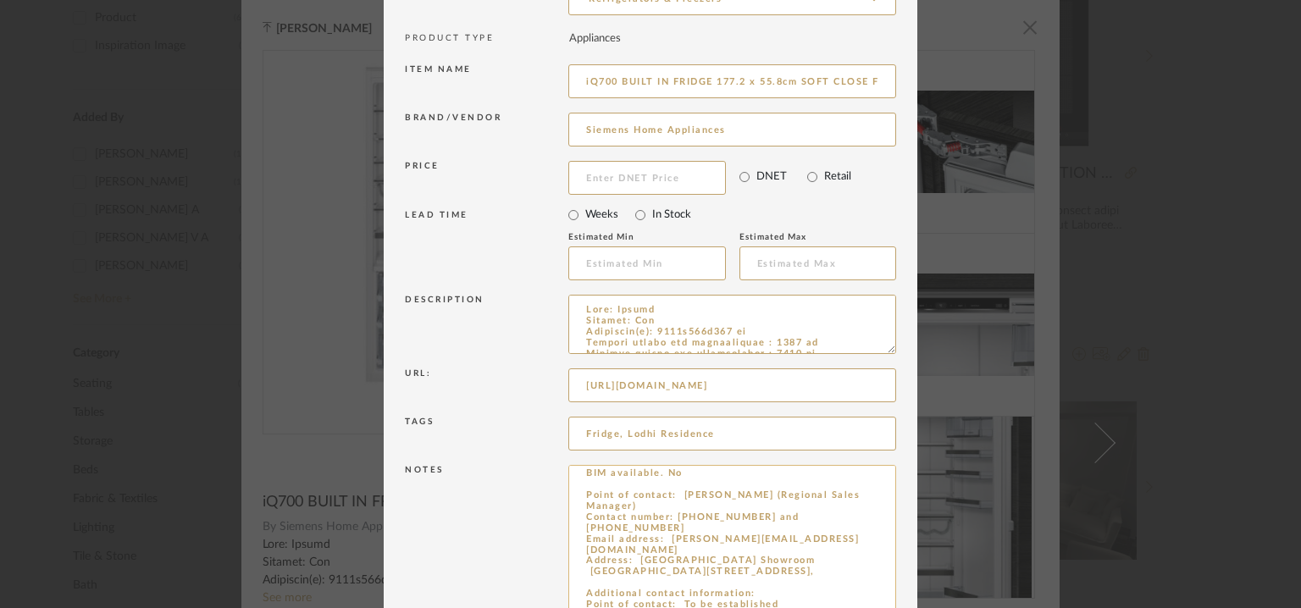
click at [635, 537] on textarea "Price: ₹1,88,590/- (MRP) ₹ 1,69,731/- (Discounted price) Lead time: 90 DAYS FRO…" at bounding box center [732, 562] width 328 height 194
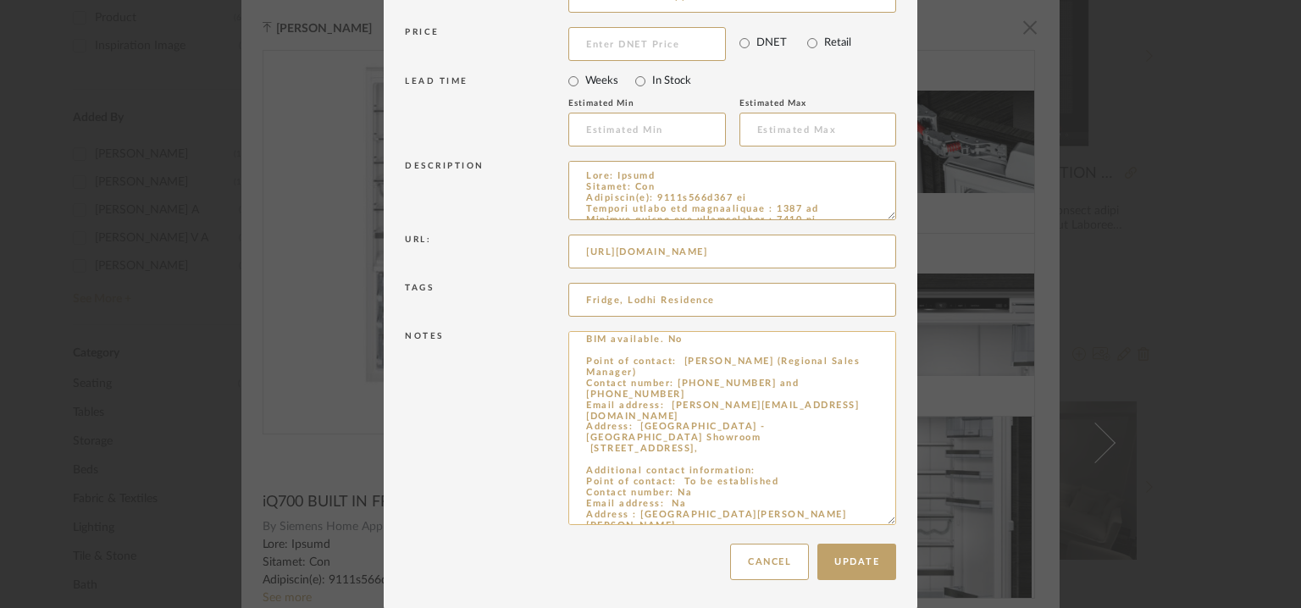
scroll to position [298, 0]
click at [635, 490] on textarea "Price: ₹1,88,590/- (MRP) ₹ 1,69,731/- (Discounted price) Lead time: 90 DAYS FRO…" at bounding box center [732, 426] width 328 height 194
type textarea "Price: ₹1,88,590/- (MRP) ₹ 1,69,731/- (Discounted price) Lead time: 90 DAYS FRO…"
click at [844, 558] on button "Update" at bounding box center [856, 560] width 79 height 36
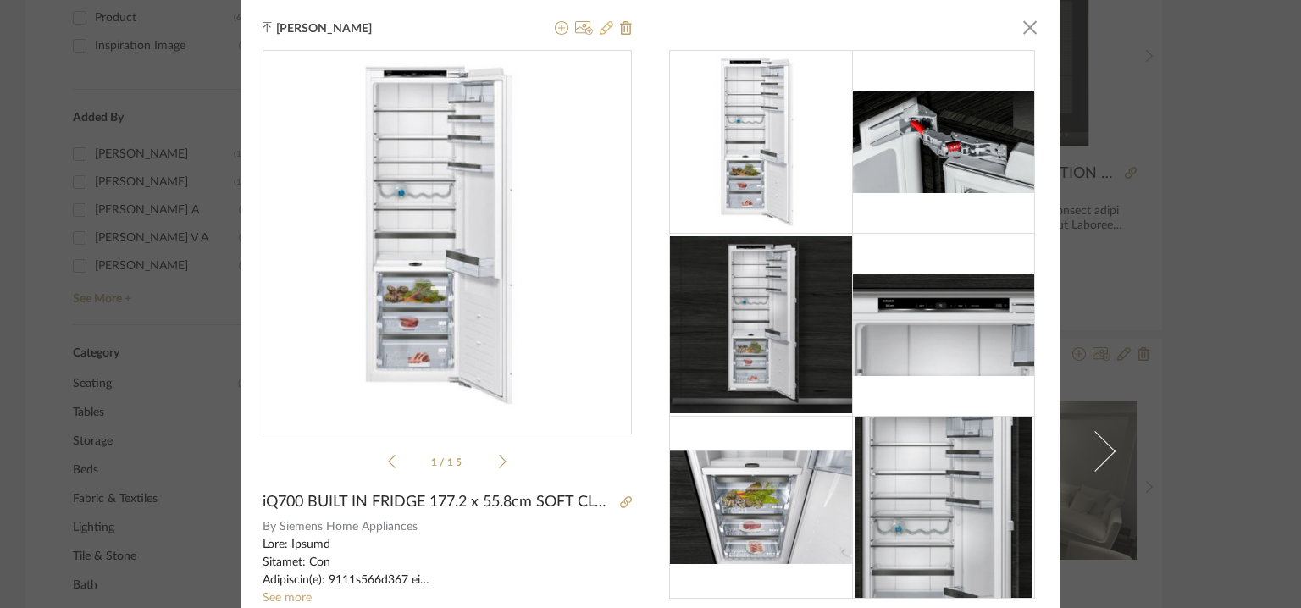
click at [605, 26] on icon at bounding box center [607, 28] width 14 height 14
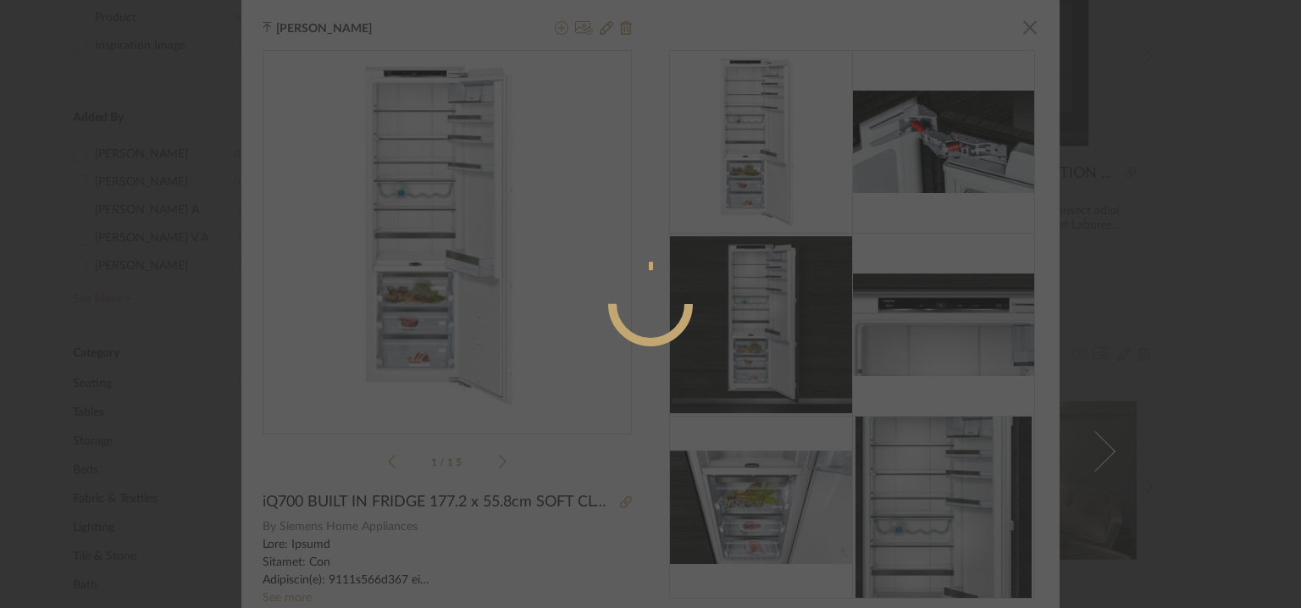
radio input "true"
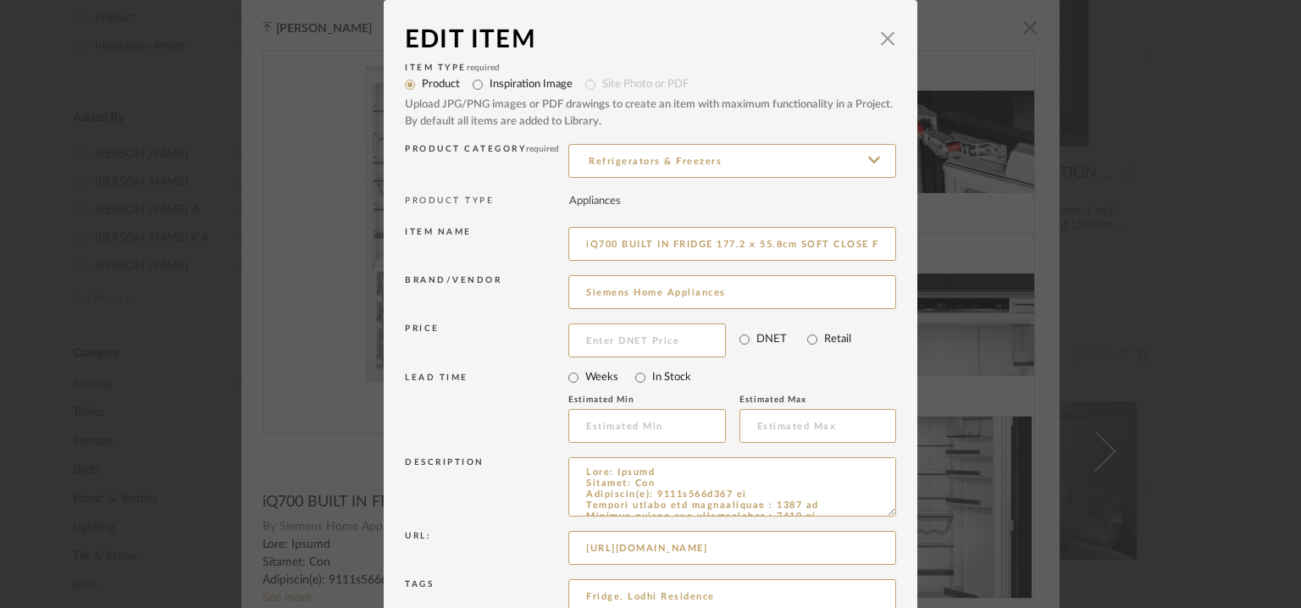
scroll to position [163, 0]
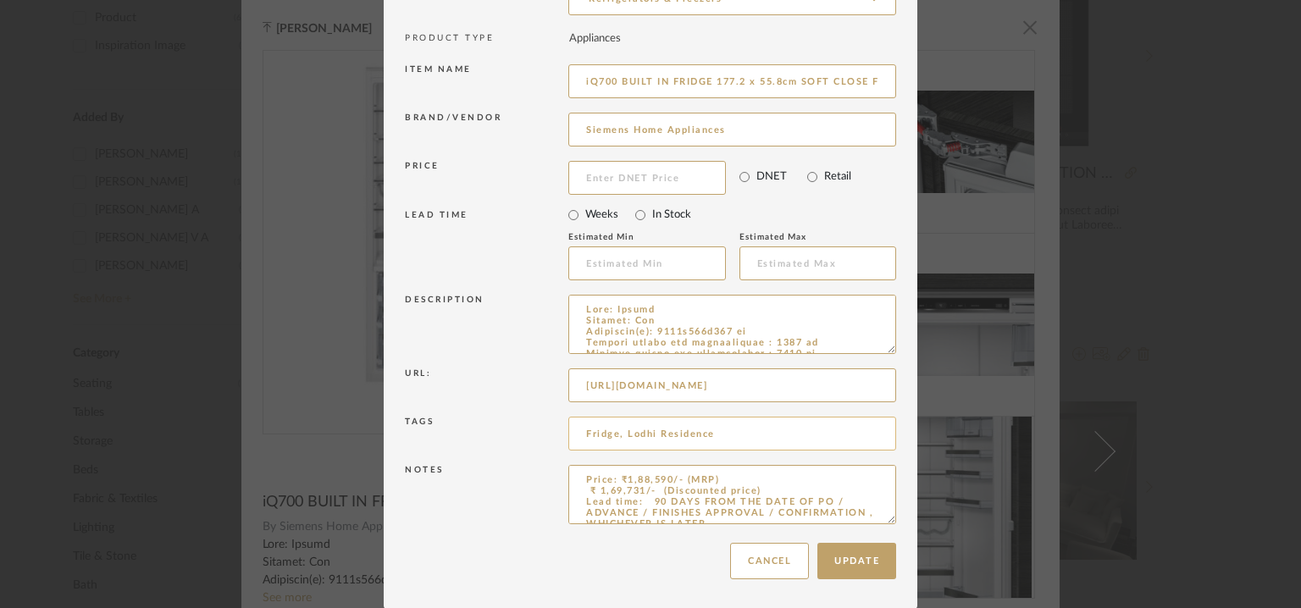
click at [729, 433] on input "Fridge, Lodhi Residence" at bounding box center [732, 434] width 328 height 34
drag, startPoint x: 711, startPoint y: 427, endPoint x: 789, endPoint y: 436, distance: 79.3
click at [789, 436] on input "Fridge, [GEOGRAPHIC_DATA], MID RANGE" at bounding box center [732, 434] width 328 height 34
click at [805, 433] on input "Fridge, [GEOGRAPHIC_DATA], MID RANGE" at bounding box center [732, 434] width 328 height 34
click at [803, 439] on input "Fridge, [GEOGRAPHIC_DATA], MID RANGE" at bounding box center [732, 434] width 328 height 34
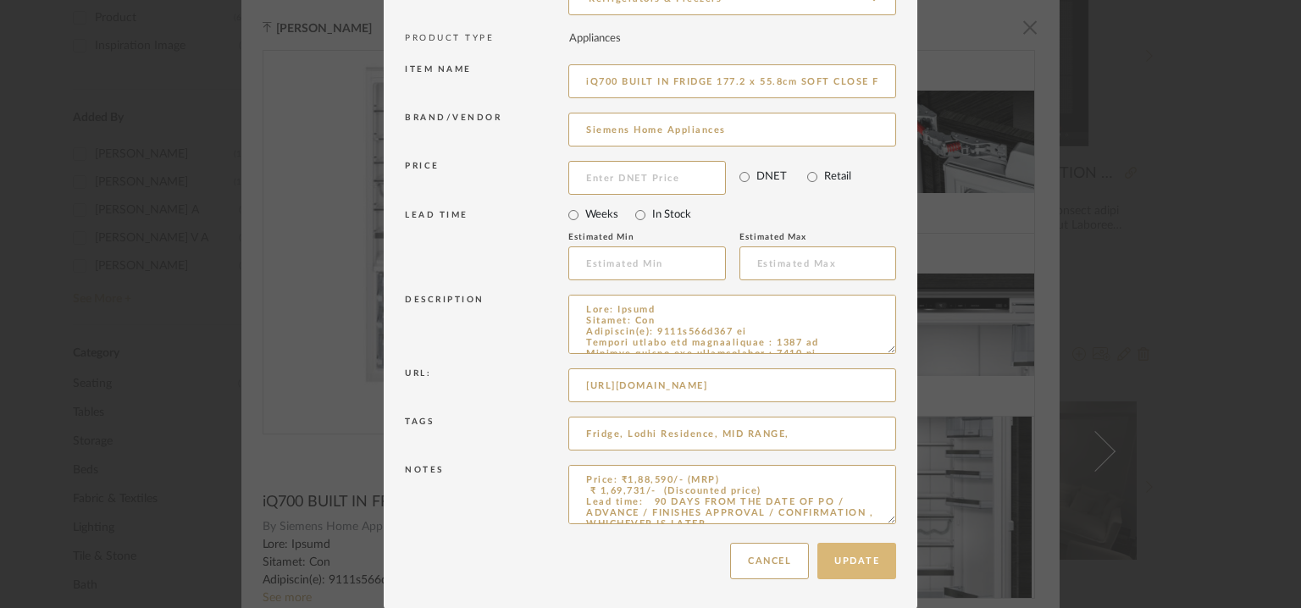
type input "Fridge, Lodhi Residence, MID RANGE,"
click at [860, 571] on button "Update" at bounding box center [856, 561] width 79 height 36
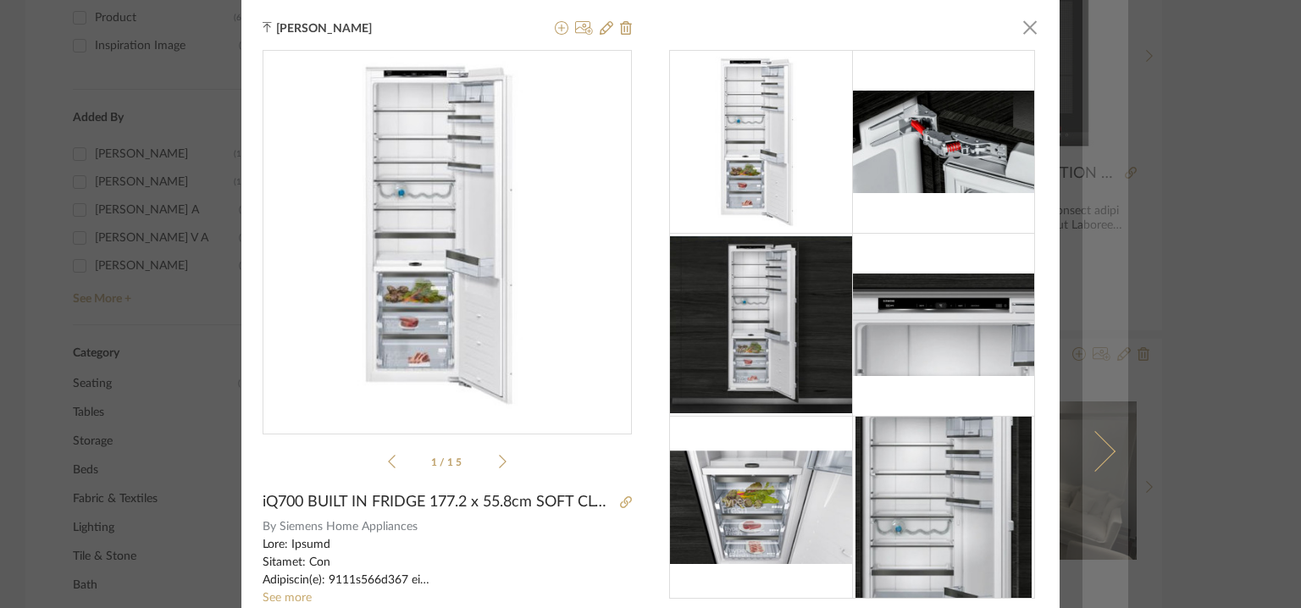
click at [1086, 440] on span at bounding box center [1095, 451] width 41 height 41
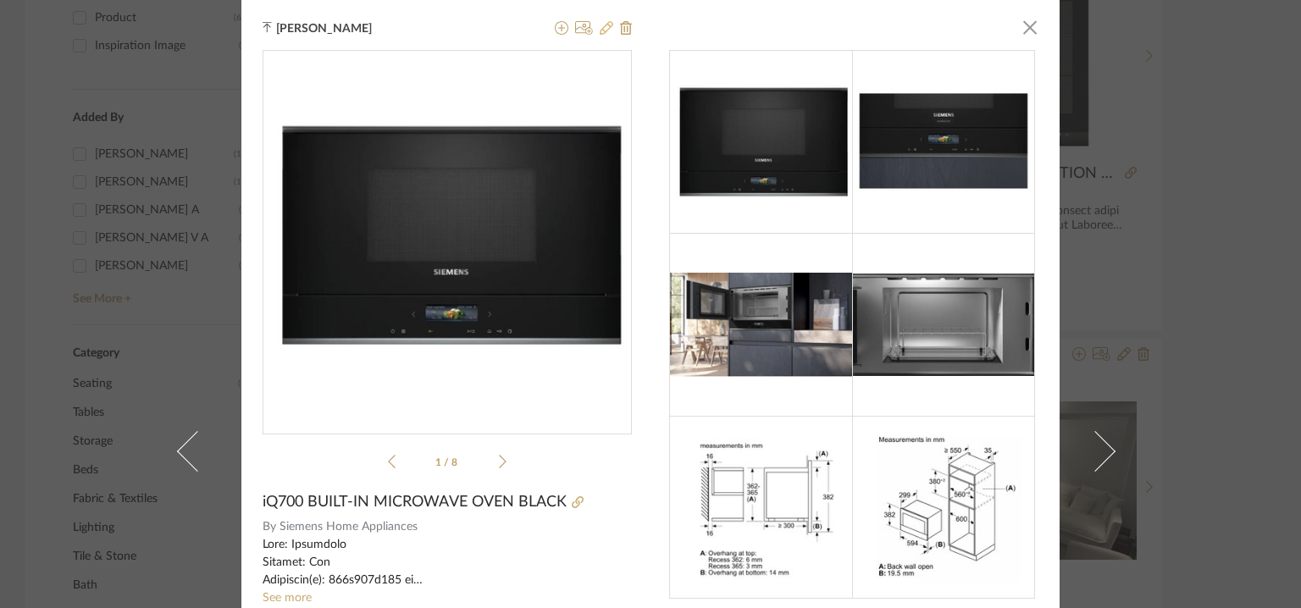
click at [600, 28] on icon at bounding box center [607, 28] width 14 height 14
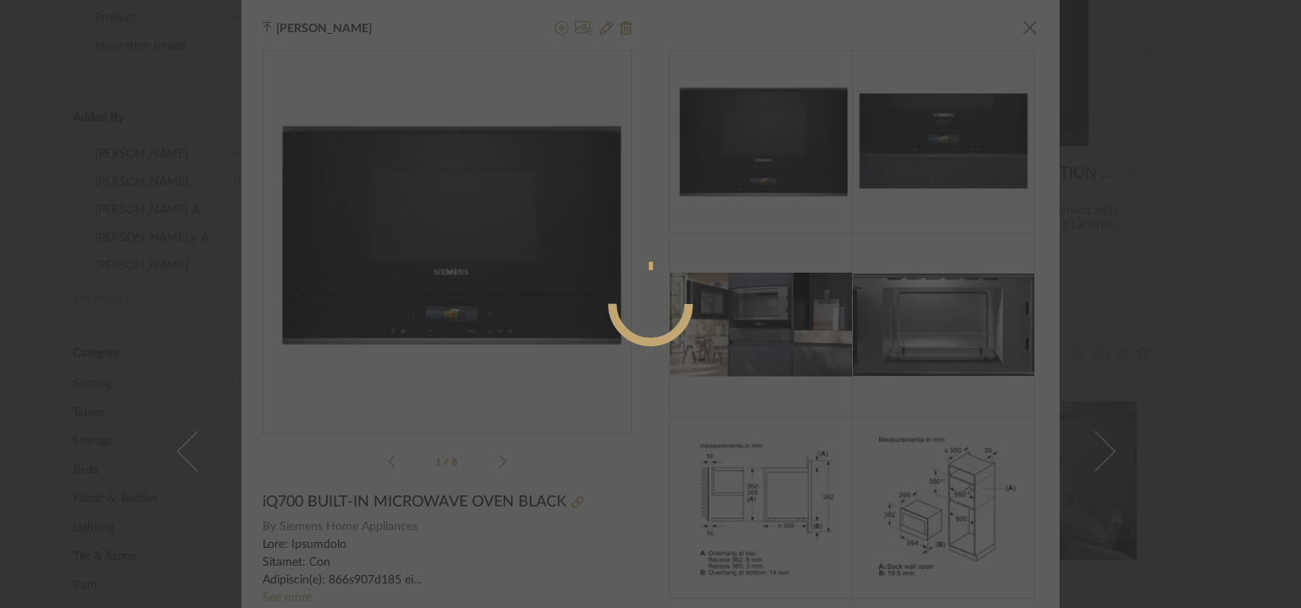
radio input "true"
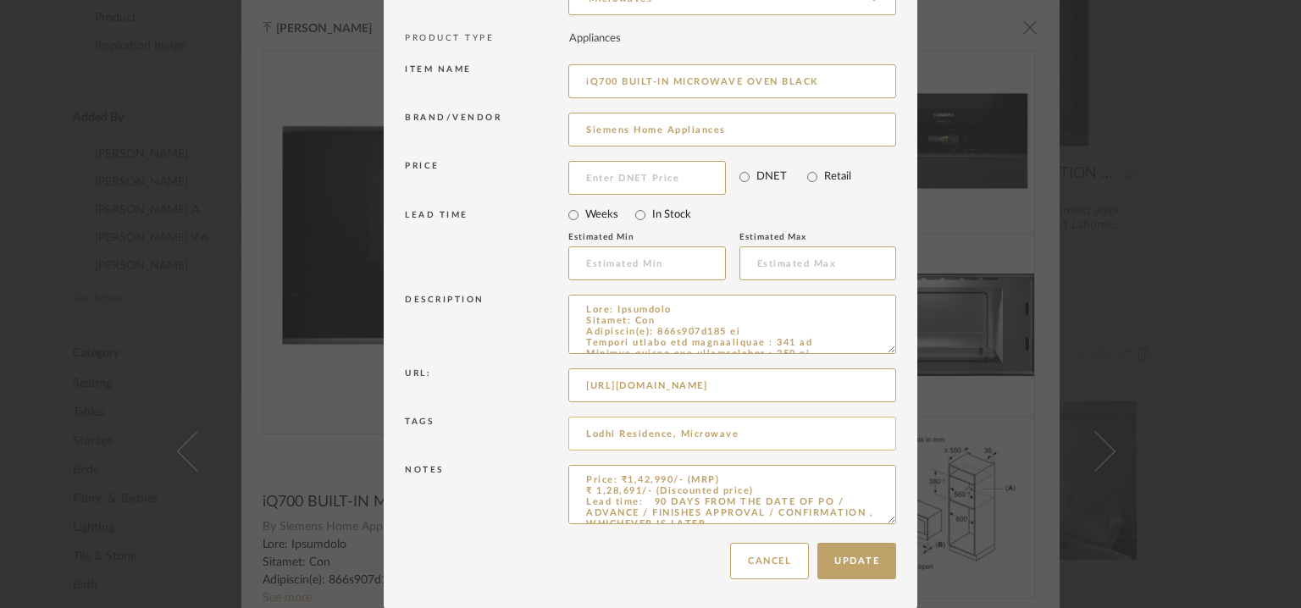
click at [745, 442] on input "Lodhi Residence, Microwave" at bounding box center [732, 434] width 328 height 34
paste input "MID RANGE"
type input "Lodhi Residence, Microwave, MID RANGE,"
click at [847, 552] on button "Update" at bounding box center [856, 561] width 79 height 36
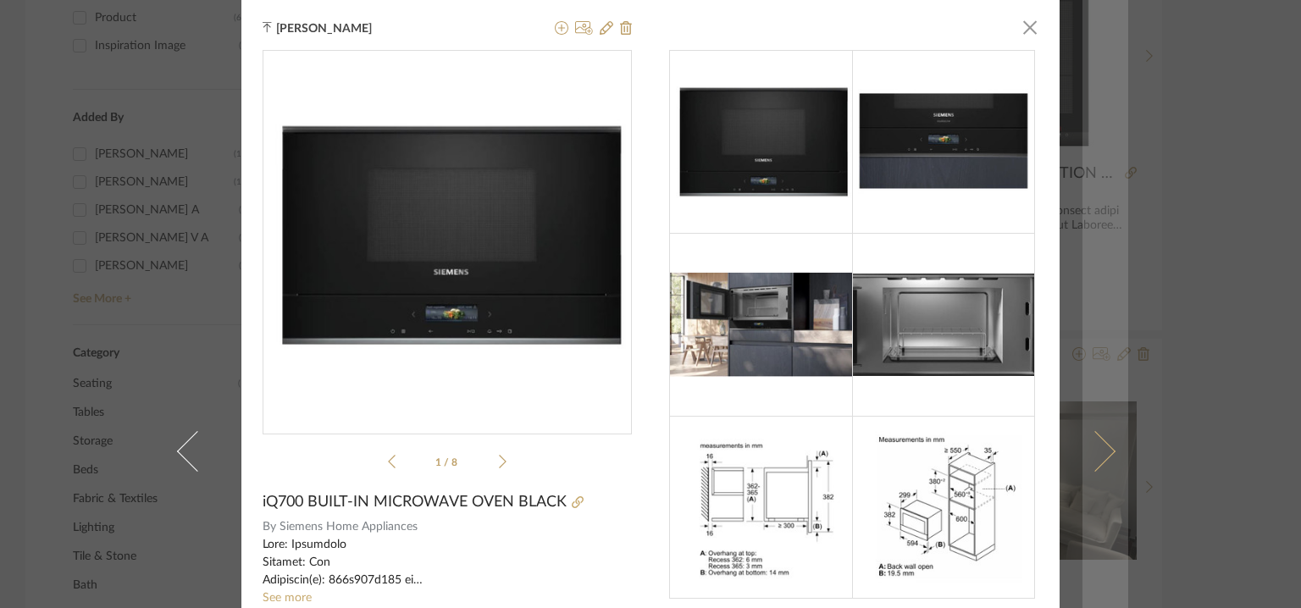
click at [1093, 432] on span at bounding box center [1095, 451] width 41 height 41
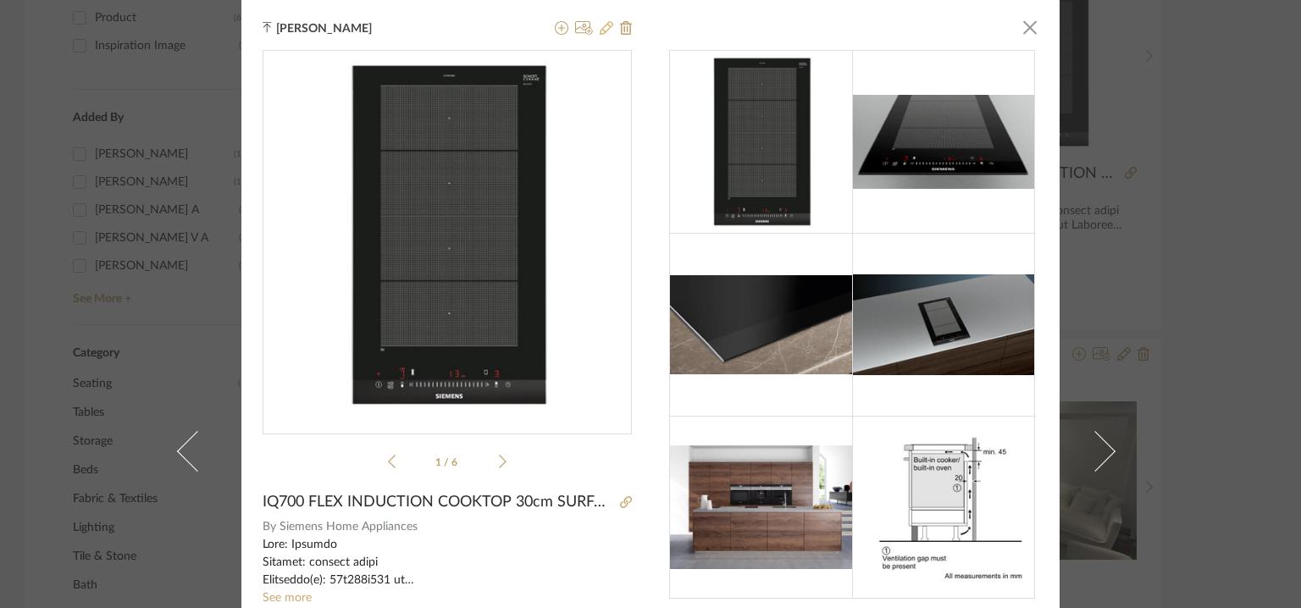
click at [600, 27] on icon at bounding box center [607, 28] width 14 height 14
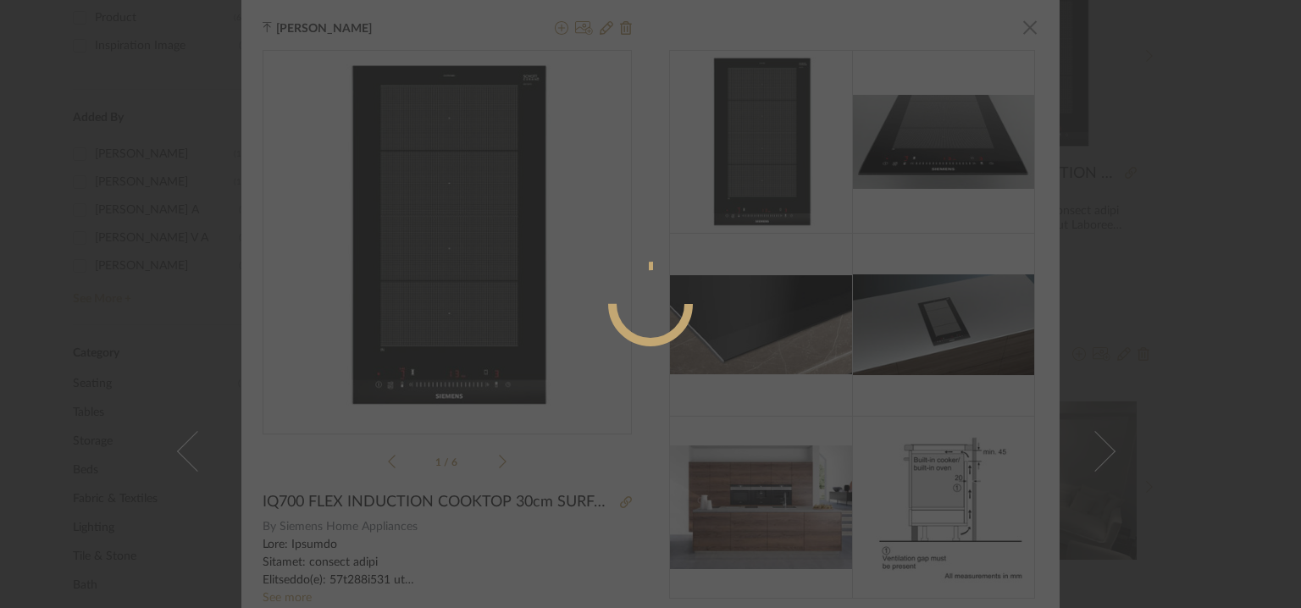
radio input "true"
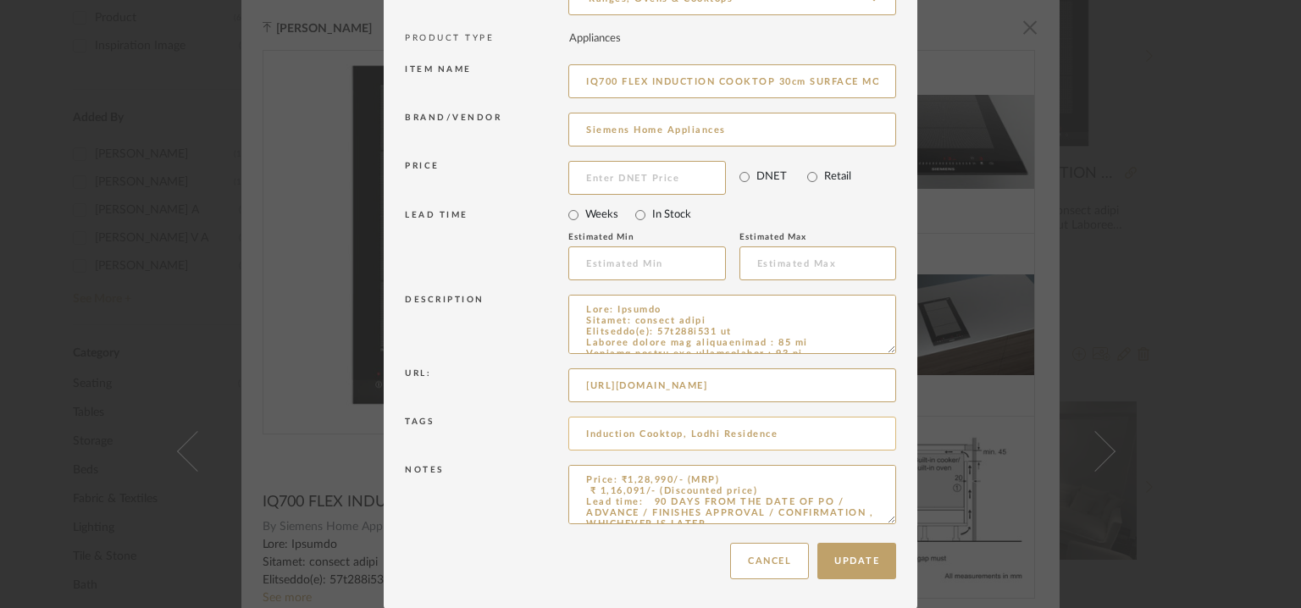
click at [772, 436] on input "Induction Cooktop, Lodhi Residence" at bounding box center [732, 434] width 328 height 34
paste input "MID RANGE"
type input "Induction Cooktop, Lodhi Residence, MID RANGE,"
click at [864, 556] on button "Update" at bounding box center [856, 561] width 79 height 36
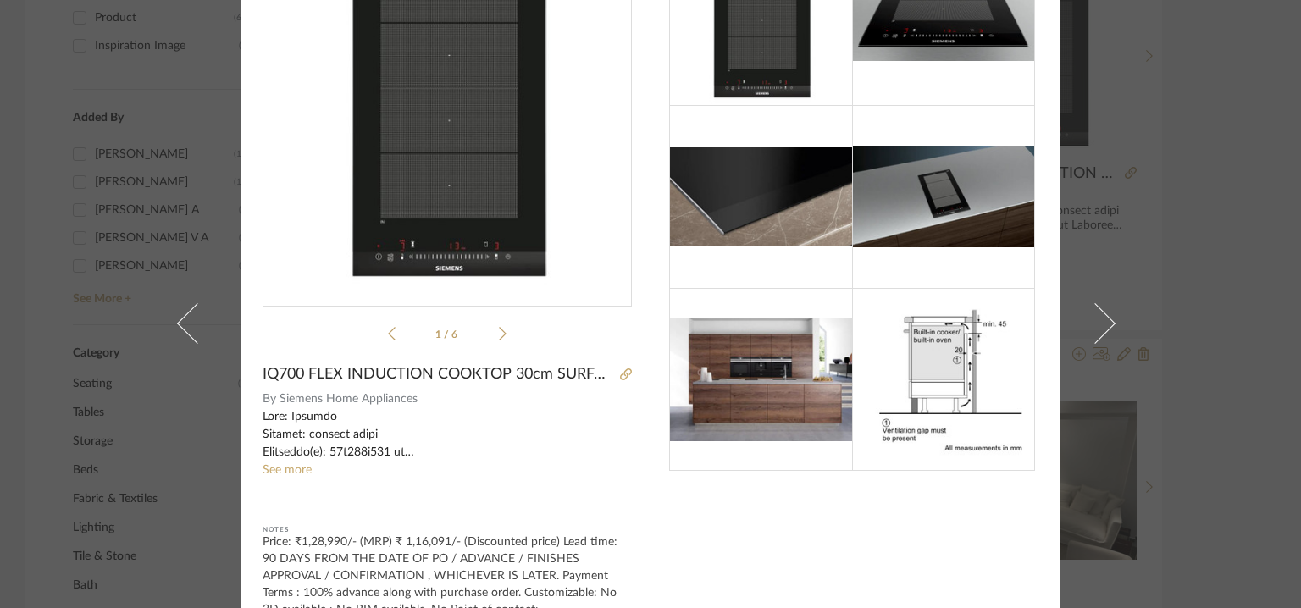
scroll to position [24, 0]
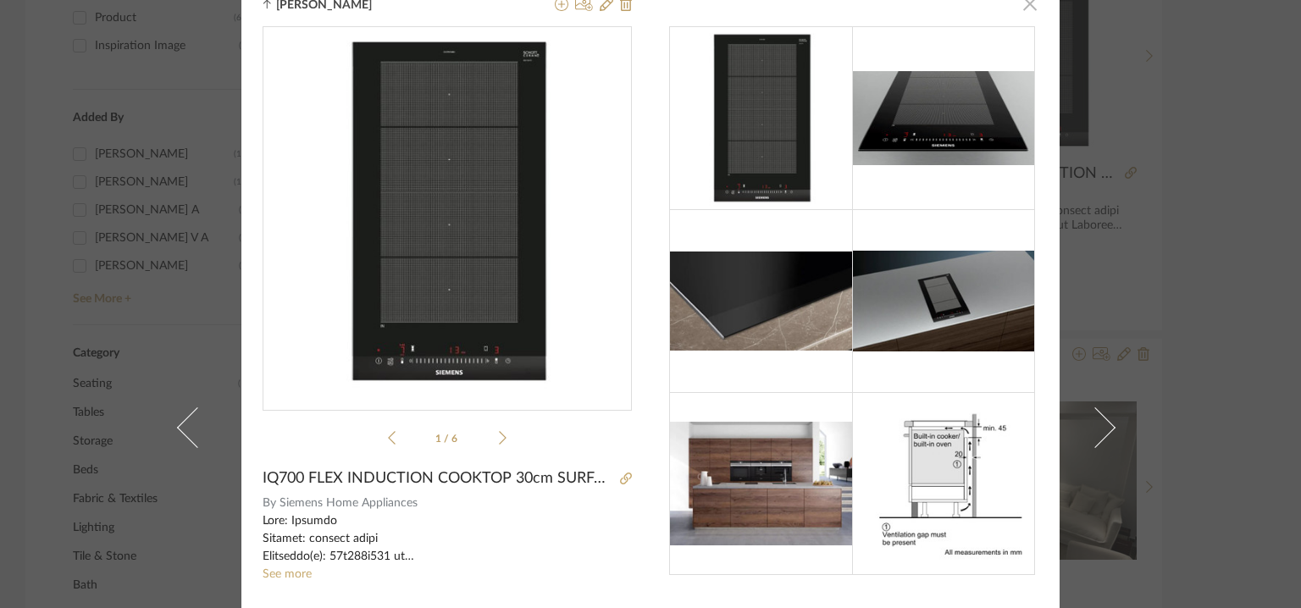
click at [1023, 2] on span "button" at bounding box center [1030, 3] width 34 height 34
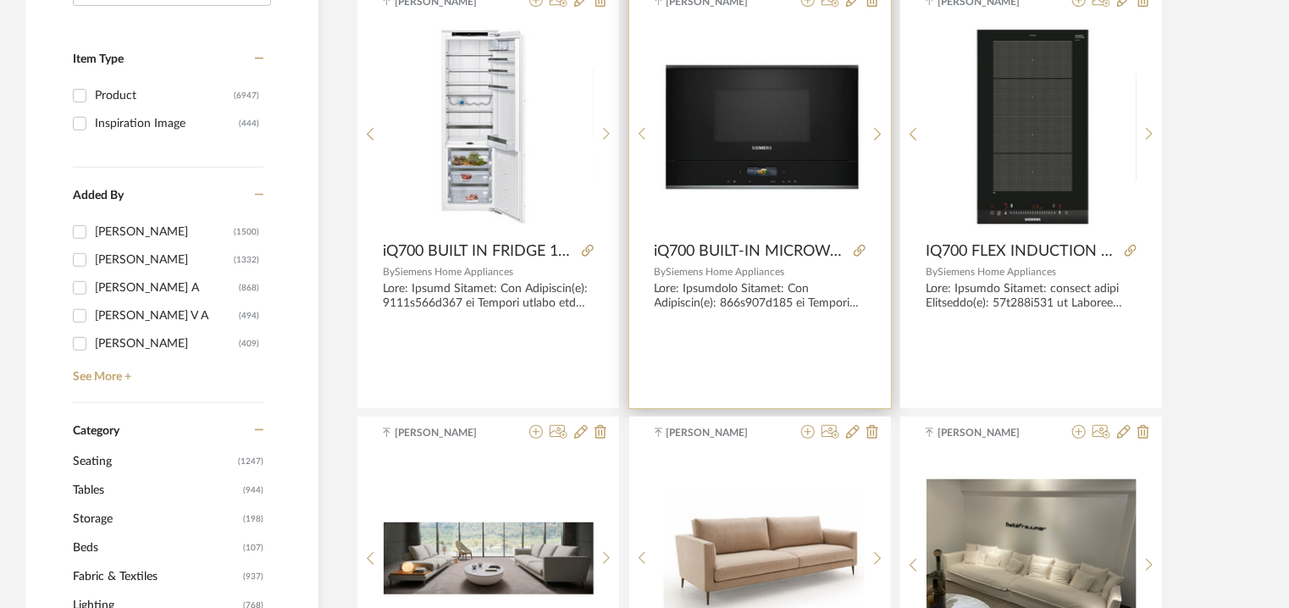
scroll to position [163, 0]
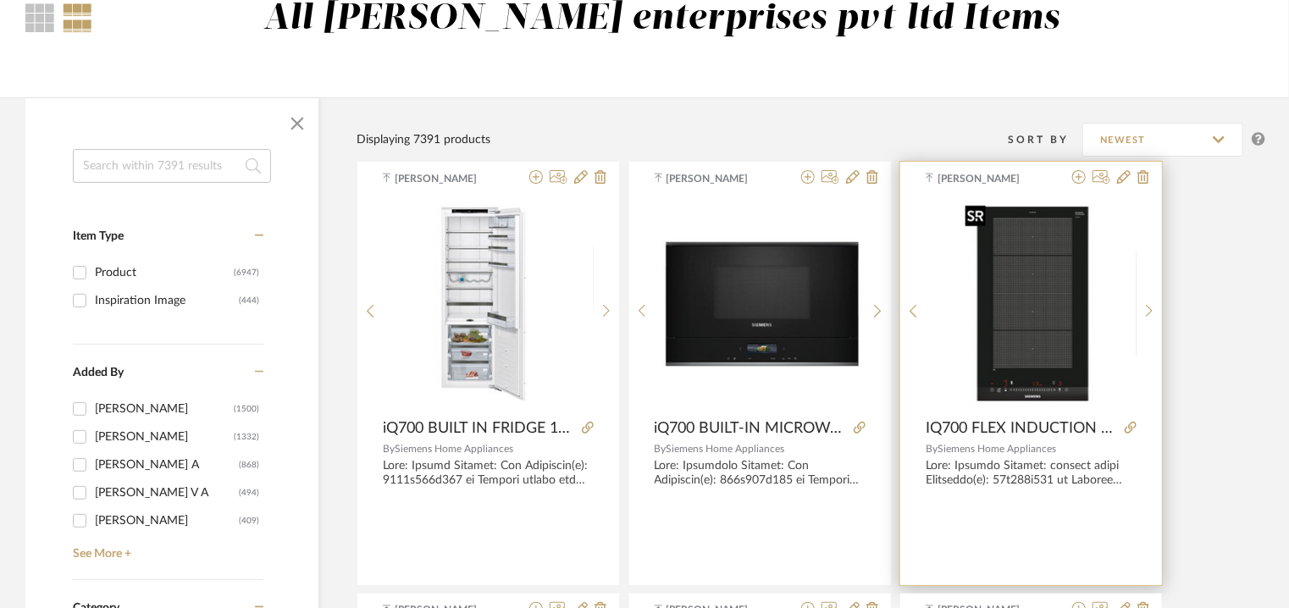
click at [1046, 275] on img "0" at bounding box center [1032, 304] width 146 height 212
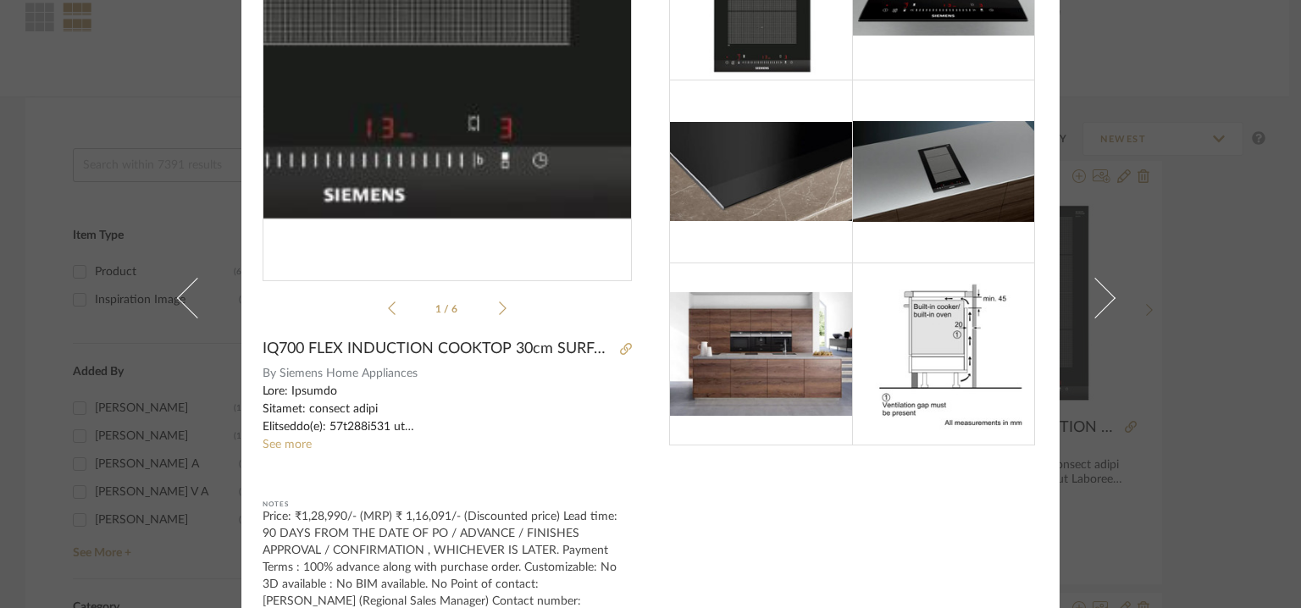
scroll to position [278, 0]
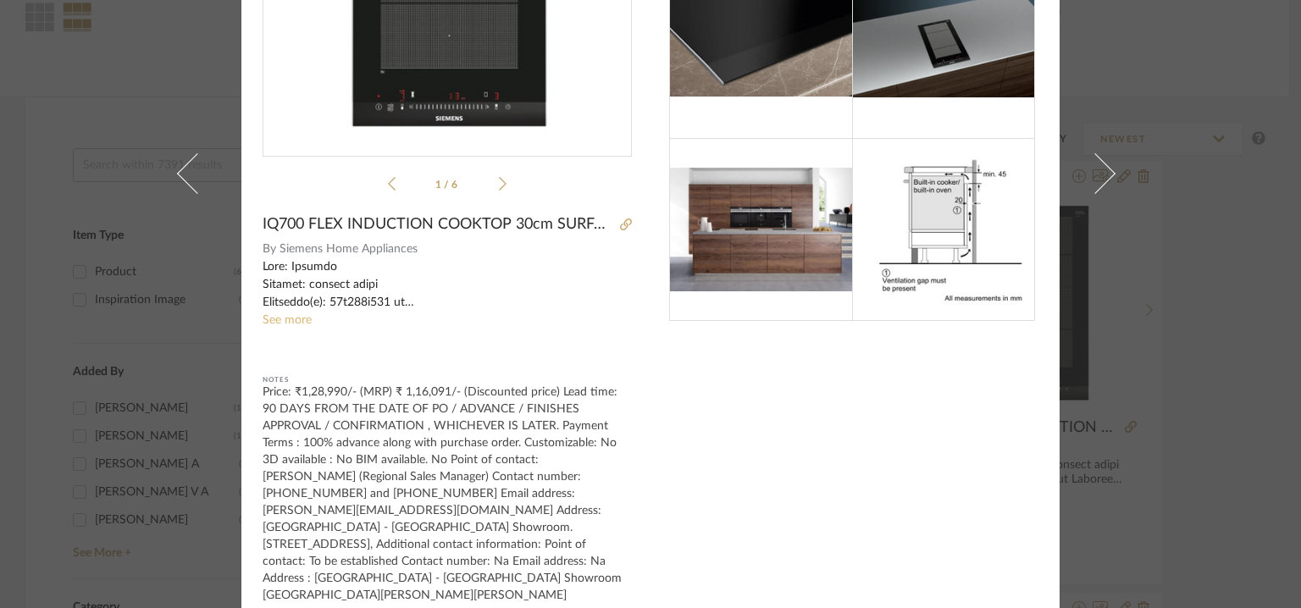
click at [291, 319] on link "See more" at bounding box center [287, 320] width 49 height 12
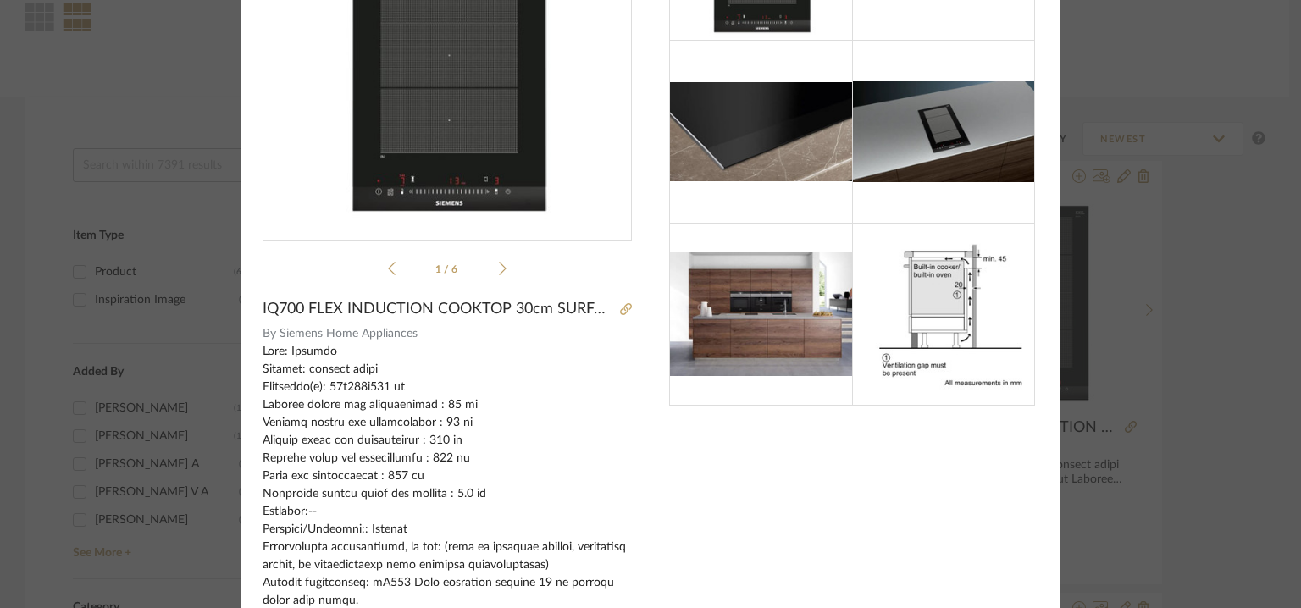
scroll to position [0, 0]
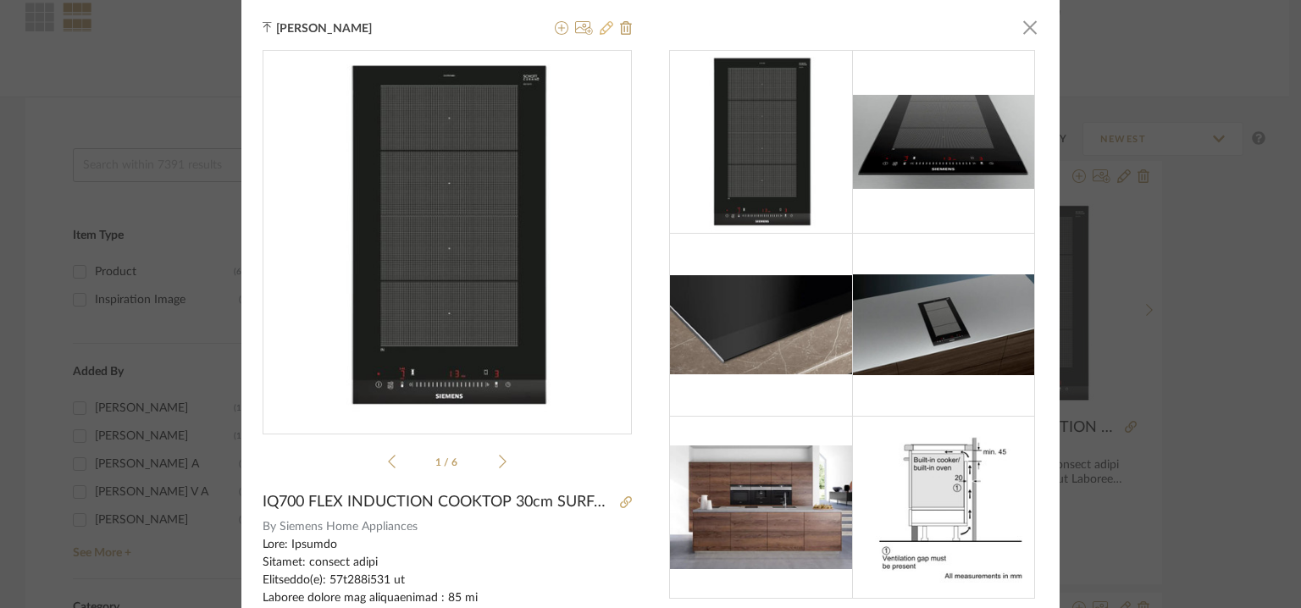
click at [600, 26] on icon at bounding box center [607, 28] width 14 height 14
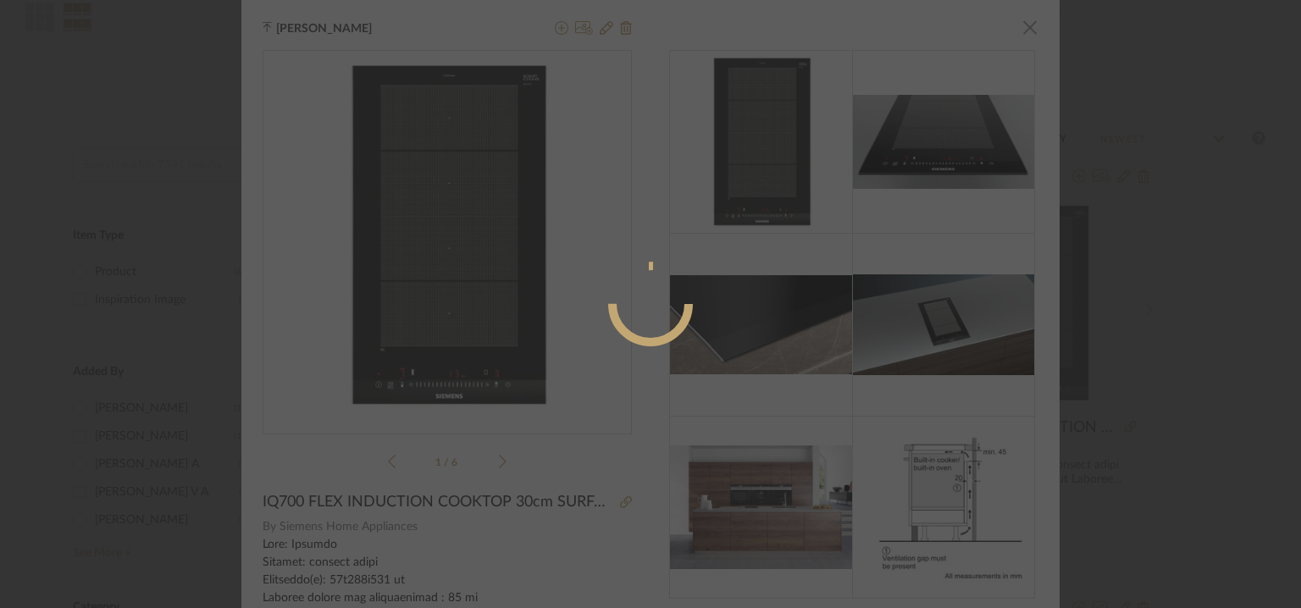
radio input "true"
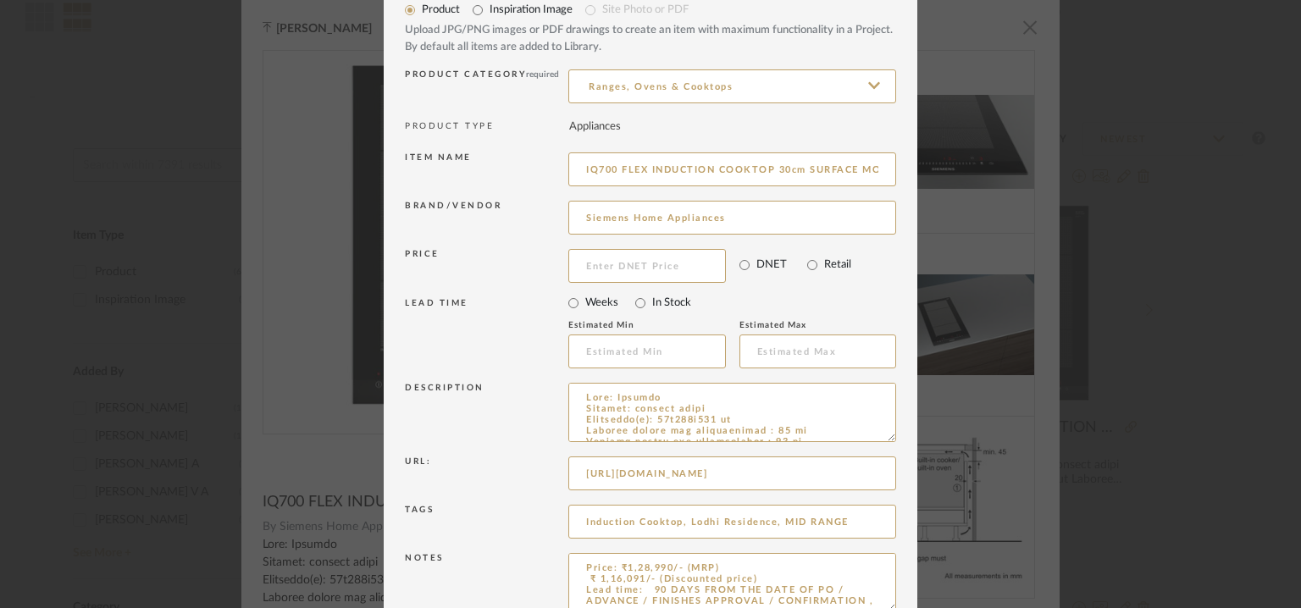
scroll to position [163, 0]
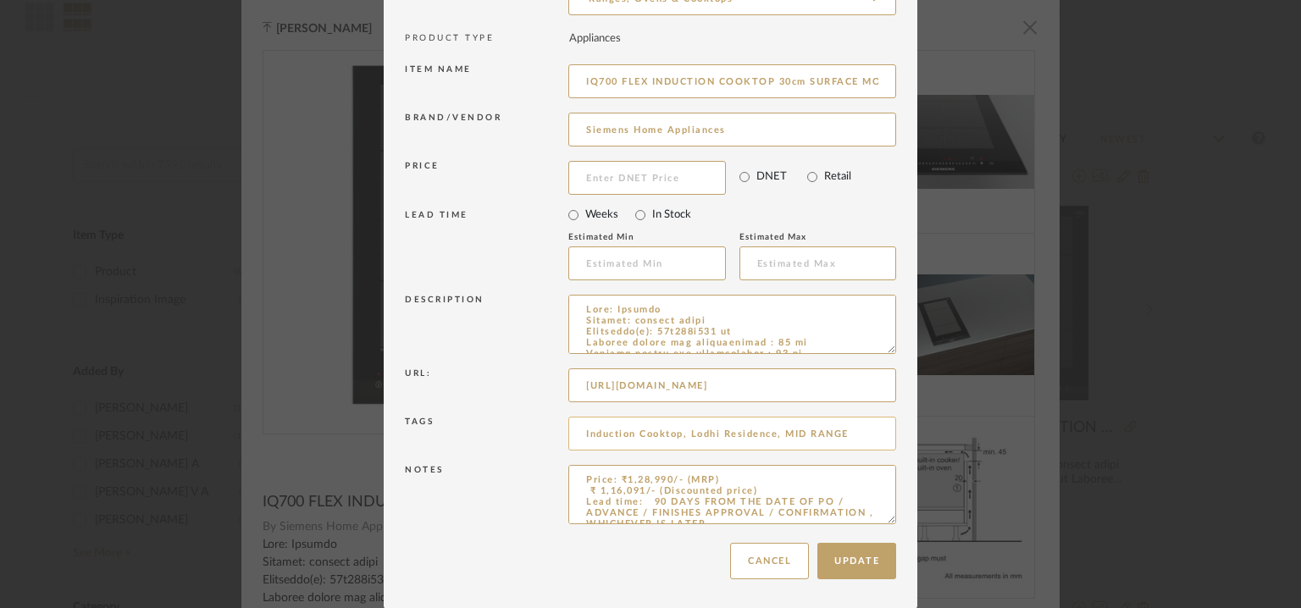
click at [858, 431] on input "Induction Cooktop, Lodhi Residence, MID RANGE" at bounding box center [732, 434] width 328 height 34
type input "Induction Cooktop, Lodhi Residence, MID RANGE,"
click at [829, 562] on button "Update" at bounding box center [856, 561] width 79 height 36
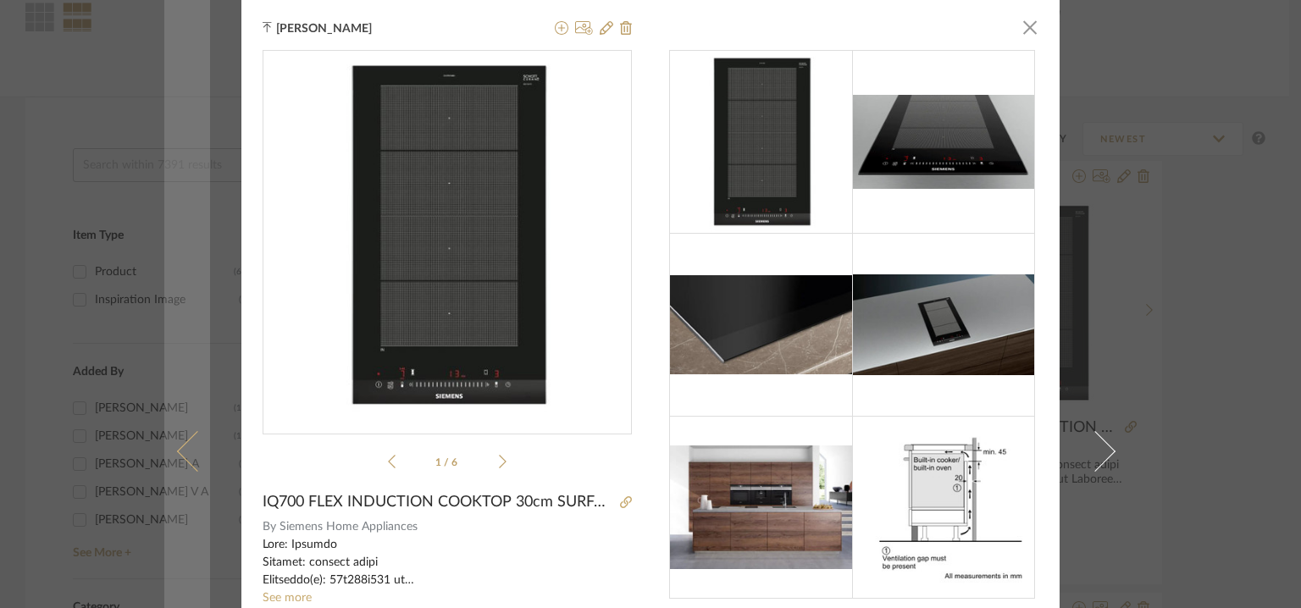
click at [183, 428] on link at bounding box center [187, 451] width 46 height 903
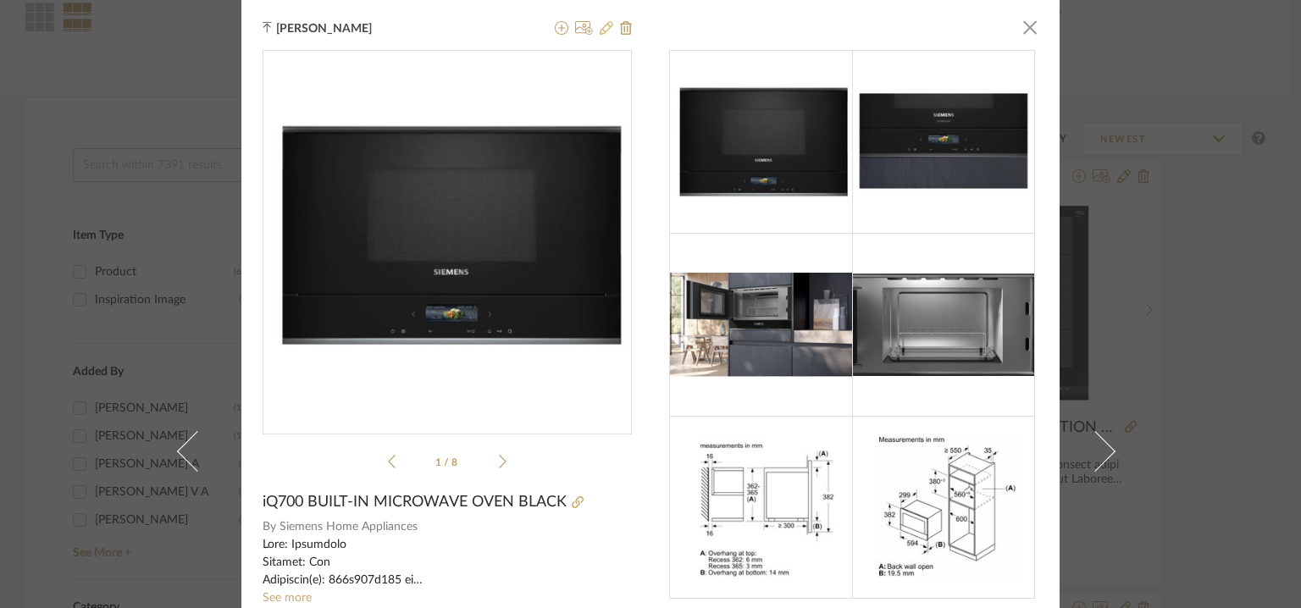
click at [602, 28] on icon at bounding box center [607, 28] width 14 height 14
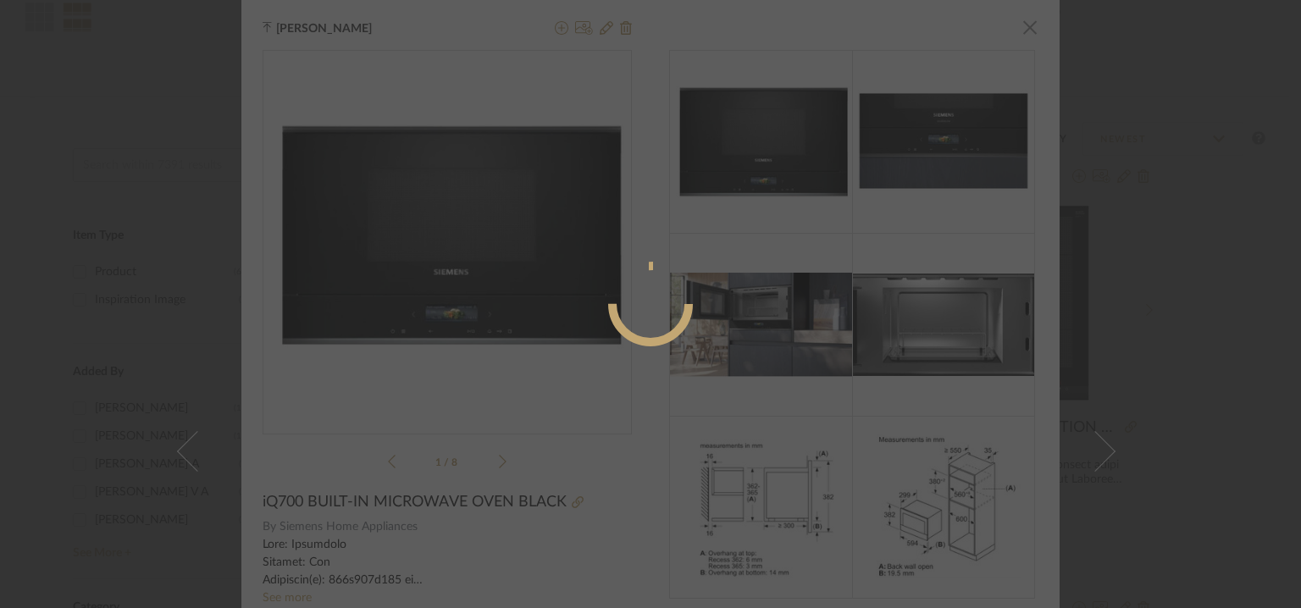
radio input "true"
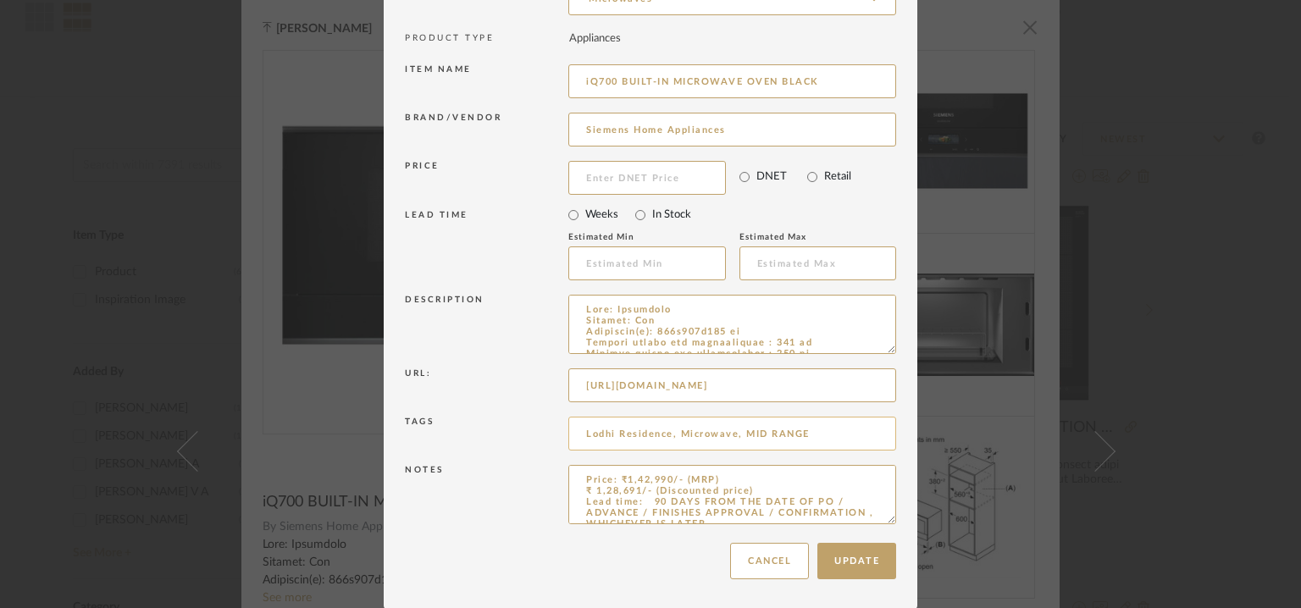
click at [809, 431] on input "Lodhi Residence, Microwave, MID RANGE" at bounding box center [732, 434] width 328 height 34
type input "Lodhi Residence, Microwave, MID RANGE,"
click at [848, 557] on button "Update" at bounding box center [856, 561] width 79 height 36
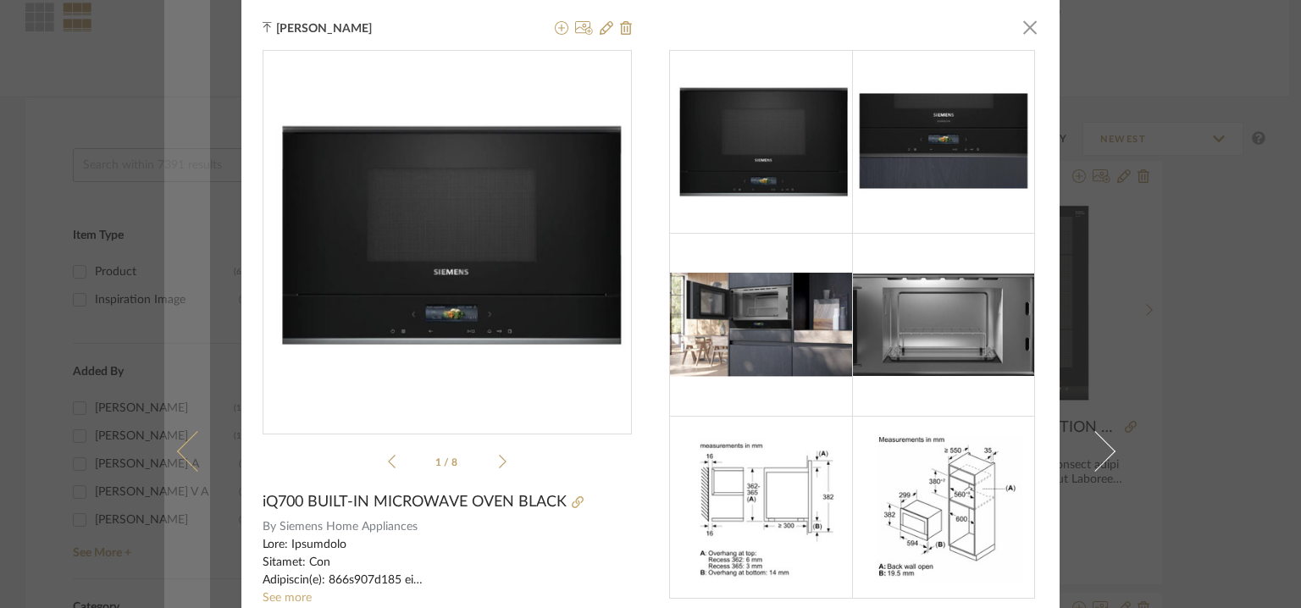
click at [177, 440] on span at bounding box center [197, 451] width 41 height 41
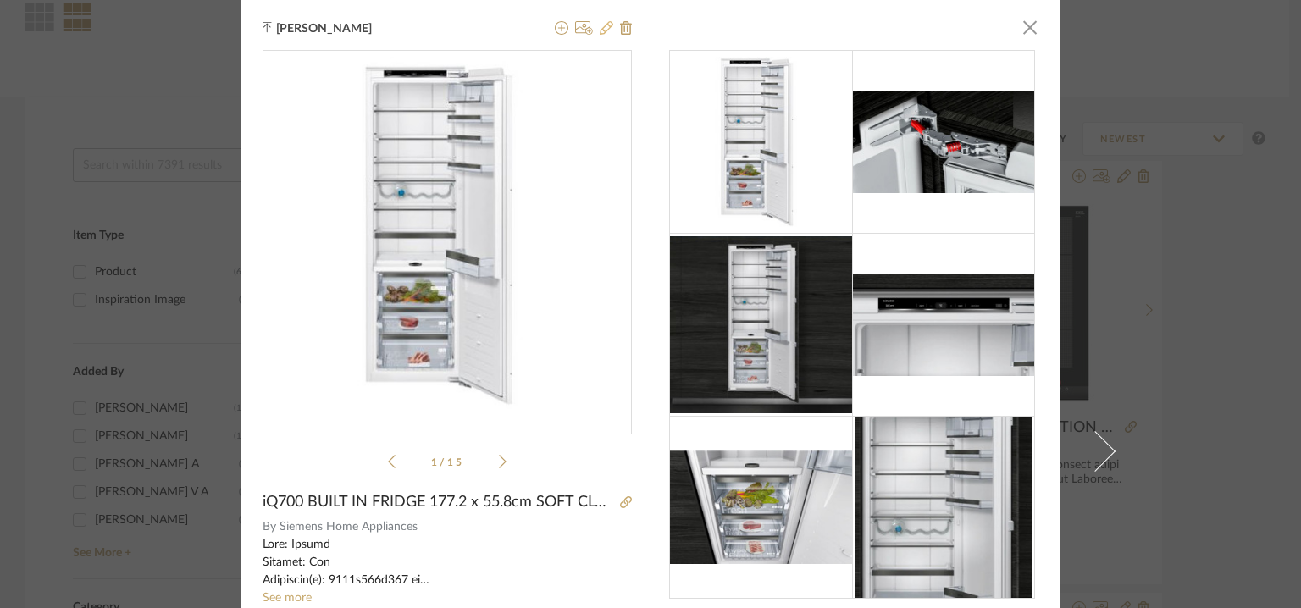
click at [600, 29] on icon at bounding box center [607, 28] width 14 height 14
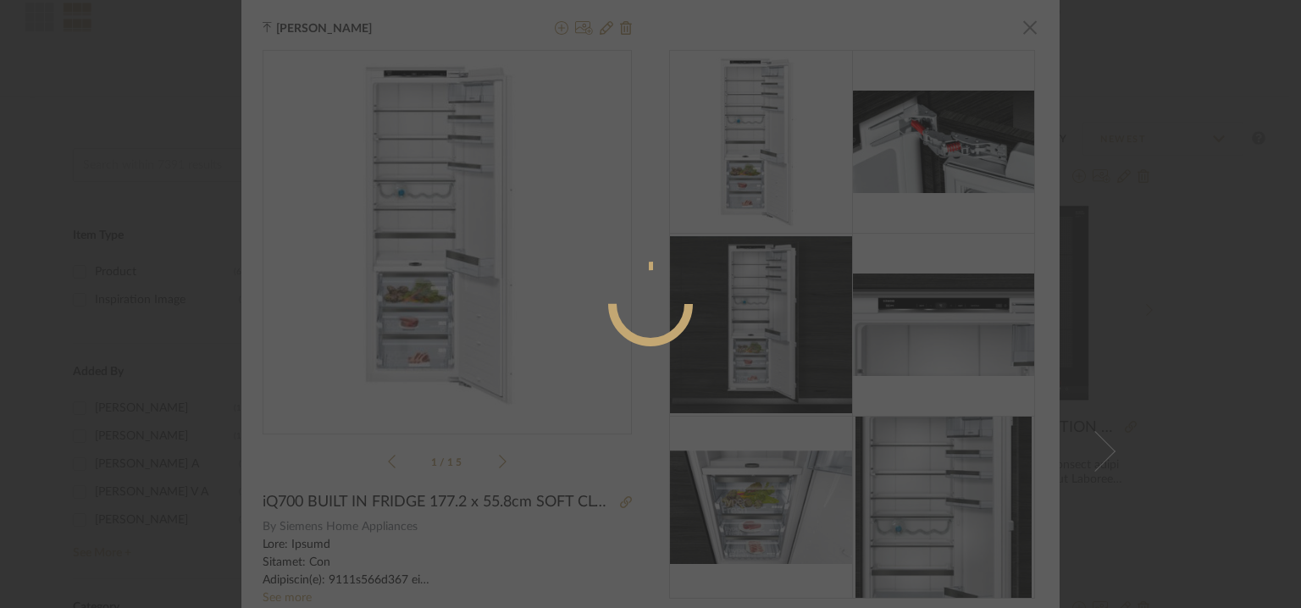
radio input "true"
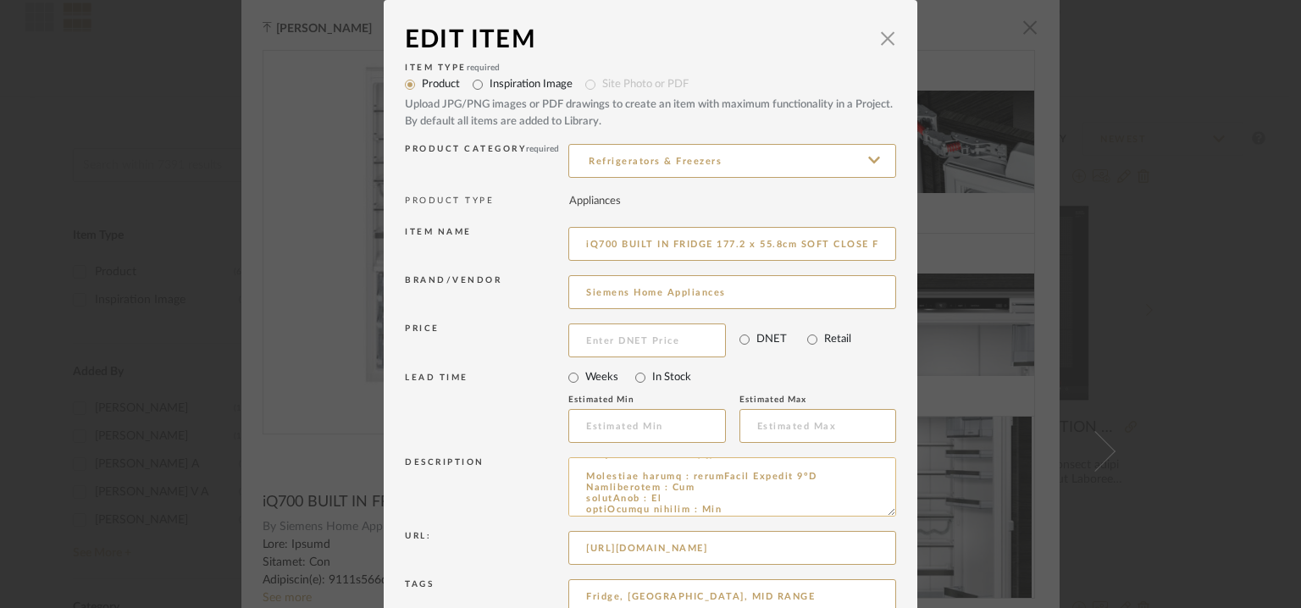
scroll to position [339, 0]
click at [813, 590] on input "Fridge, [GEOGRAPHIC_DATA], MID RANGE" at bounding box center [732, 596] width 328 height 34
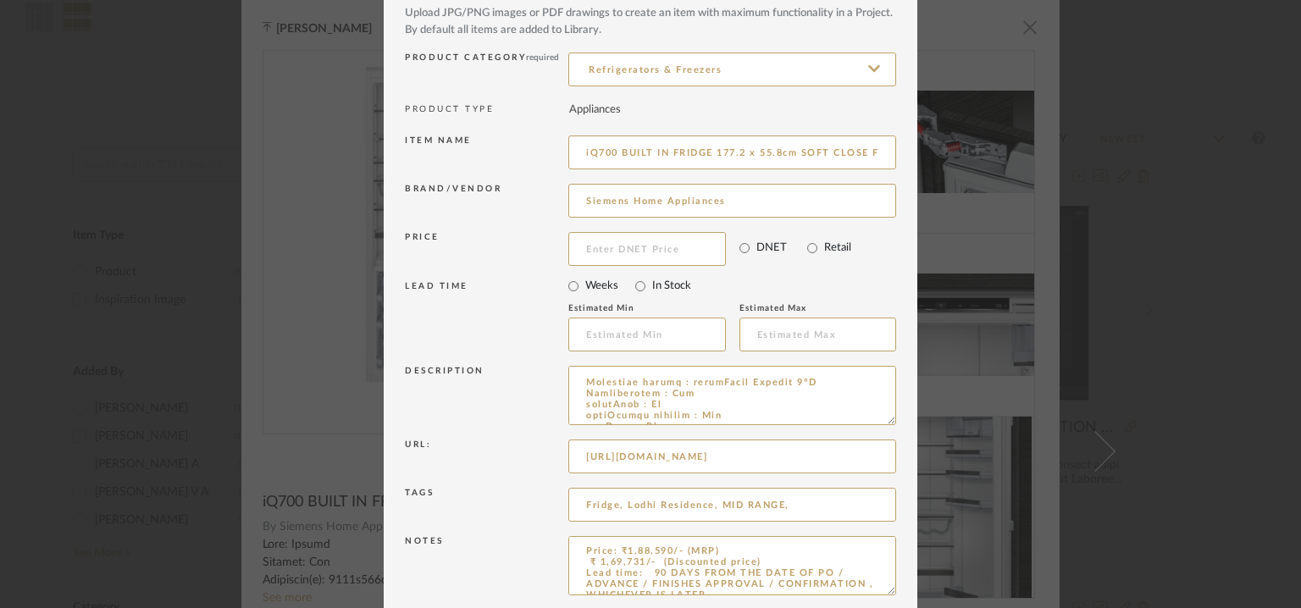
scroll to position [163, 0]
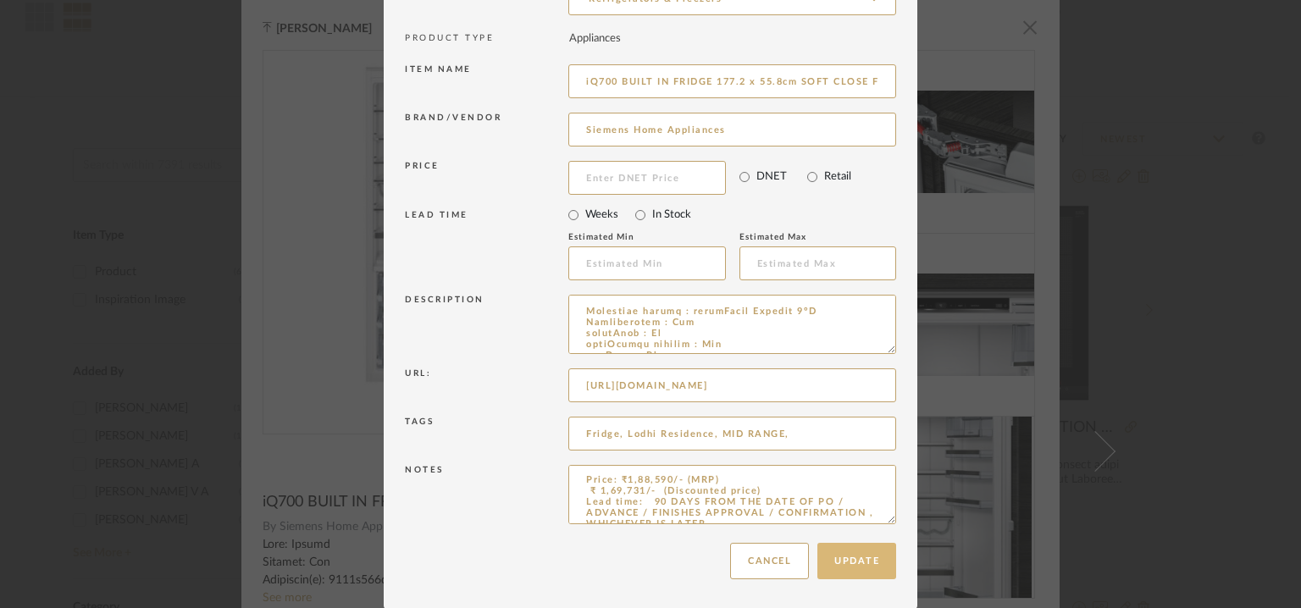
type input "Fridge, Lodhi Residence, MID RANGE,"
click at [843, 549] on button "Update" at bounding box center [856, 561] width 79 height 36
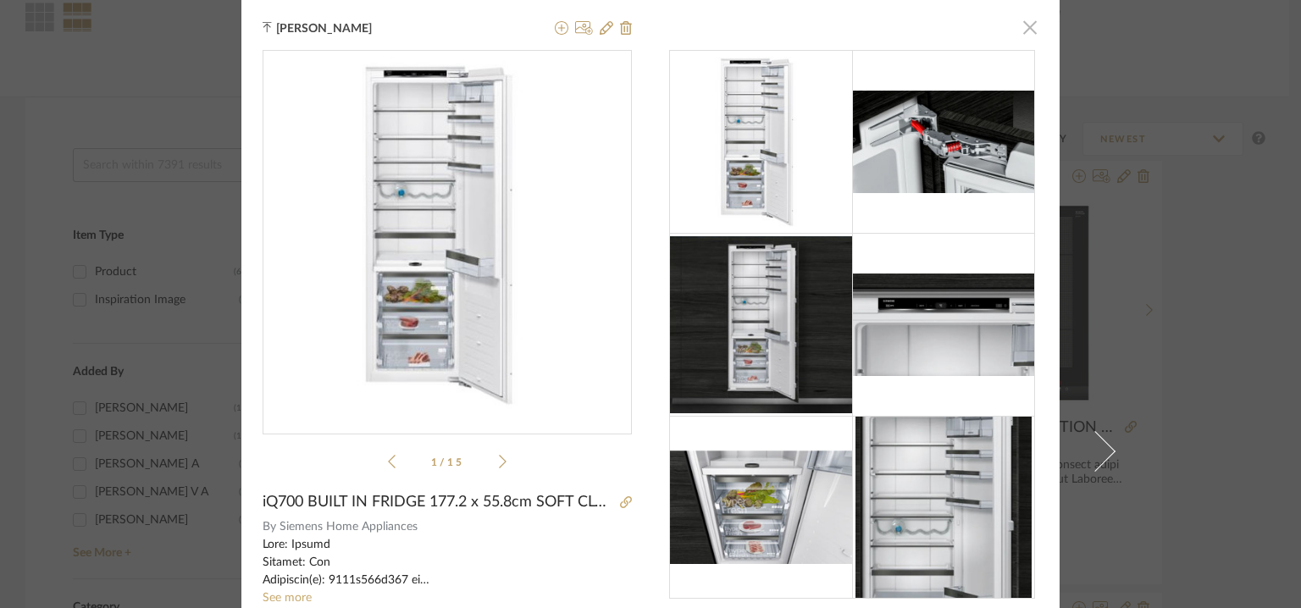
click at [1026, 25] on span "button" at bounding box center [1030, 27] width 34 height 34
